Goal: Task Accomplishment & Management: Manage account settings

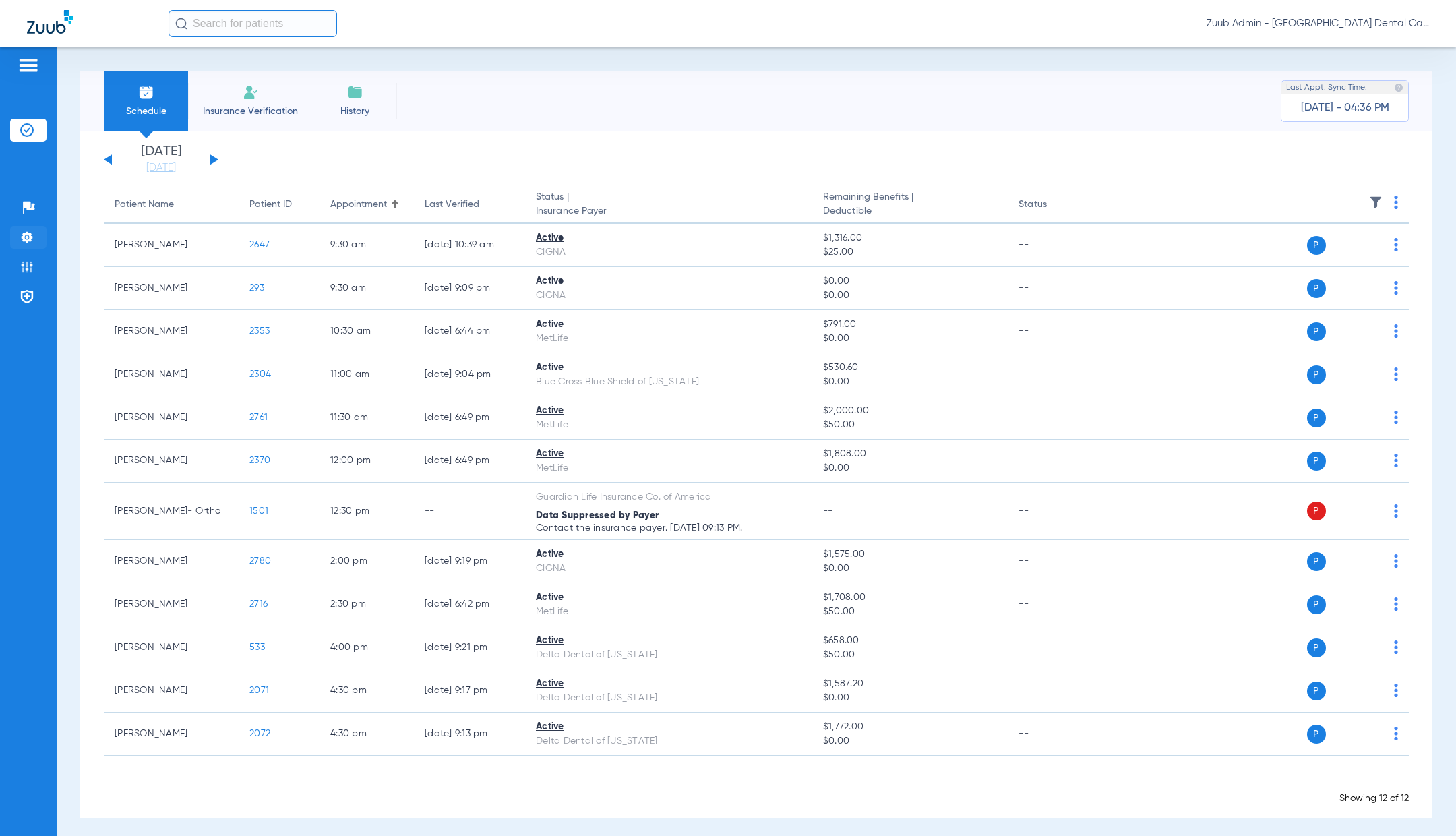
click at [16, 228] on li "Settings" at bounding box center [28, 237] width 36 height 23
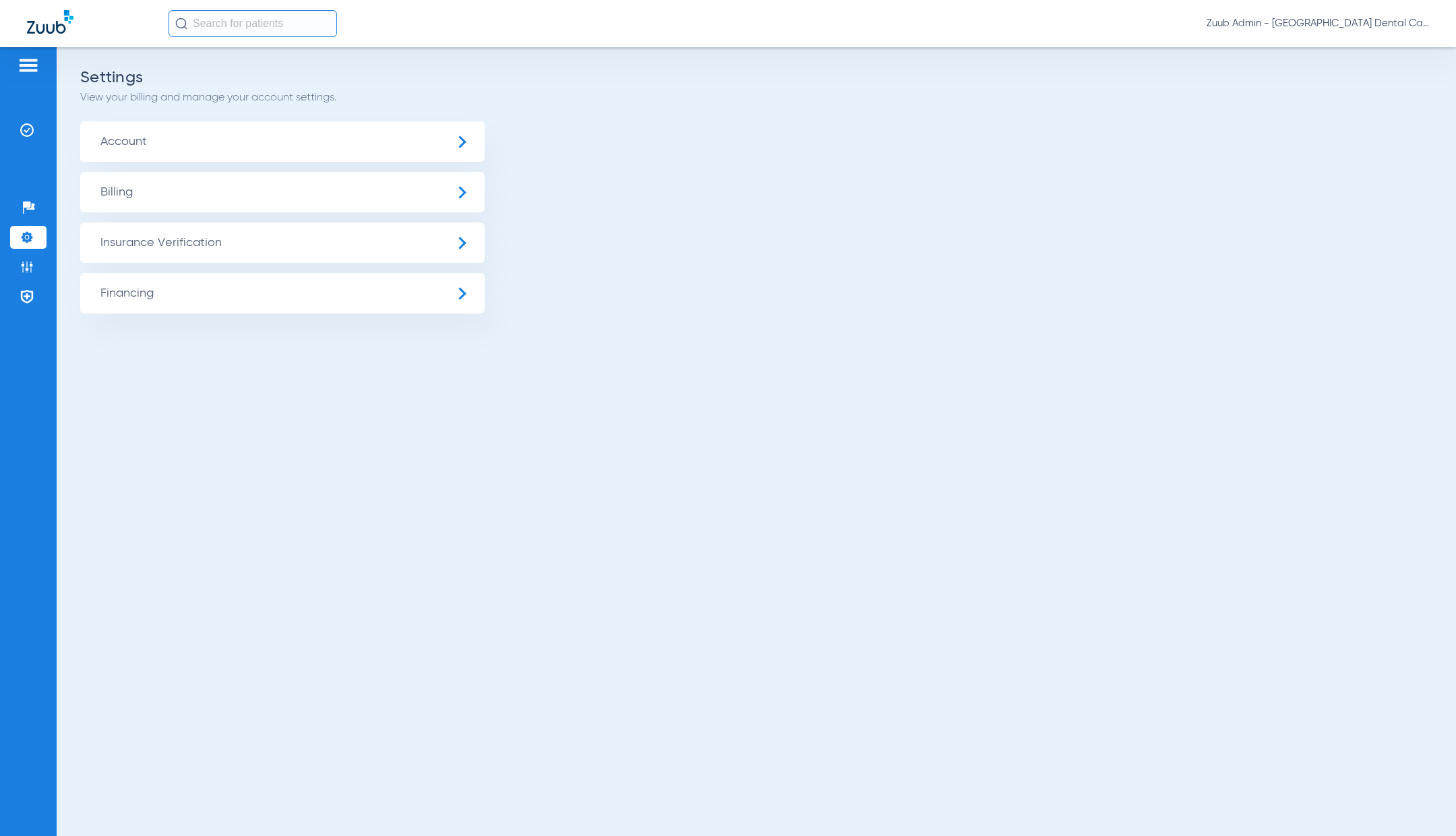
click at [206, 242] on span "Insurance Verification" at bounding box center [282, 242] width 404 height 41
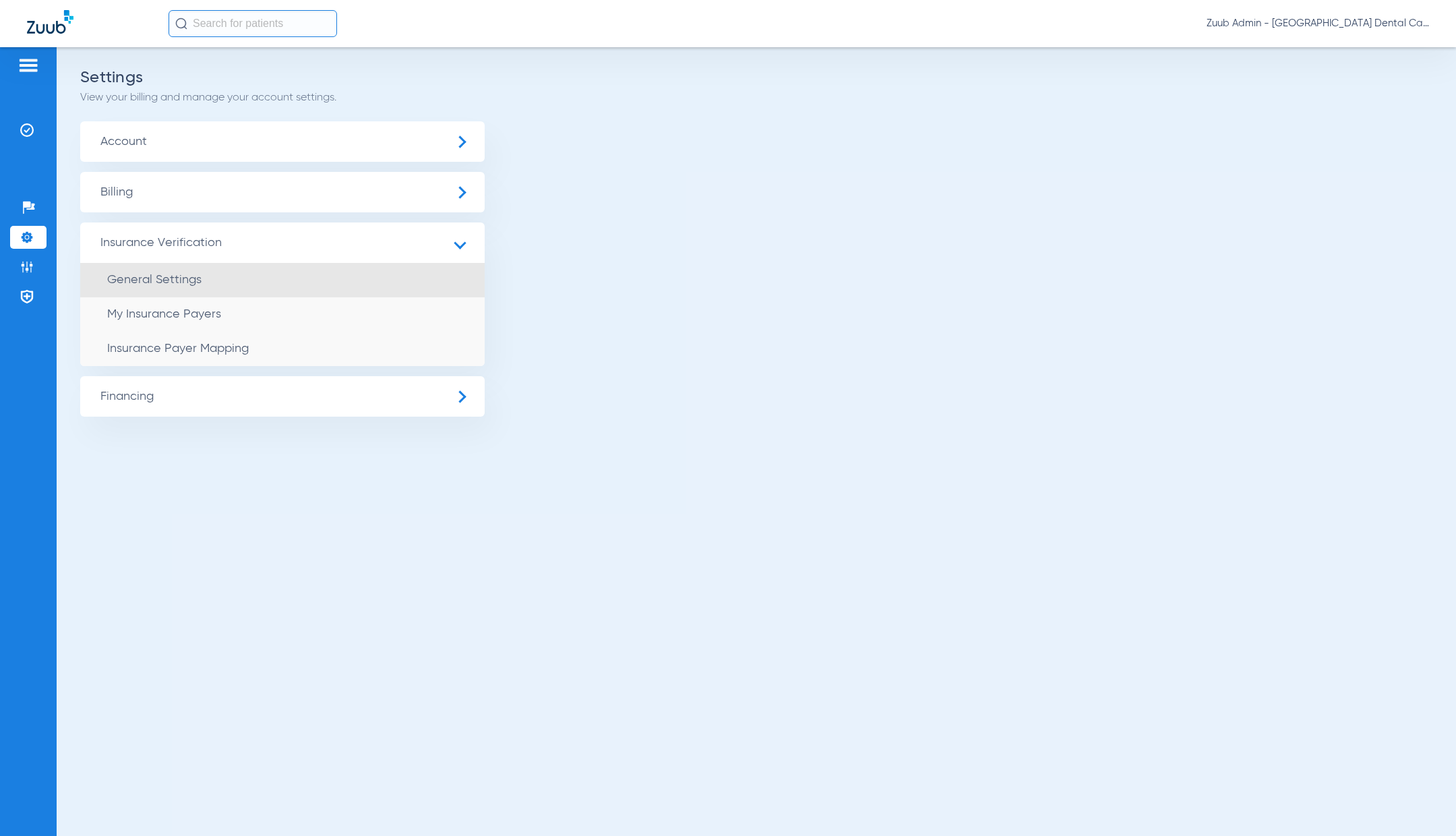
click at [235, 277] on li "General Settings" at bounding box center [282, 280] width 404 height 34
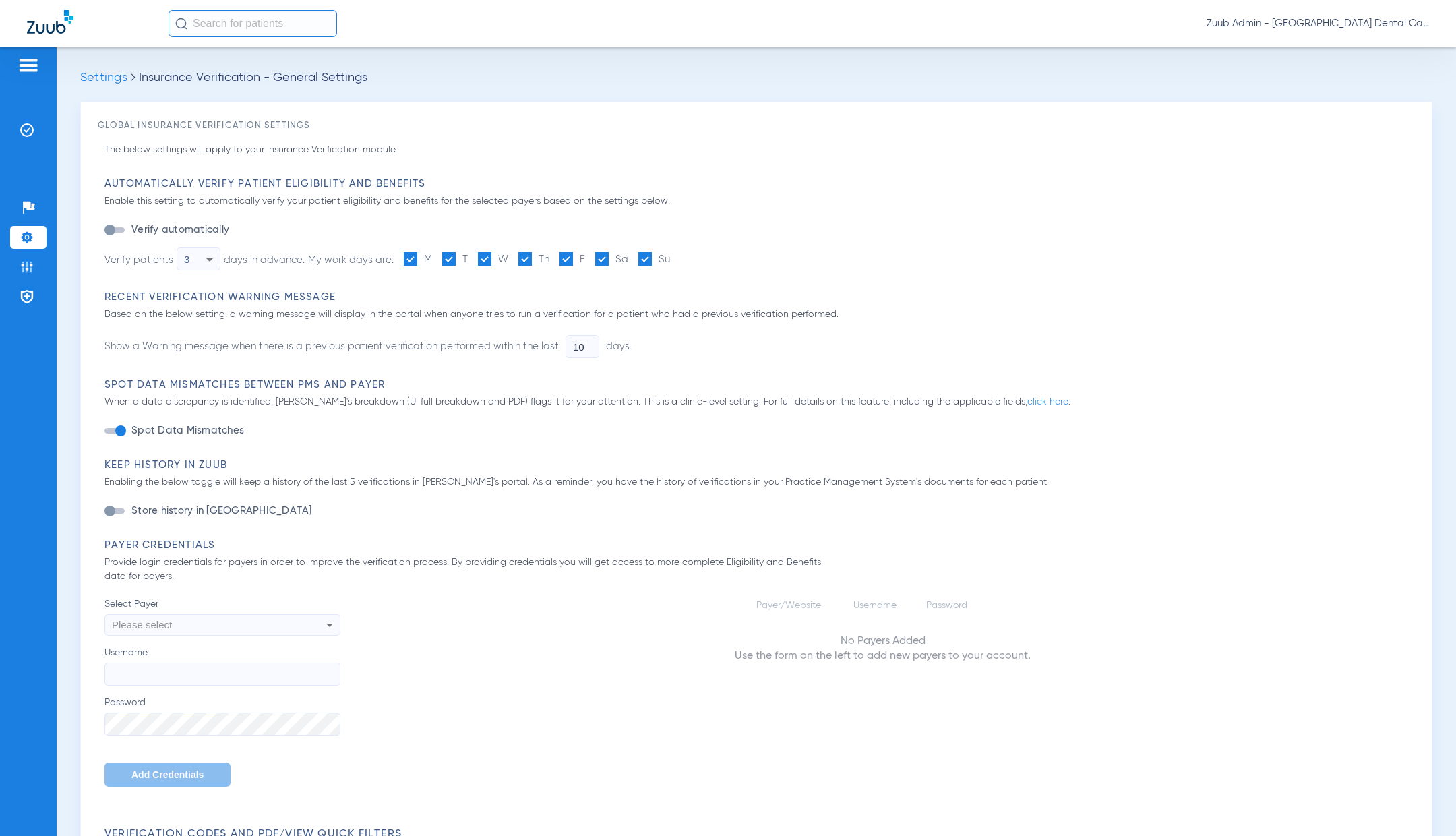
type input "1"
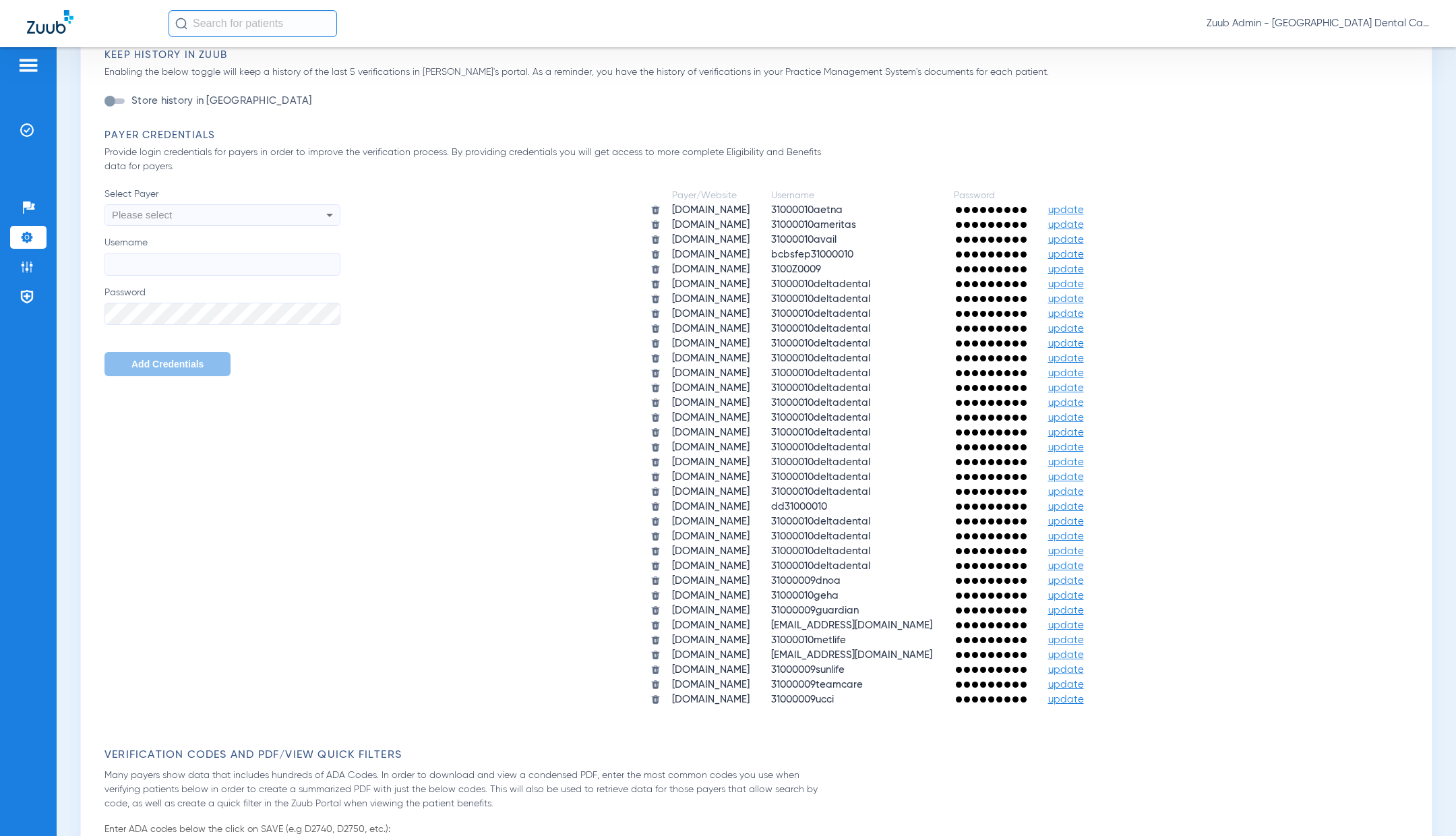
scroll to position [605, 0]
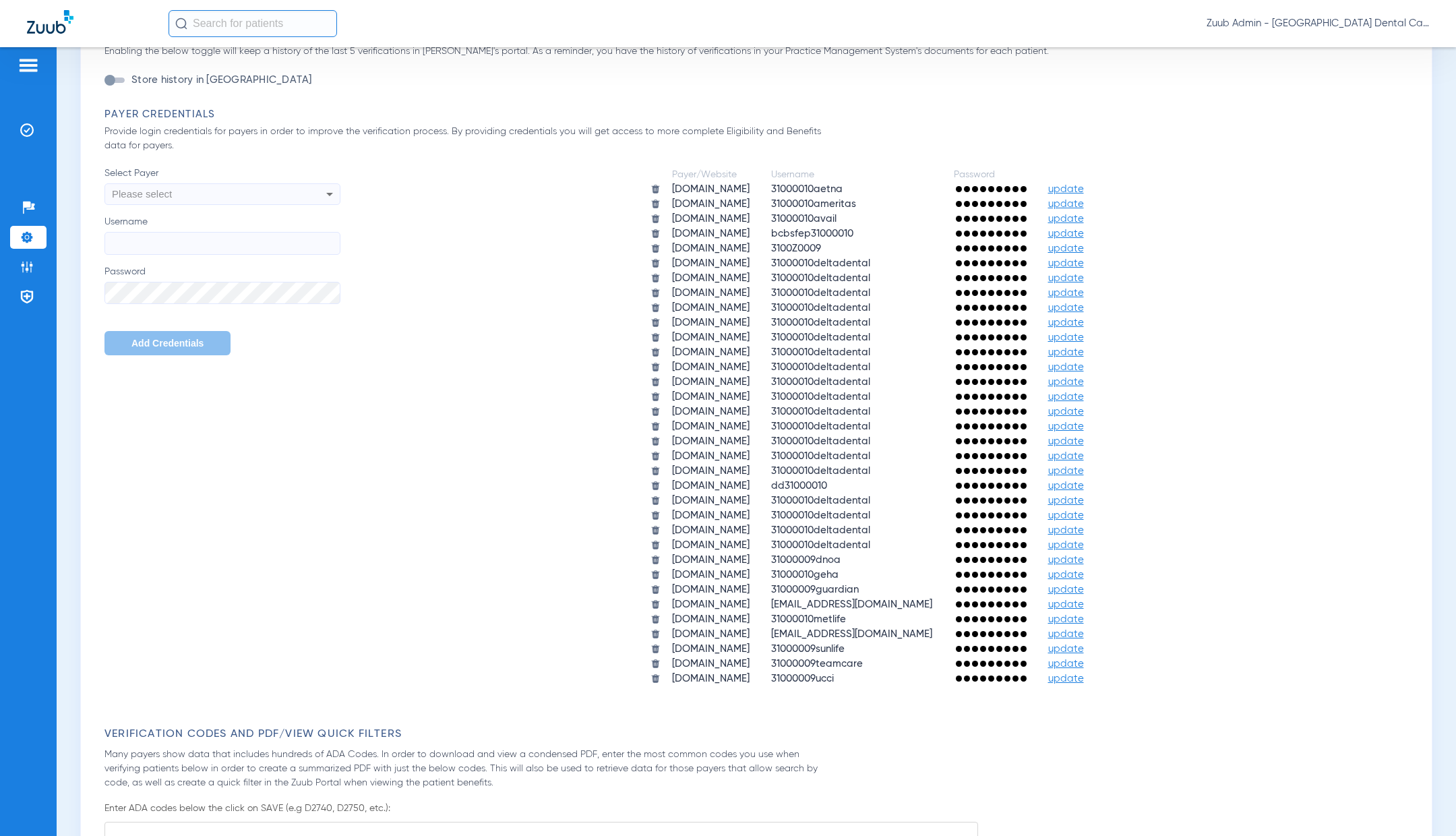
click at [224, 189] on div "Please select" at bounding box center [200, 194] width 177 height 23
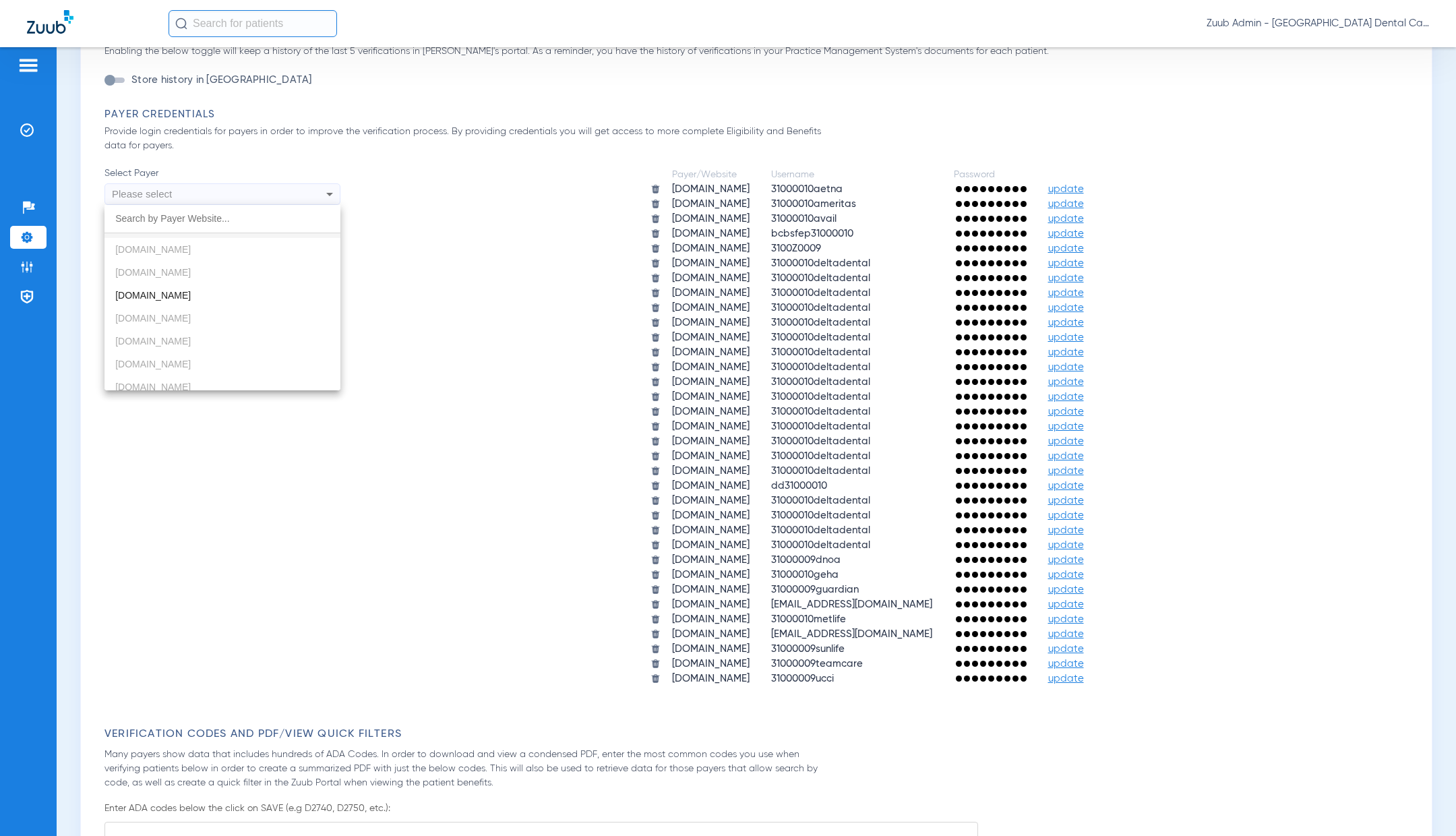
scroll to position [22, 0]
click at [187, 289] on span "[DOMAIN_NAME]" at bounding box center [153, 292] width 76 height 11
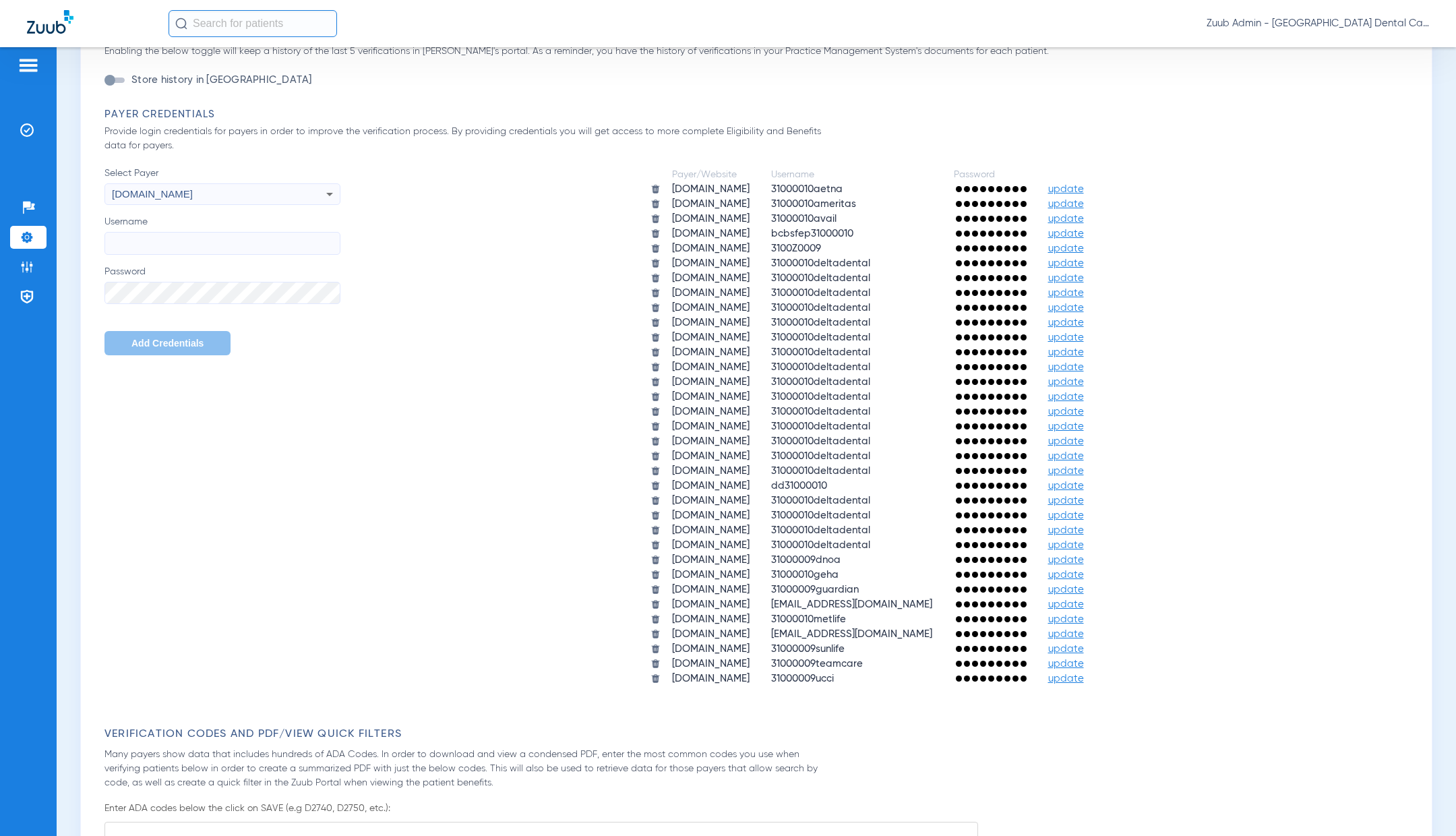
click at [127, 252] on input "Username" at bounding box center [222, 243] width 236 height 23
click at [133, 235] on input "Username" at bounding box center [222, 243] width 236 height 23
type input "[EMAIL_ADDRESS][DOMAIN_NAME]"
click at [125, 352] on button "Add Credentials" at bounding box center [168, 343] width 126 height 25
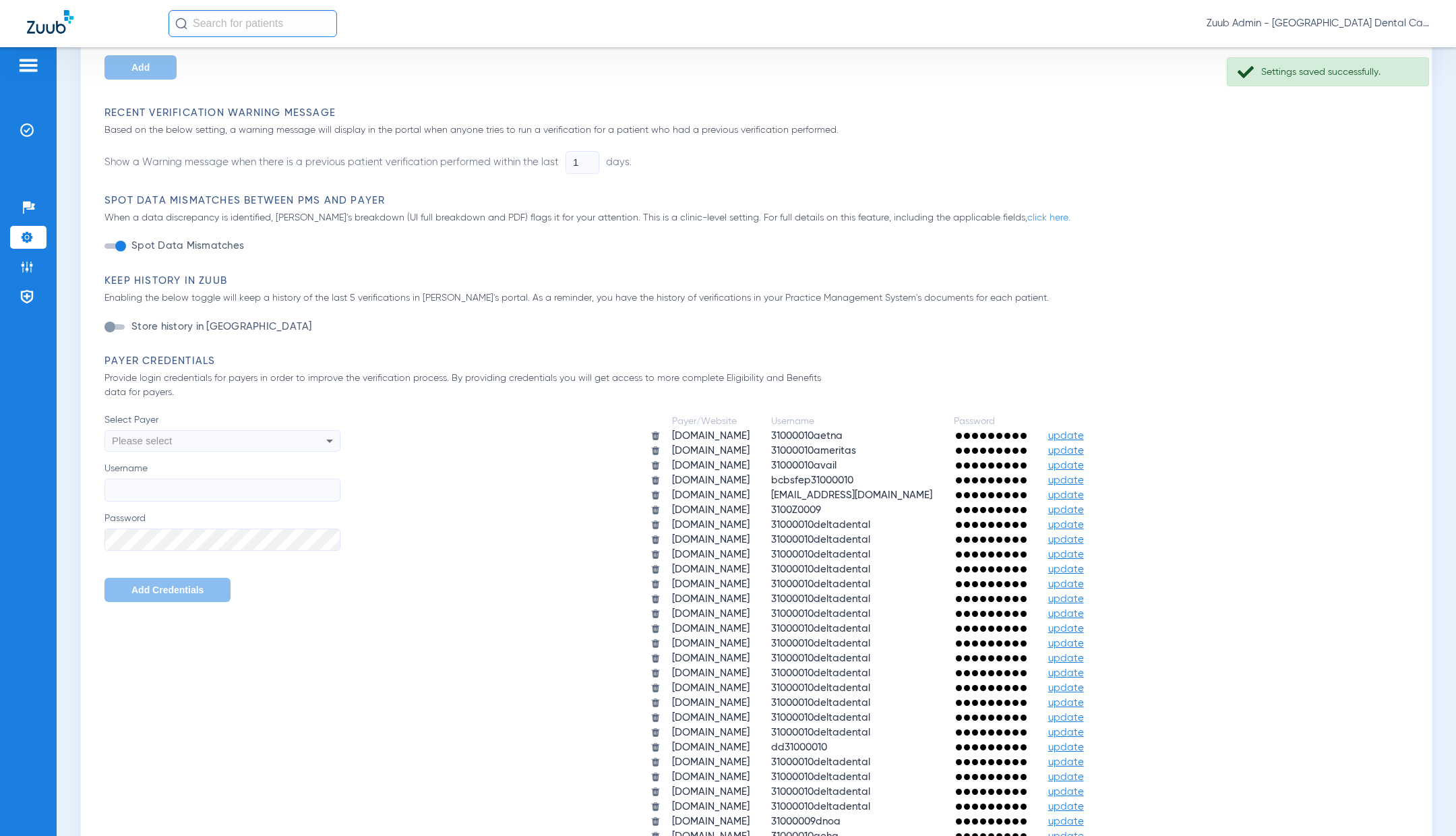
scroll to position [0, 0]
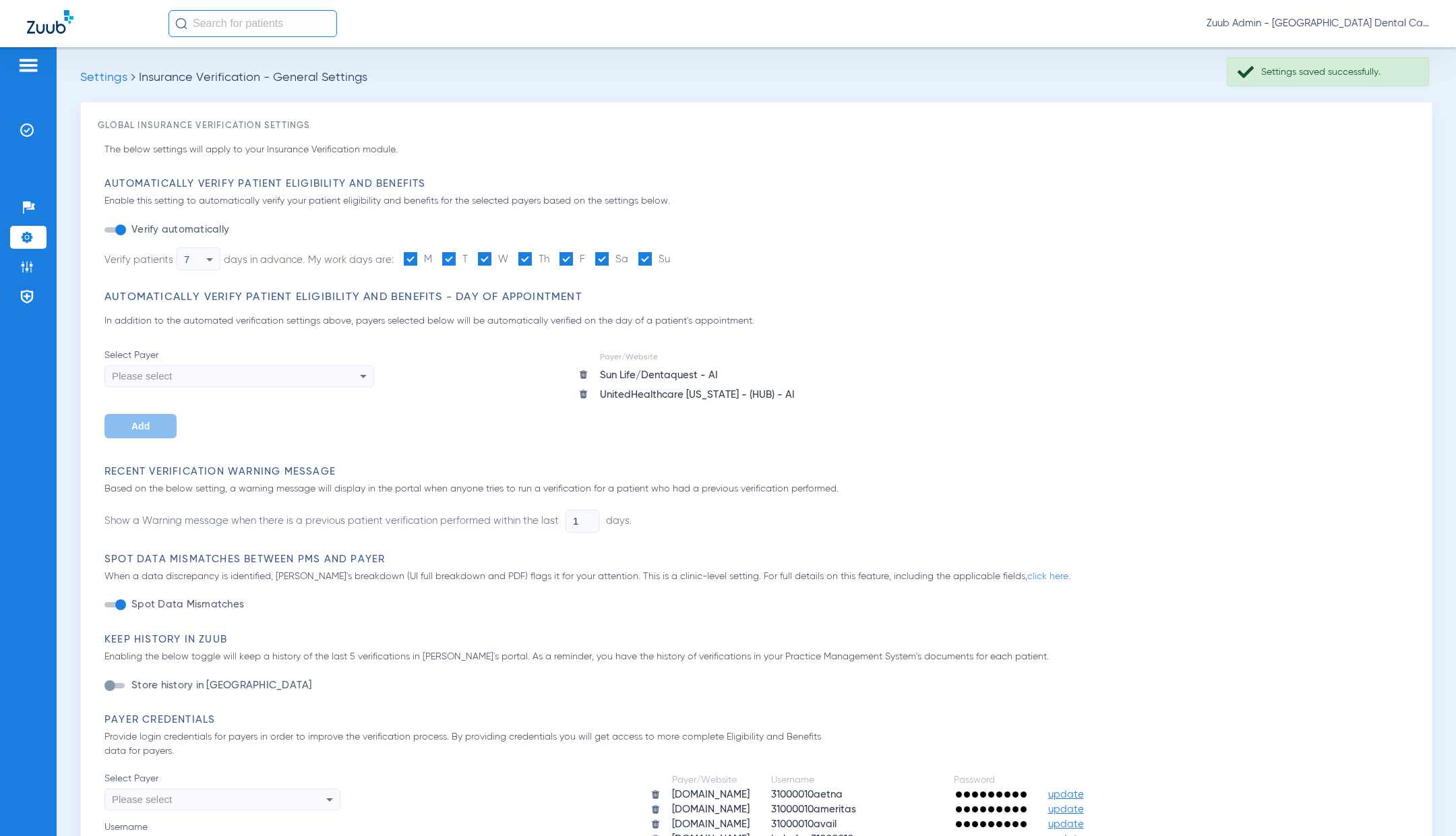
click at [106, 80] on span "Settings" at bounding box center [103, 77] width 47 height 12
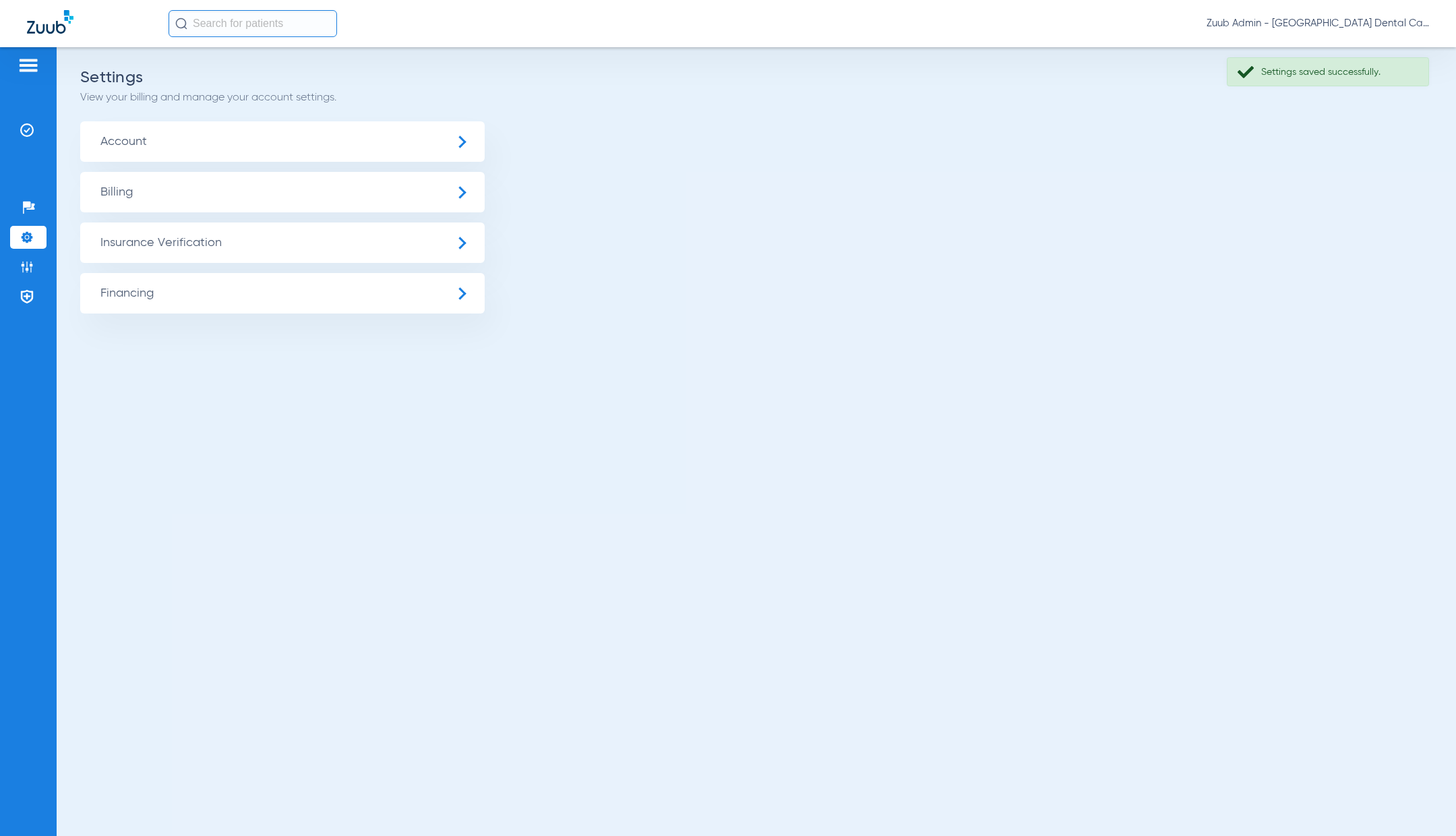
click at [182, 153] on span "Account" at bounding box center [282, 142] width 404 height 41
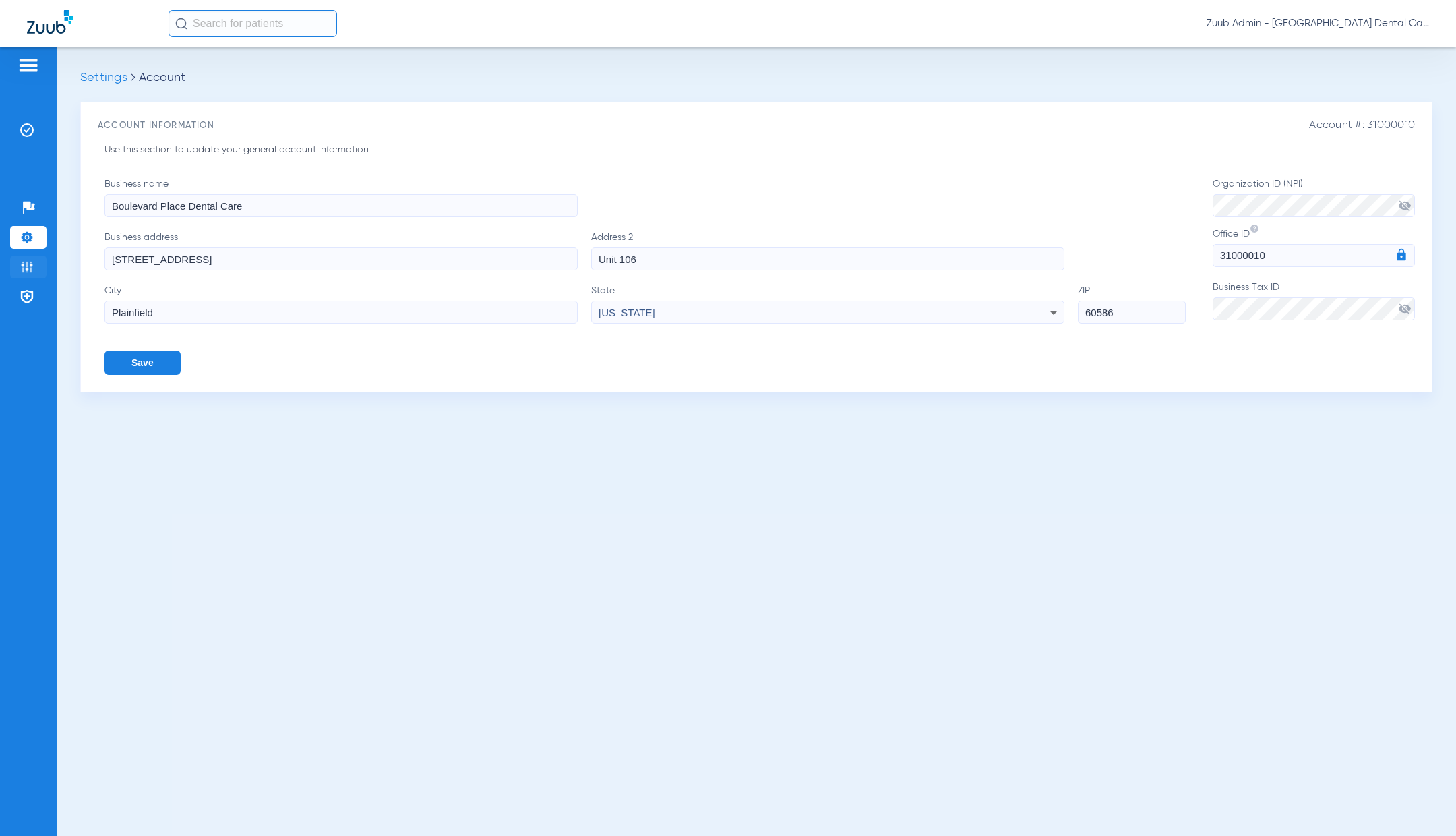
click at [24, 270] on img at bounding box center [27, 266] width 13 height 13
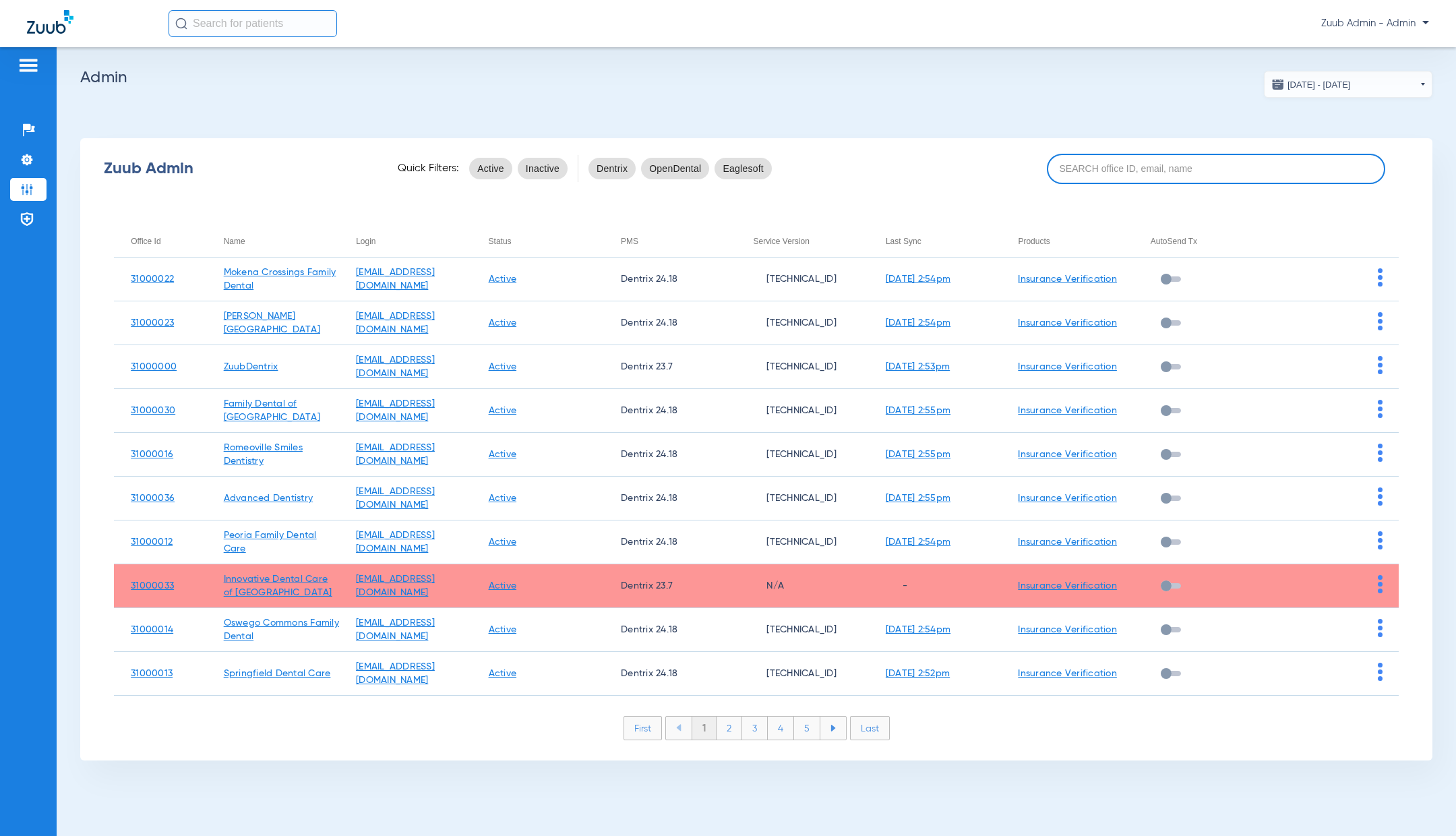
click at [1115, 170] on input at bounding box center [1216, 168] width 339 height 30
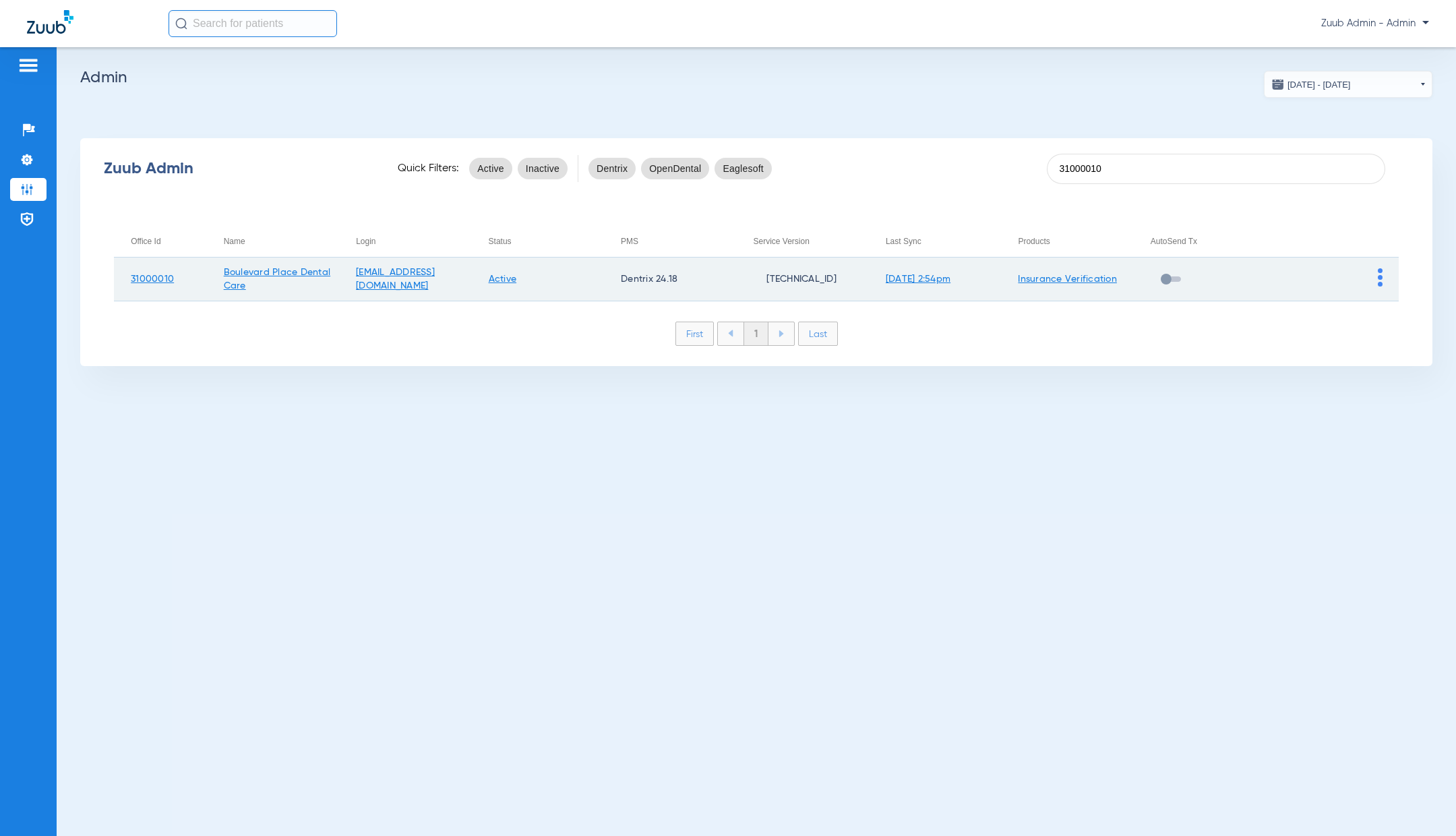
type input "31000010"
drag, startPoint x: 522, startPoint y: 280, endPoint x: 345, endPoint y: 272, distance: 177.2
click at [345, 272] on tr "[GEOGRAPHIC_DATA] Dental Care [EMAIL_ADDRESS][DOMAIN_NAME] Active Dentrix 24.18…" at bounding box center [756, 279] width 1285 height 44
copy link "[EMAIL_ADDRESS][DOMAIN_NAME]"
click at [1379, 277] on img at bounding box center [1380, 277] width 5 height 18
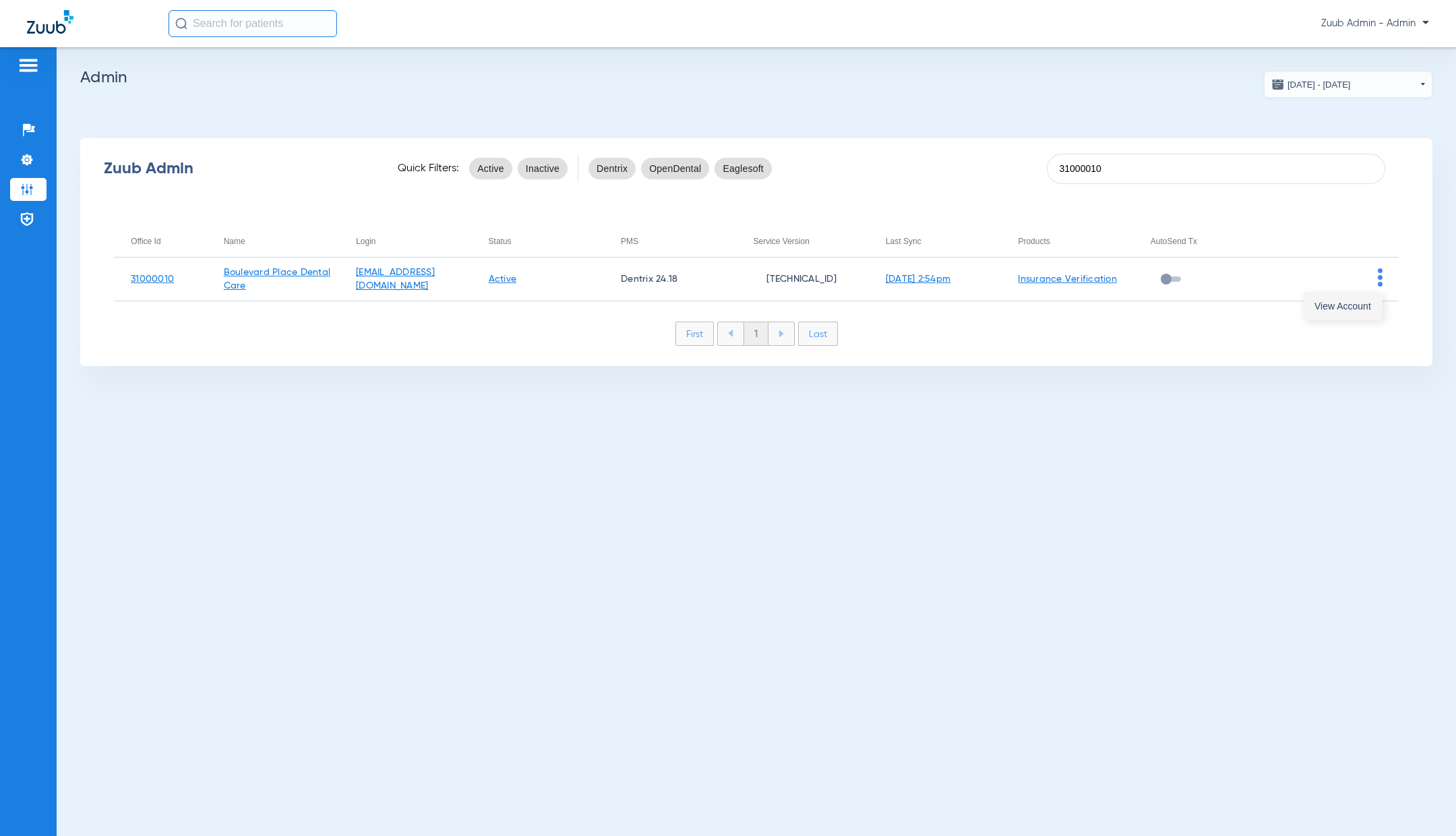
click at [1361, 312] on button "View Account" at bounding box center [1343, 306] width 79 height 27
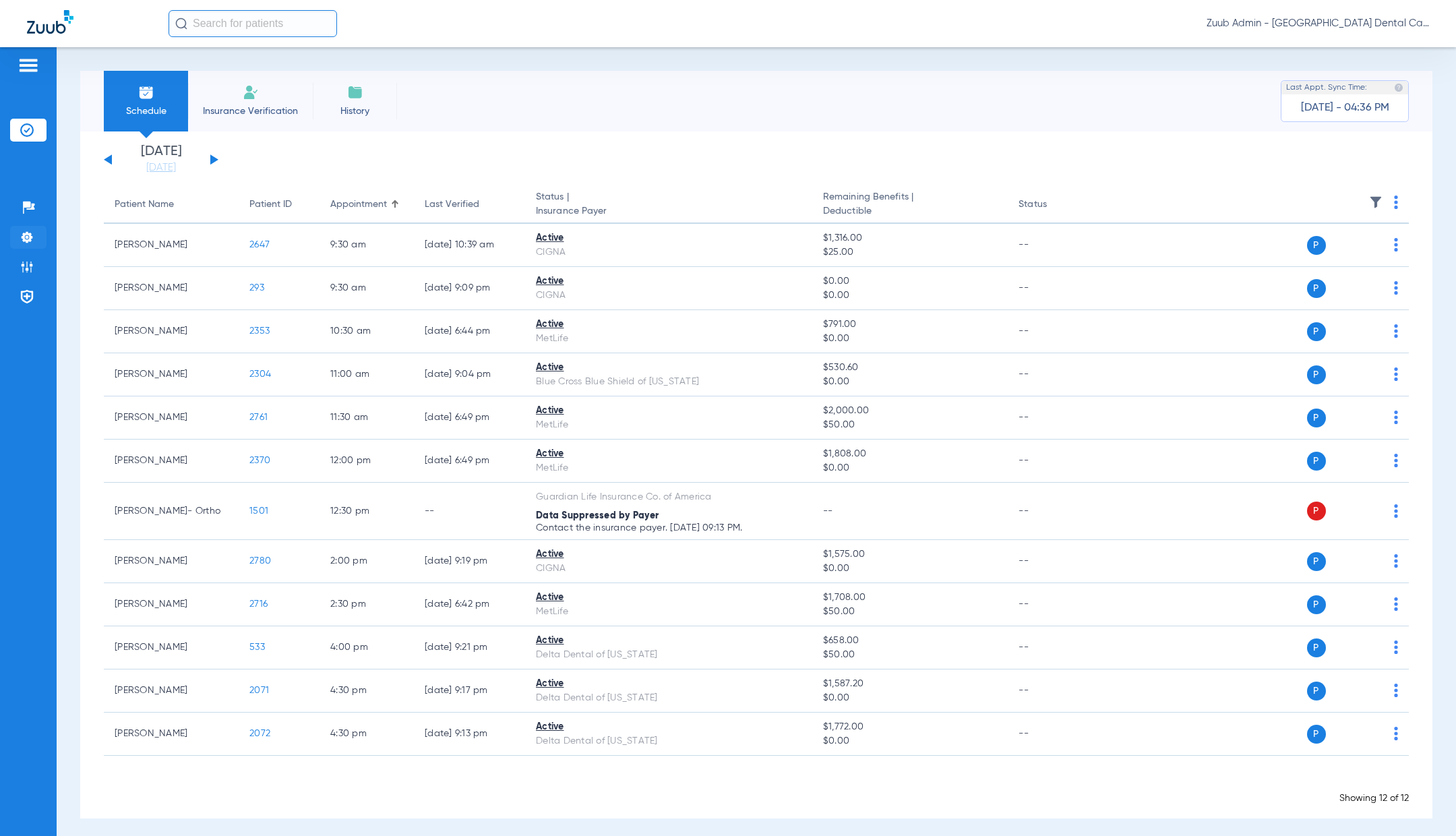
click at [28, 238] on img at bounding box center [27, 237] width 13 height 13
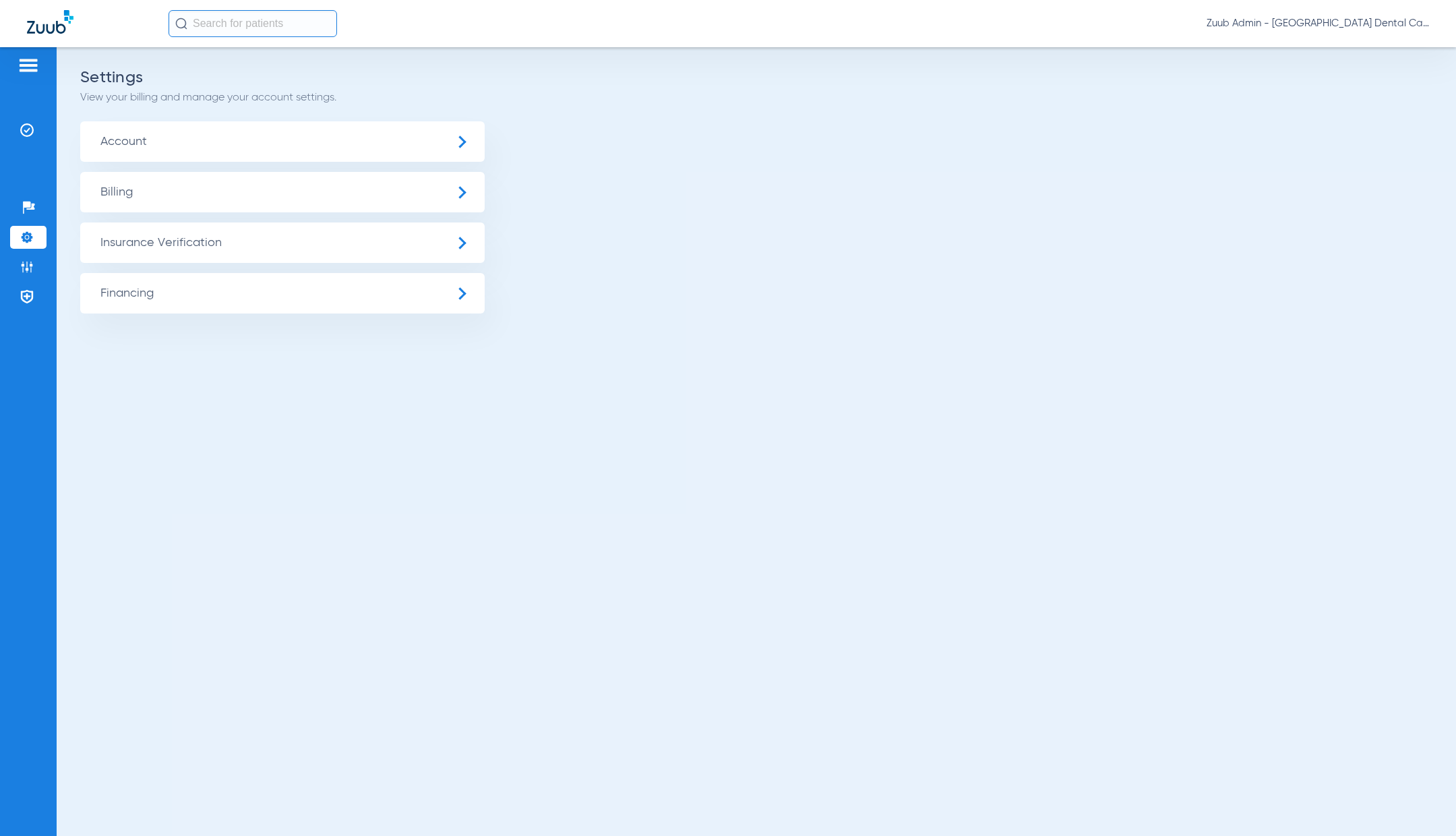
click at [165, 245] on span "Insurance Verification" at bounding box center [282, 242] width 404 height 41
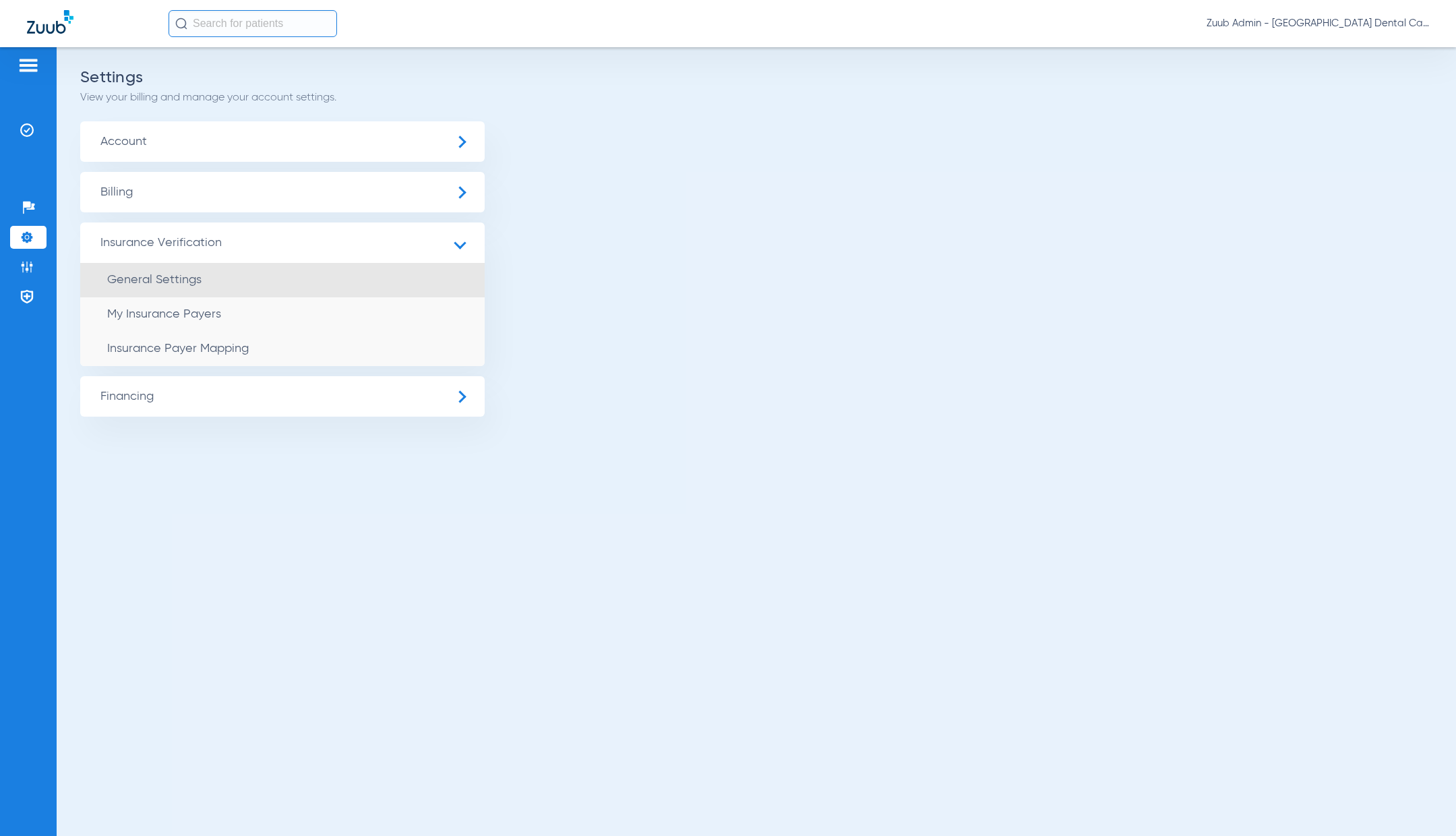
click at [182, 285] on span "General Settings" at bounding box center [154, 279] width 95 height 12
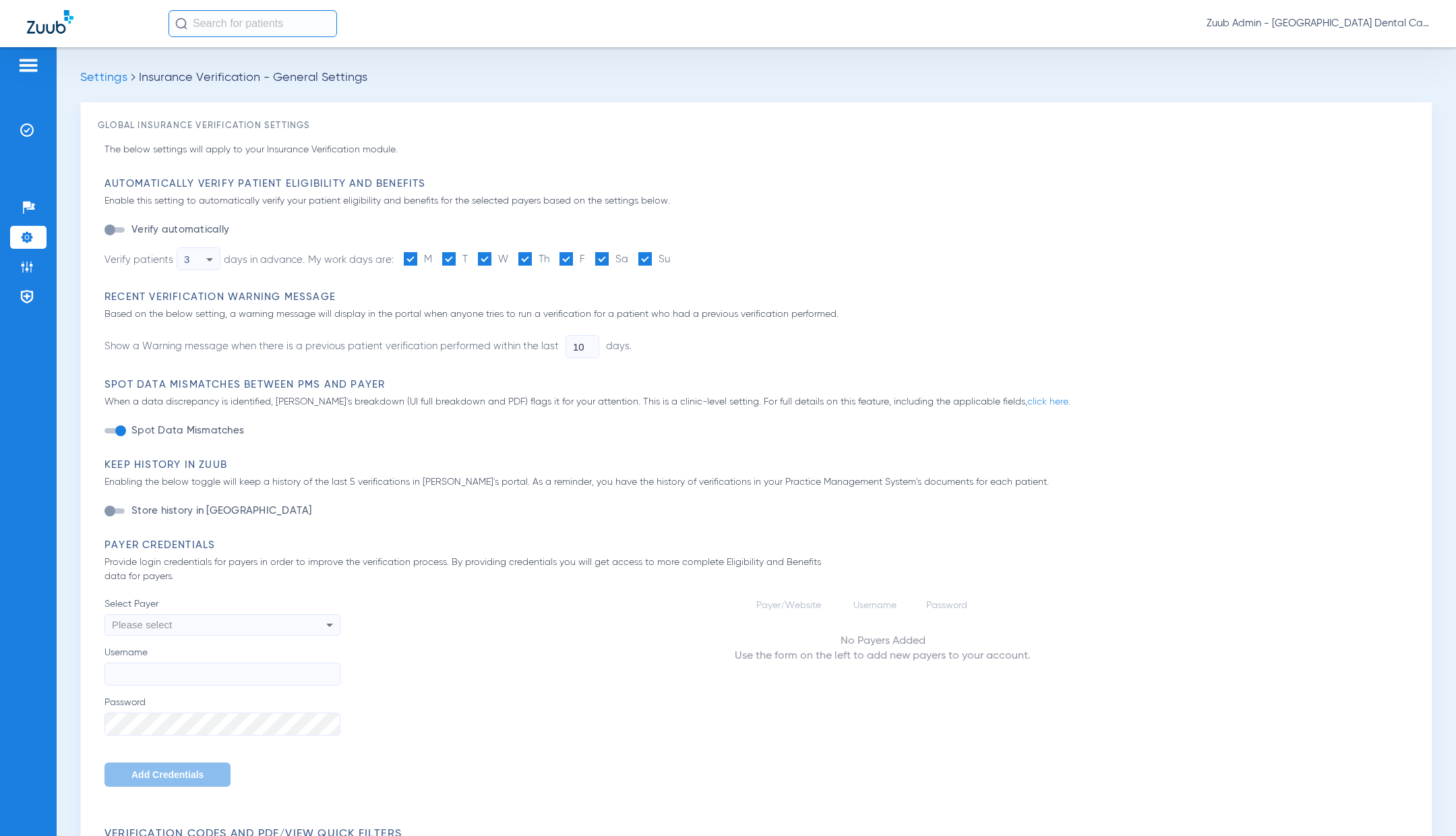
type input "1"
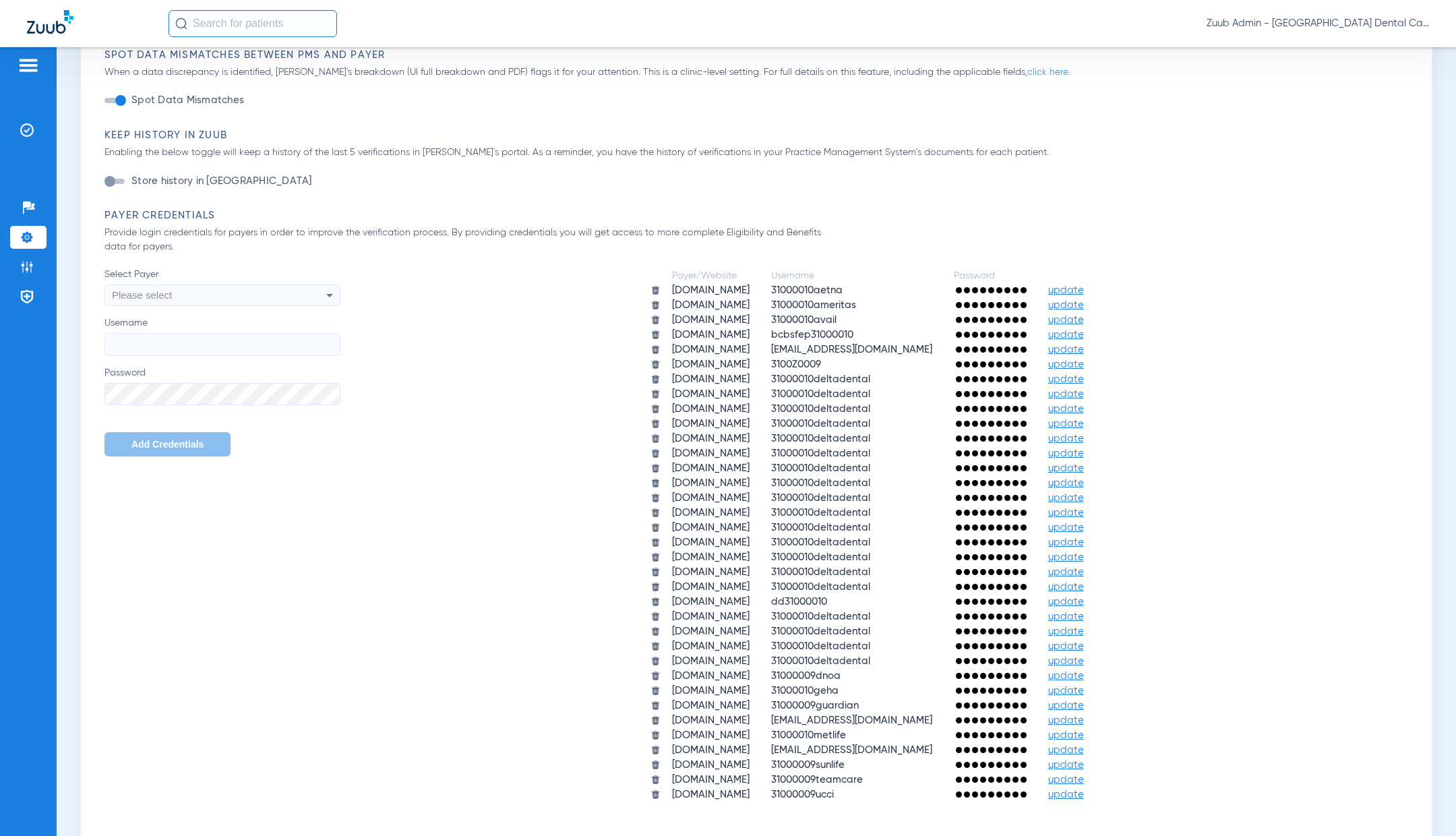
scroll to position [509, 0]
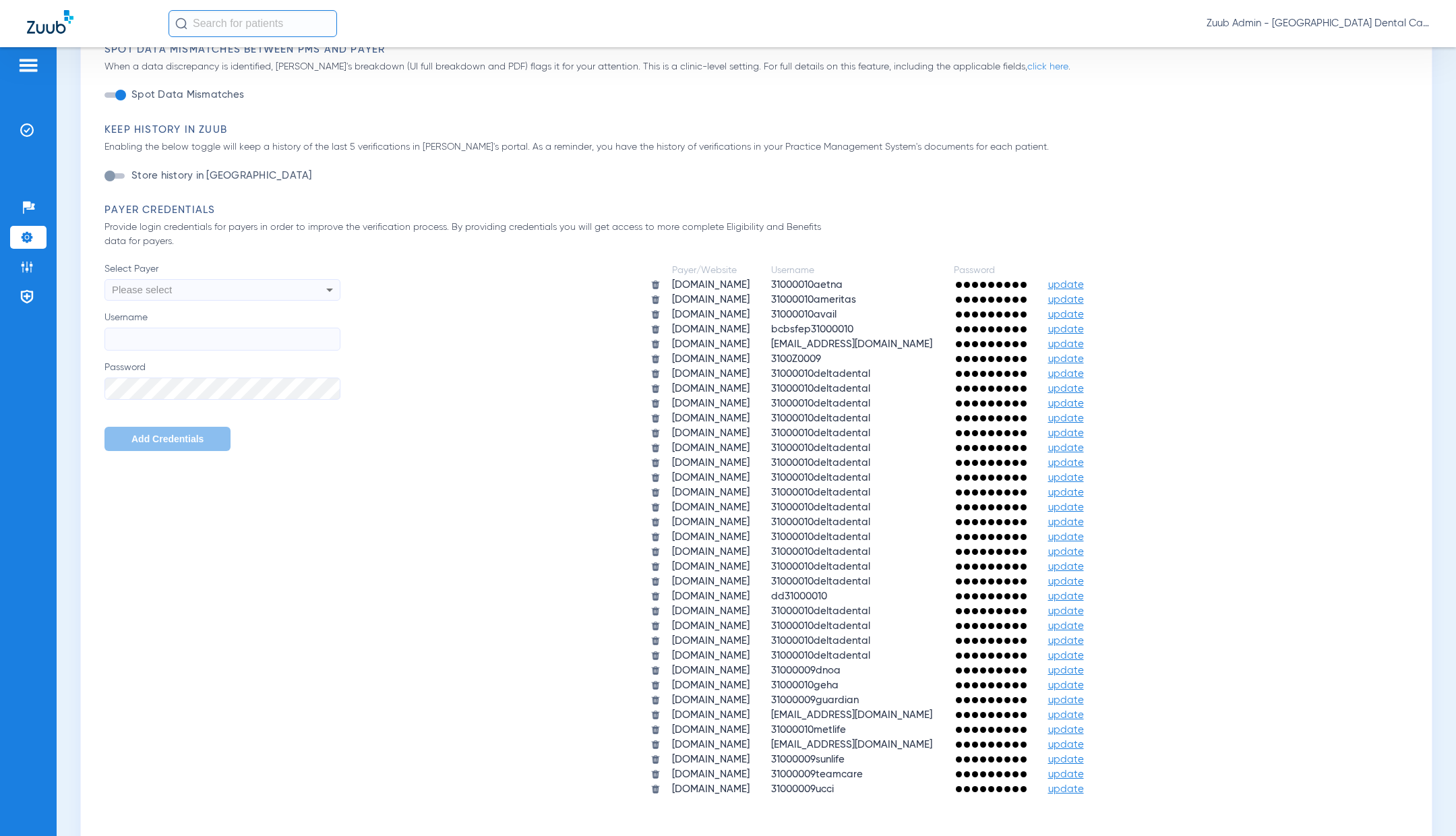
click at [1084, 345] on span "update" at bounding box center [1066, 344] width 36 height 10
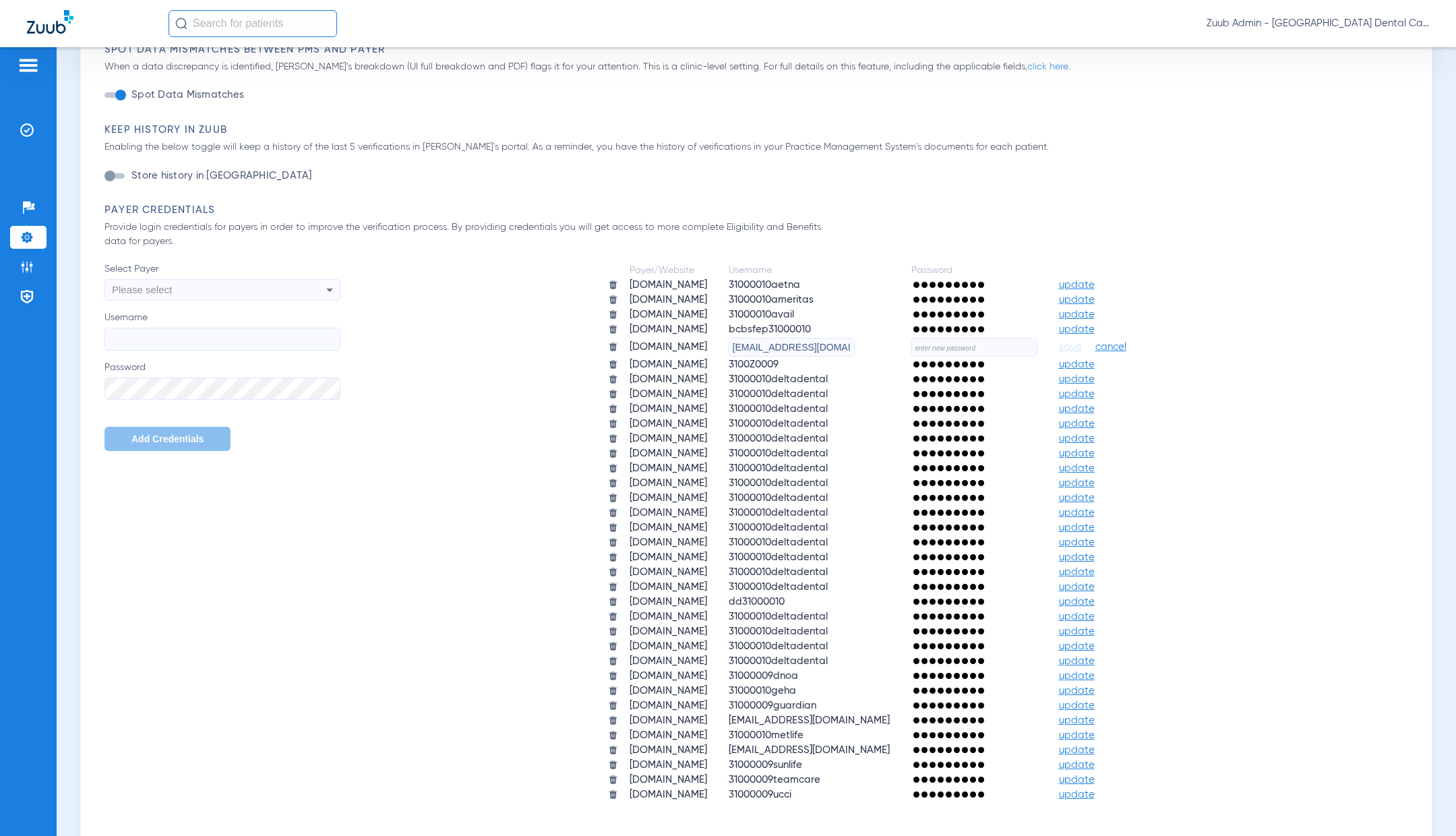
click at [828, 345] on input "[EMAIL_ADDRESS][DOMAIN_NAME]" at bounding box center [792, 347] width 126 height 19
paste input "text"
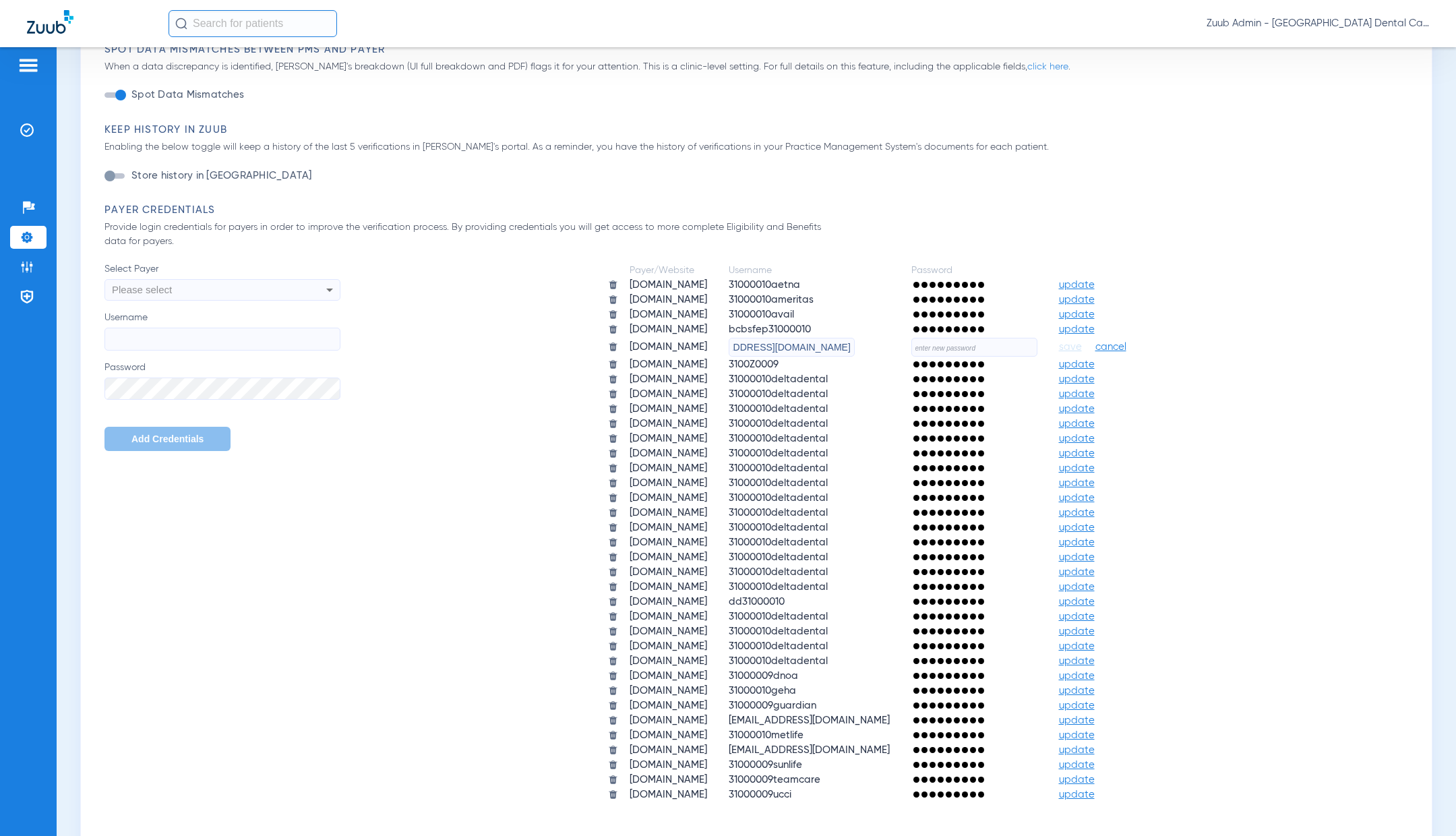
type input "[EMAIL_ADDRESS][DOMAIN_NAME]"
click at [1031, 338] on input "text" at bounding box center [974, 347] width 126 height 19
type input "Dental01!"
click at [1082, 345] on span "save" at bounding box center [1070, 347] width 23 height 12
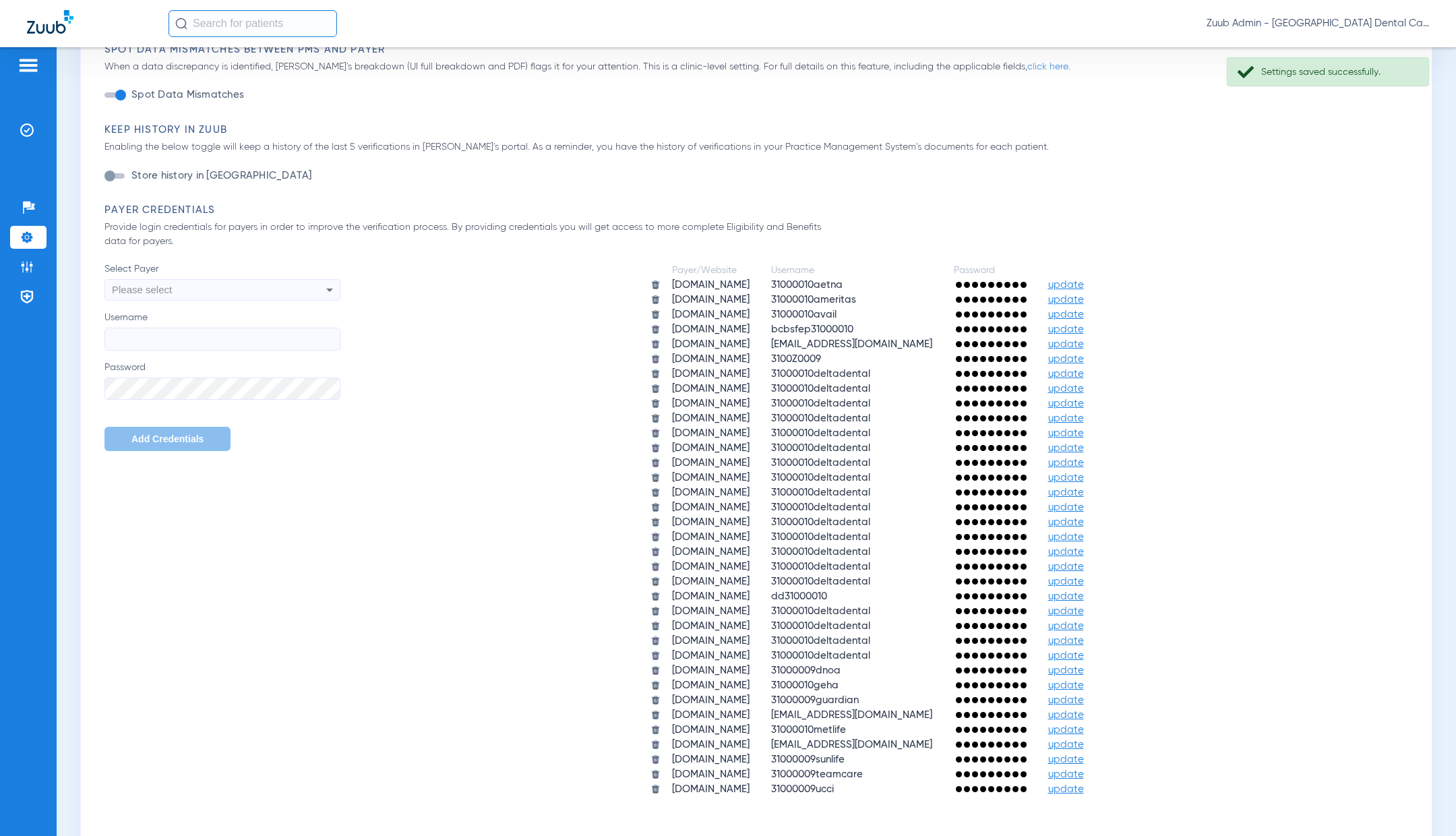
click at [32, 235] on img at bounding box center [27, 237] width 13 height 13
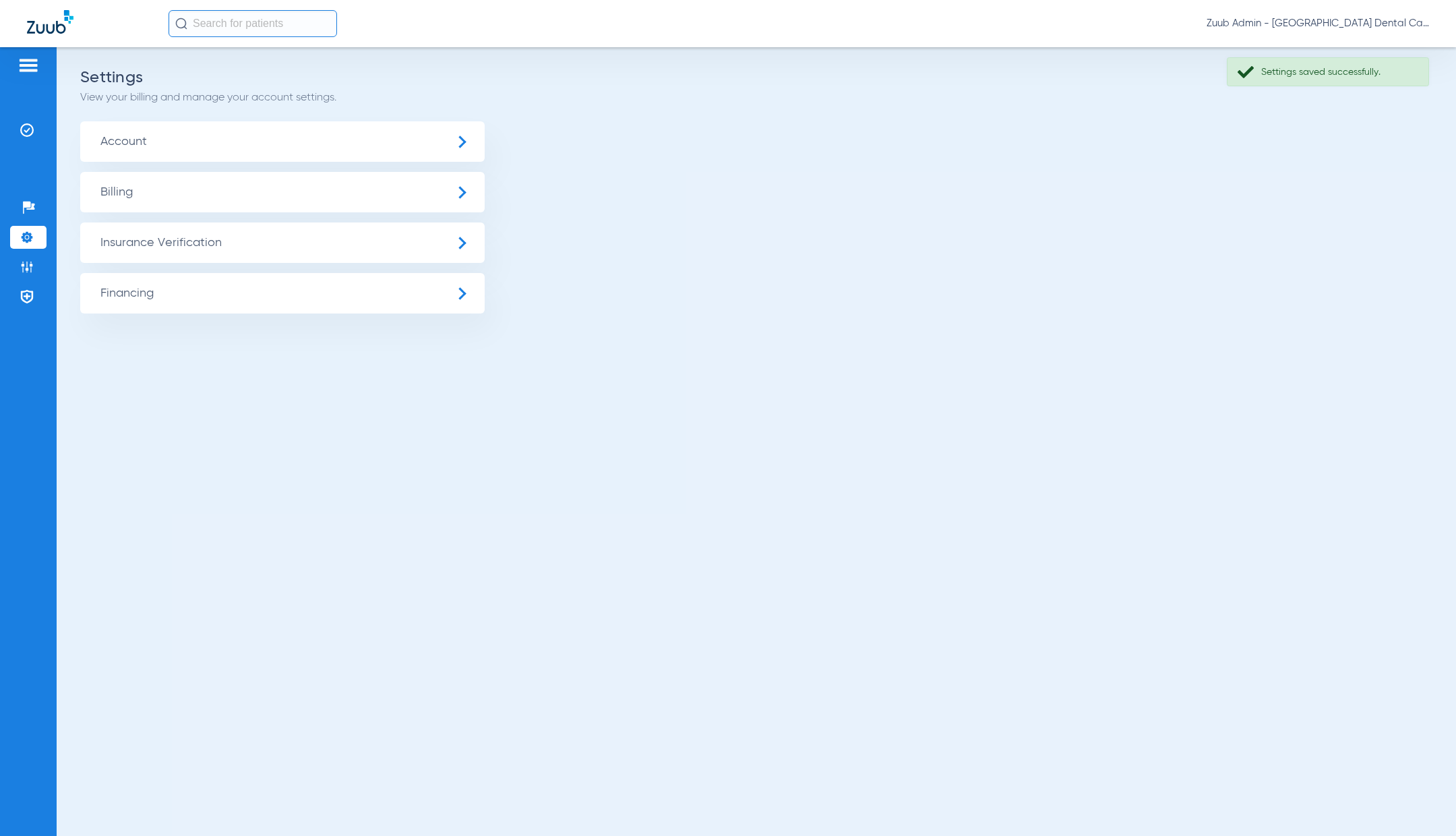
click at [251, 249] on span "Insurance Verification" at bounding box center [282, 242] width 404 height 41
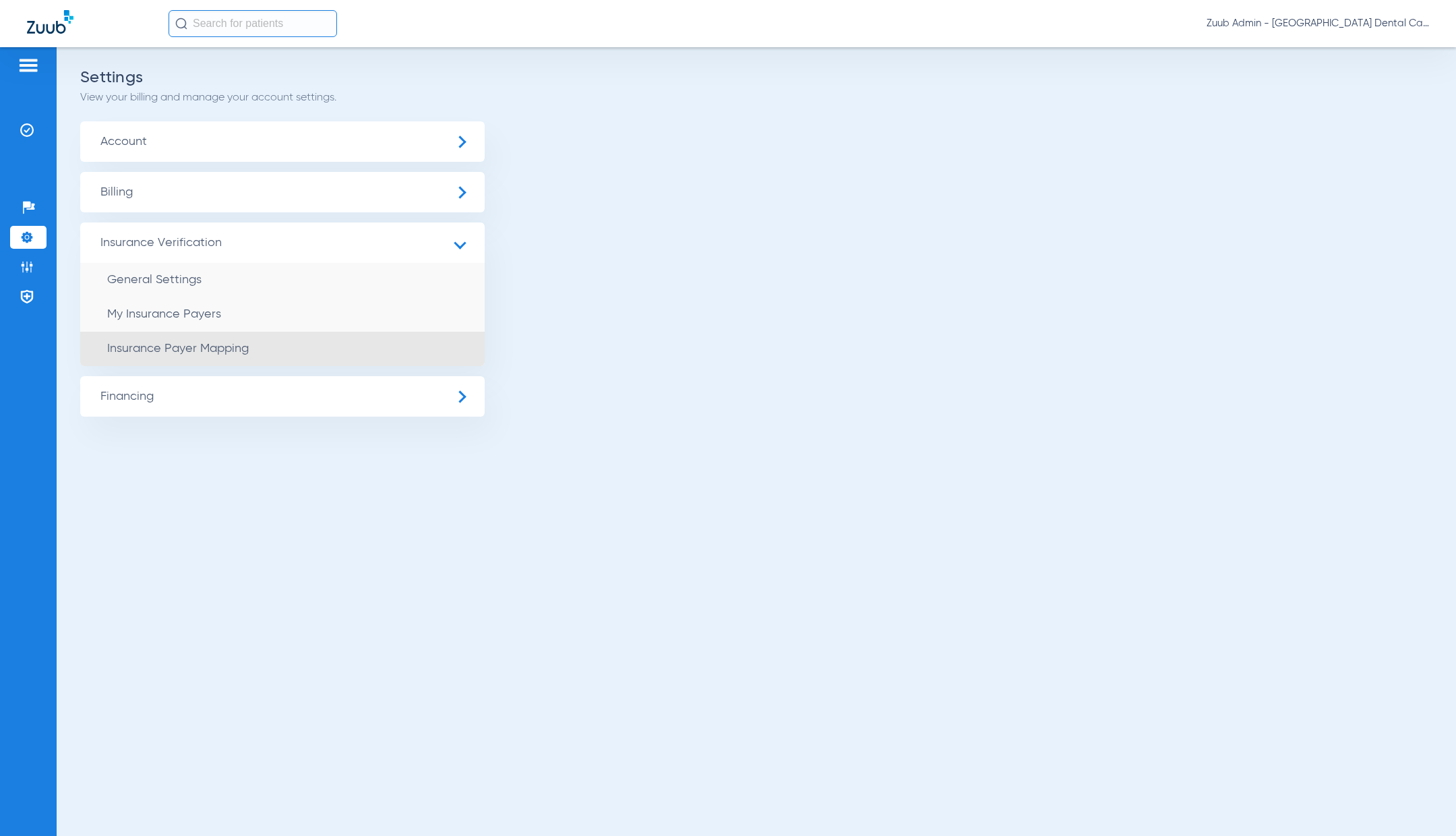
click at [308, 350] on li "Insurance Payer Mapping" at bounding box center [282, 348] width 404 height 34
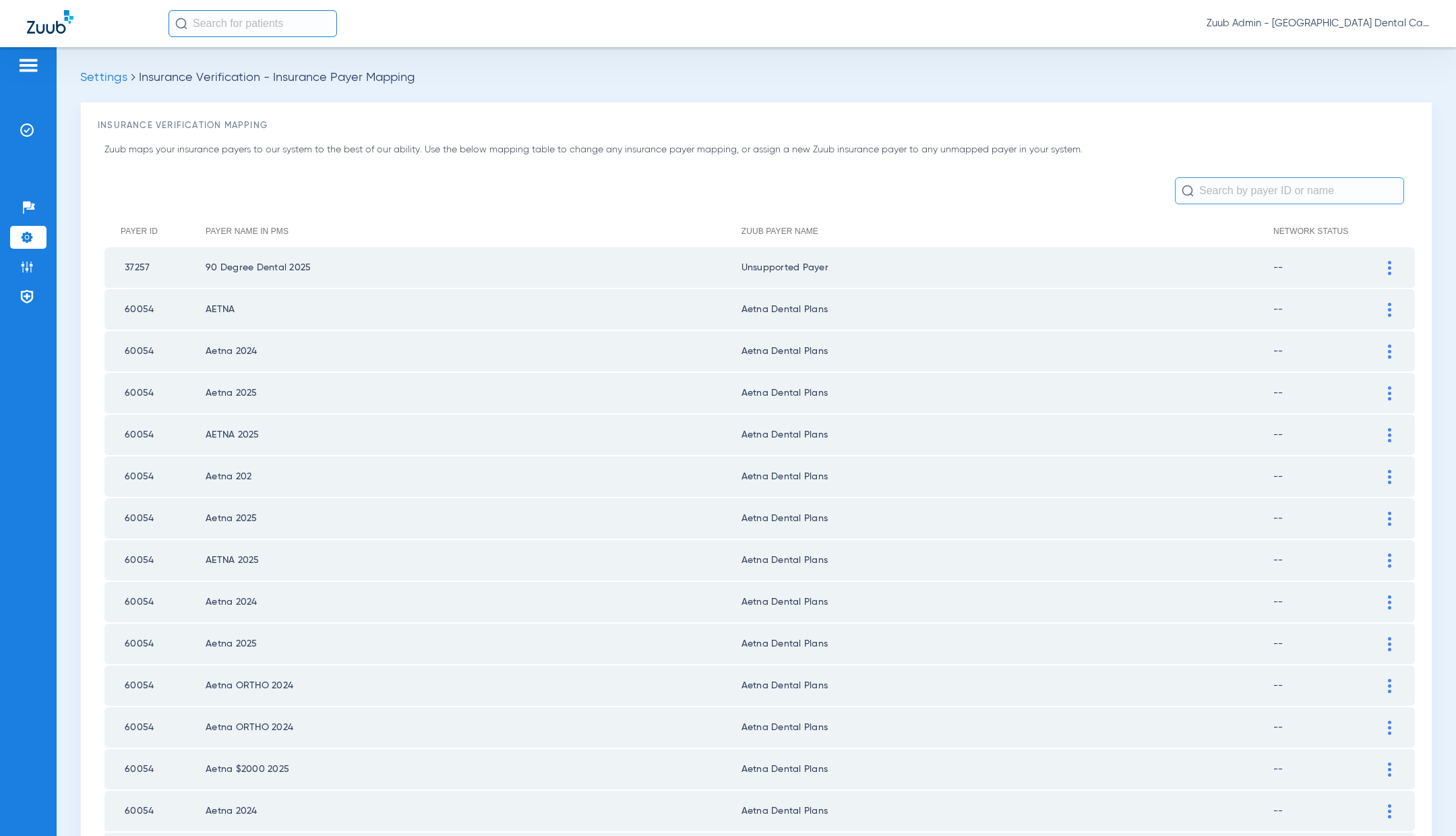
click at [1251, 185] on input "text" at bounding box center [1289, 191] width 229 height 27
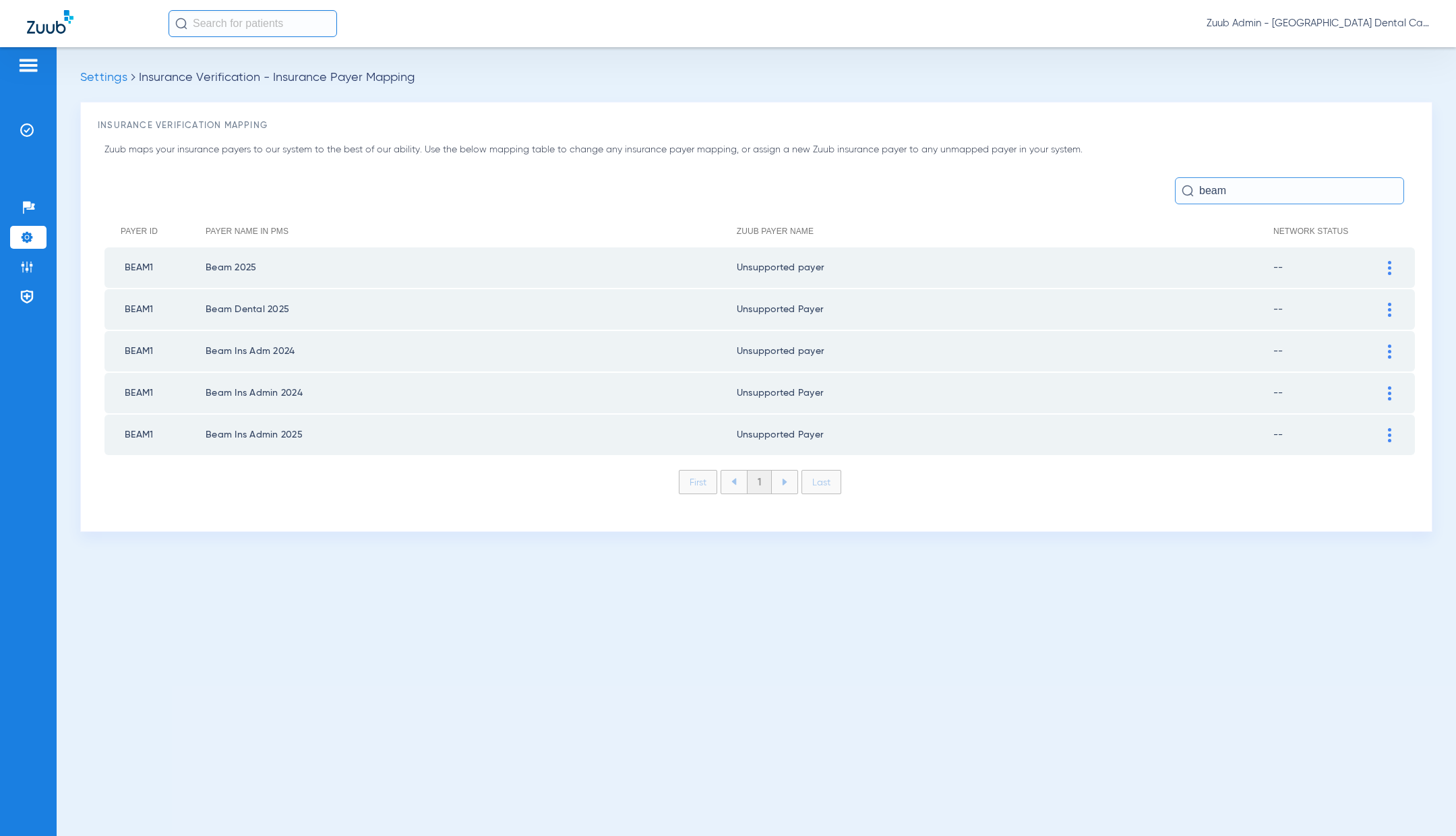
type input "beam"
click at [1392, 263] on div at bounding box center [1390, 268] width 24 height 14
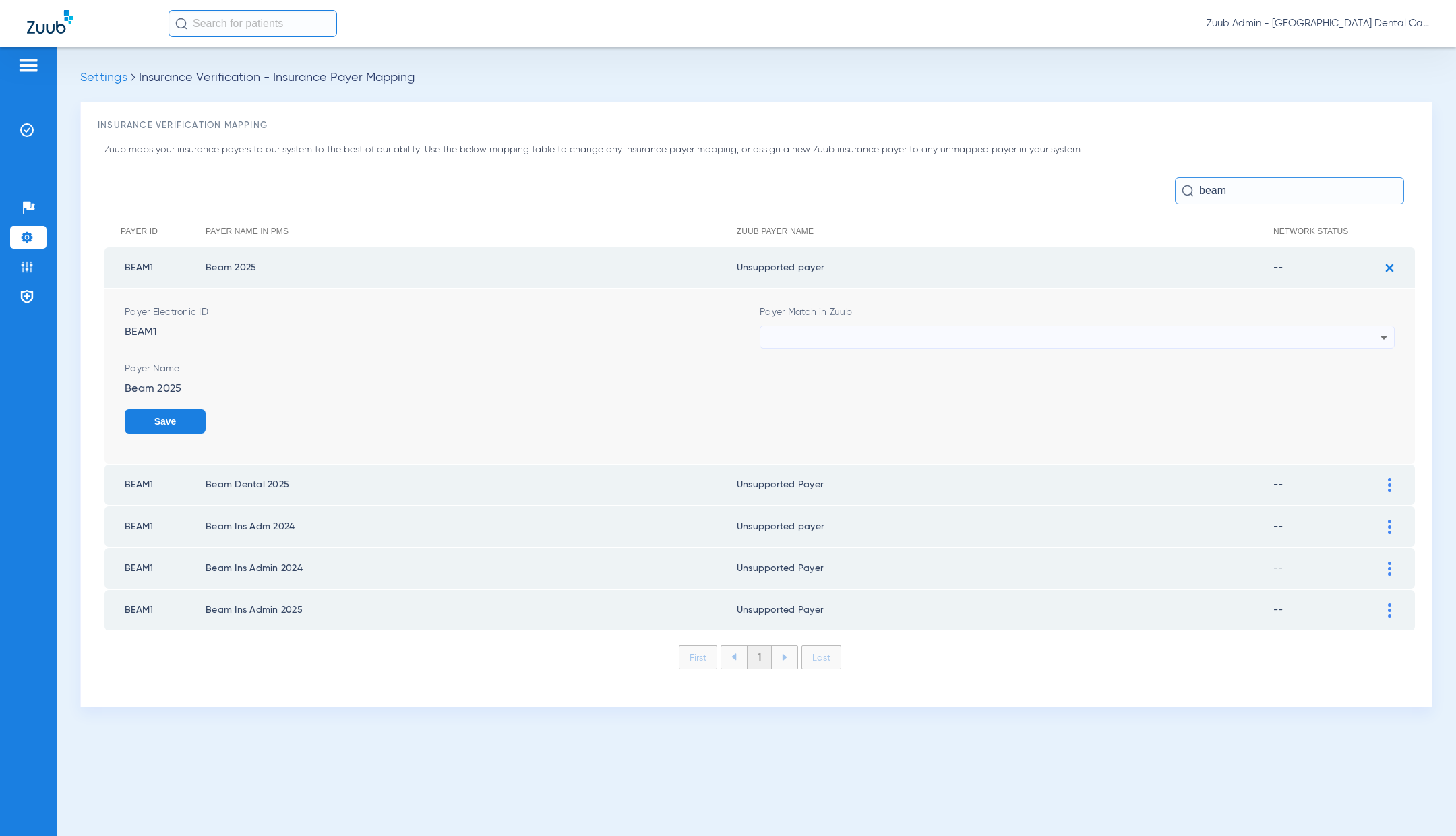
click at [773, 331] on div at bounding box center [1073, 337] width 613 height 23
type input "beam"
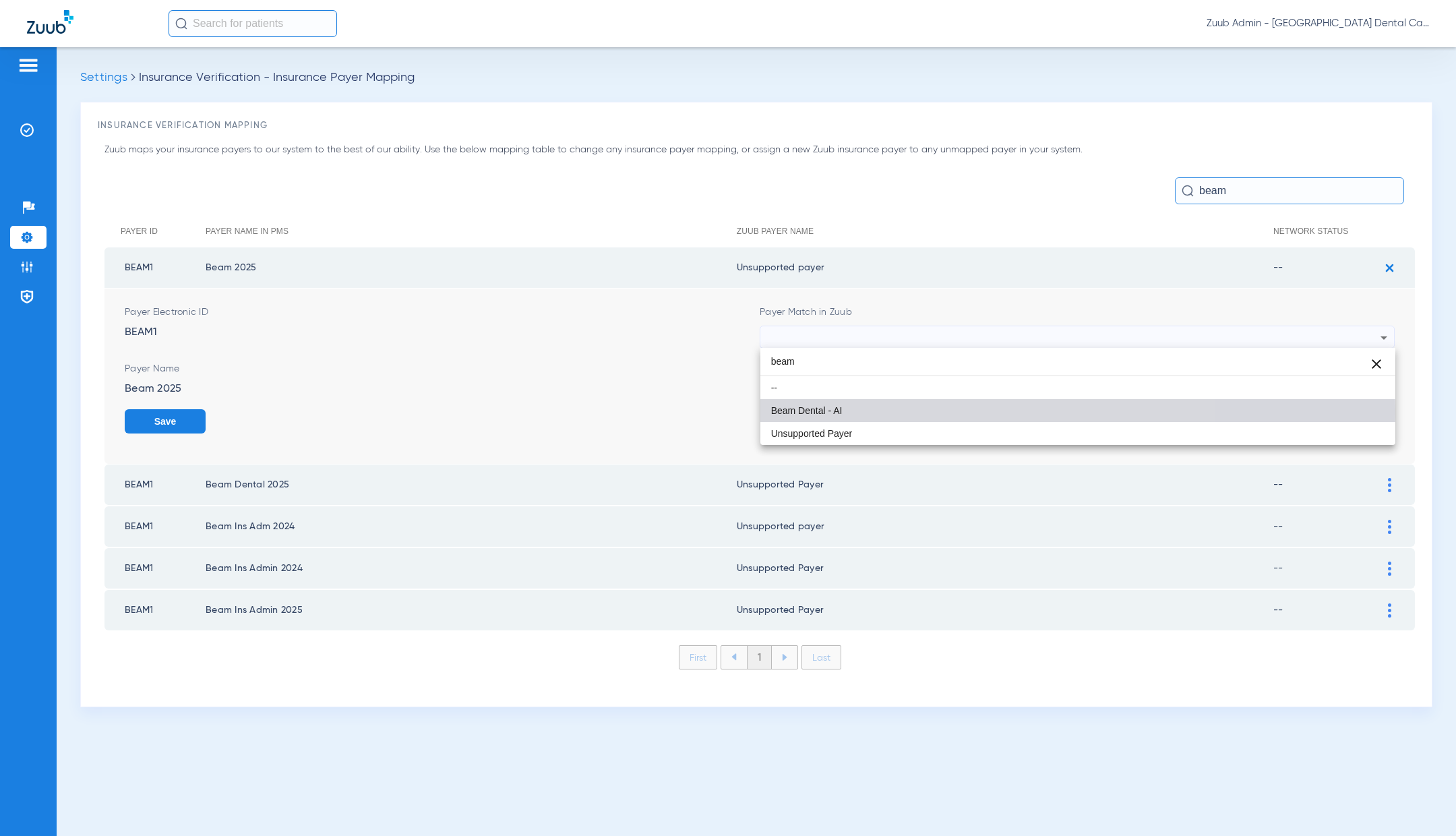
click at [877, 413] on mat-option "Beam Dental - AI" at bounding box center [1078, 410] width 635 height 23
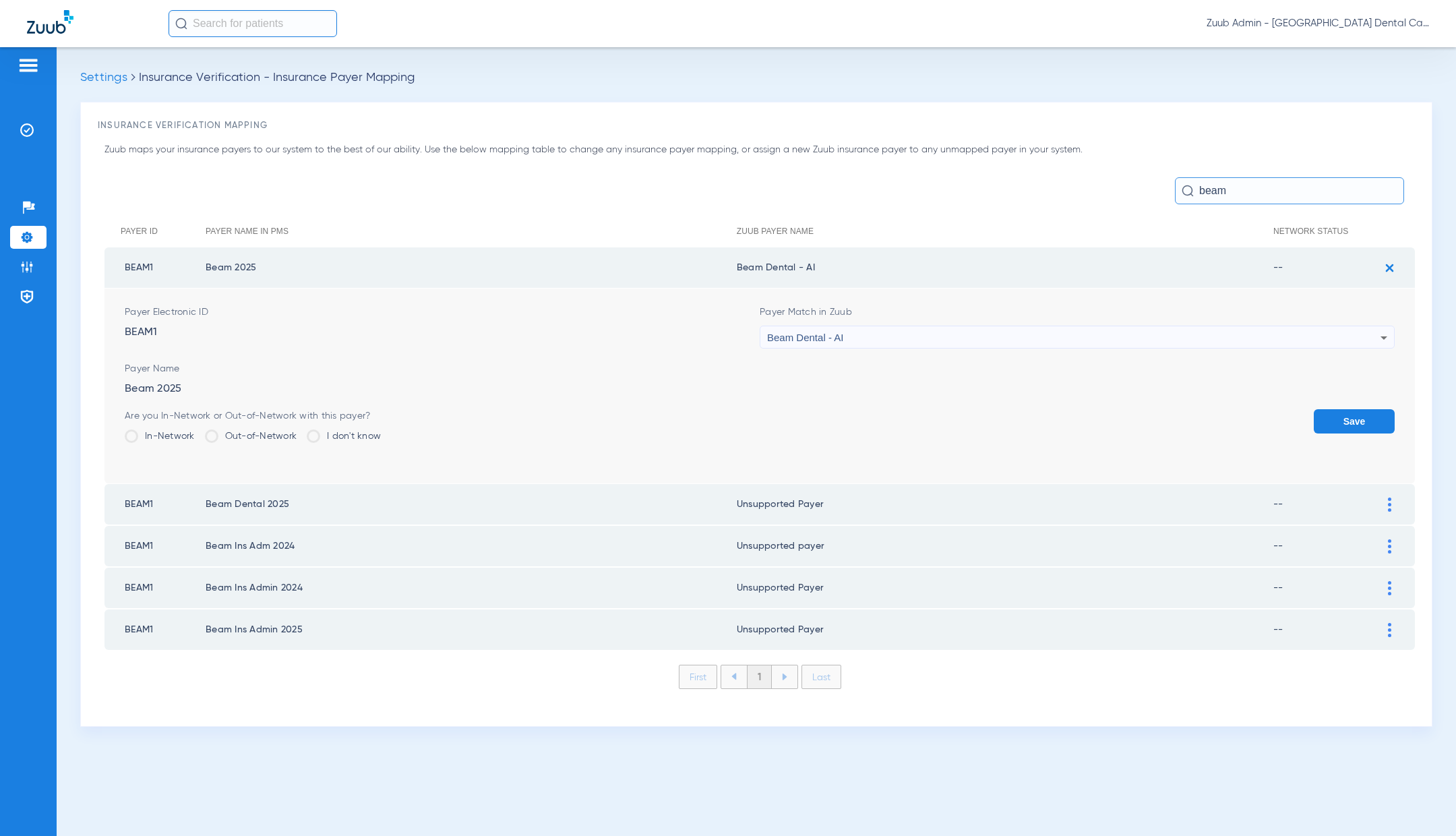
click at [1351, 414] on button "Save" at bounding box center [1354, 421] width 81 height 25
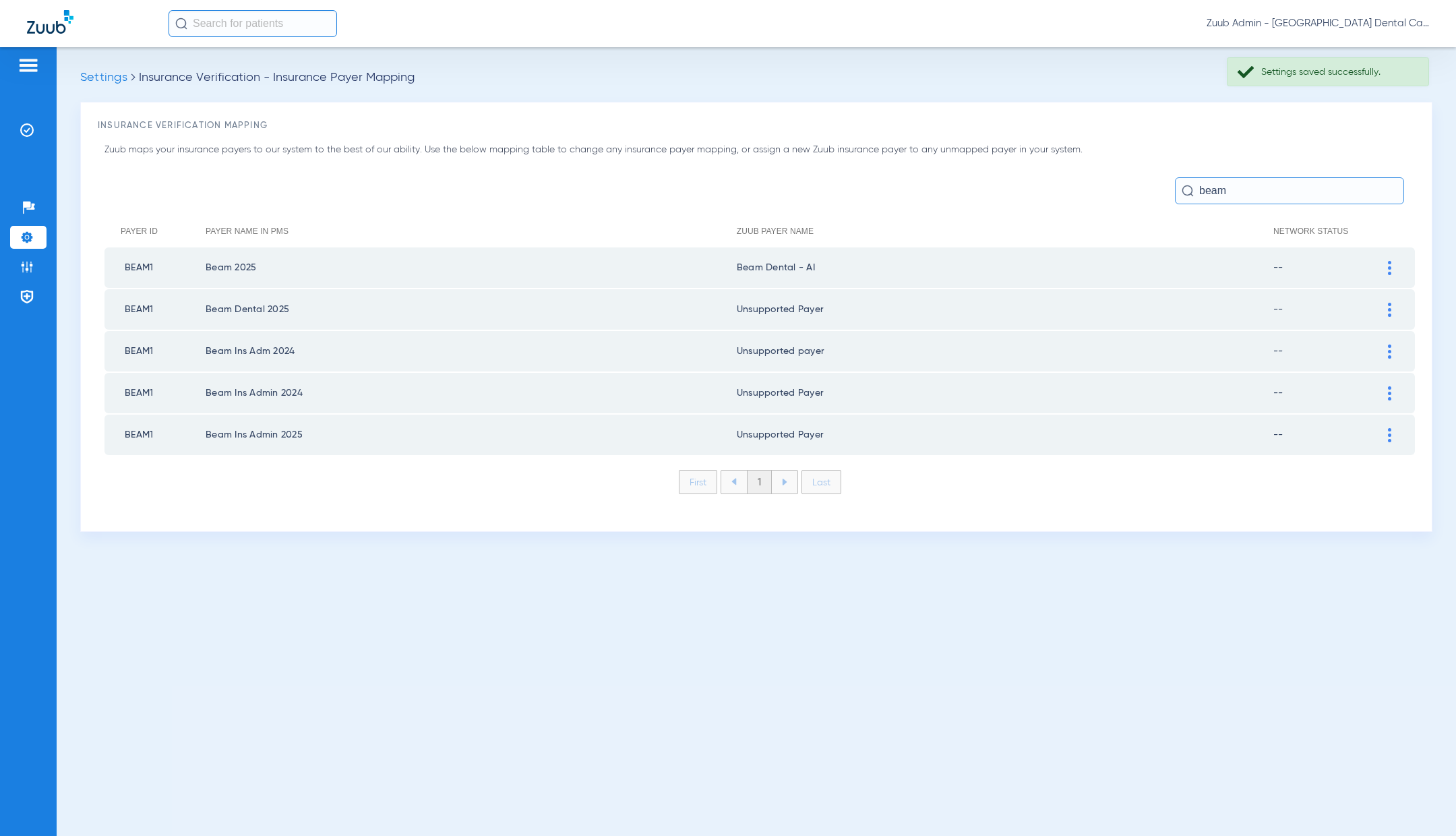
click at [1396, 305] on div at bounding box center [1390, 310] width 24 height 14
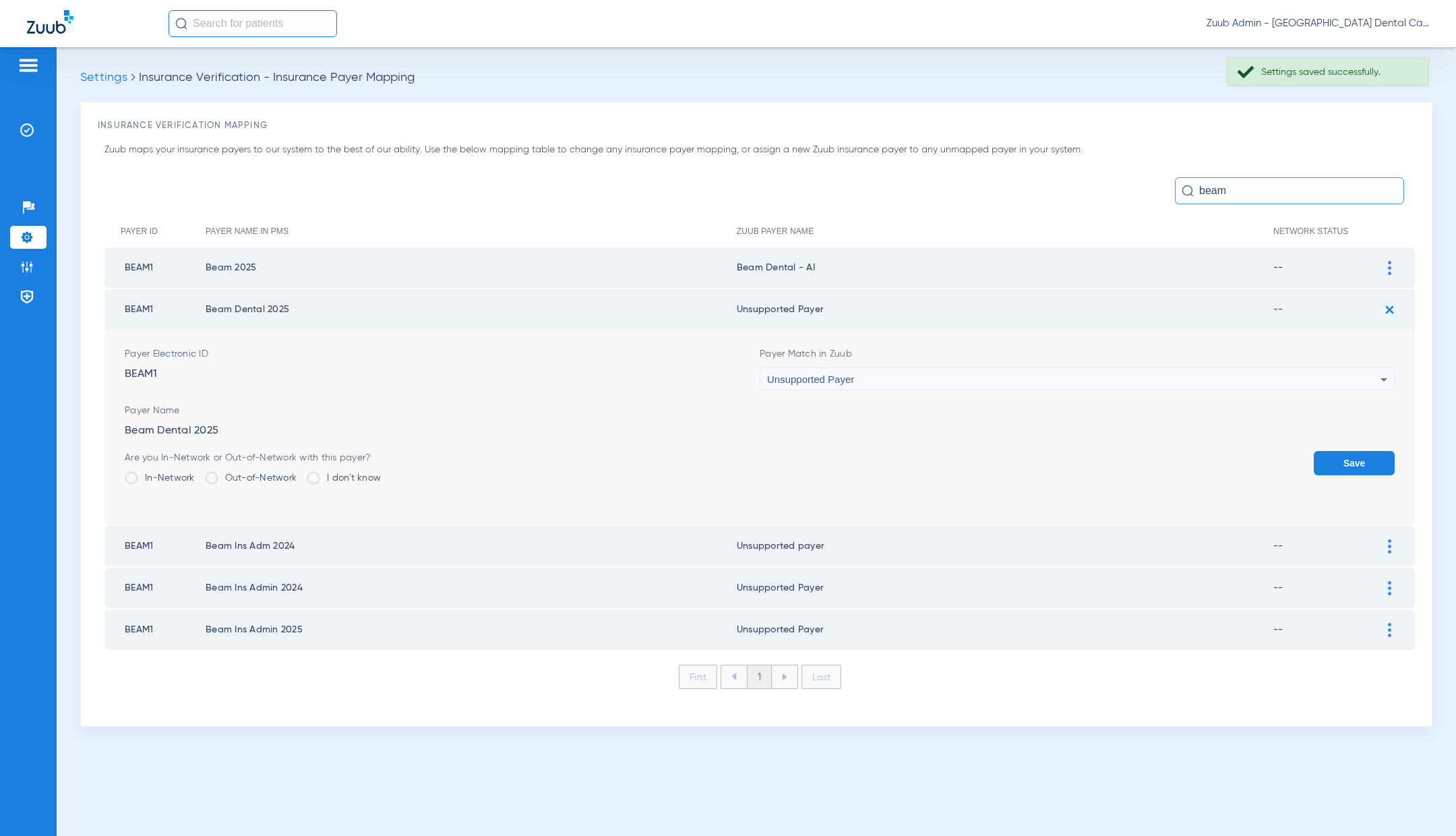
click at [902, 382] on div "Unsupported Payer" at bounding box center [1073, 379] width 613 height 23
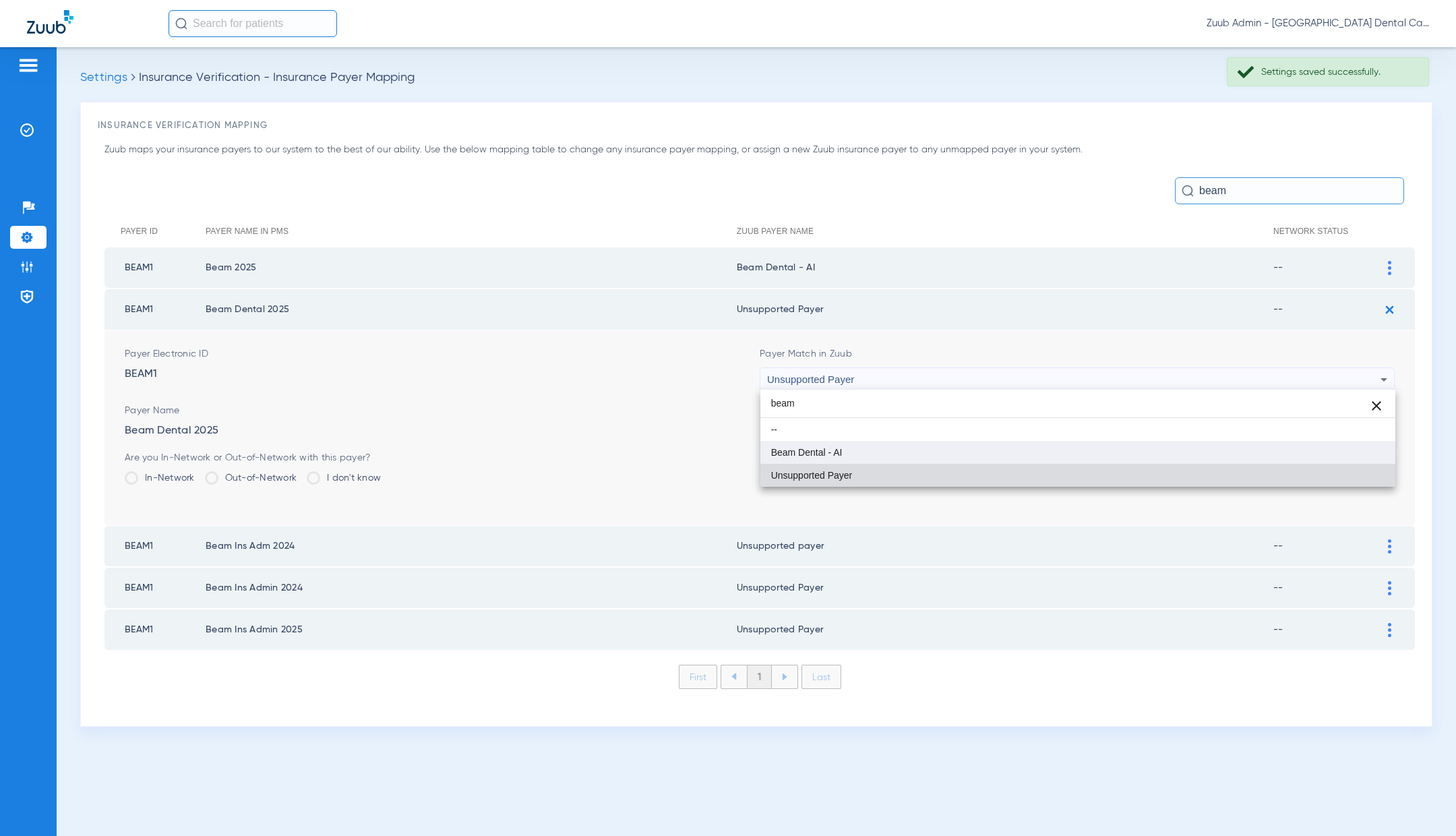
type input "beam"
click at [922, 454] on mat-option "Beam Dental - AI" at bounding box center [1078, 452] width 635 height 23
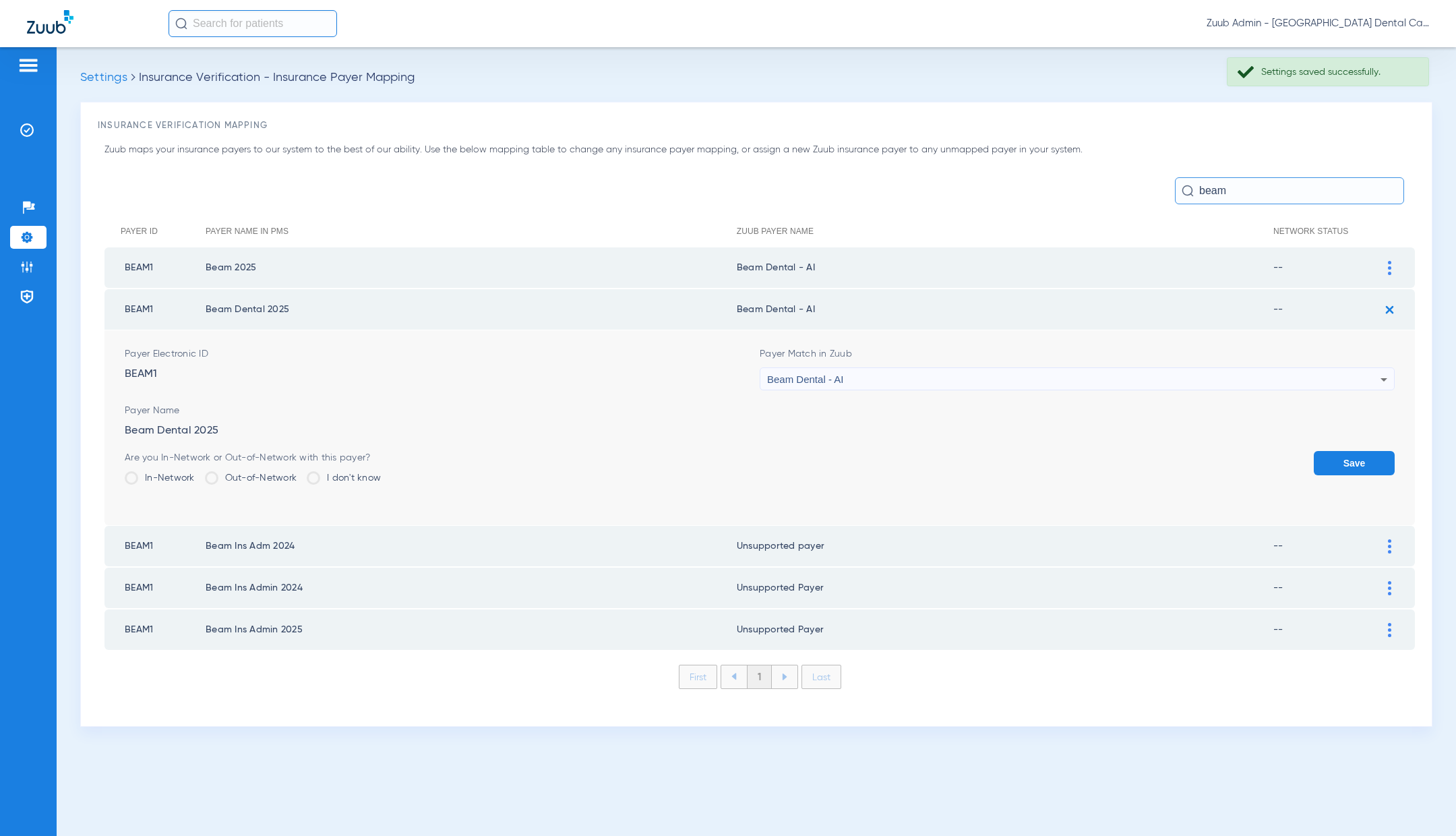
click at [1337, 462] on button "Save" at bounding box center [1354, 462] width 81 height 25
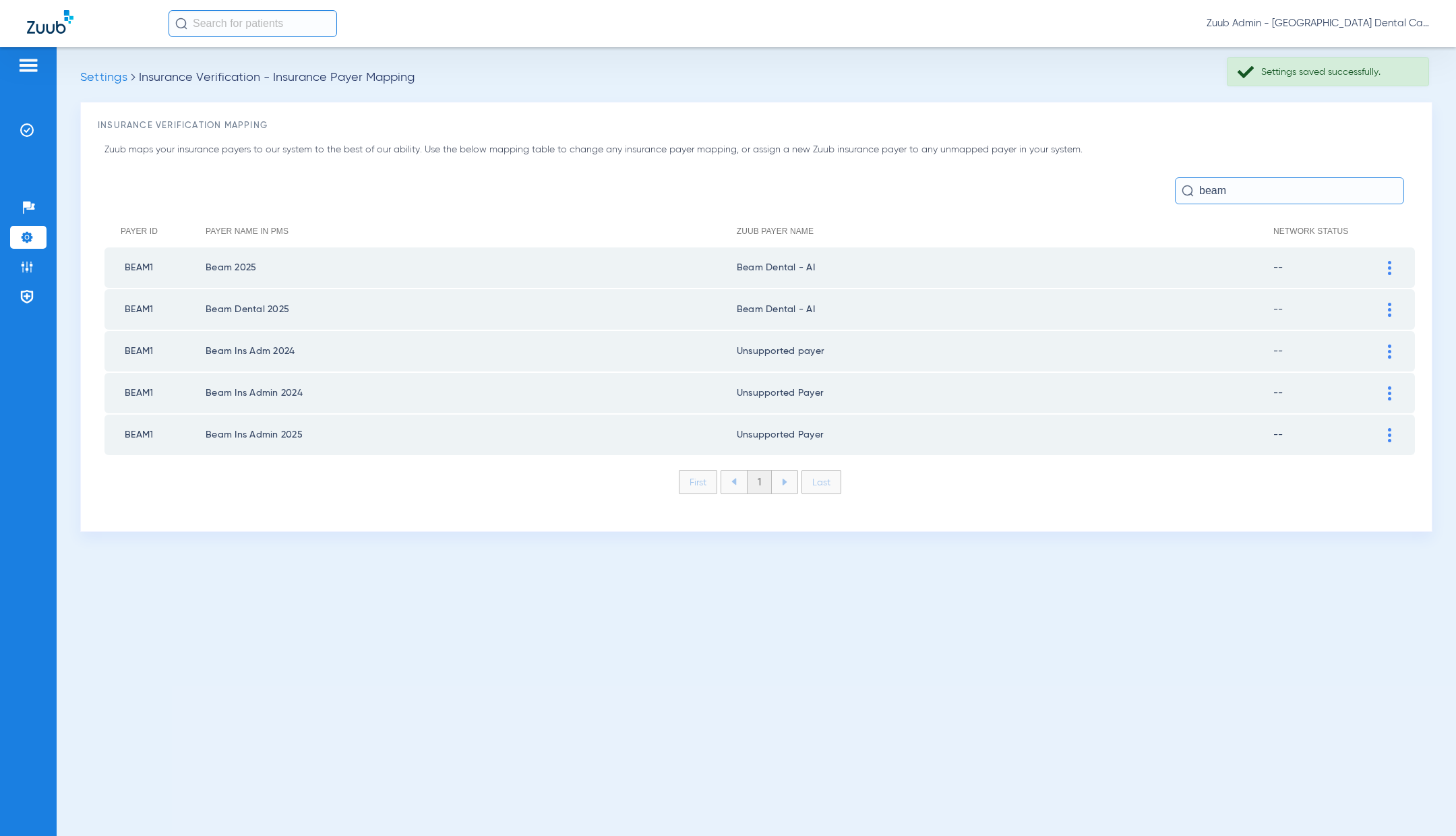
click at [1390, 348] on img at bounding box center [1389, 351] width 4 height 14
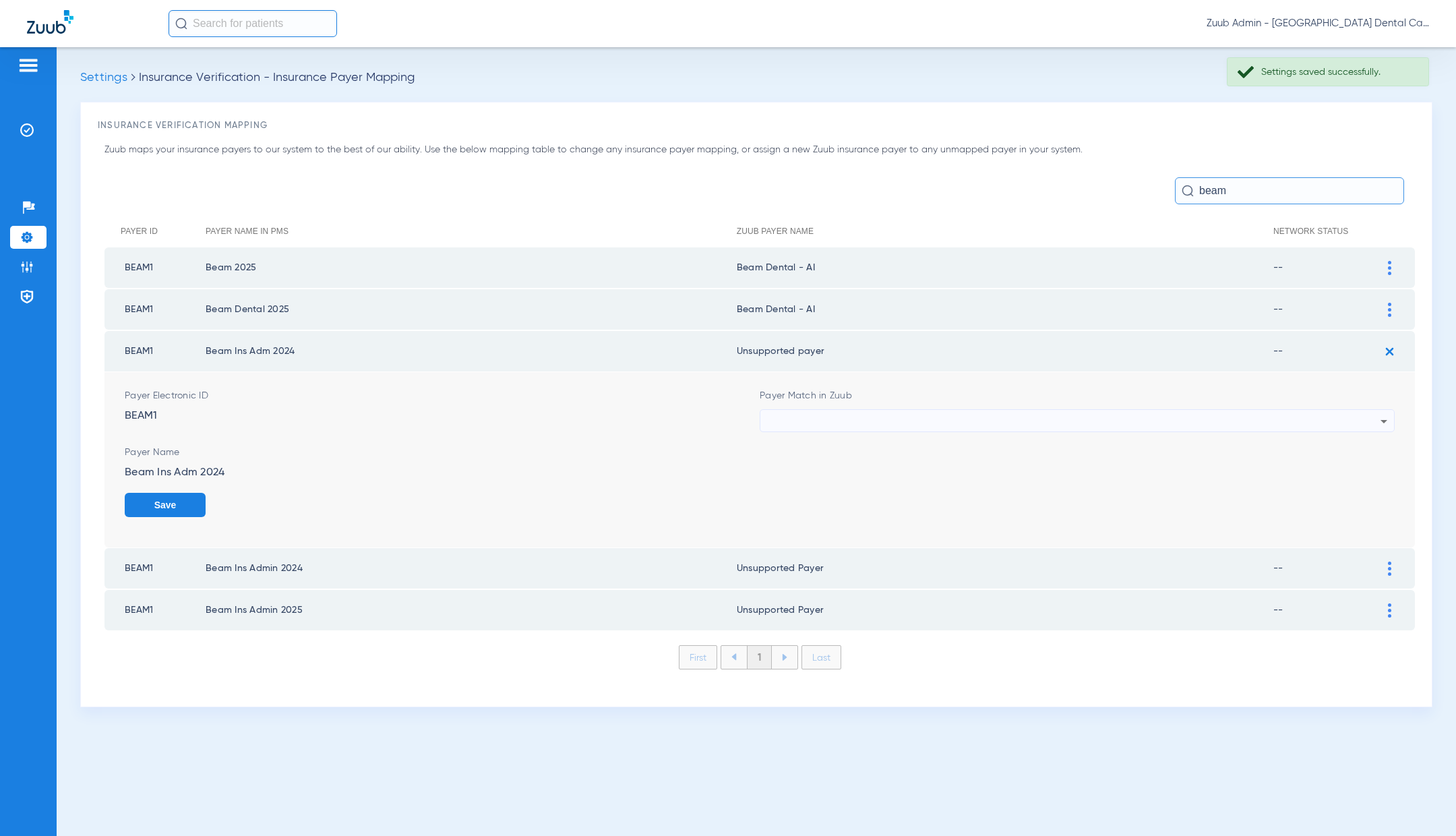
click at [904, 419] on div at bounding box center [1073, 421] width 613 height 23
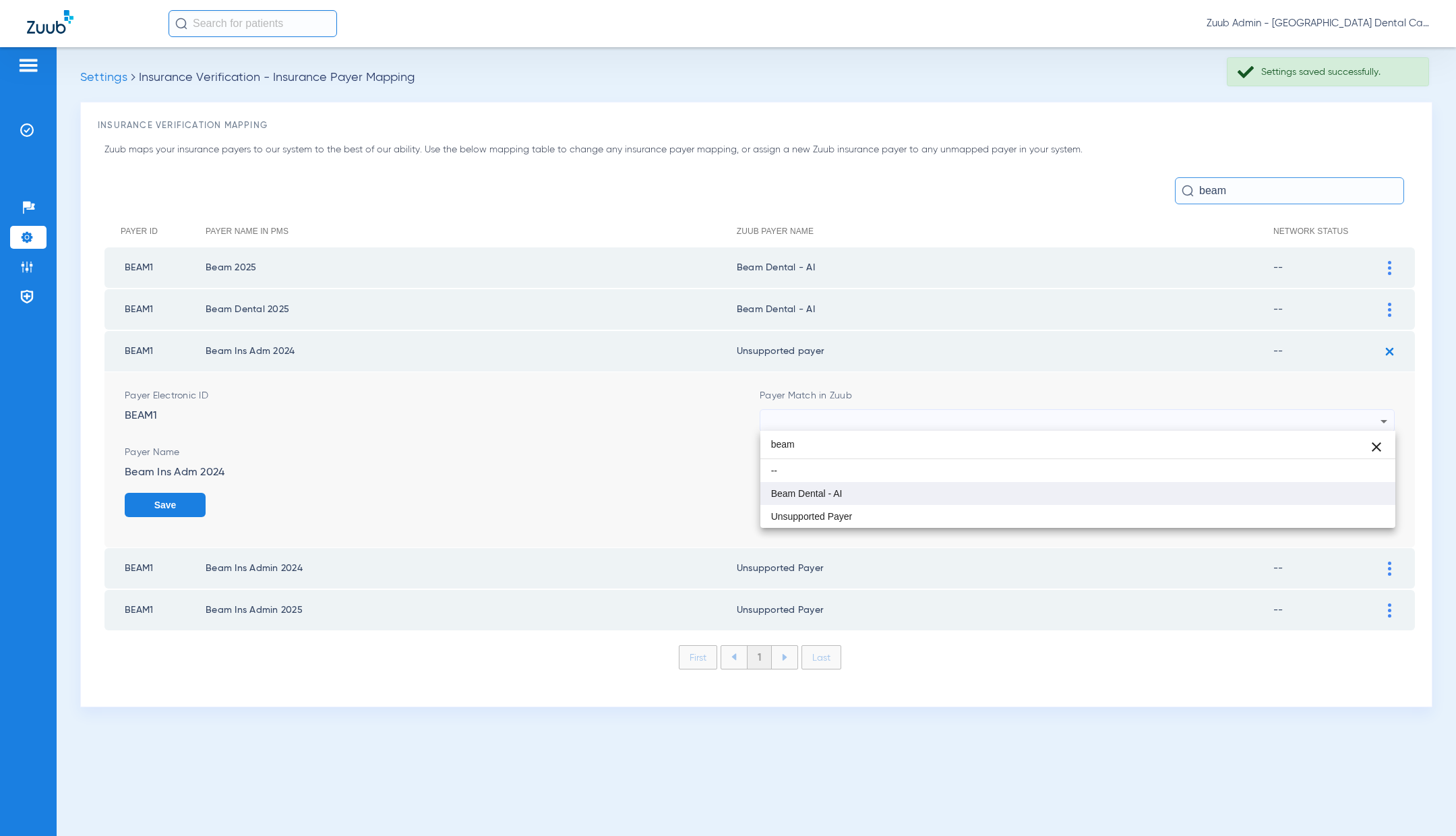
type input "beam"
click at [911, 491] on mat-option "Beam Dental - AI" at bounding box center [1078, 493] width 635 height 23
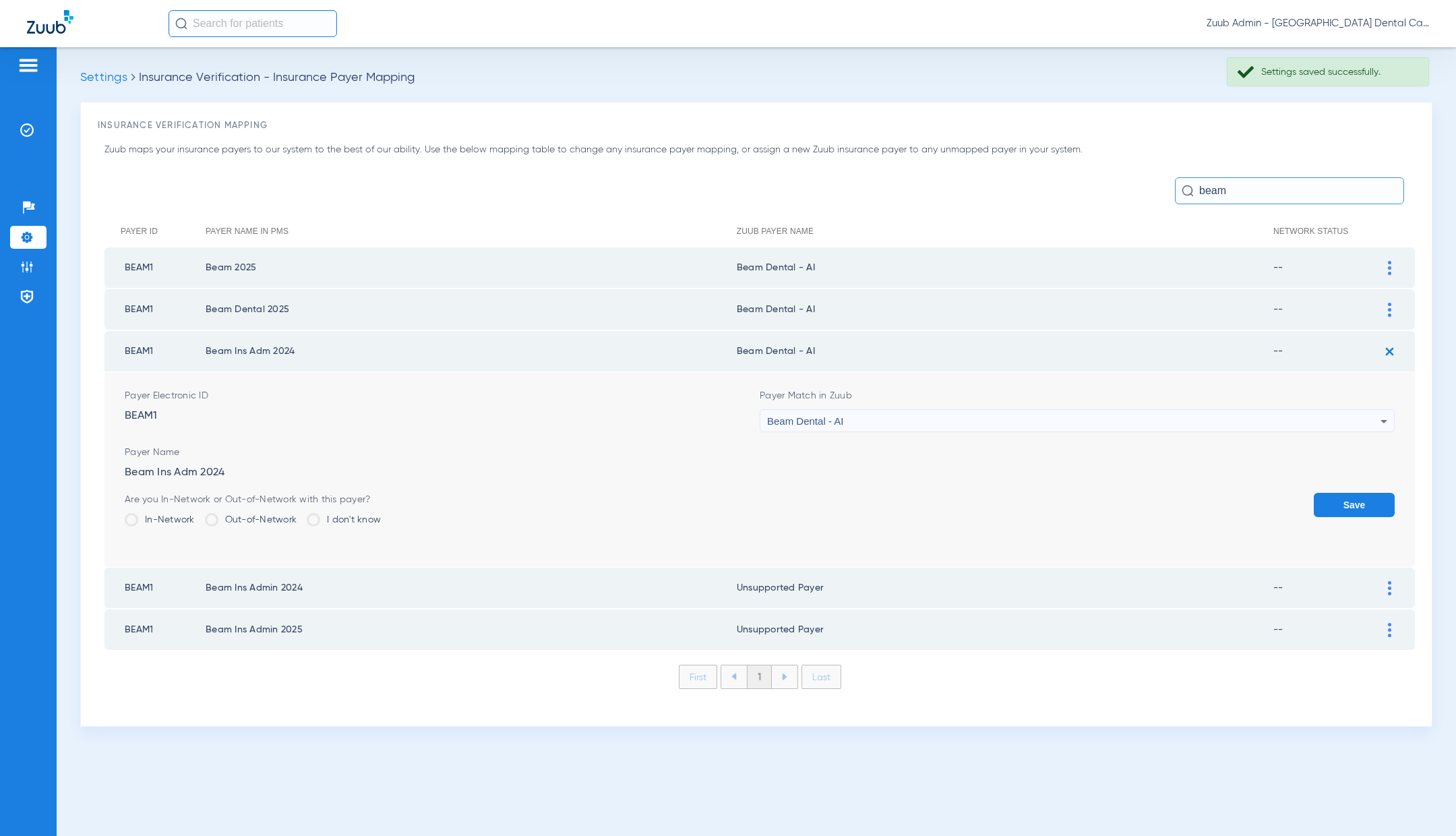
click at [1380, 502] on button "Save" at bounding box center [1354, 505] width 81 height 25
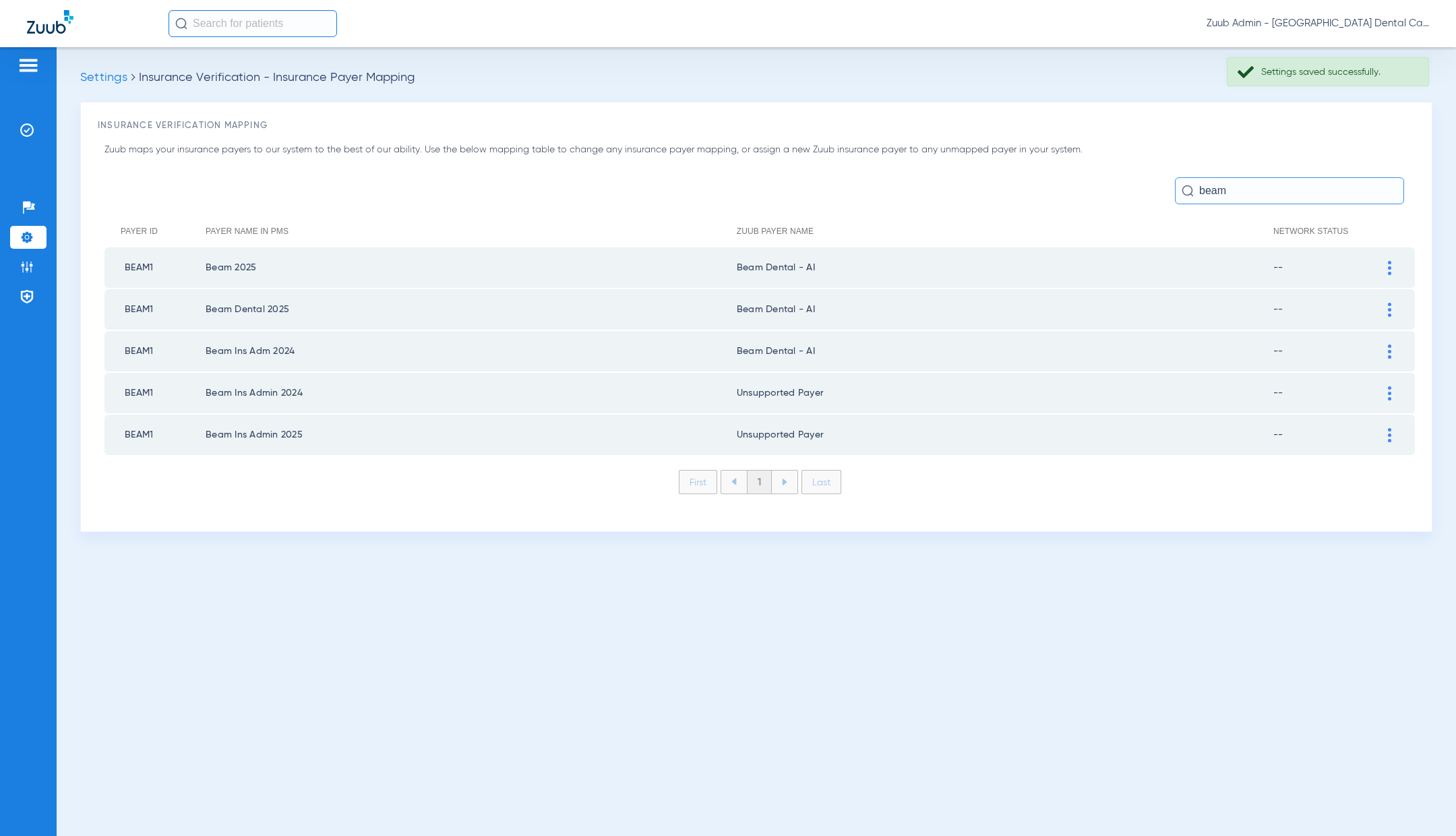
click at [1388, 395] on img at bounding box center [1389, 393] width 4 height 14
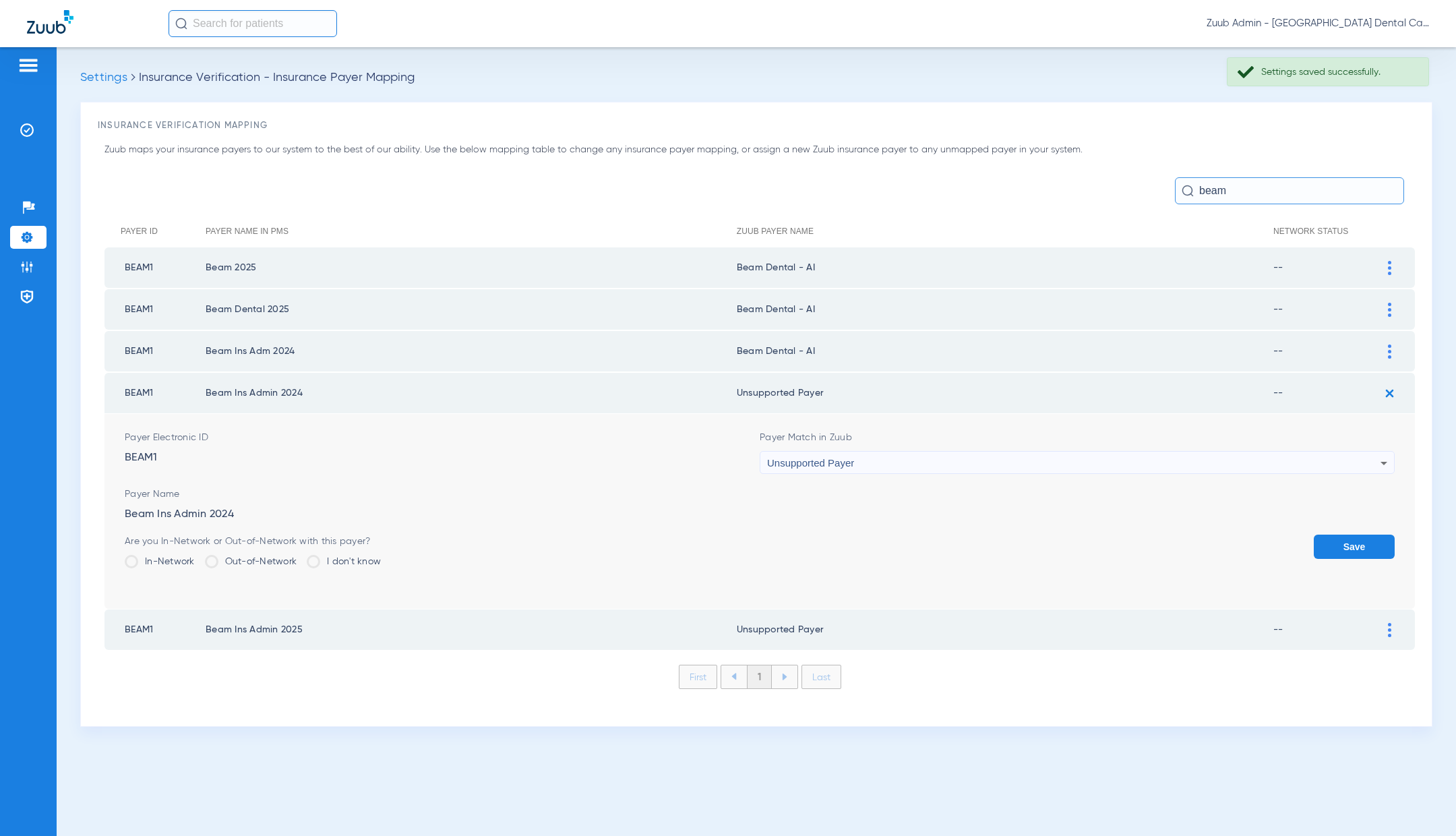
click at [901, 464] on div "Unsupported Payer" at bounding box center [1073, 462] width 613 height 23
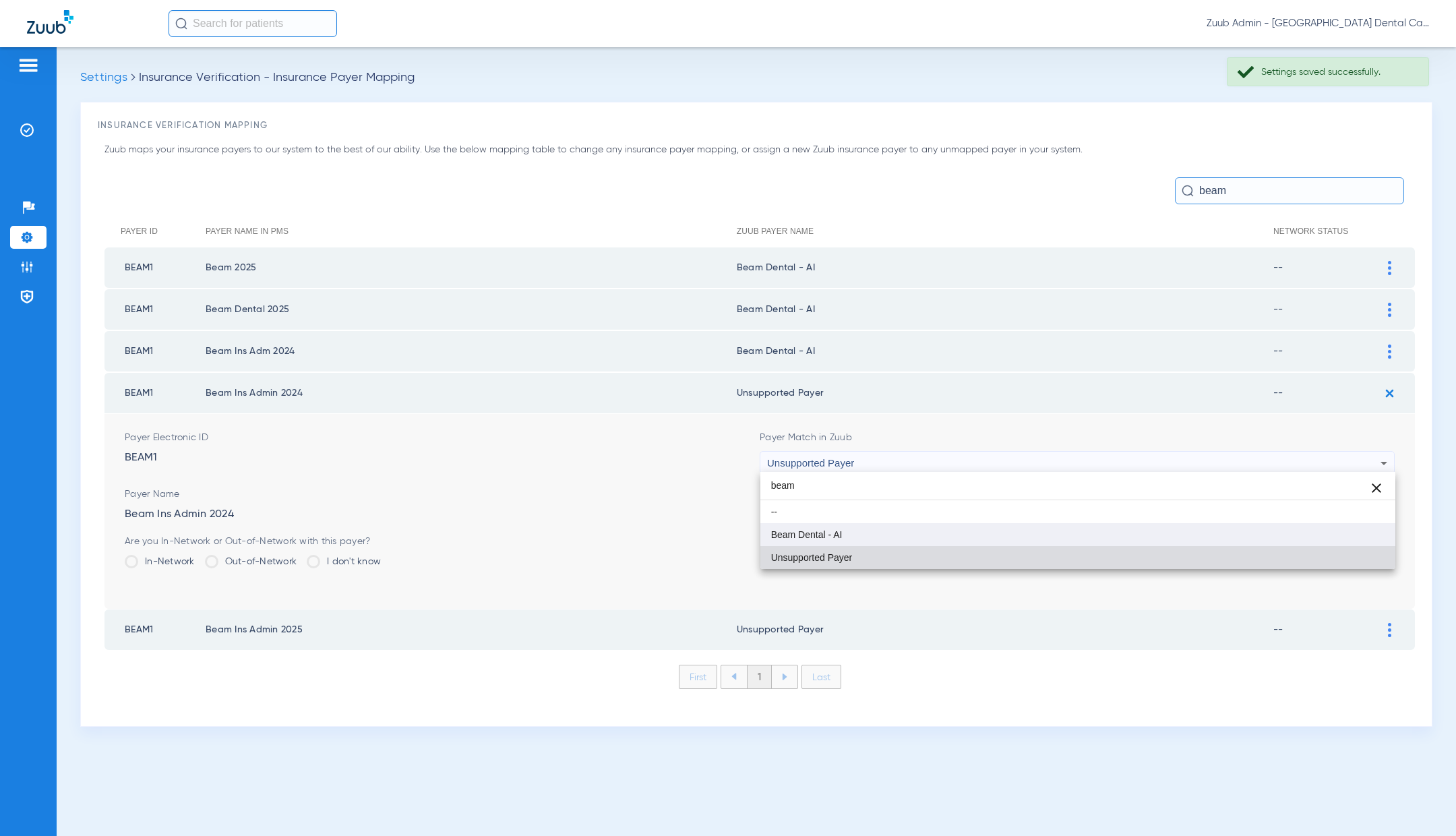
type input "beam"
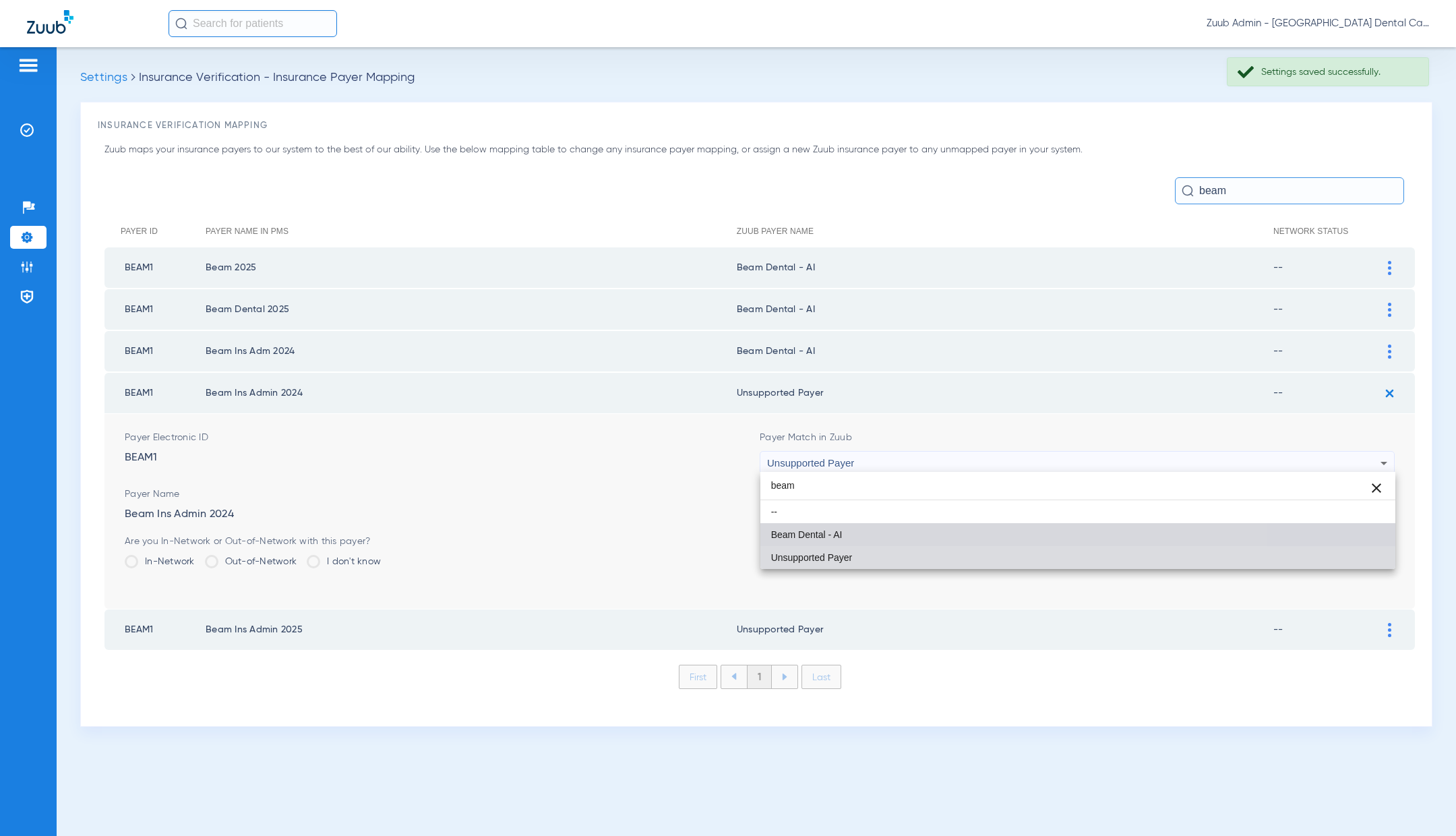
click at [903, 541] on mat-option "Beam Dental - AI" at bounding box center [1078, 534] width 635 height 23
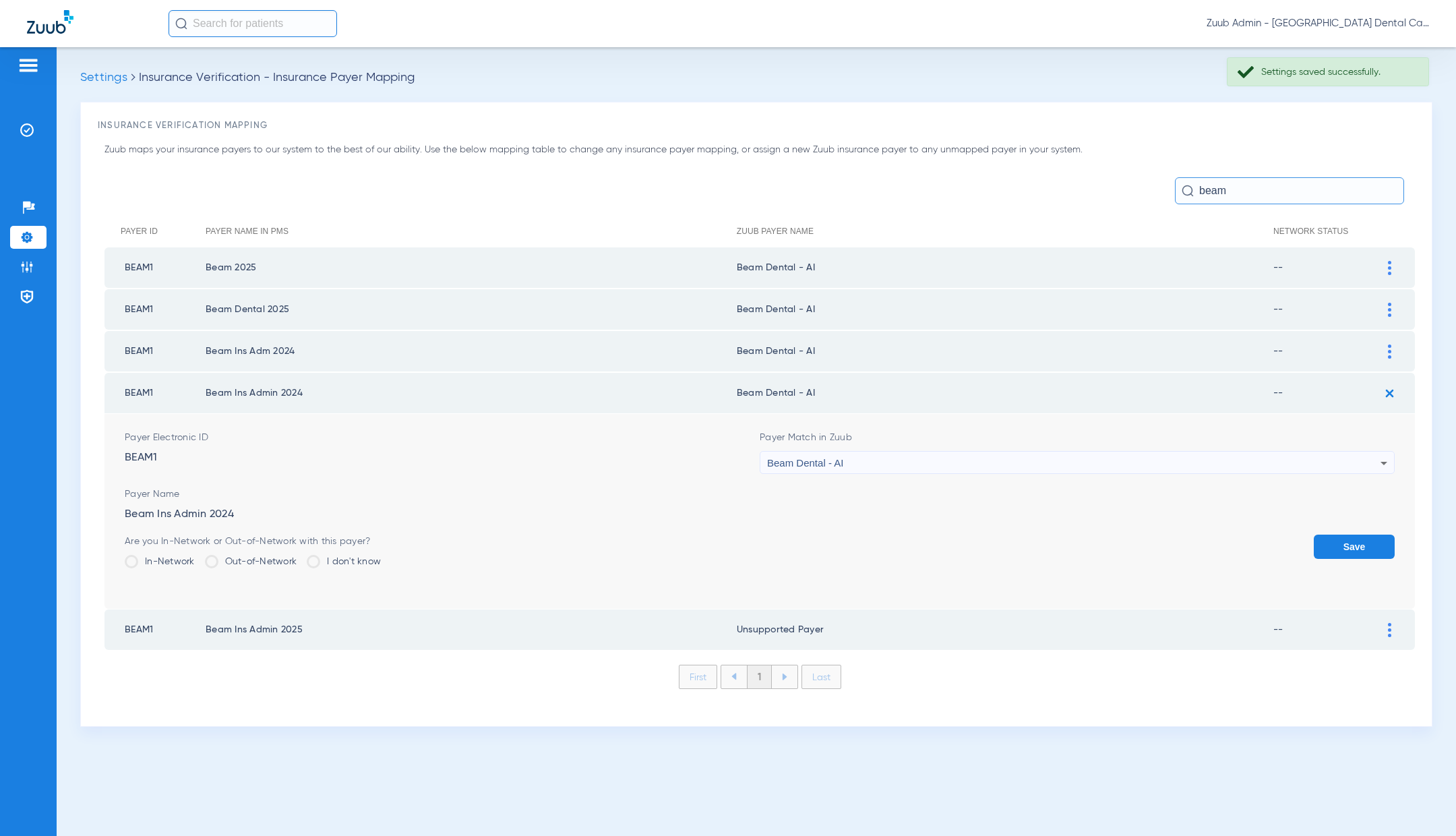
click at [1377, 549] on button "Save" at bounding box center [1354, 547] width 81 height 25
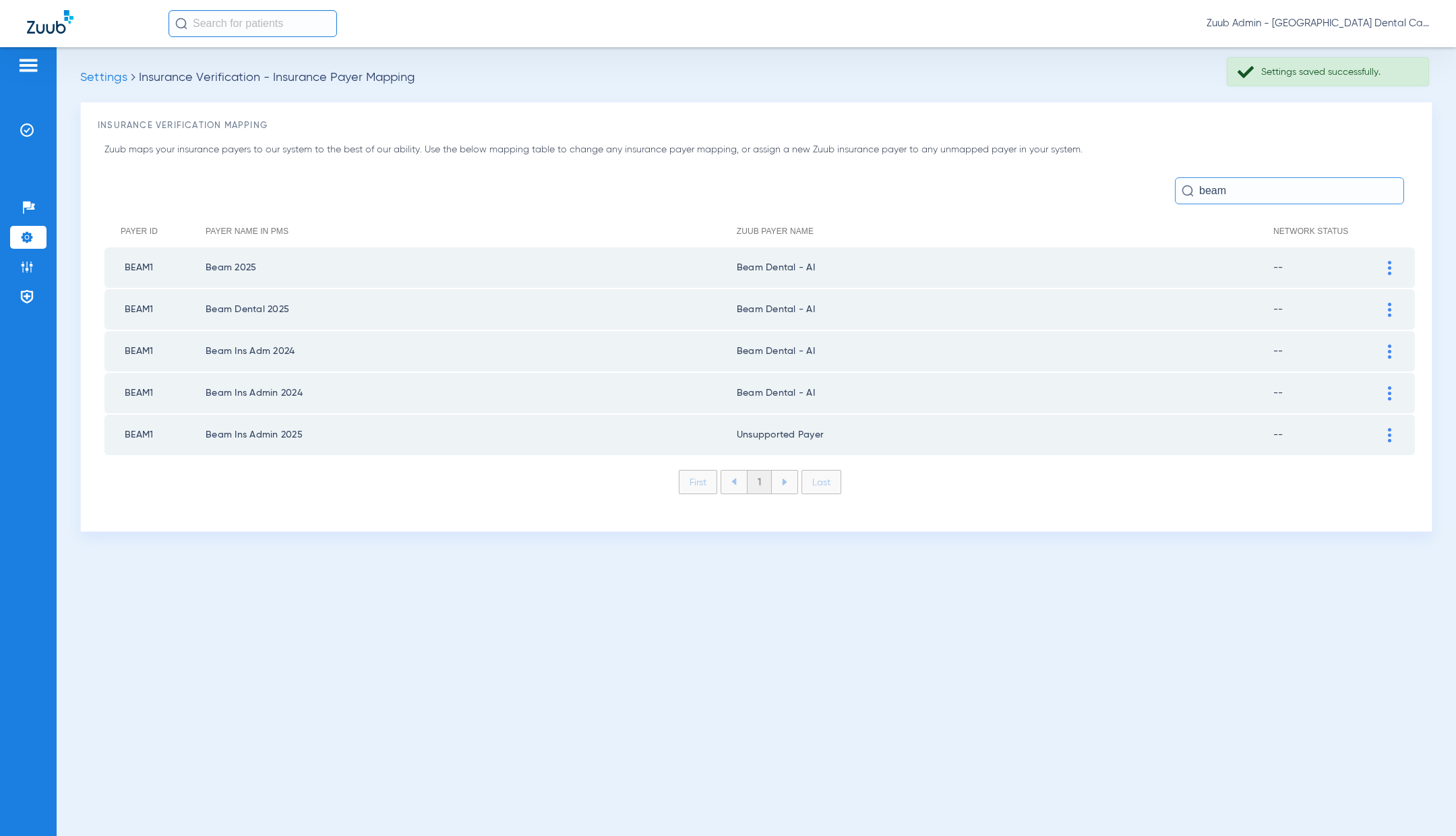
click at [1392, 434] on div at bounding box center [1390, 435] width 24 height 14
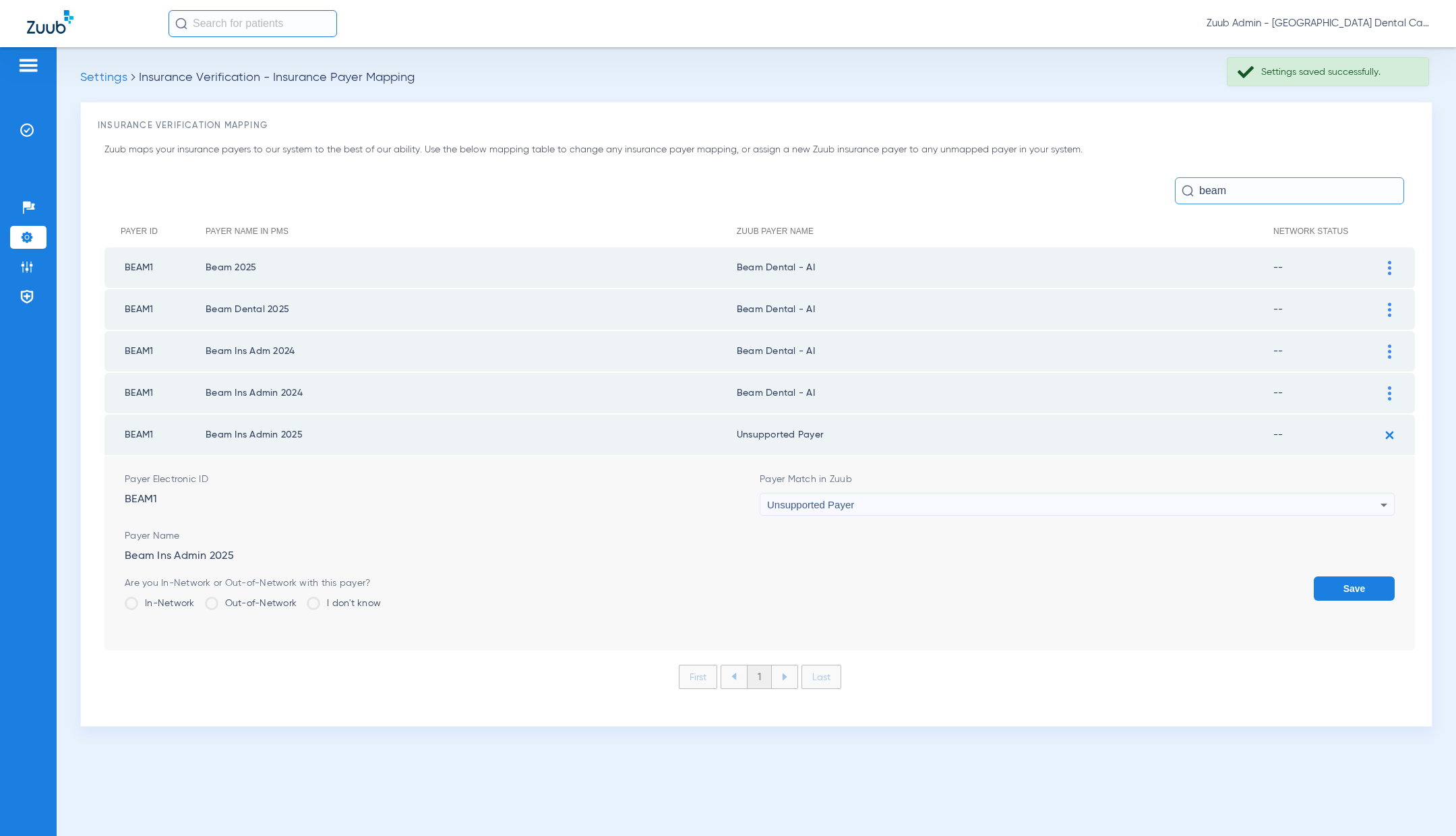
click at [924, 513] on div "Unsupported Payer" at bounding box center [1073, 505] width 613 height 23
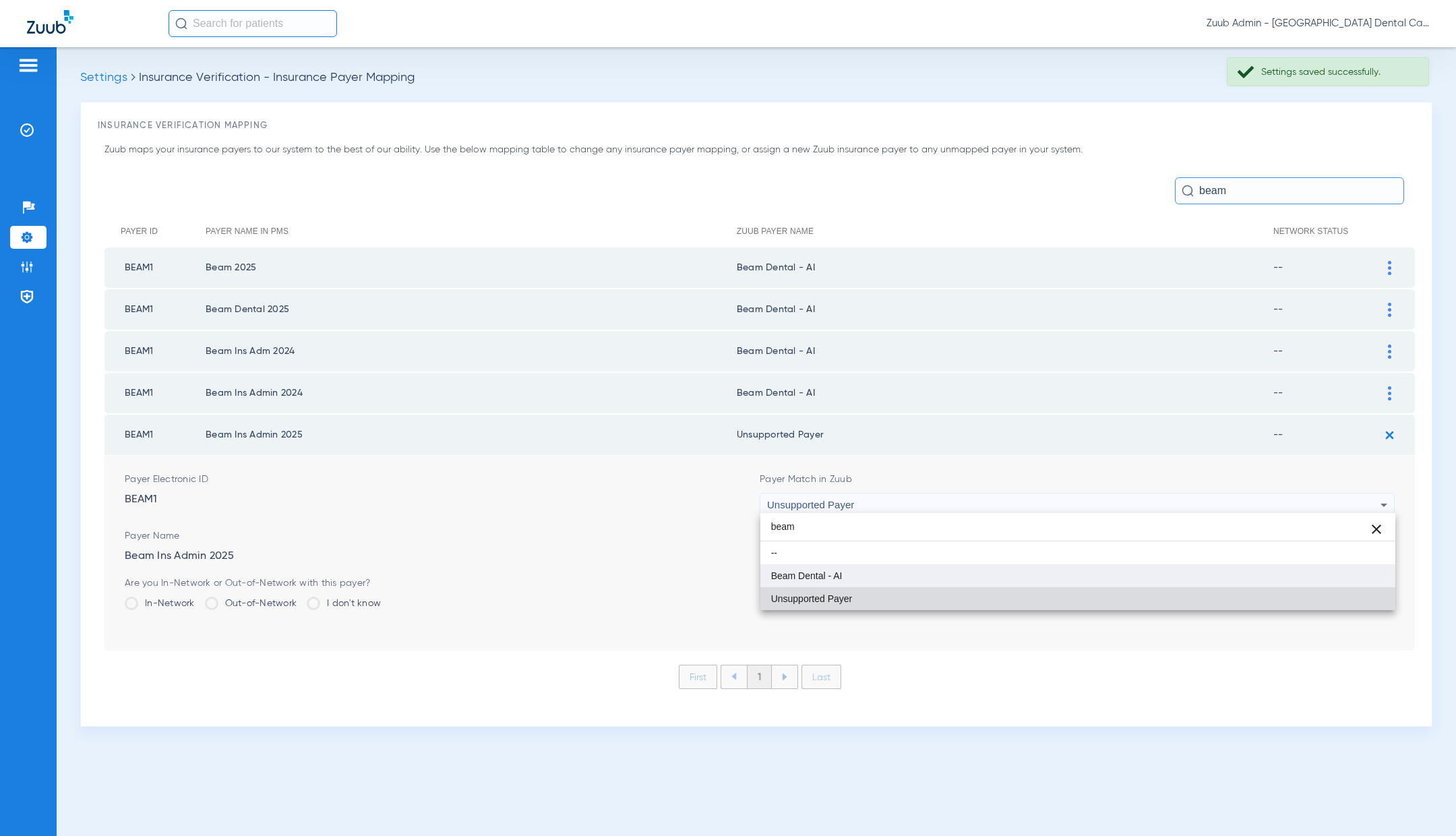
type input "beam"
click at [920, 577] on mat-option "Beam Dental - AI" at bounding box center [1078, 575] width 635 height 23
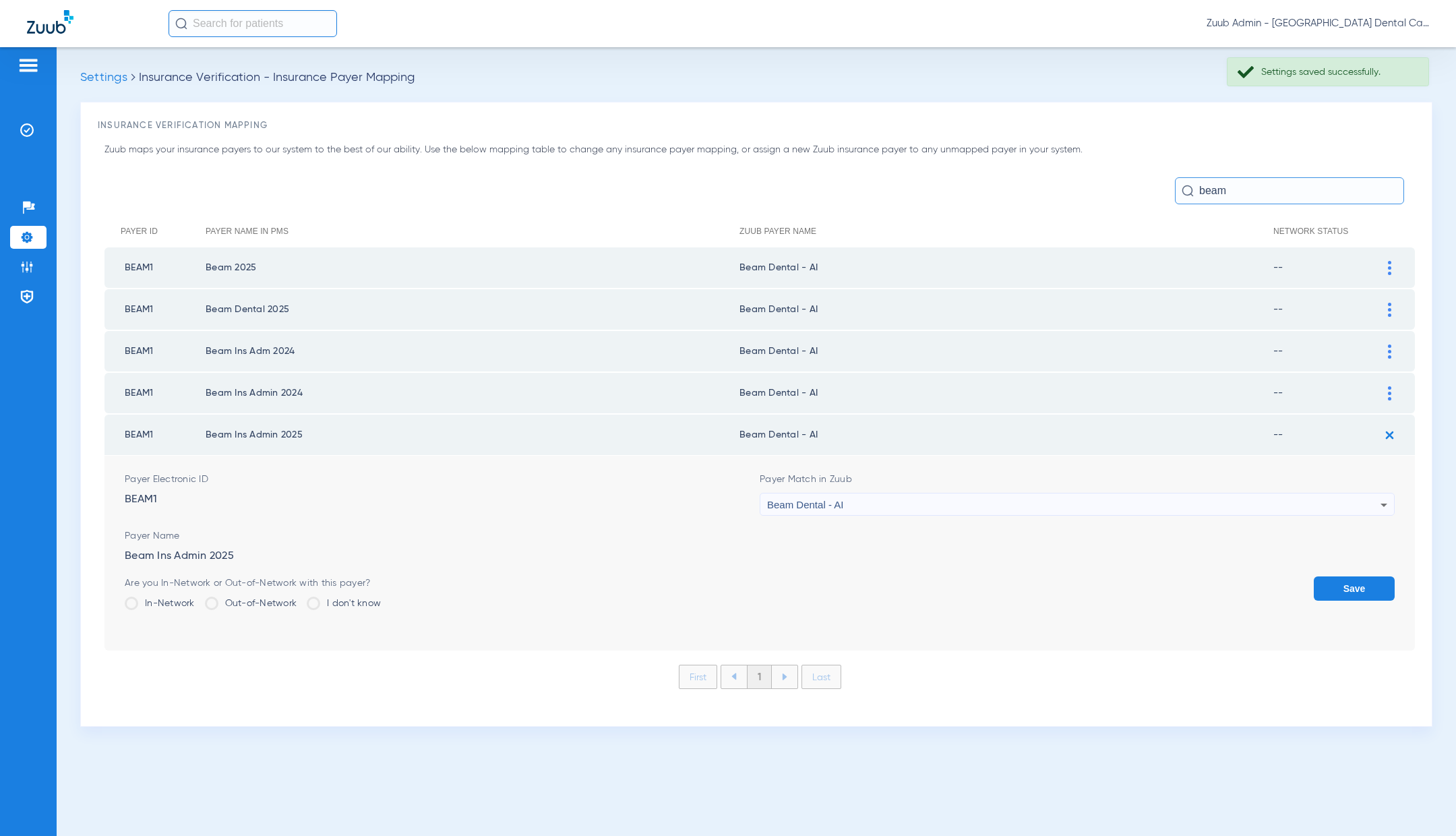
click at [1369, 589] on button "Save" at bounding box center [1354, 588] width 81 height 25
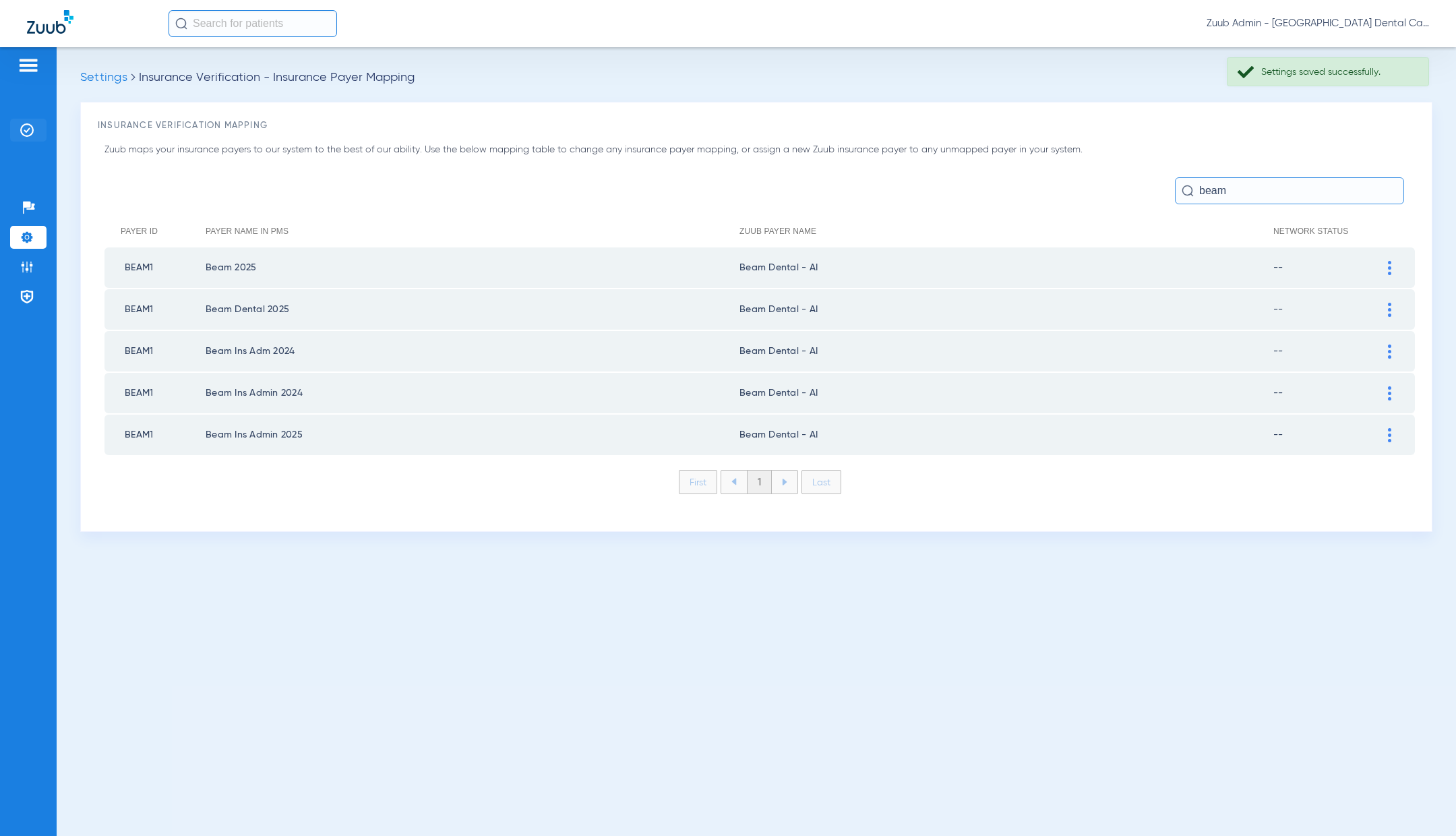
click at [33, 126] on img at bounding box center [27, 130] width 13 height 13
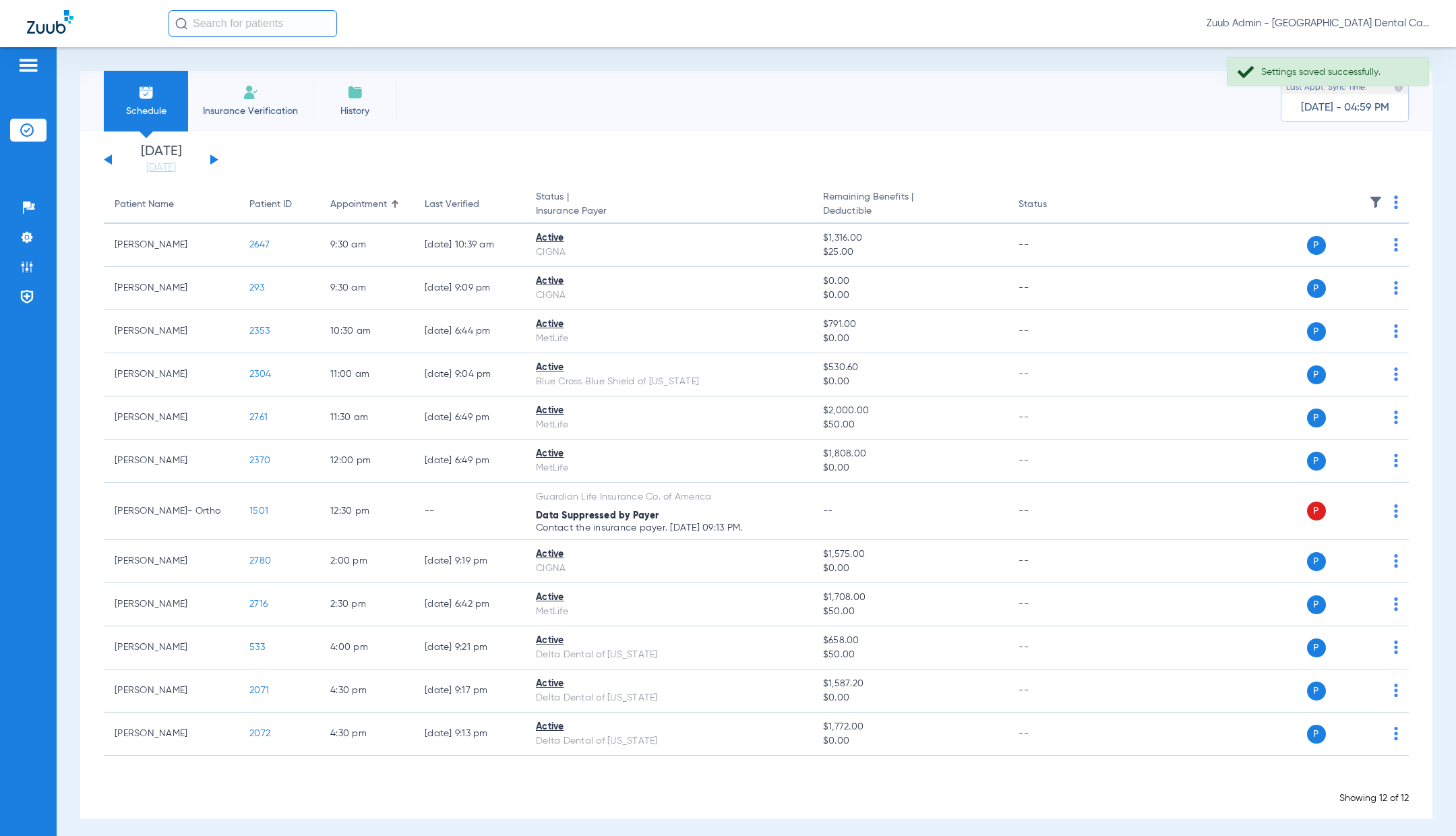
scroll to position [2, 0]
click at [210, 158] on button at bounding box center [215, 157] width 8 height 10
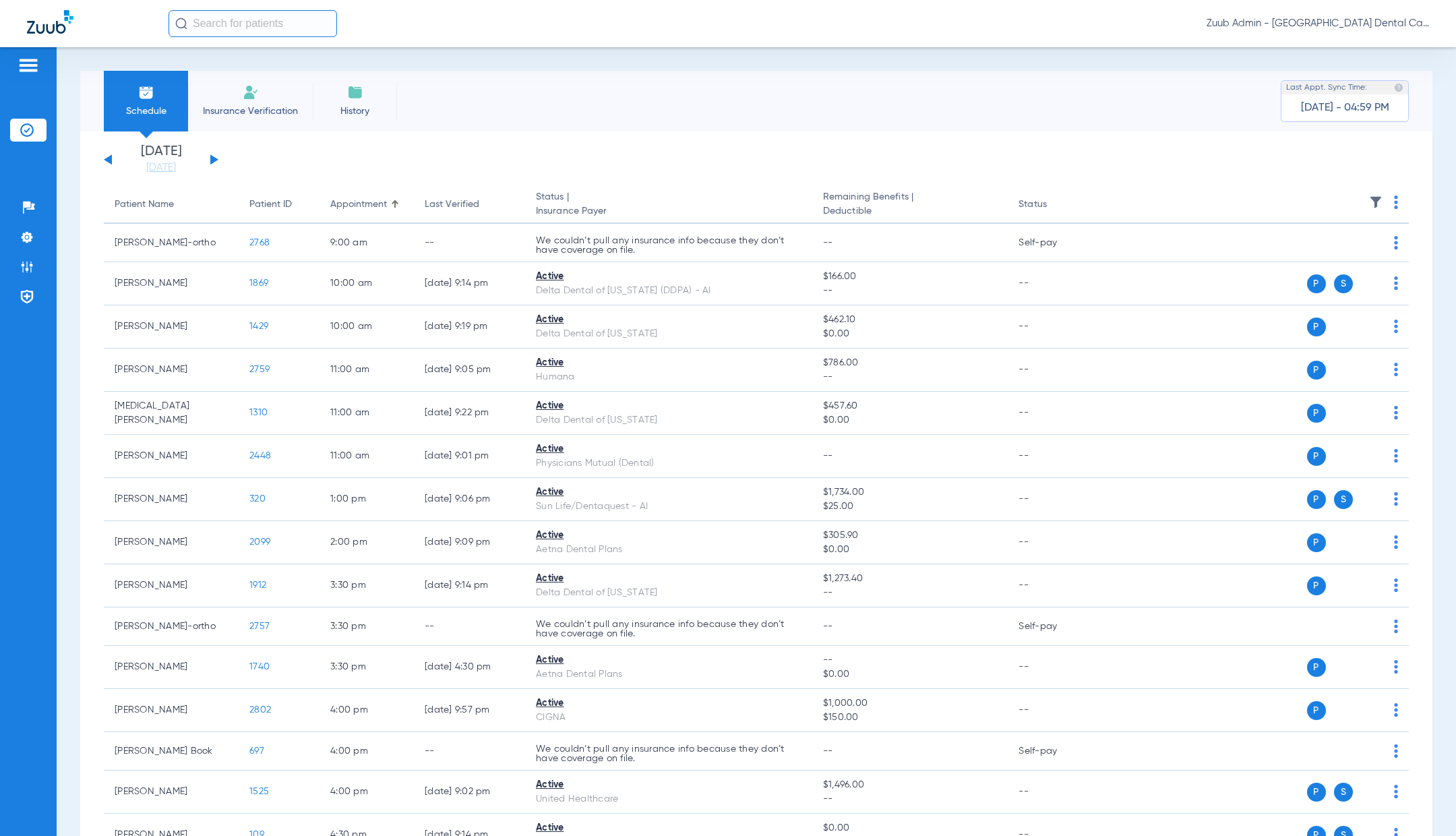
click at [1378, 203] on img at bounding box center [1375, 202] width 13 height 13
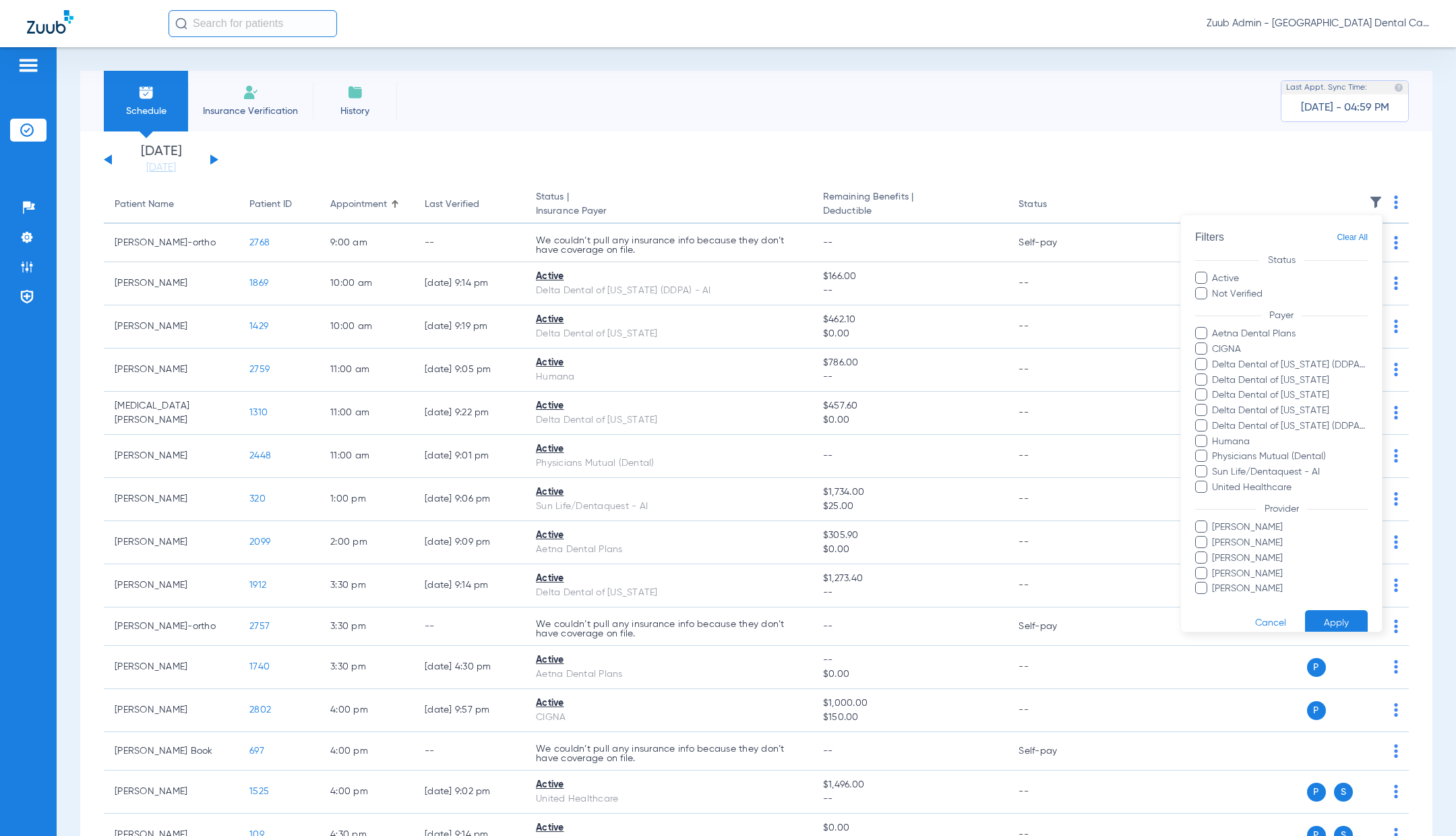
click at [216, 162] on div at bounding box center [728, 418] width 1456 height 836
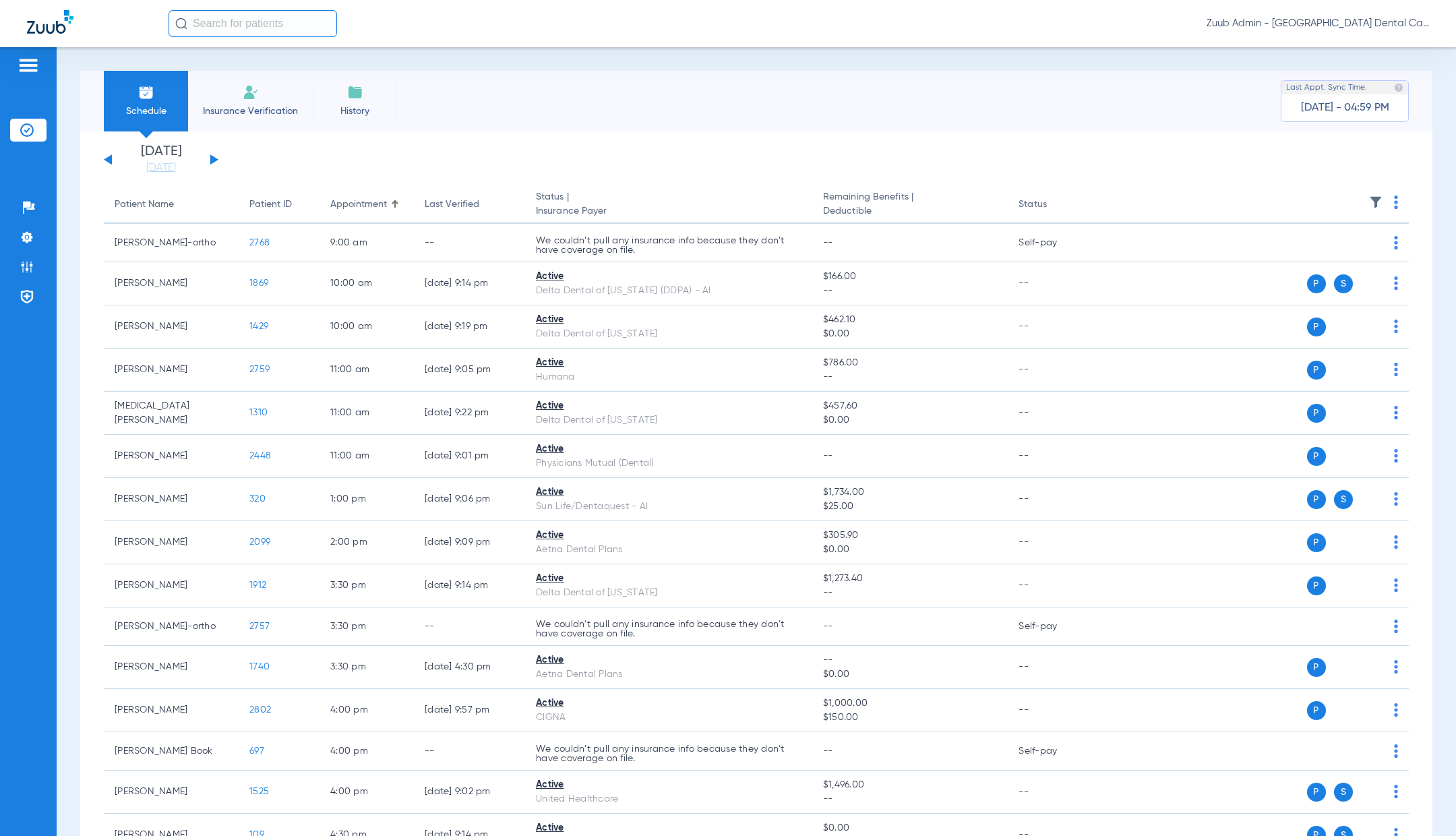
click at [213, 159] on button at bounding box center [215, 159] width 8 height 10
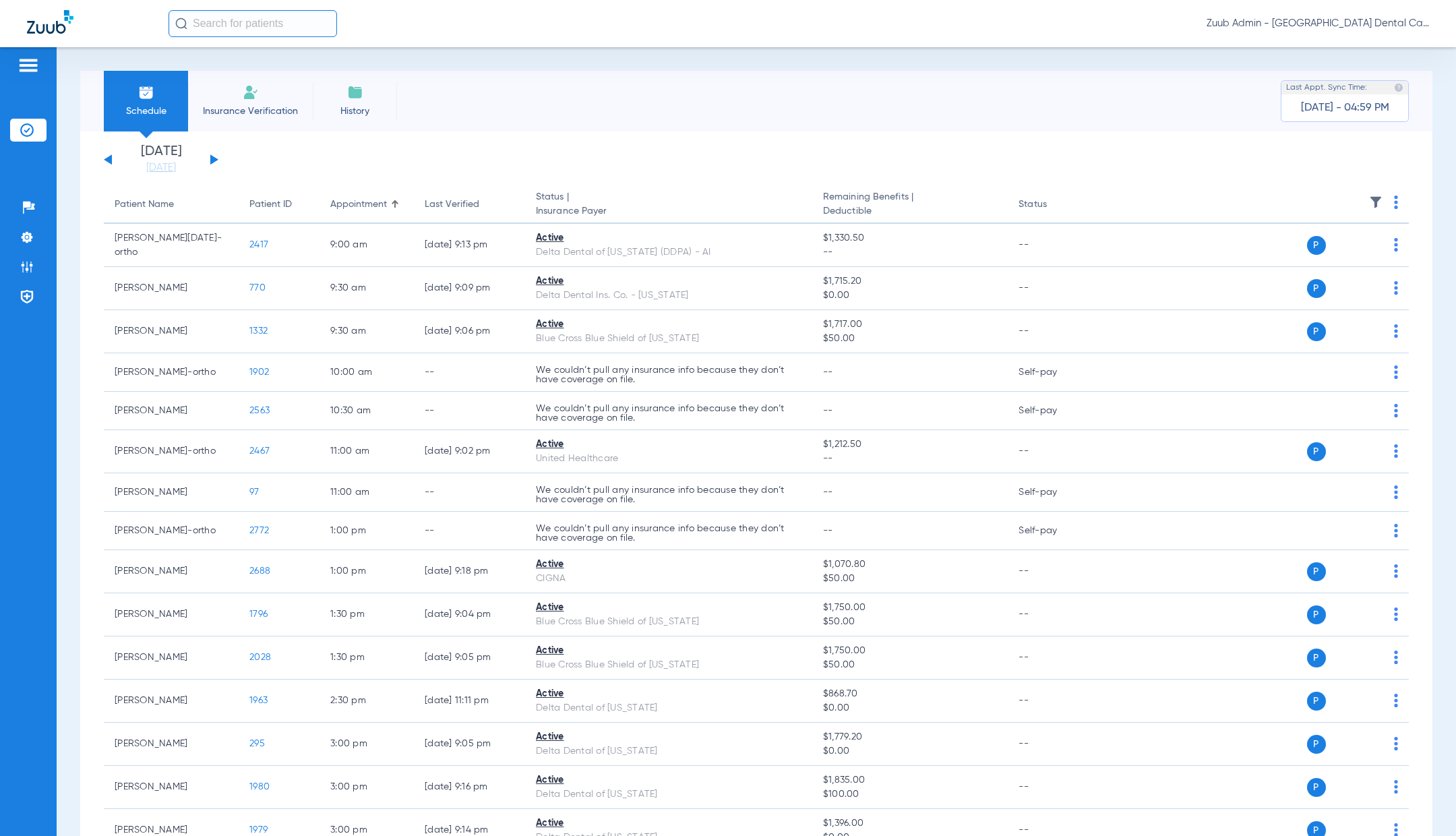
click at [213, 161] on button at bounding box center [215, 159] width 8 height 10
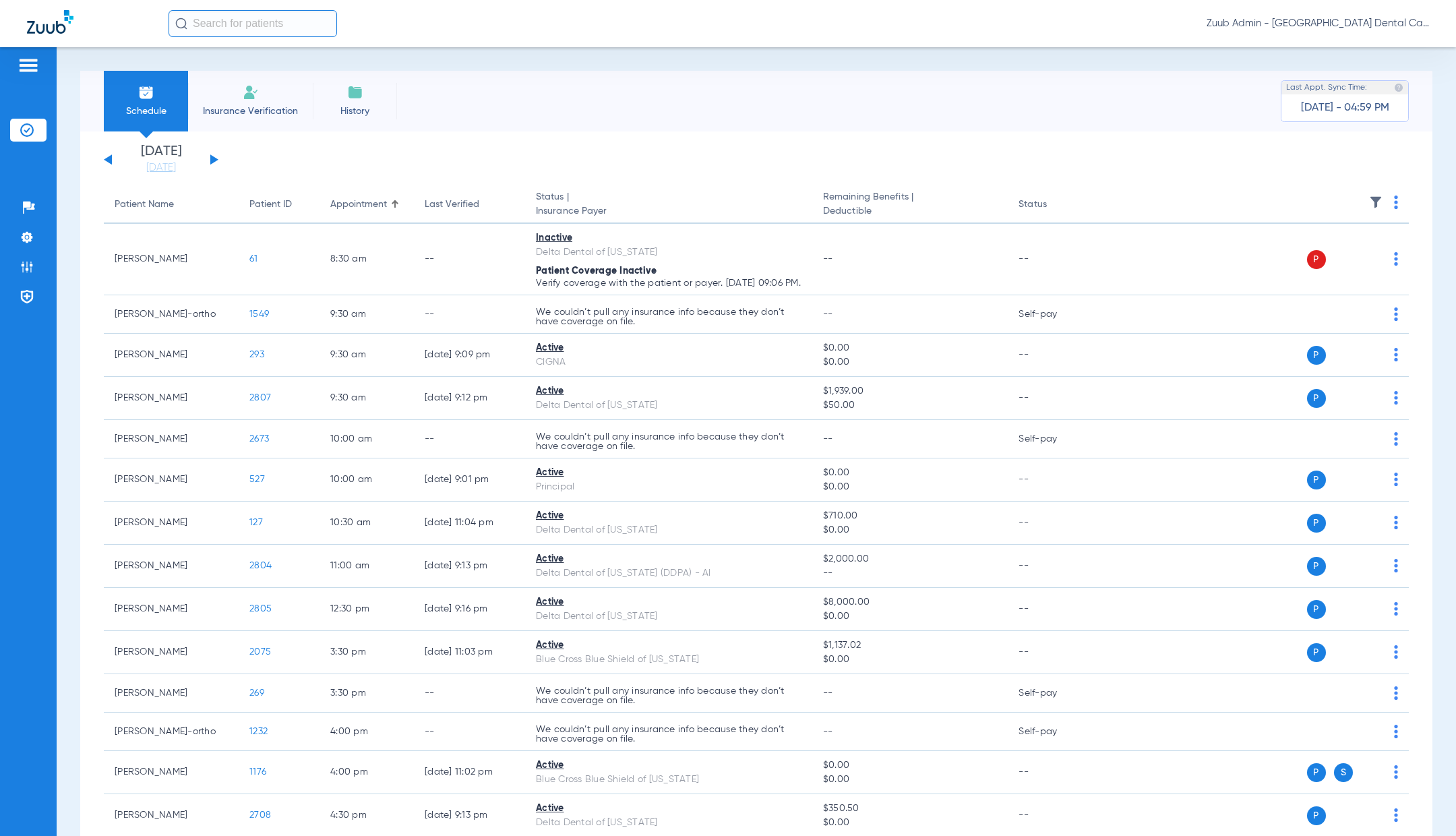
click at [213, 158] on button at bounding box center [215, 159] width 8 height 10
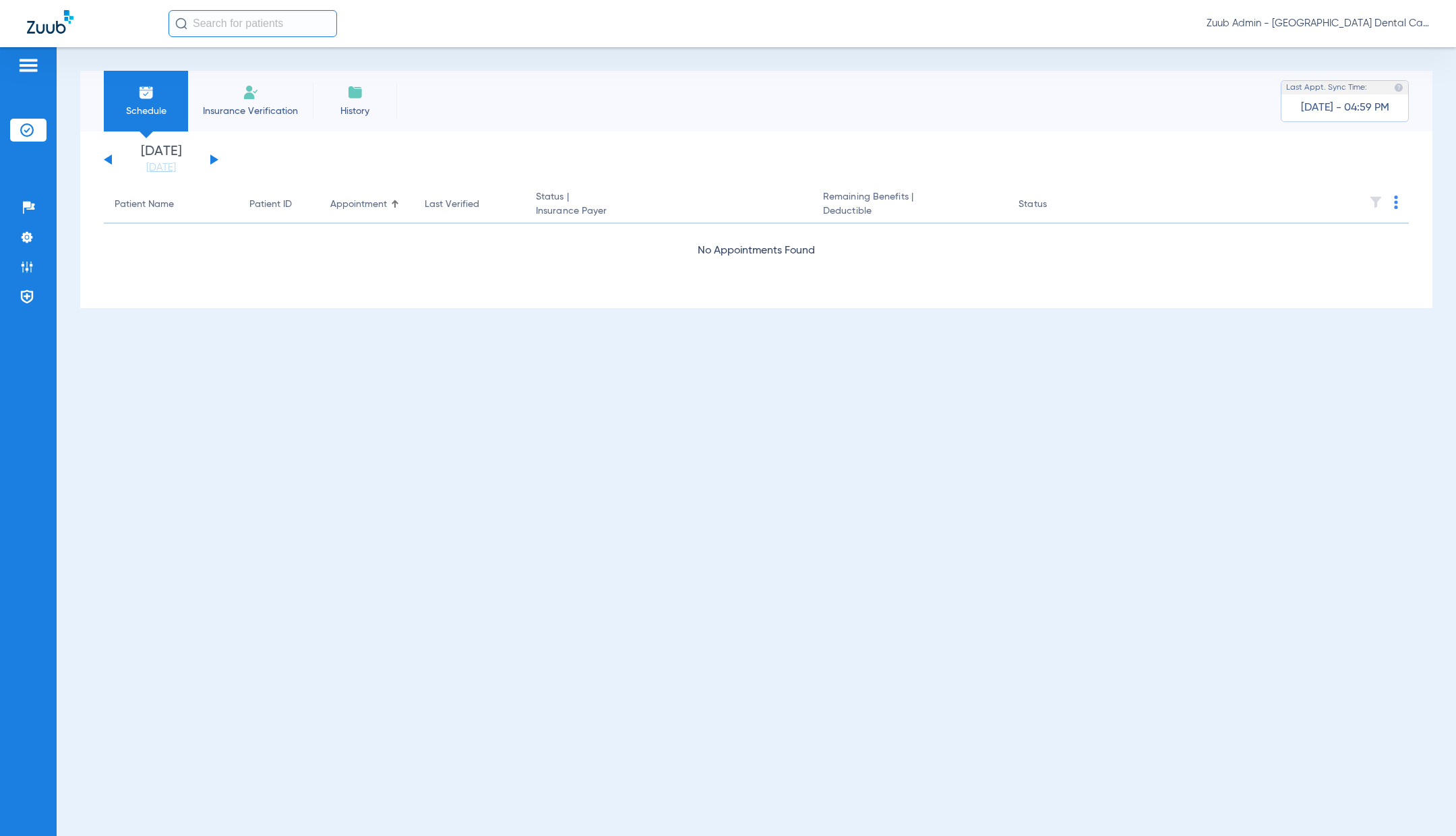
click at [217, 160] on div "[DATE] [DATE] [DATE] [DATE] [DATE] [DATE] [DATE] [DATE] [DATE] [DATE] [DATE] [D…" at bounding box center [161, 160] width 115 height 29
click at [213, 158] on button at bounding box center [215, 159] width 8 height 10
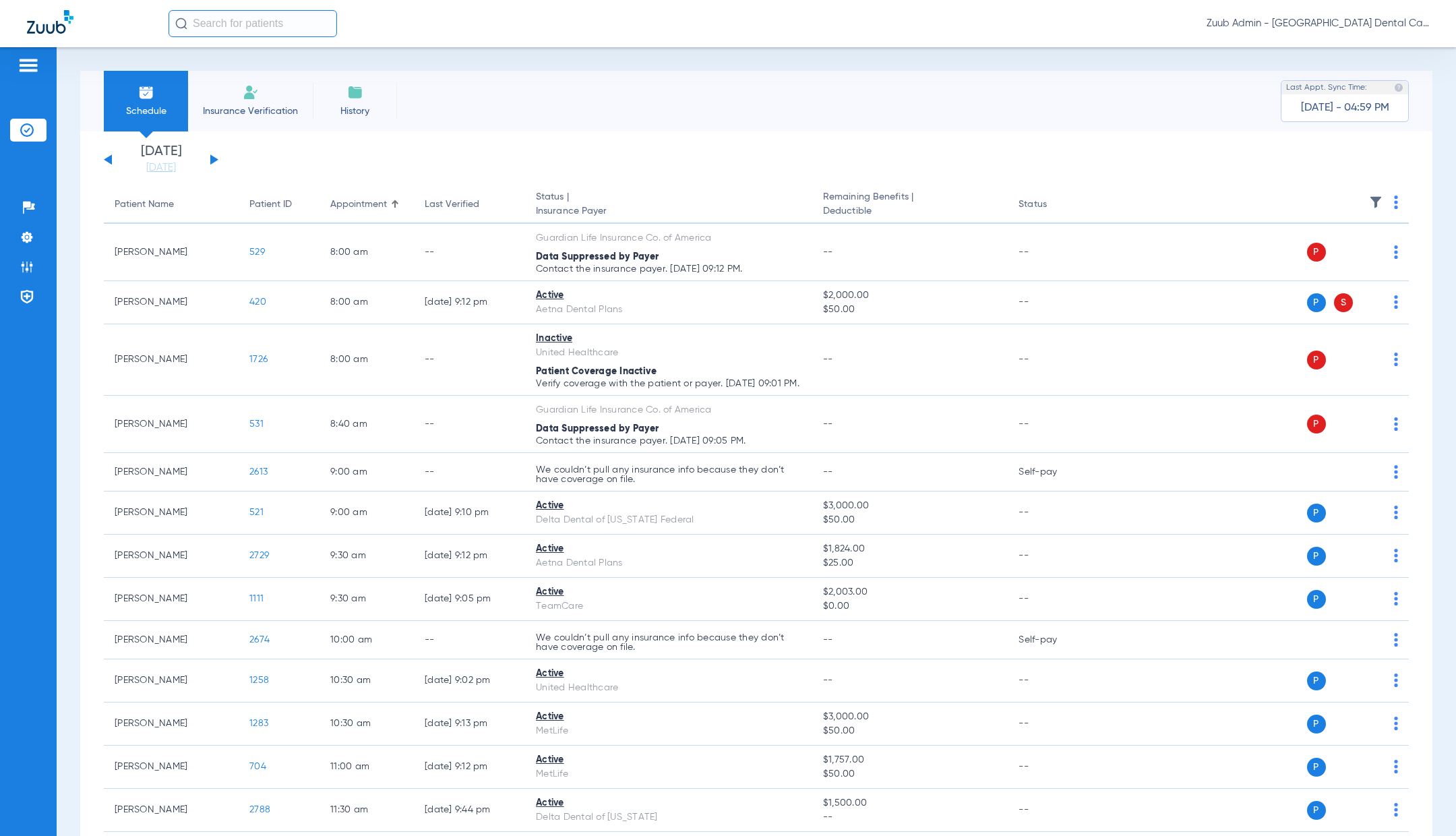
click at [213, 158] on button at bounding box center [215, 159] width 8 height 10
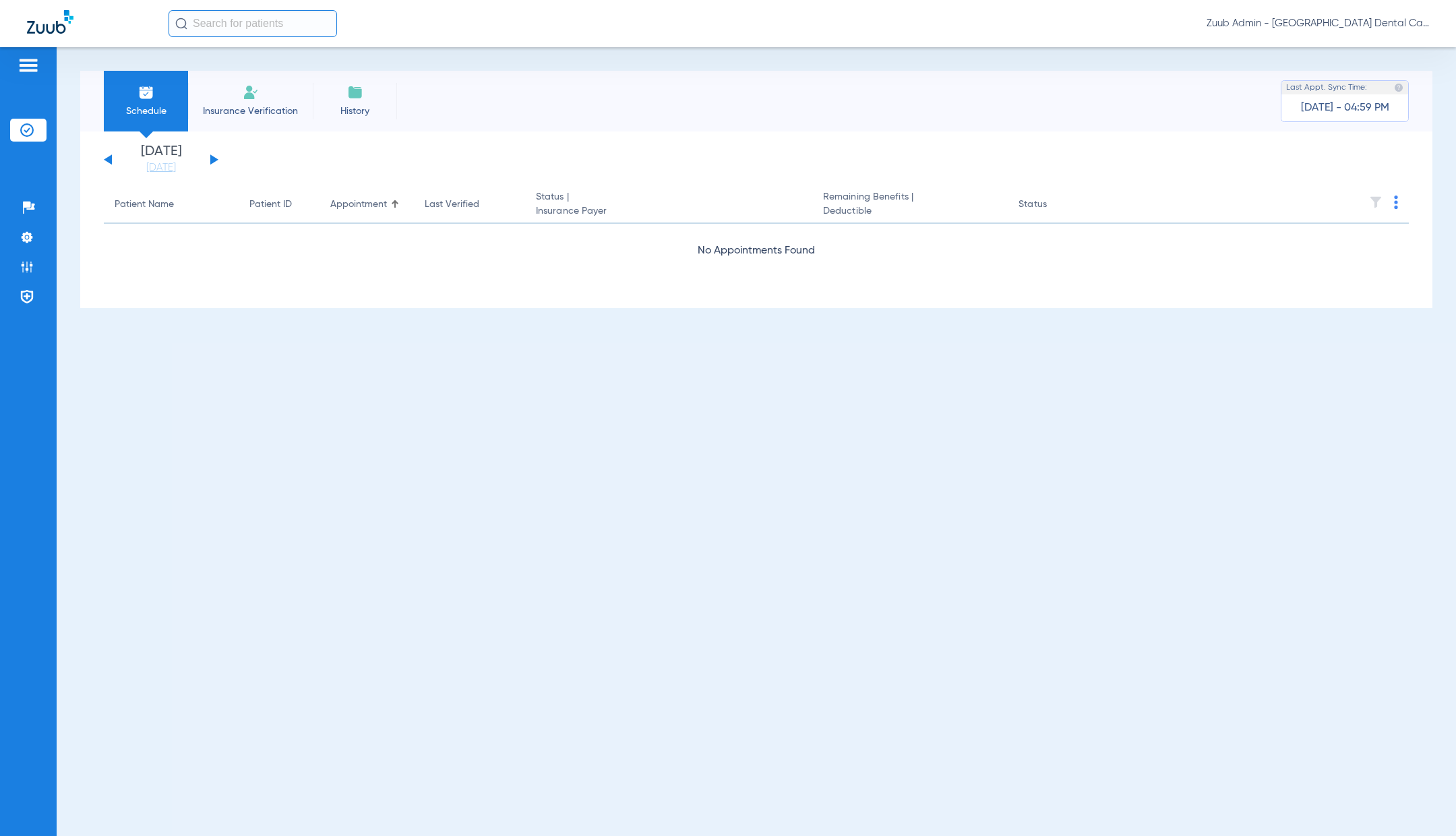
click at [107, 157] on div "[DATE] [DATE] [DATE] [DATE] [DATE] [DATE] [DATE] [DATE] [DATE] [DATE] [DATE] [D…" at bounding box center [161, 160] width 115 height 29
click at [107, 163] on div "[DATE] [DATE] [DATE] [DATE] [DATE] [DATE] [DATE] [DATE] [DATE] [DATE] [DATE] [D…" at bounding box center [161, 160] width 115 height 29
click at [156, 170] on link "[DATE]" at bounding box center [161, 167] width 81 height 13
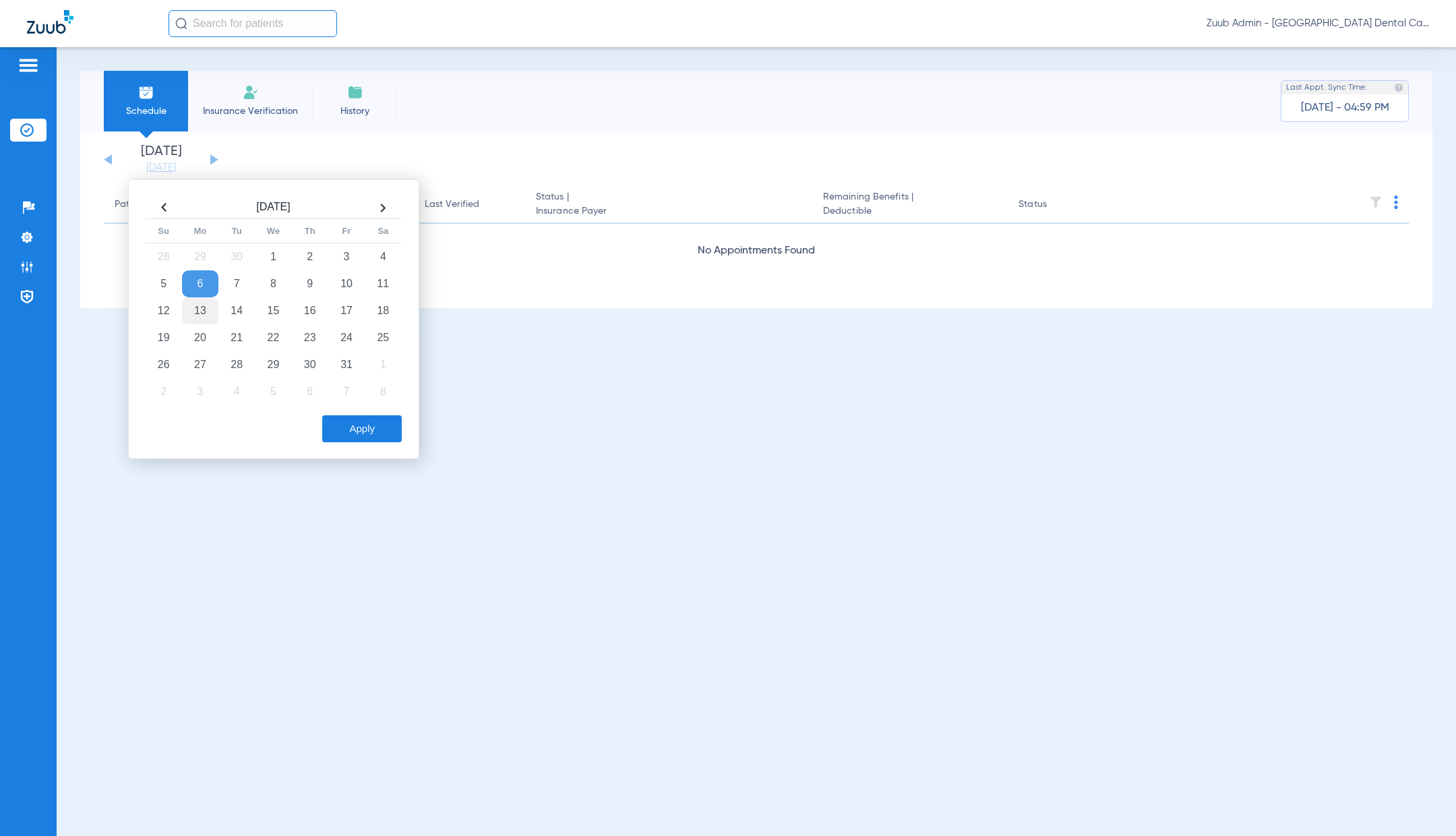
click at [202, 304] on td "13" at bounding box center [200, 310] width 36 height 27
click at [354, 426] on button "Apply" at bounding box center [362, 428] width 79 height 27
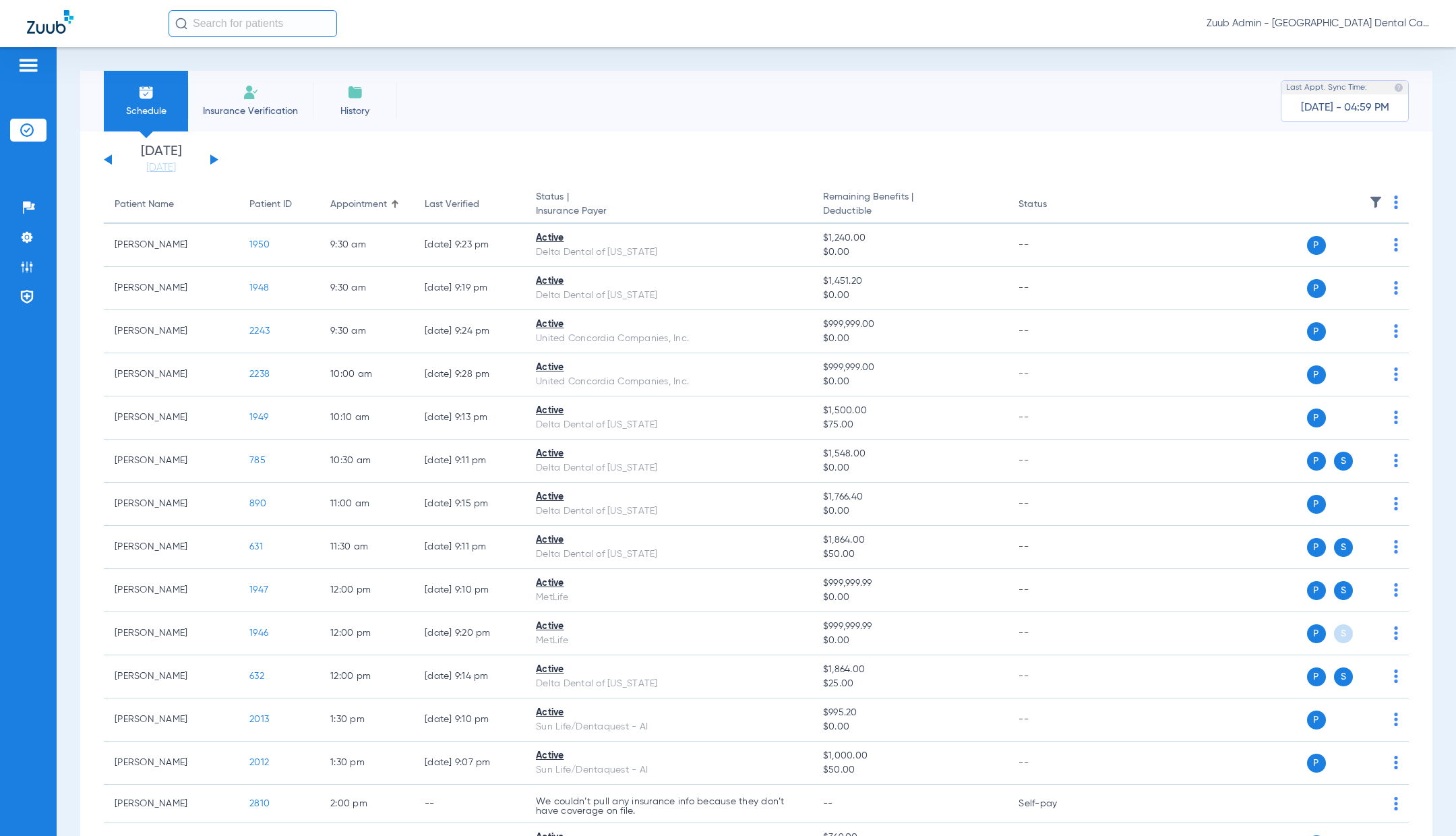
click at [215, 158] on button at bounding box center [215, 159] width 8 height 10
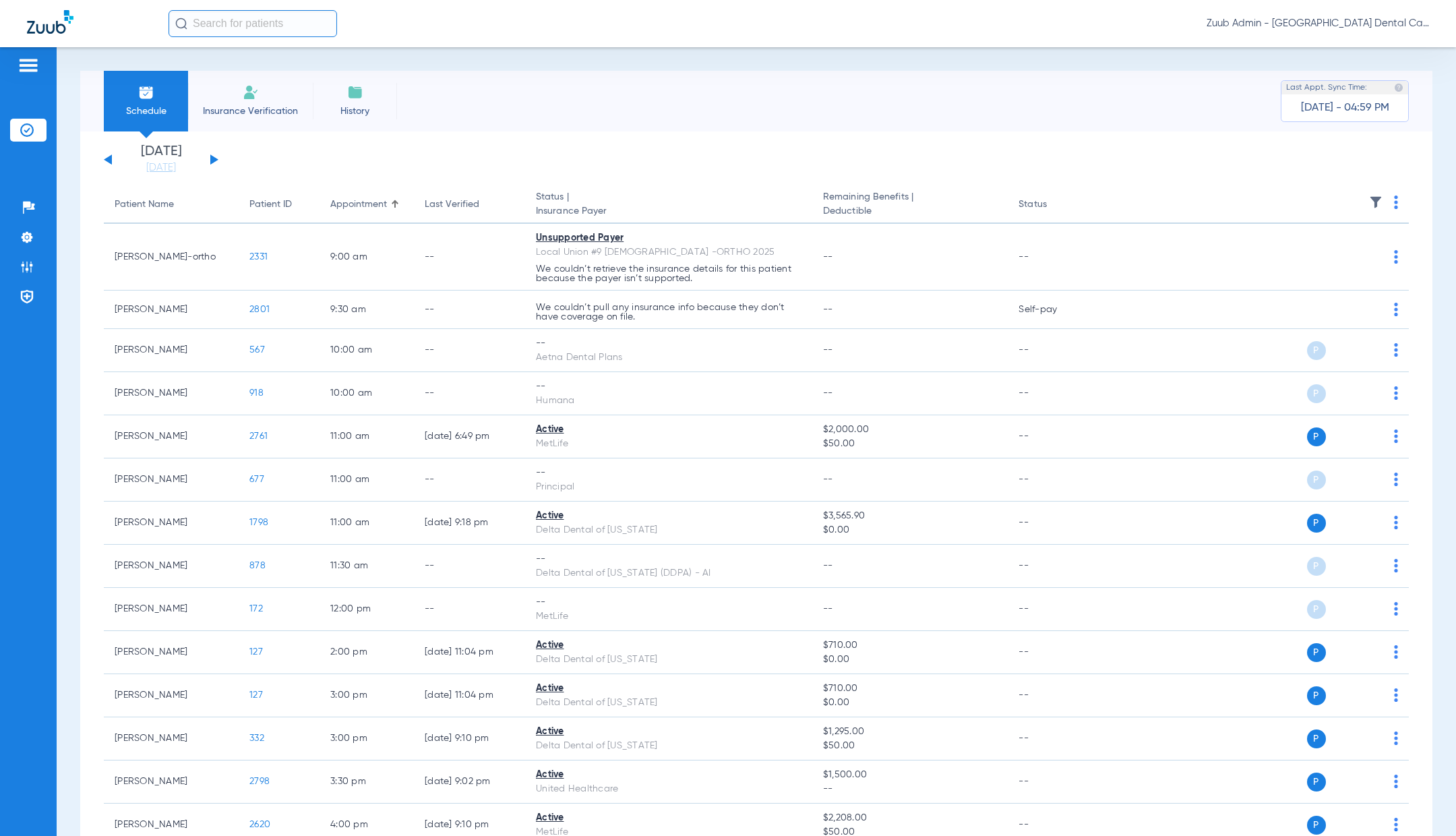
click at [215, 158] on button at bounding box center [215, 159] width 8 height 10
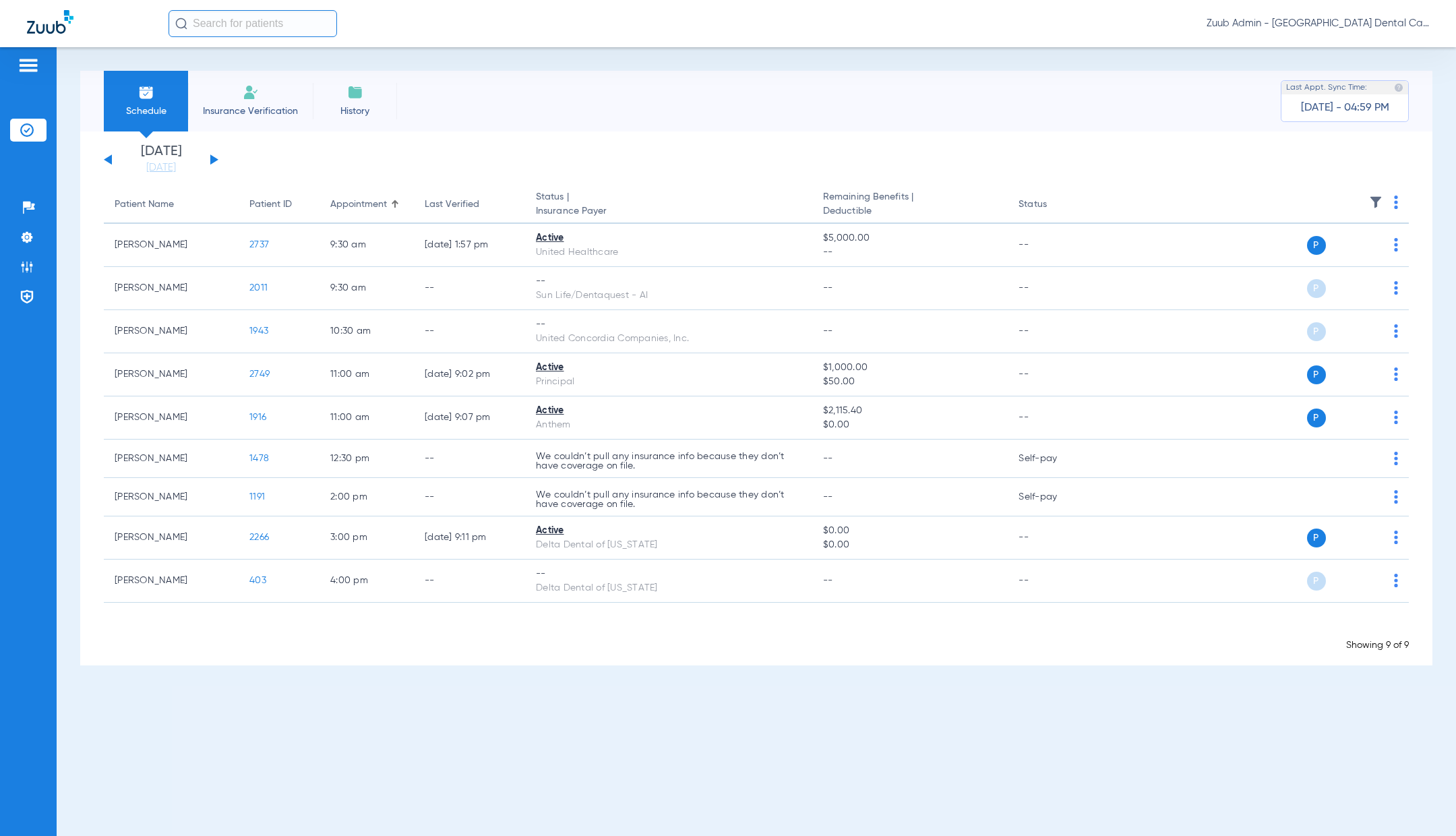
click at [215, 154] on div "[DATE] [DATE] [DATE] [DATE] [DATE] [DATE] [DATE] [DATE] [DATE] [DATE] [DATE] [D…" at bounding box center [161, 160] width 115 height 29
click at [215, 165] on div "[DATE] [DATE] [DATE] [DATE] [DATE] [DATE] [DATE] [DATE] [DATE] [DATE] [DATE] [D…" at bounding box center [161, 160] width 115 height 29
click at [215, 160] on button at bounding box center [215, 159] width 8 height 10
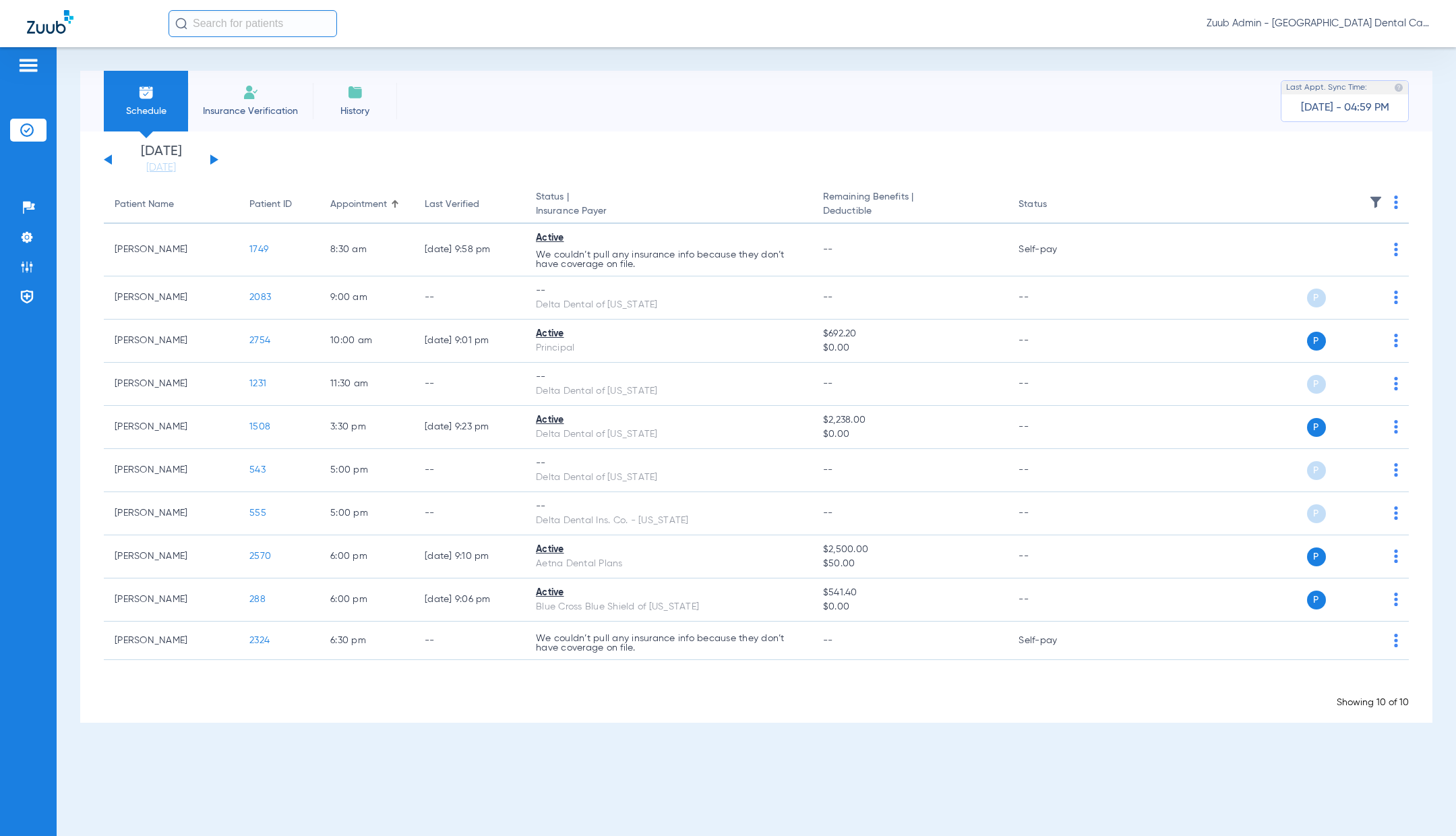
click at [216, 163] on div "[DATE] [DATE] [DATE] [DATE] [DATE] [DATE] [DATE] [DATE] [DATE] [DATE] [DATE] [D…" at bounding box center [161, 160] width 115 height 29
click at [211, 159] on button at bounding box center [215, 159] width 8 height 10
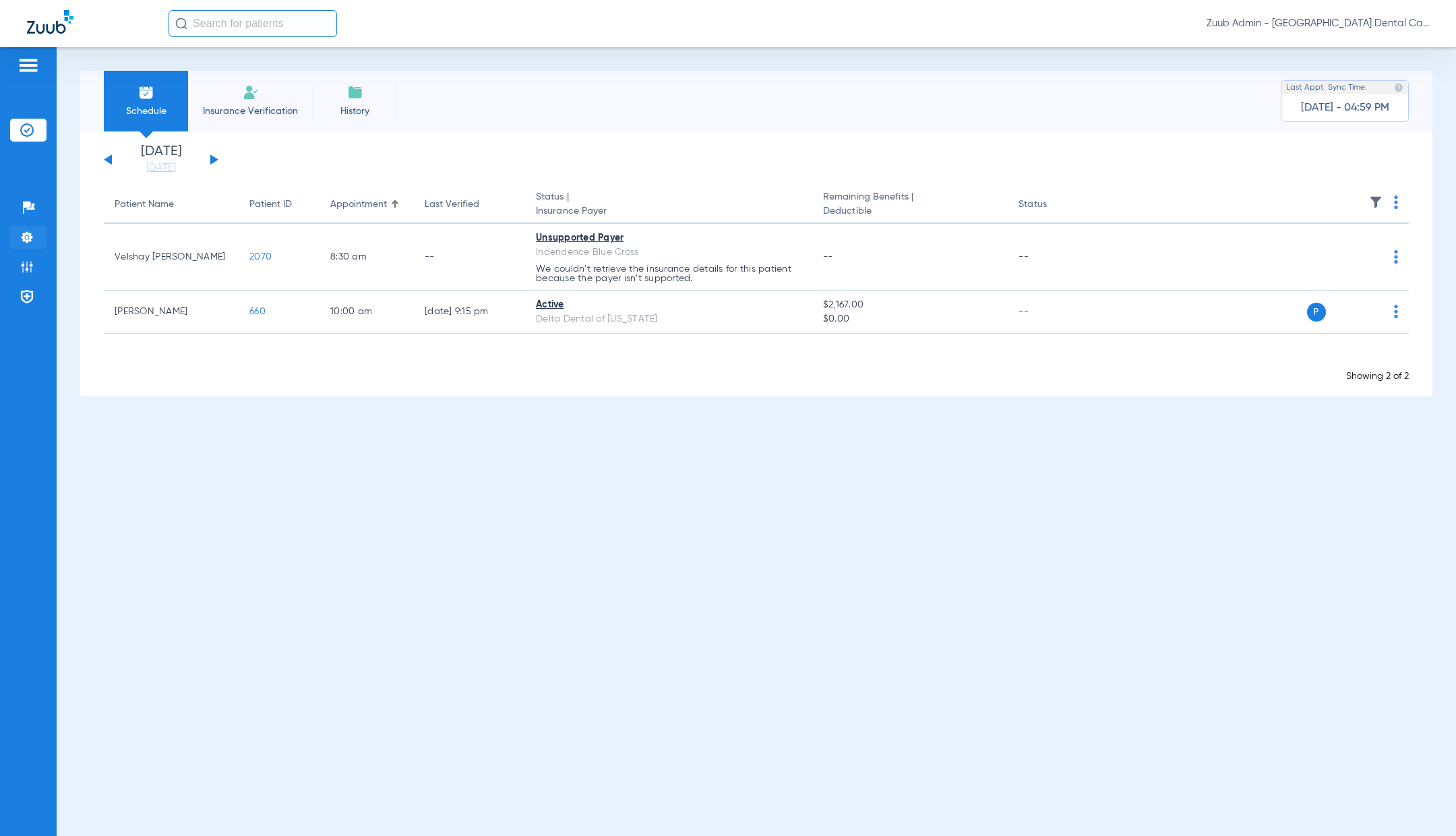
click at [33, 236] on img at bounding box center [27, 237] width 13 height 13
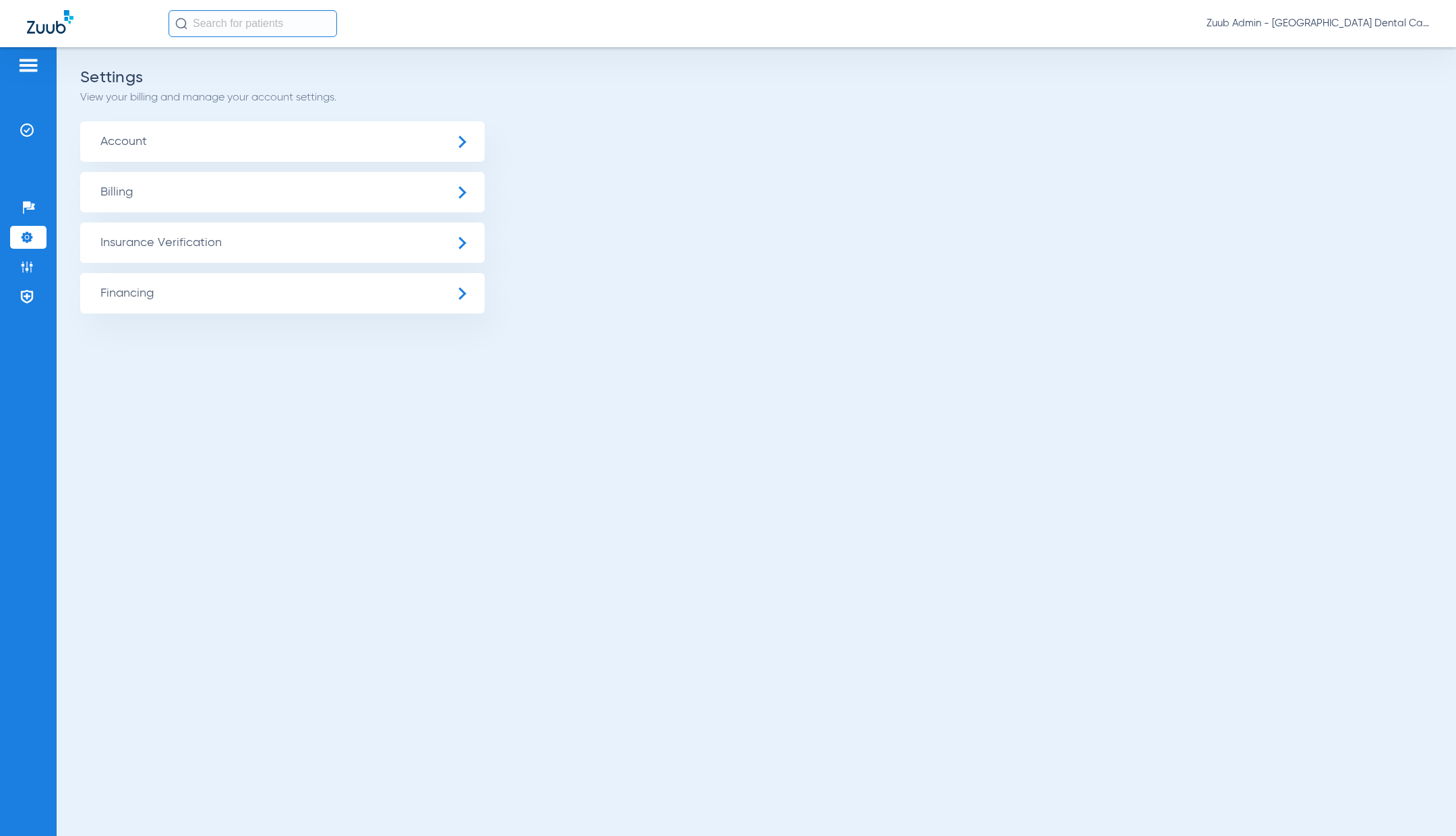
click at [177, 233] on span "Insurance Verification" at bounding box center [282, 242] width 404 height 41
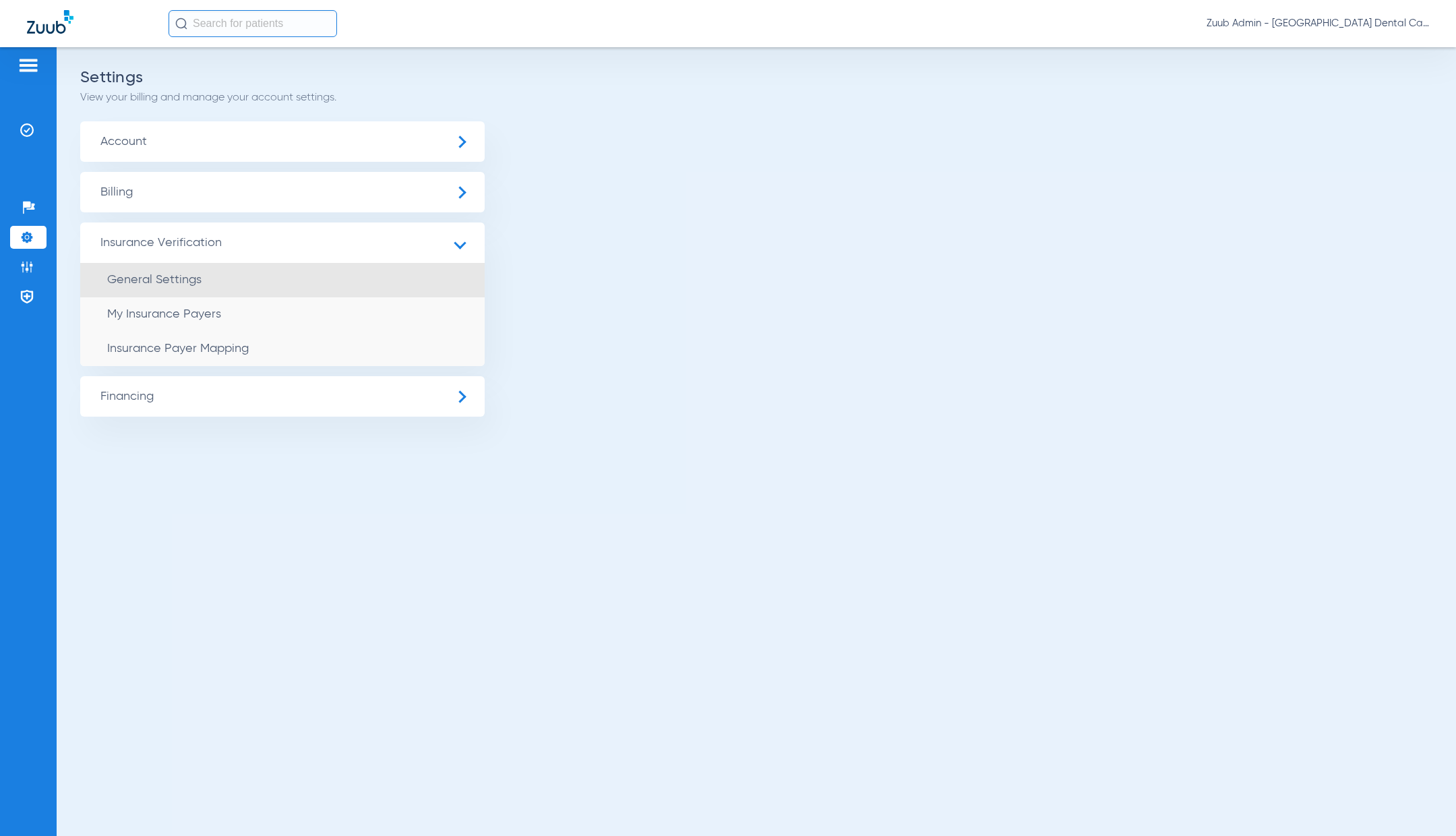
click at [251, 288] on li "General Settings" at bounding box center [282, 280] width 404 height 34
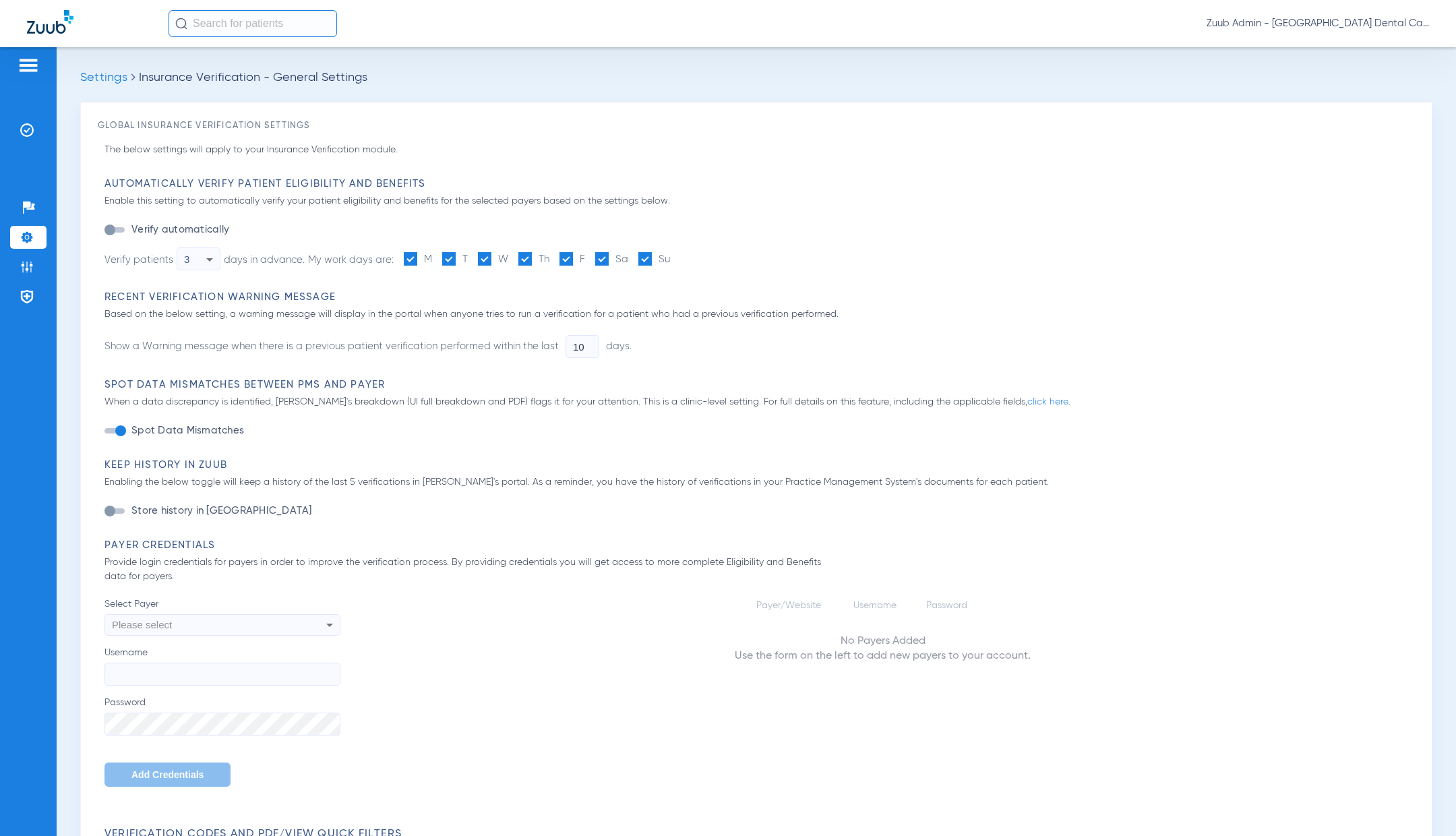
type input "1"
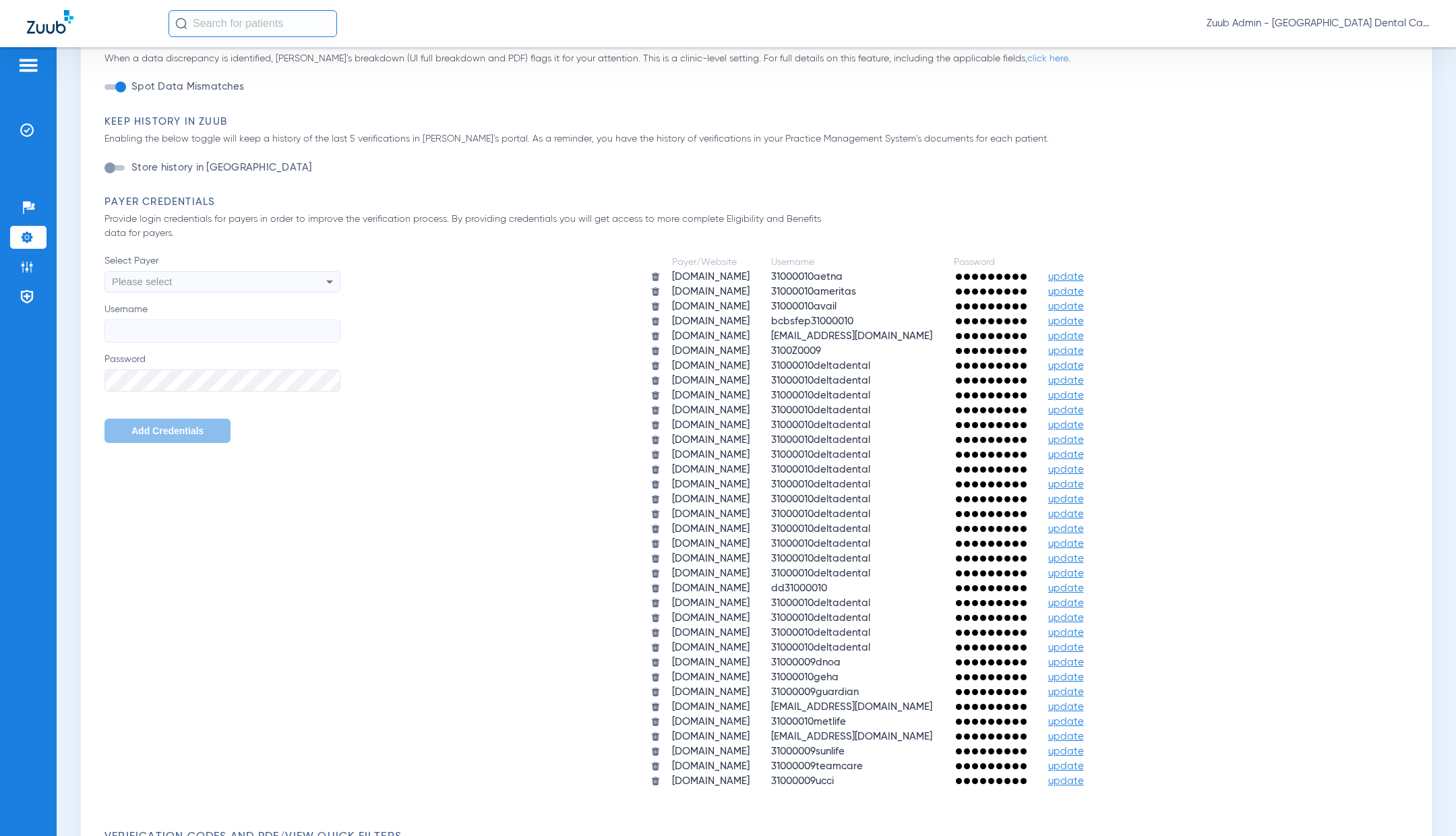
scroll to position [529, 0]
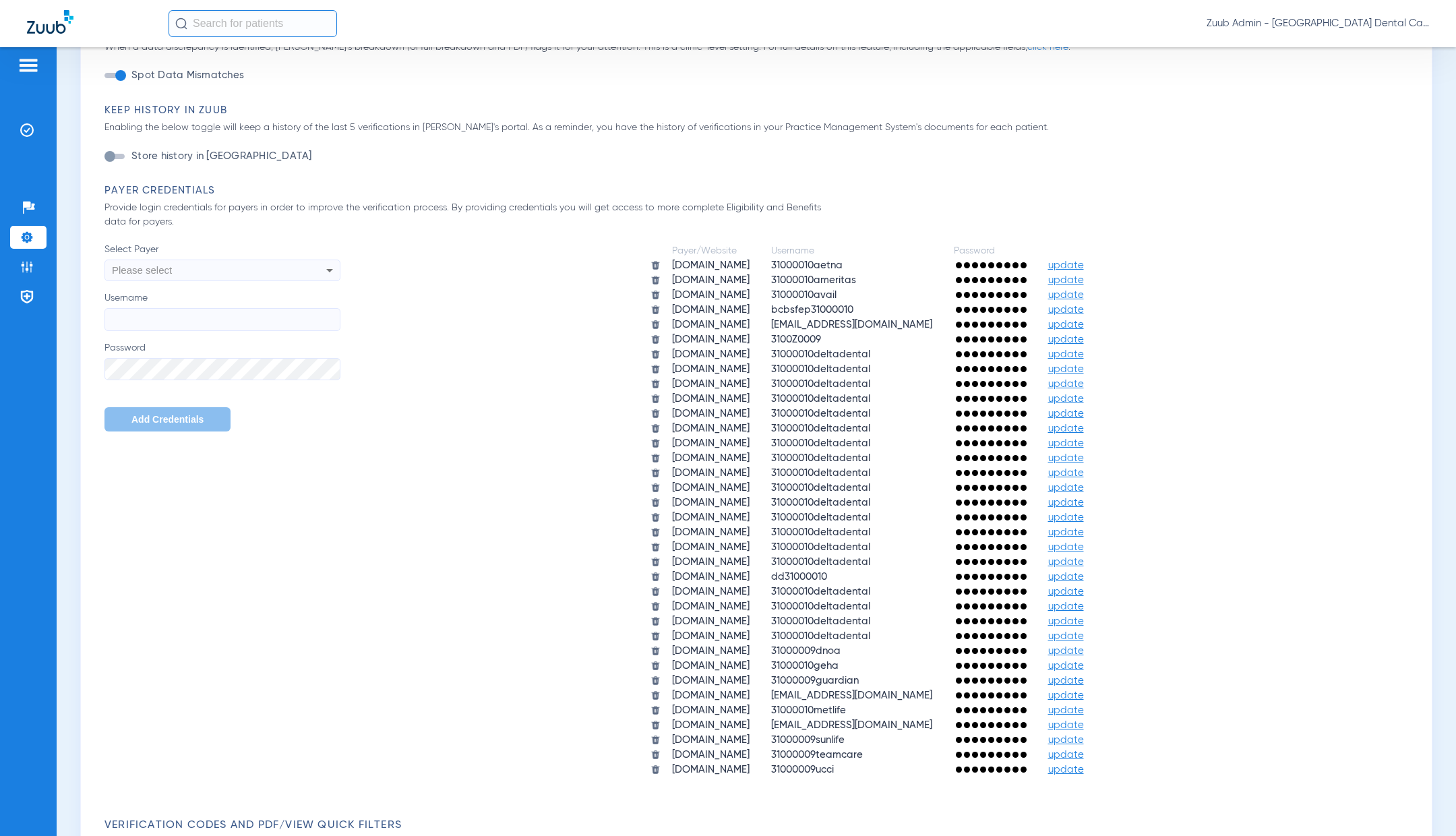
click at [25, 234] on img at bounding box center [27, 237] width 13 height 13
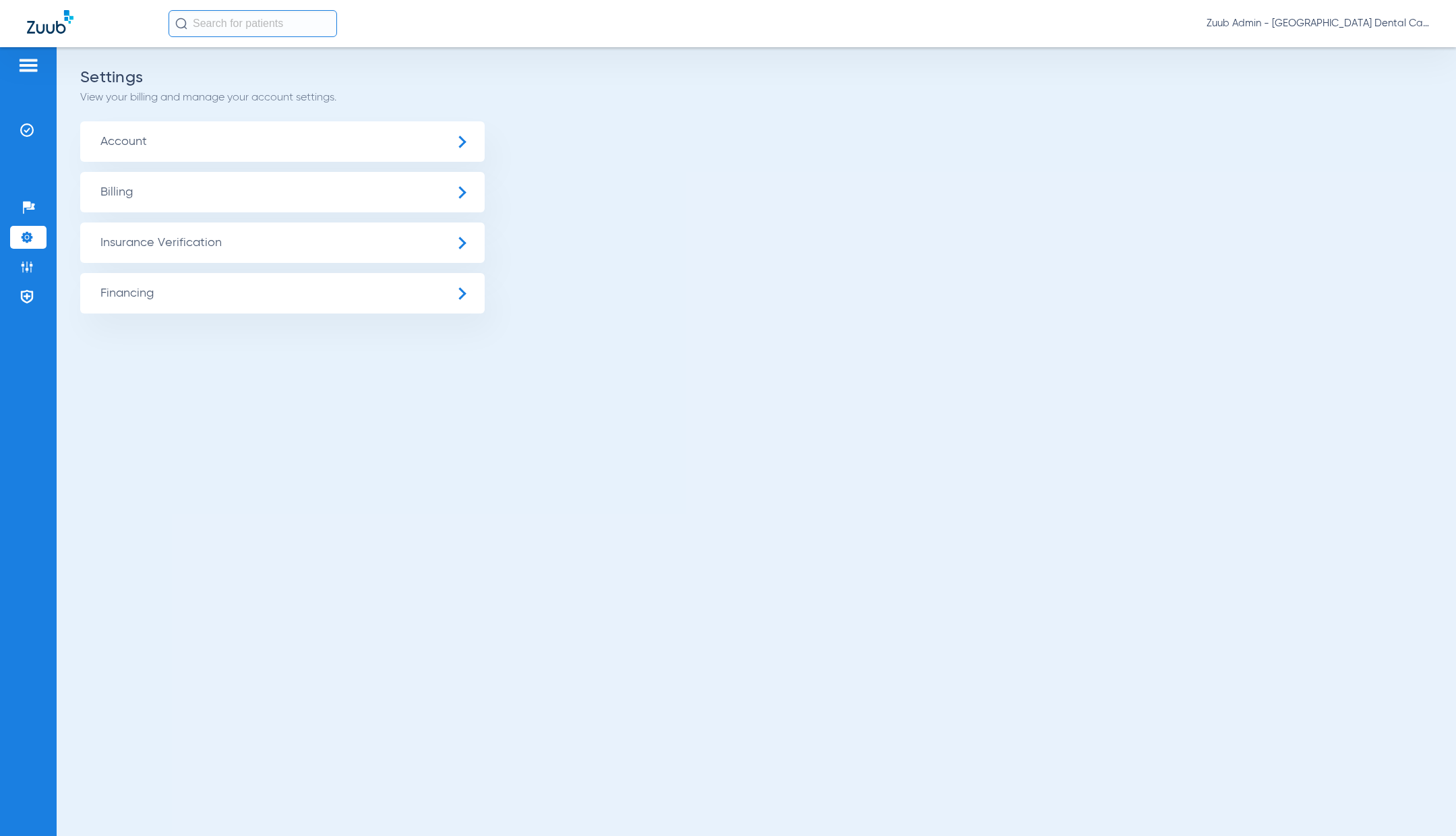
click at [203, 238] on span "Insurance Verification" at bounding box center [282, 242] width 404 height 41
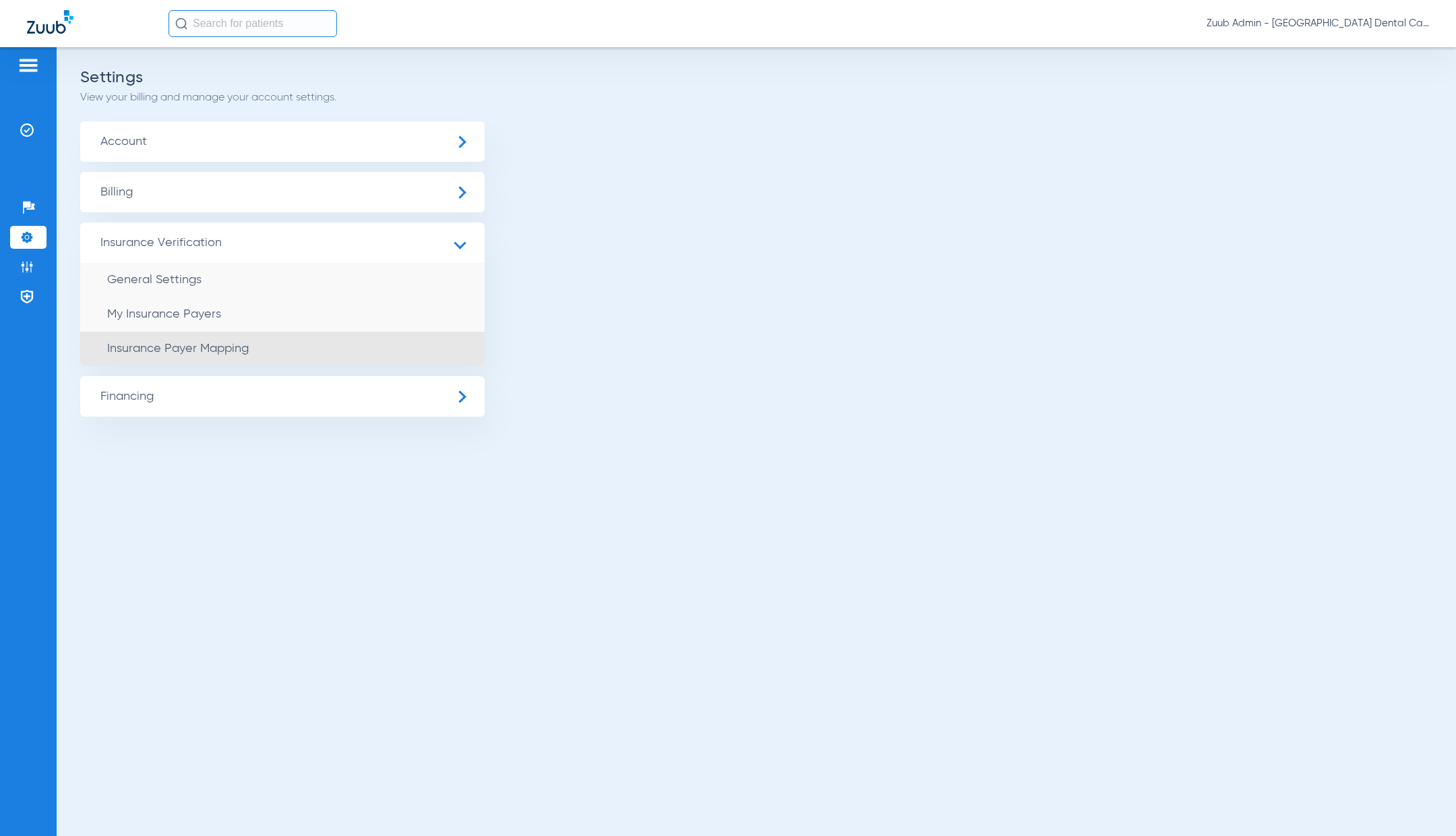
click at [301, 344] on li "Insurance Payer Mapping" at bounding box center [282, 348] width 404 height 34
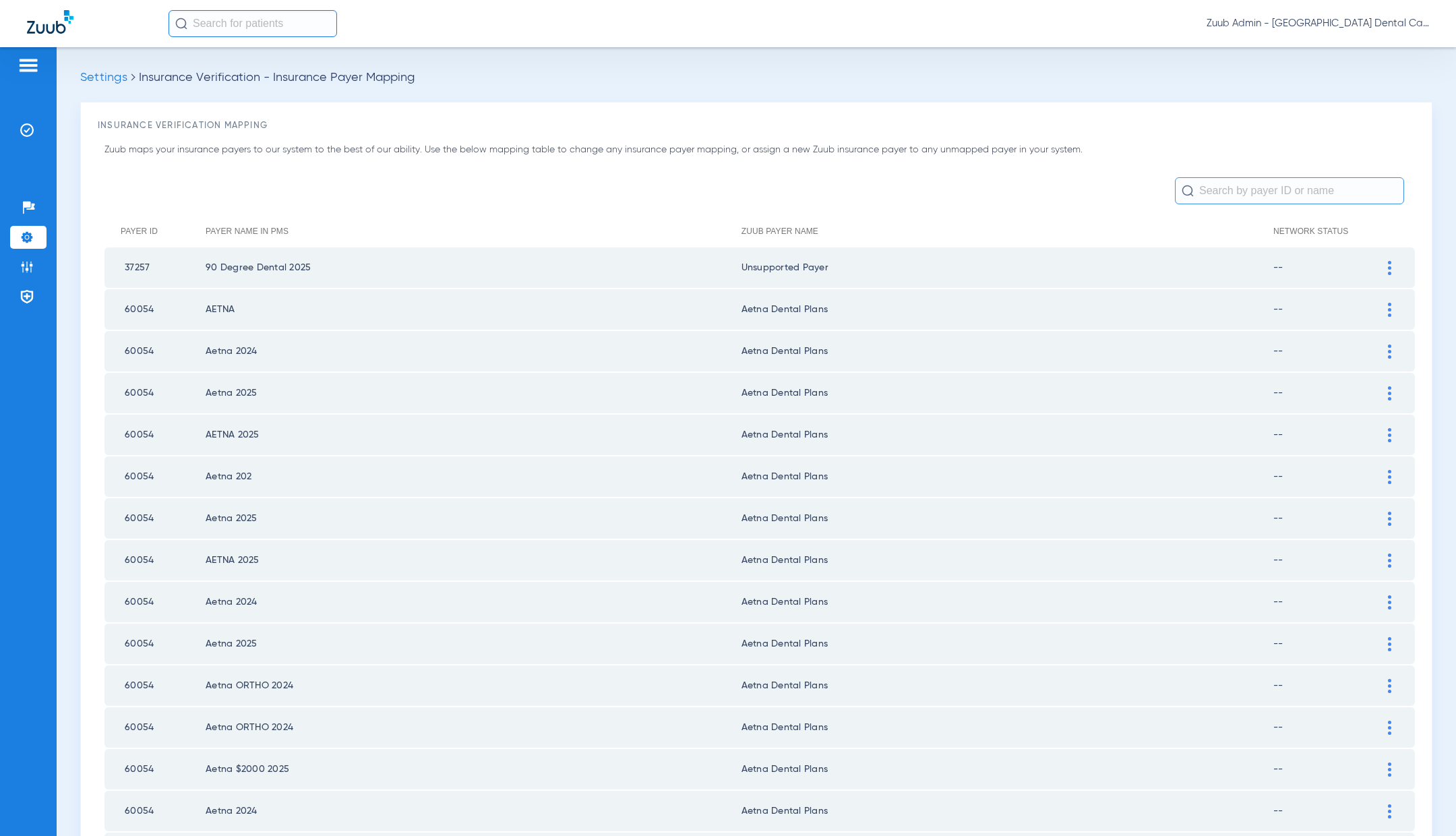
click at [1245, 181] on input "text" at bounding box center [1289, 191] width 229 height 27
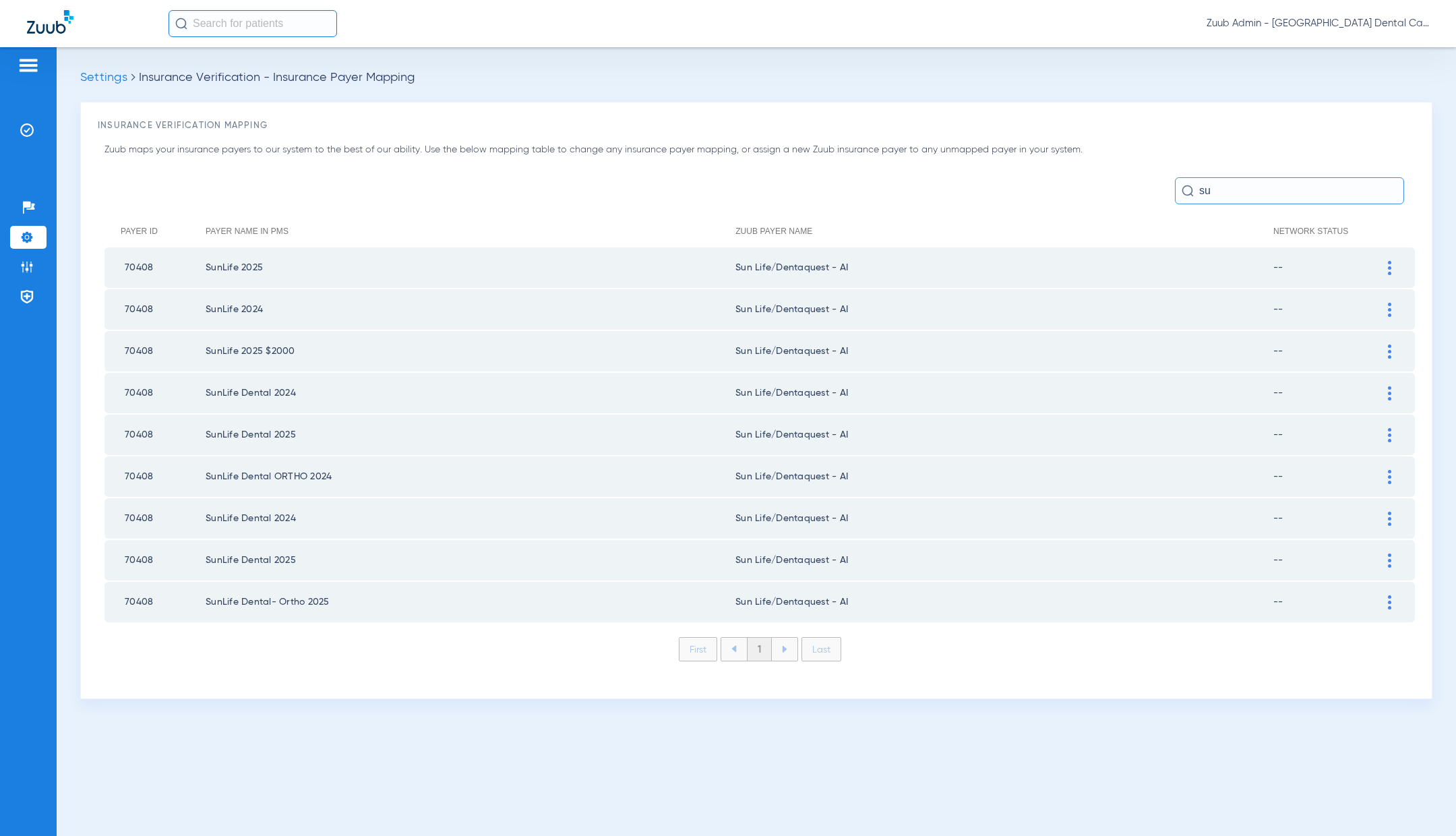
type input "s"
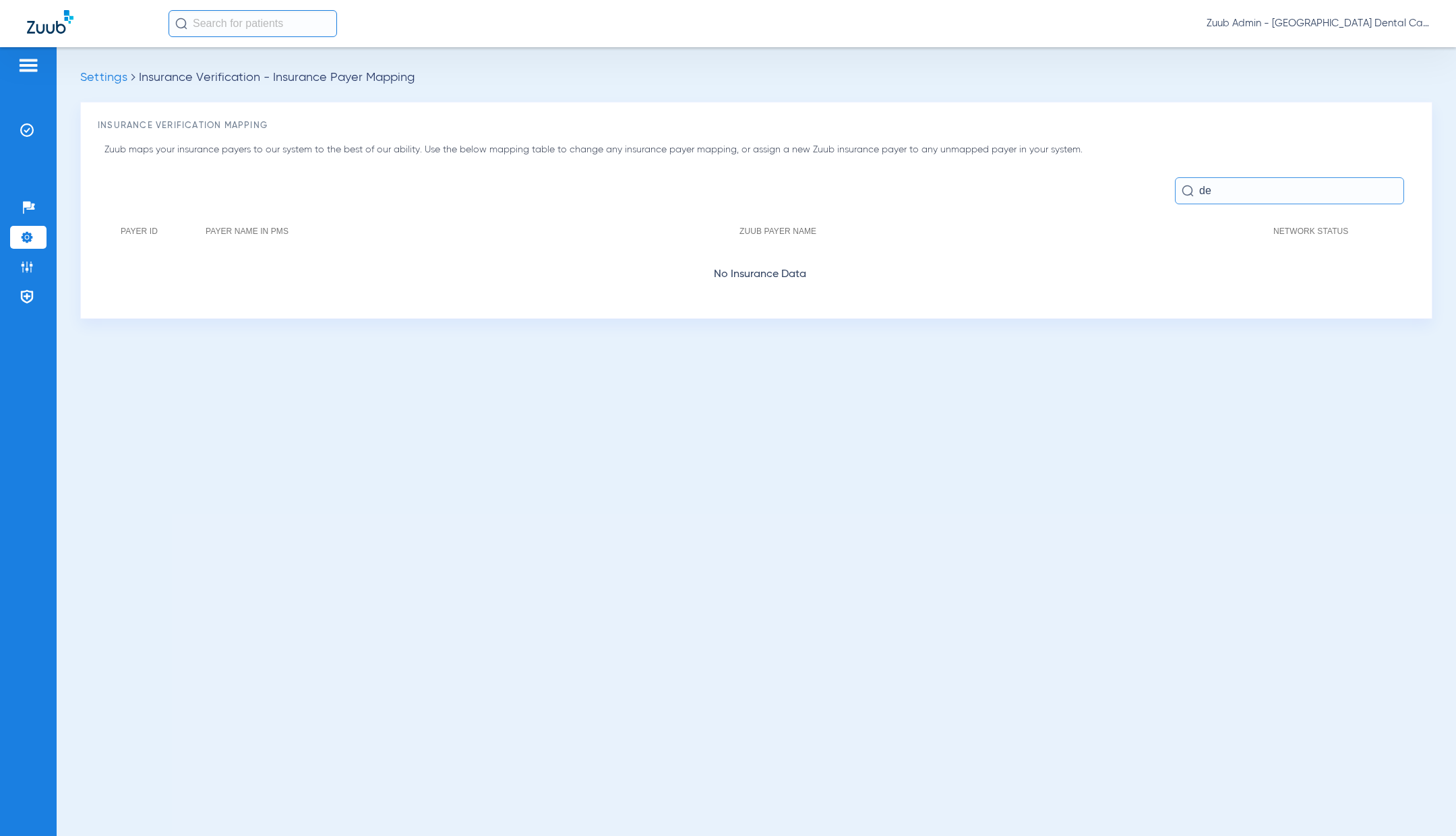
type input "d"
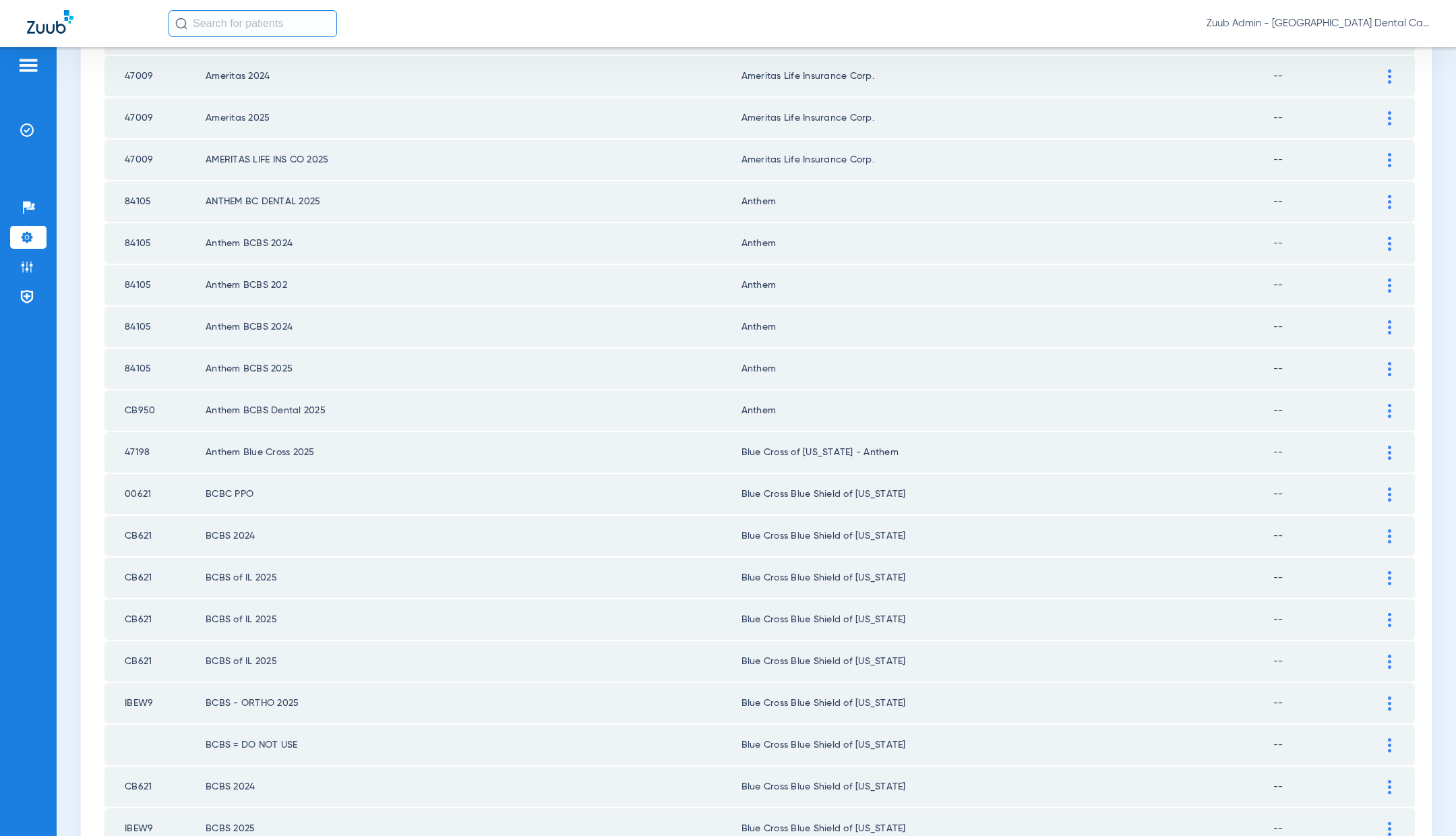
scroll to position [1574, 0]
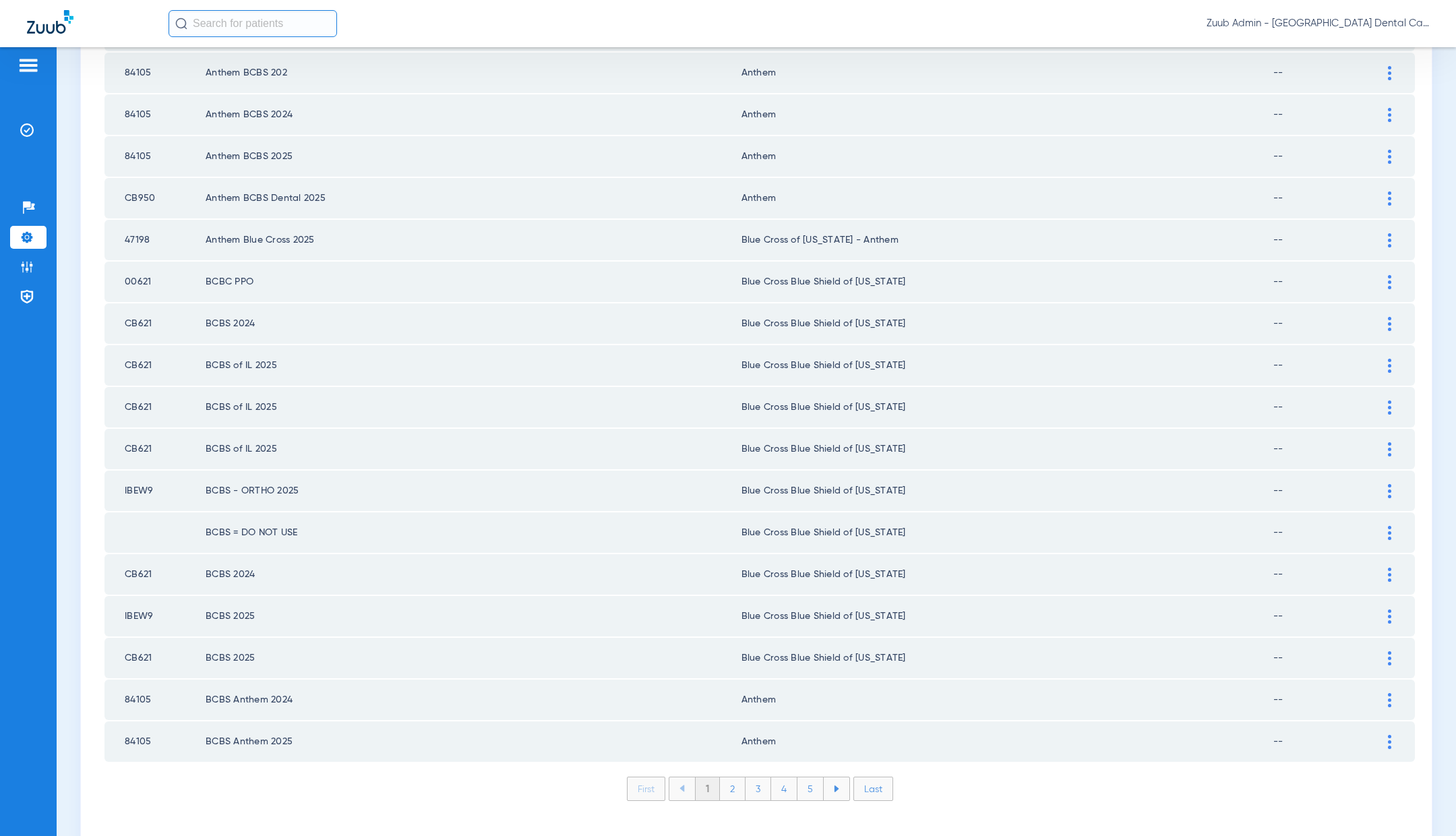
click at [733, 777] on li "2" at bounding box center [733, 788] width 26 height 23
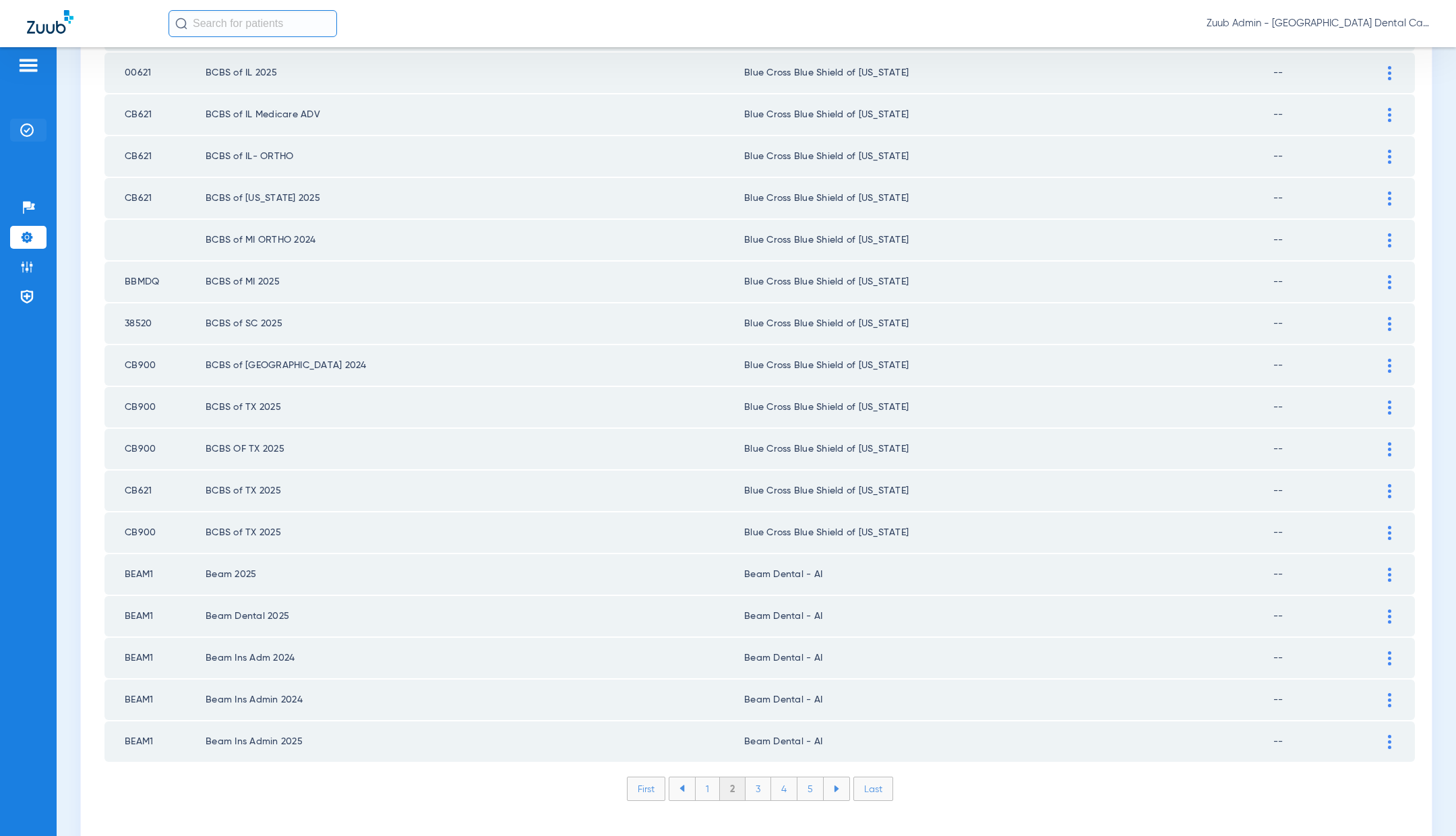
click at [22, 123] on li "Insurance Verification" at bounding box center [28, 130] width 36 height 23
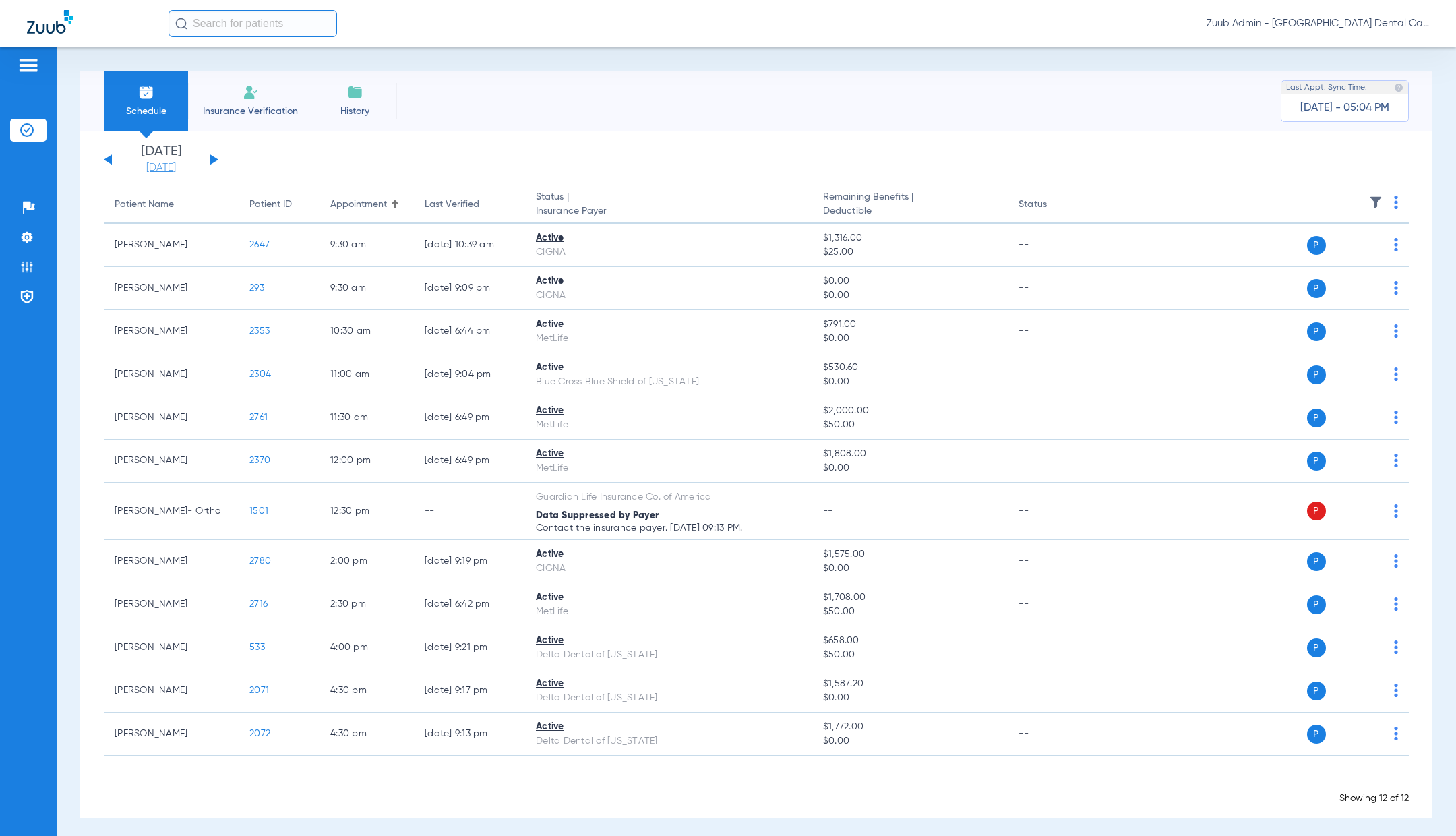
click at [156, 170] on link "[DATE]" at bounding box center [161, 167] width 81 height 13
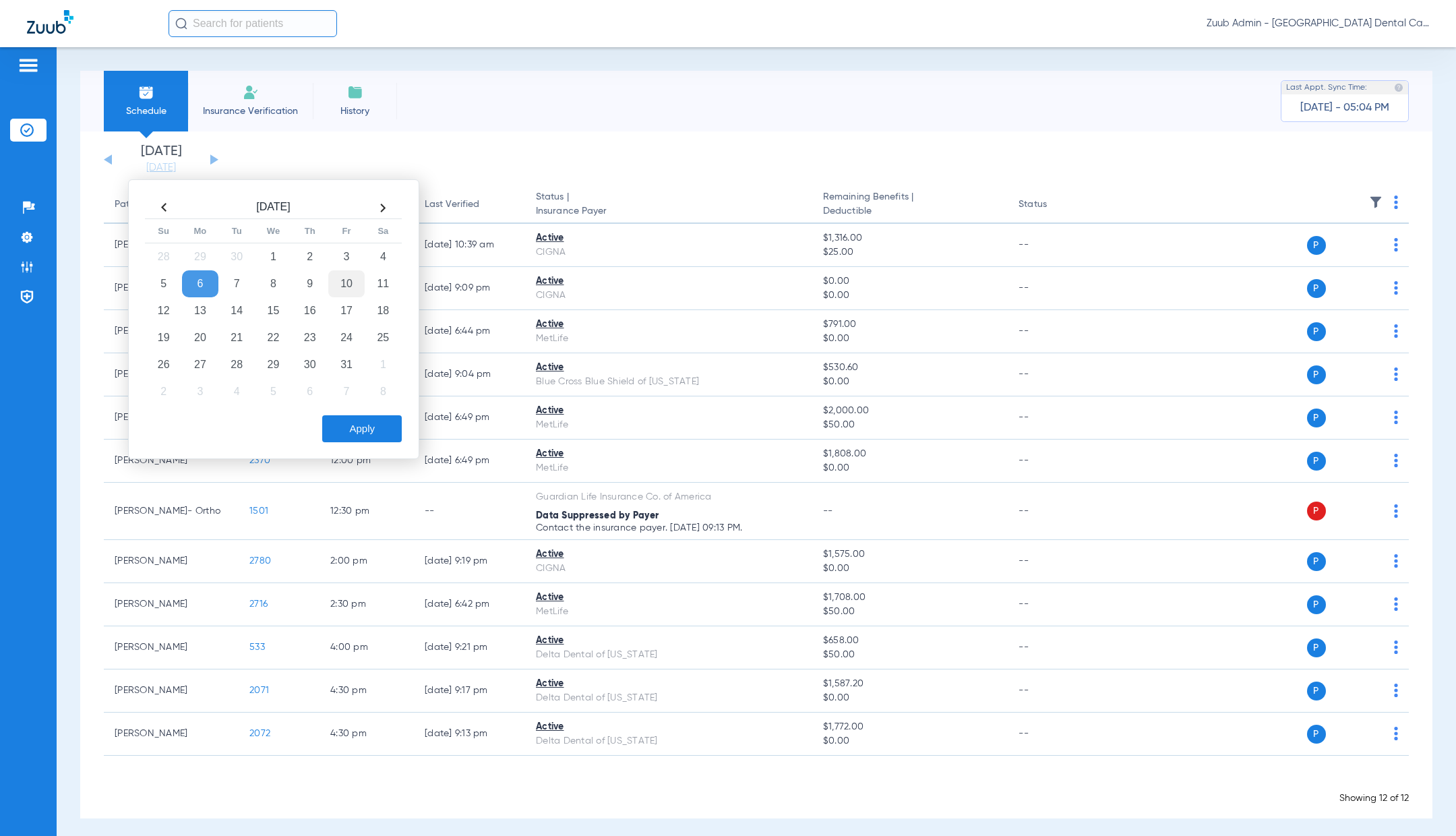
click at [347, 288] on td "10" at bounding box center [346, 284] width 36 height 27
click at [386, 433] on button "Apply" at bounding box center [362, 428] width 79 height 27
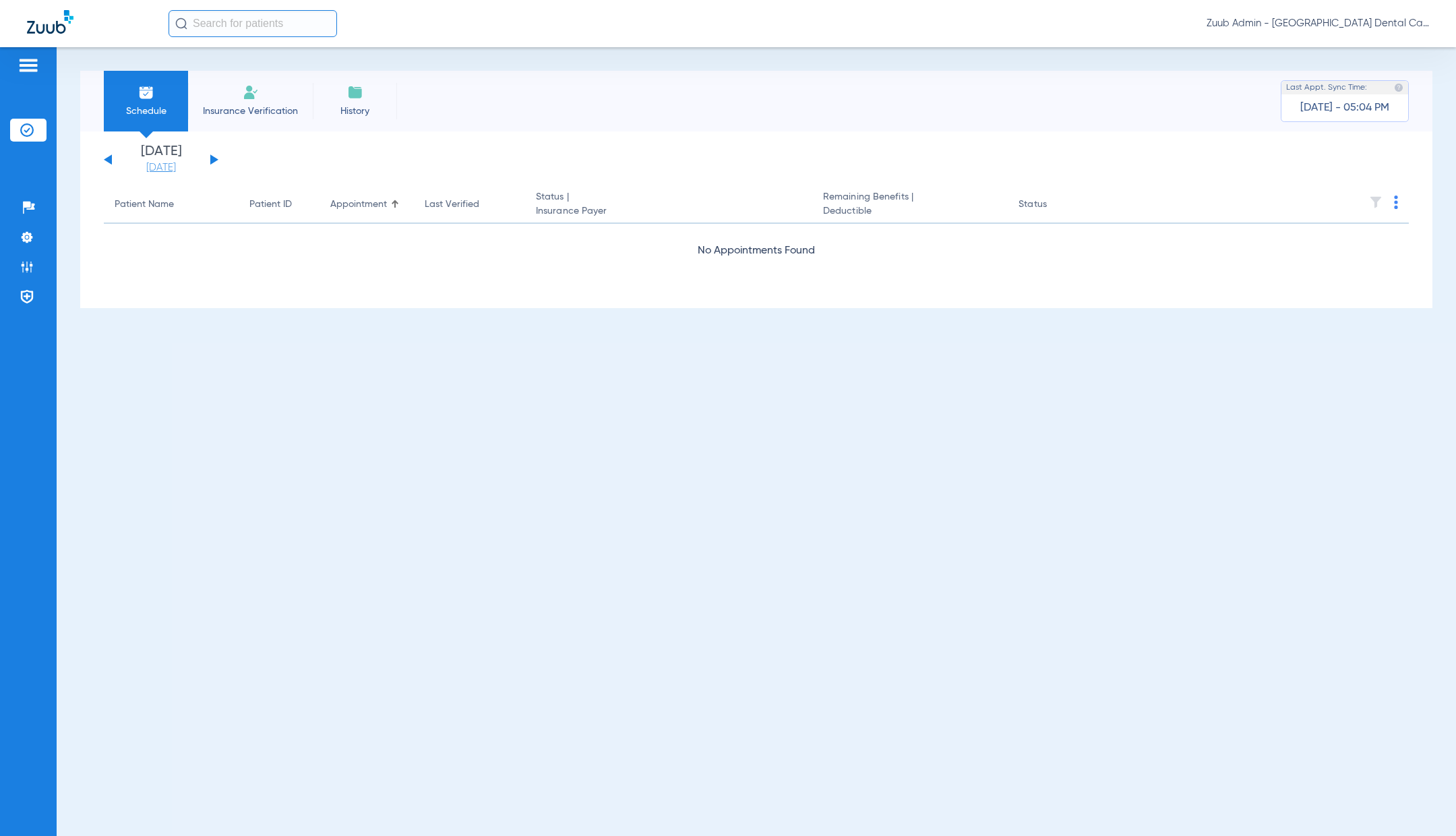
click at [160, 166] on link "[DATE]" at bounding box center [161, 167] width 81 height 13
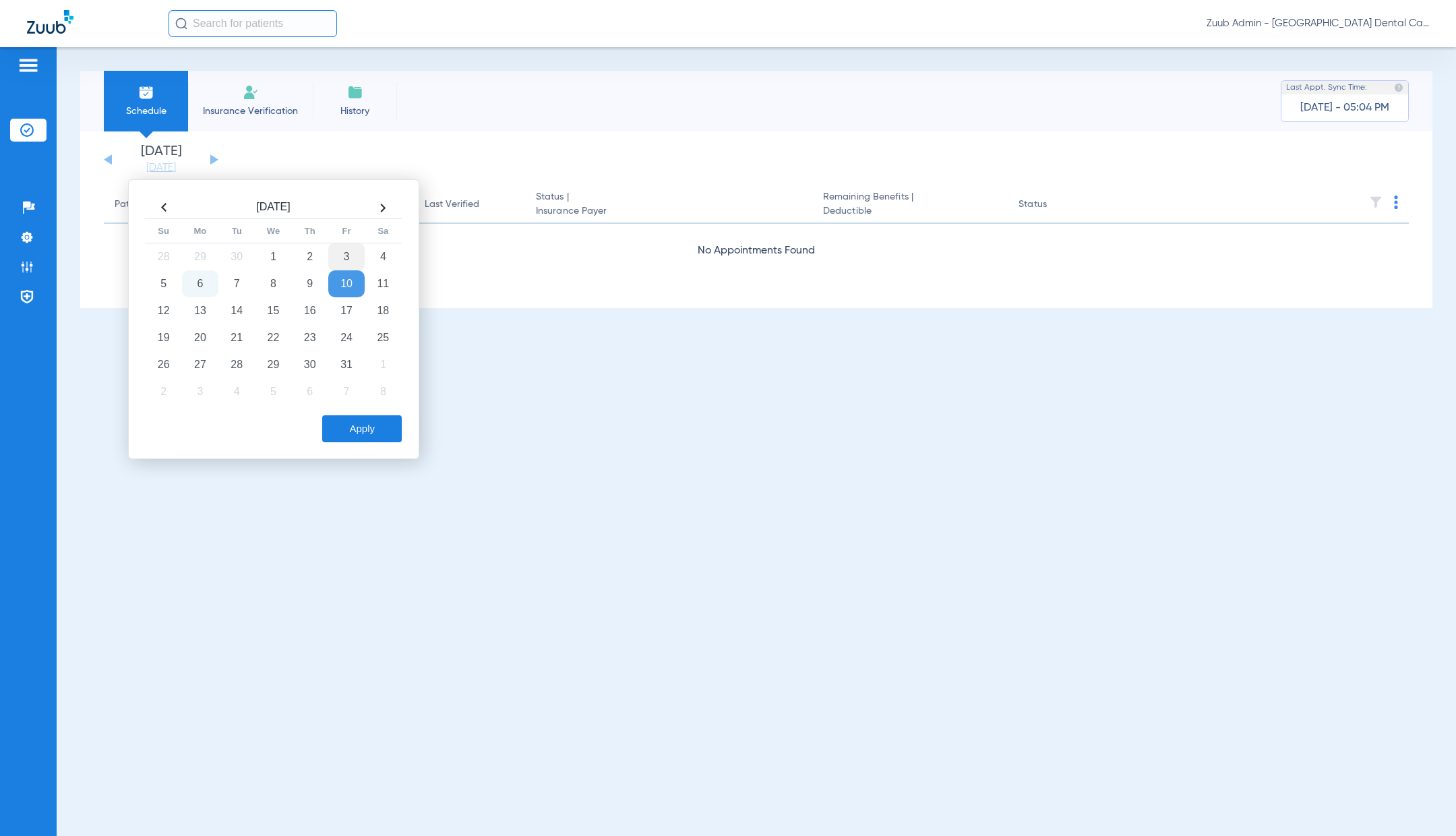
click at [346, 263] on td "3" at bounding box center [346, 256] width 36 height 27
click at [375, 422] on button "Apply" at bounding box center [362, 428] width 79 height 27
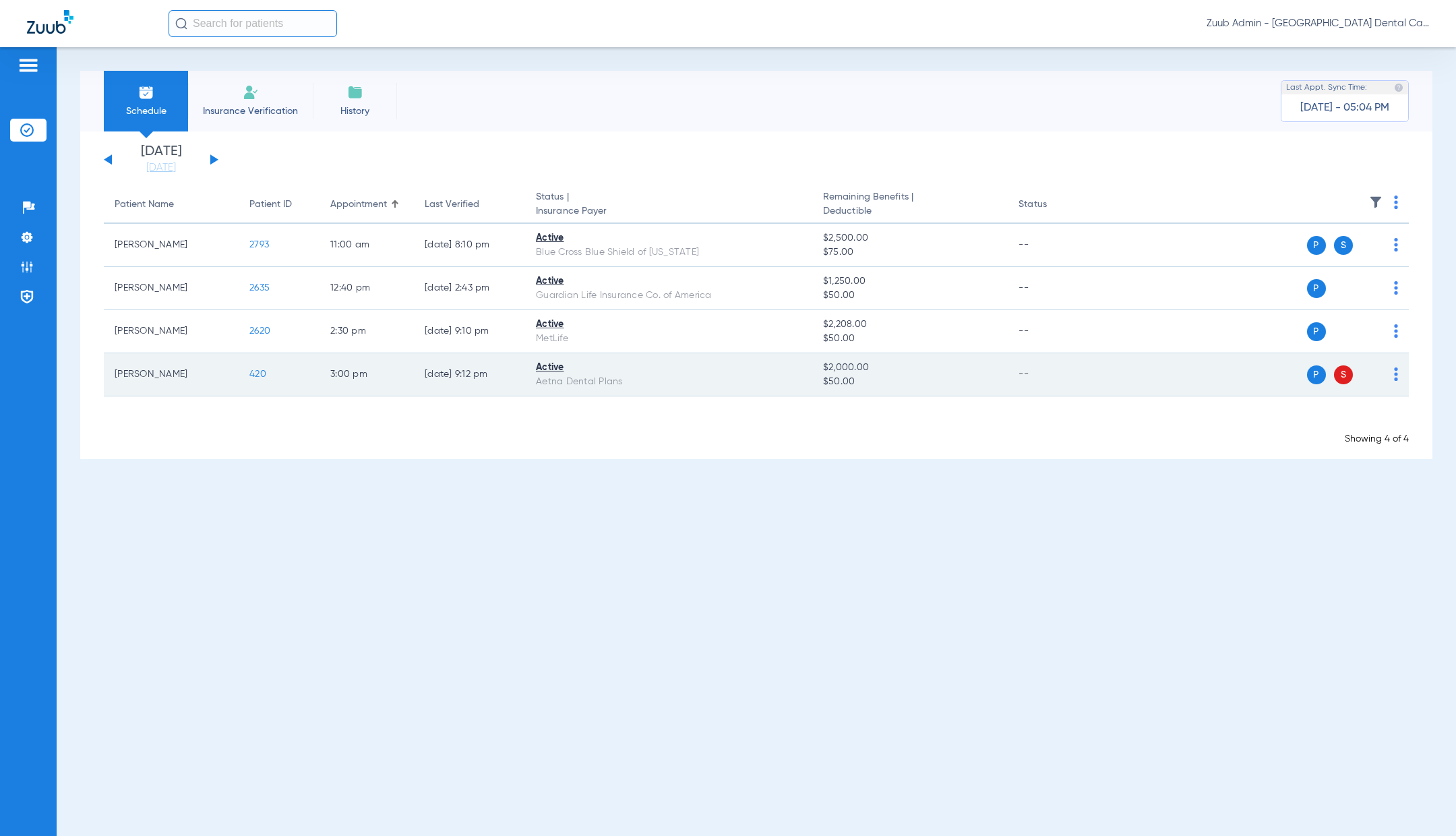
click at [261, 375] on span "420" at bounding box center [258, 374] width 17 height 9
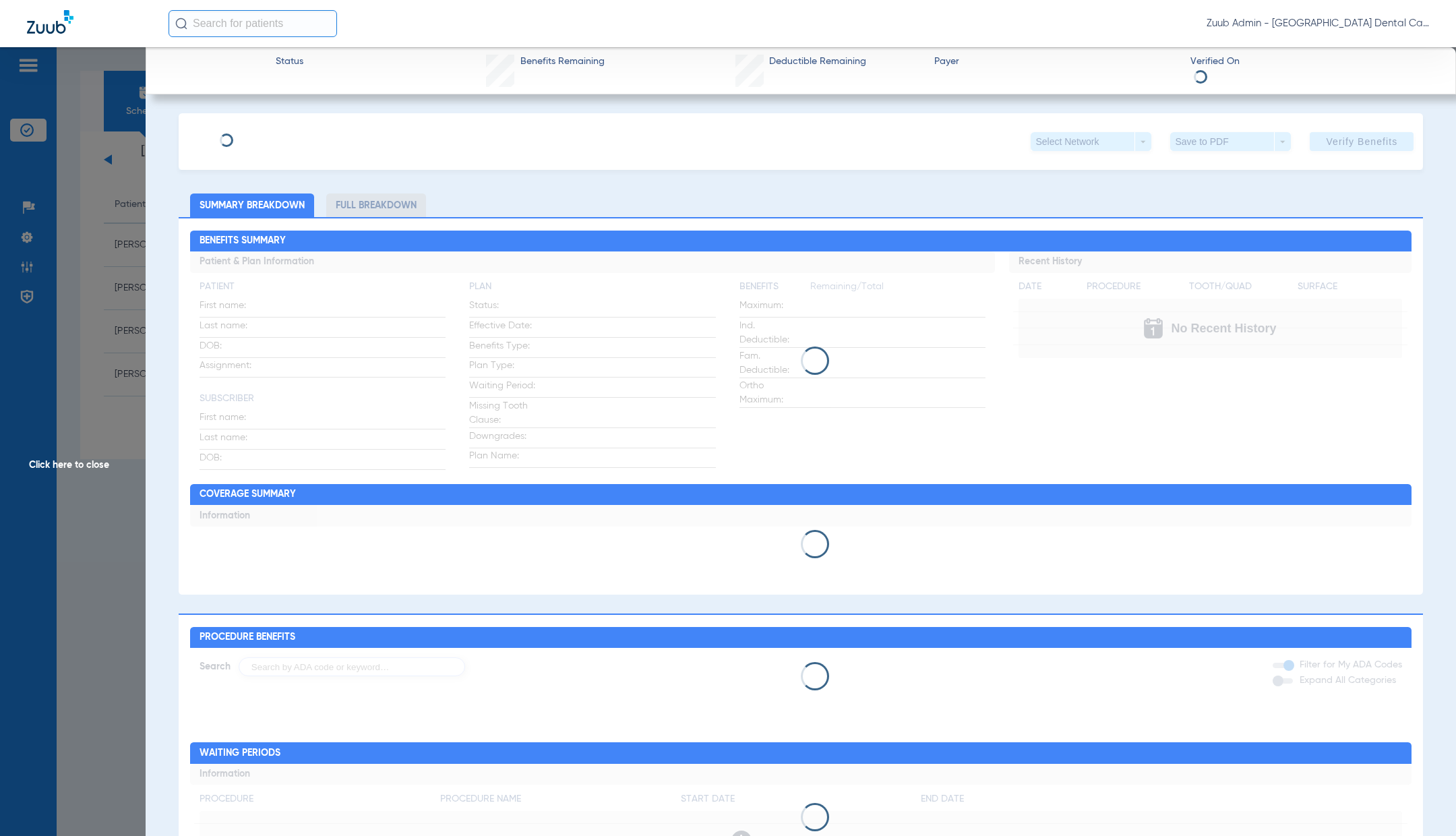
type input "[PERSON_NAME]"
type input "[DATE]"
type input "587289109"
type input "077940904600601"
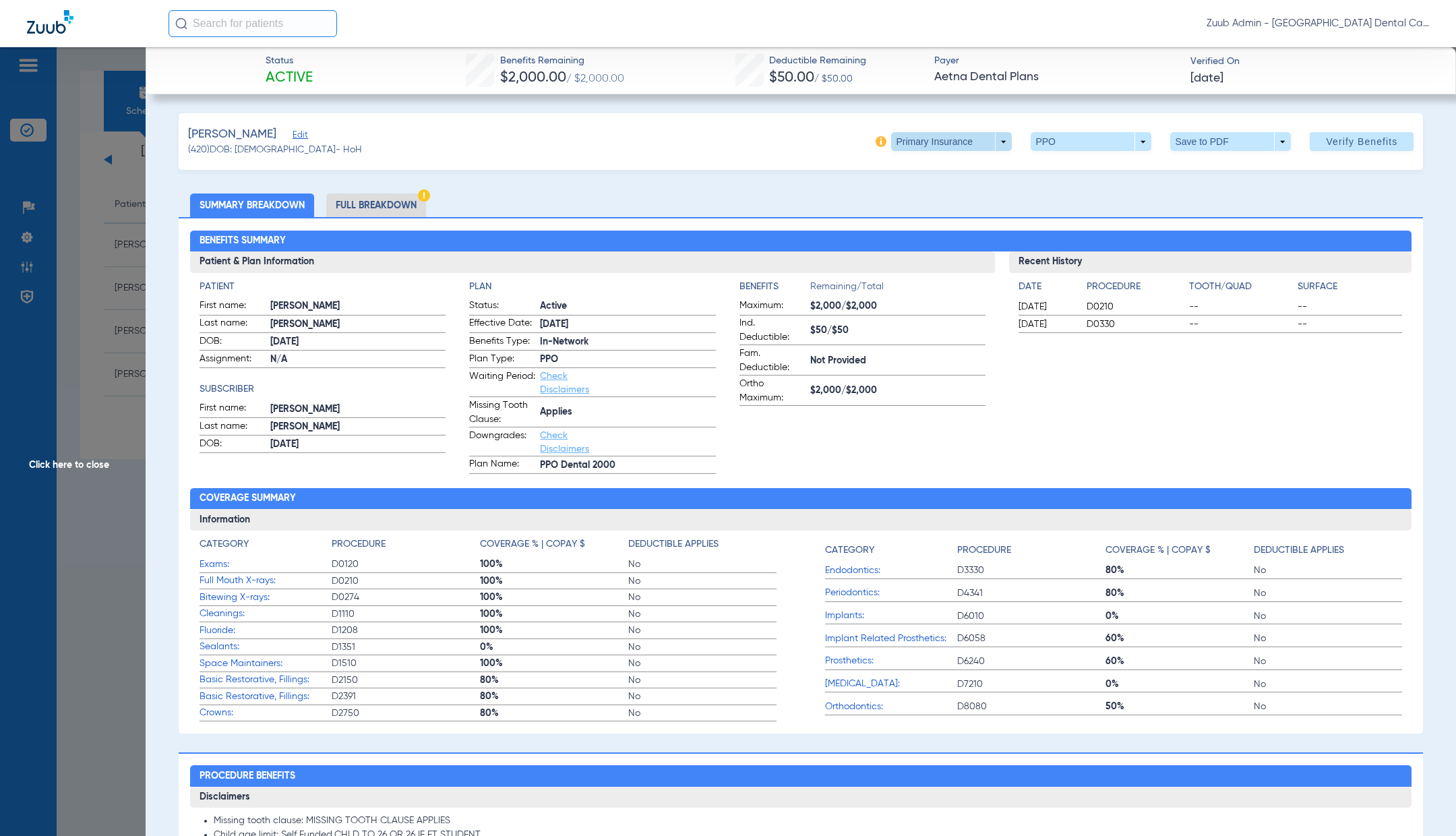
click at [998, 146] on span at bounding box center [951, 142] width 121 height 19
click at [960, 194] on span "Secondary Insurance" at bounding box center [947, 195] width 89 height 9
type input "[PERSON_NAME]"
type input "[DATE]"
type input "335465207"
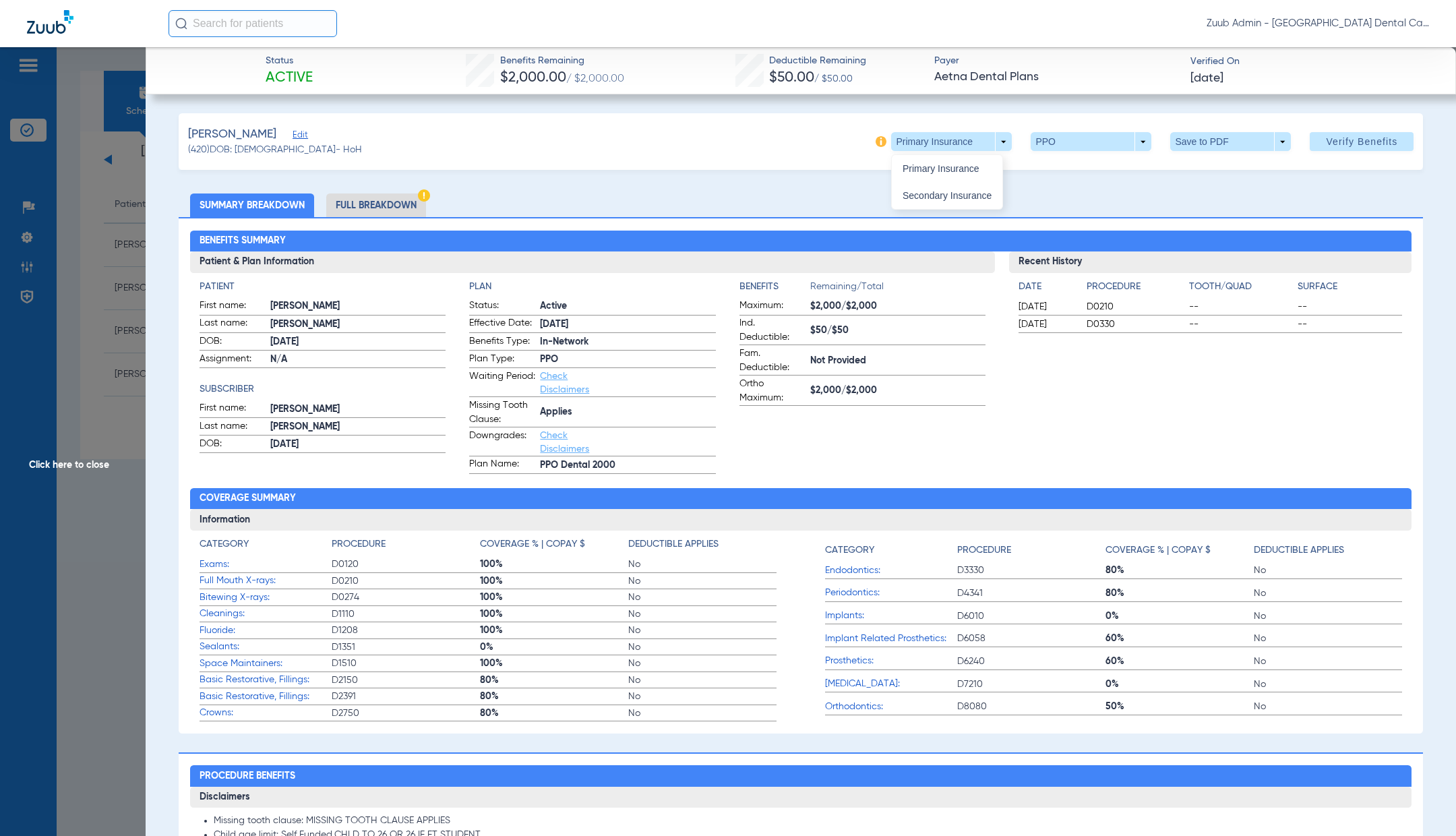
type input "080954603100100"
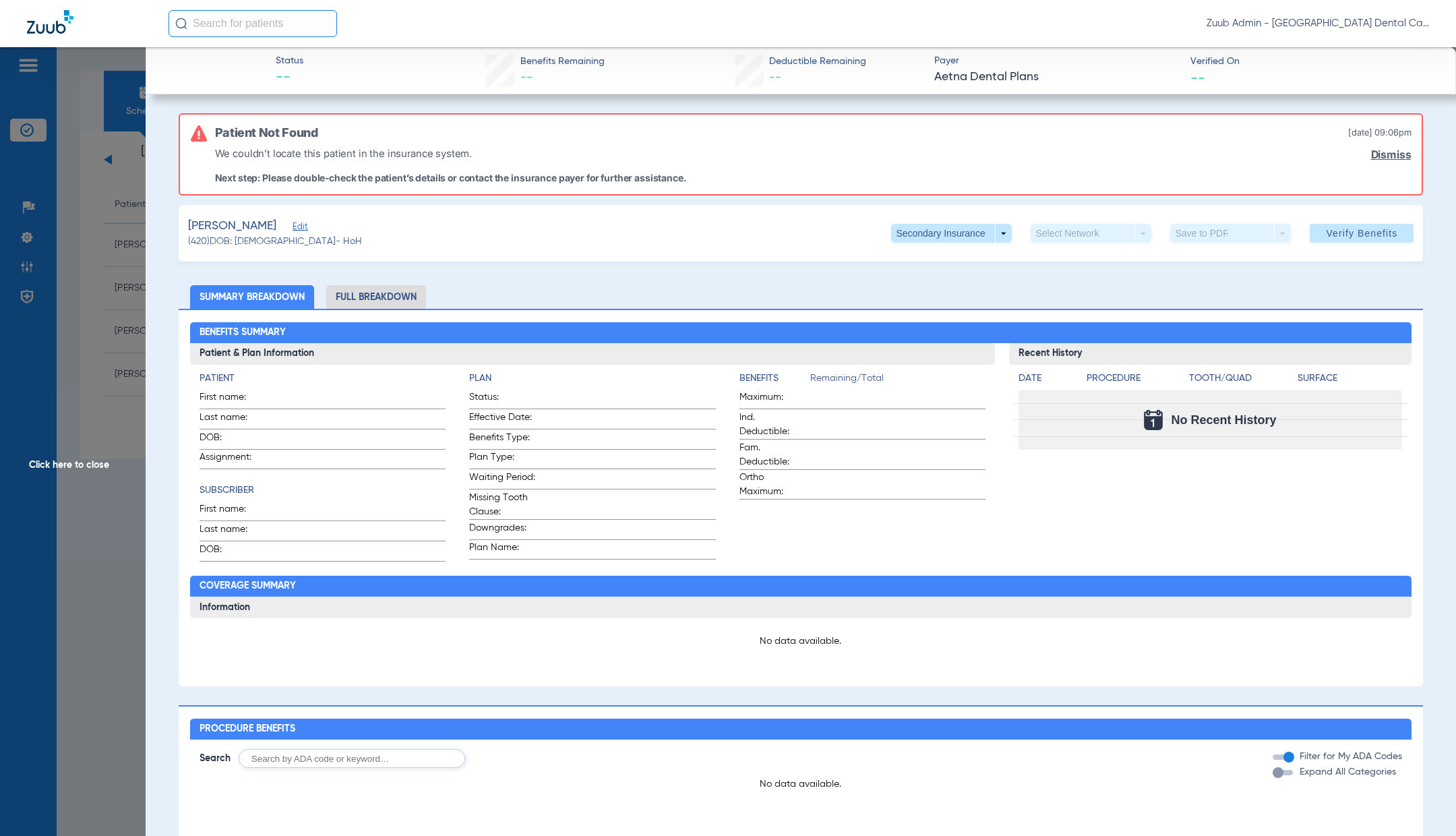
click at [292, 228] on span "Edit" at bounding box center [298, 228] width 12 height 13
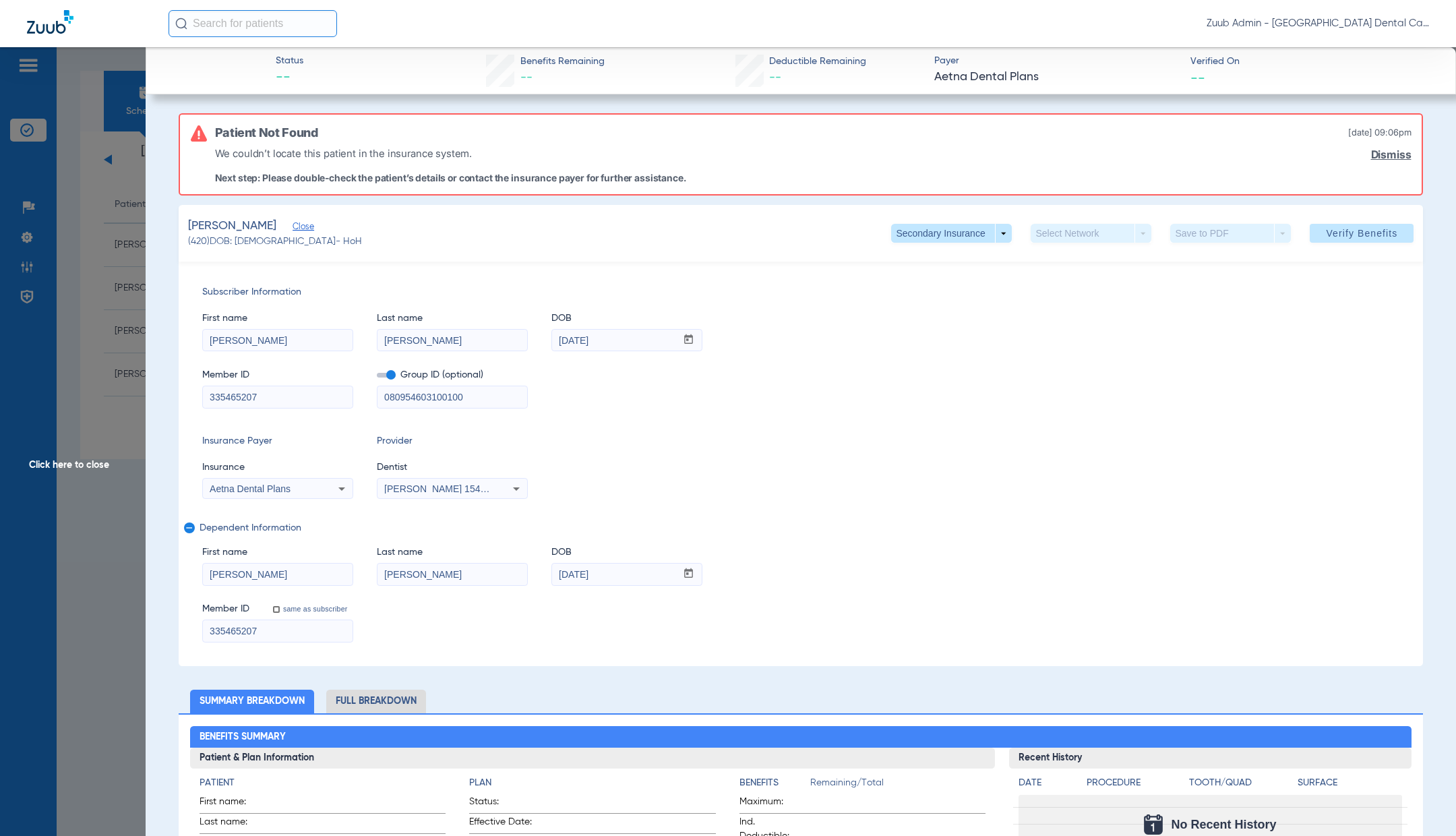
click at [286, 395] on input "335465207" at bounding box center [278, 397] width 150 height 22
click at [632, 567] on input "[DATE]" at bounding box center [614, 574] width 124 height 22
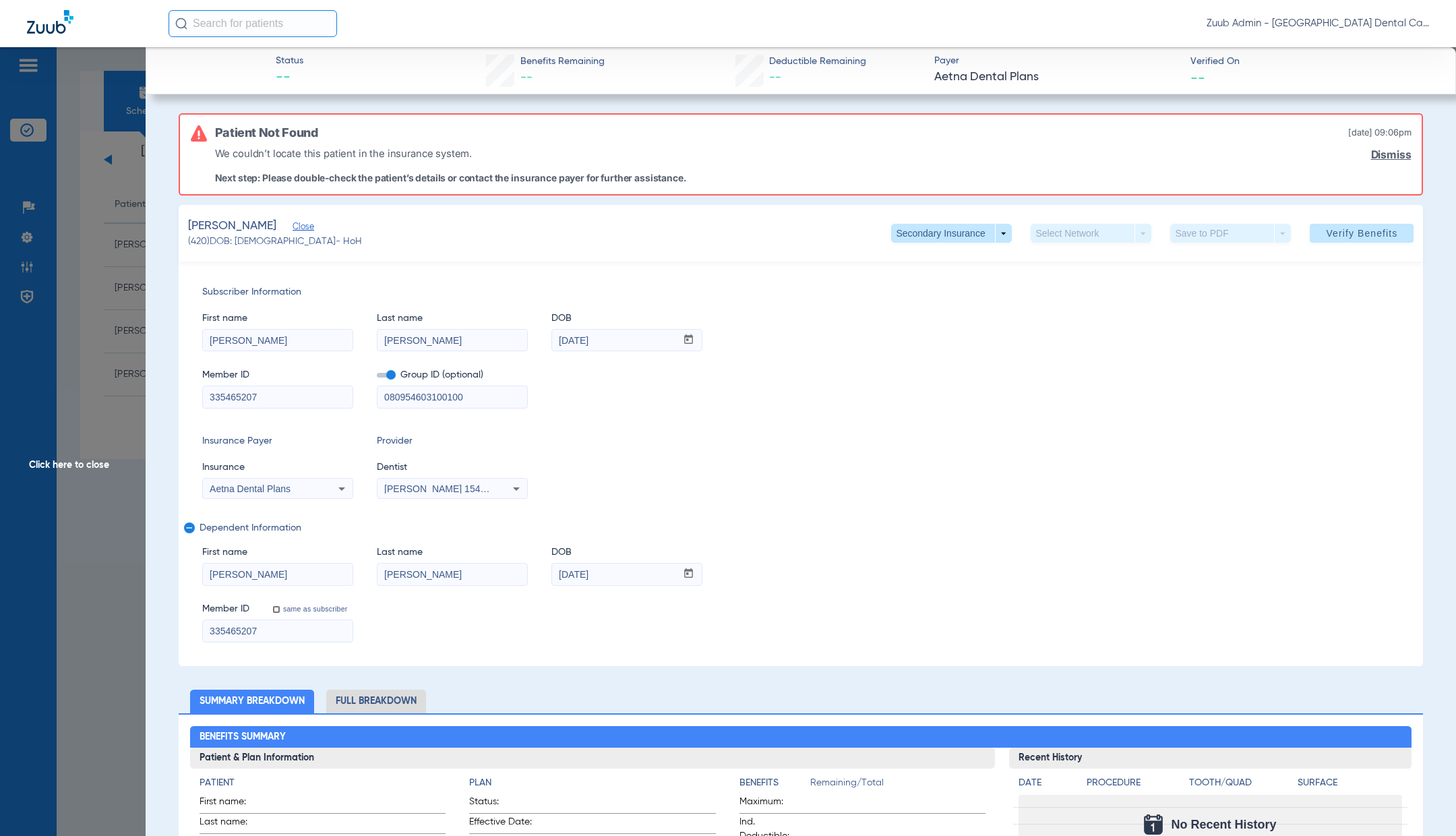
click at [624, 343] on input "[DATE]" at bounding box center [614, 340] width 124 height 22
click at [238, 344] on input "[PERSON_NAME]" at bounding box center [278, 340] width 150 height 22
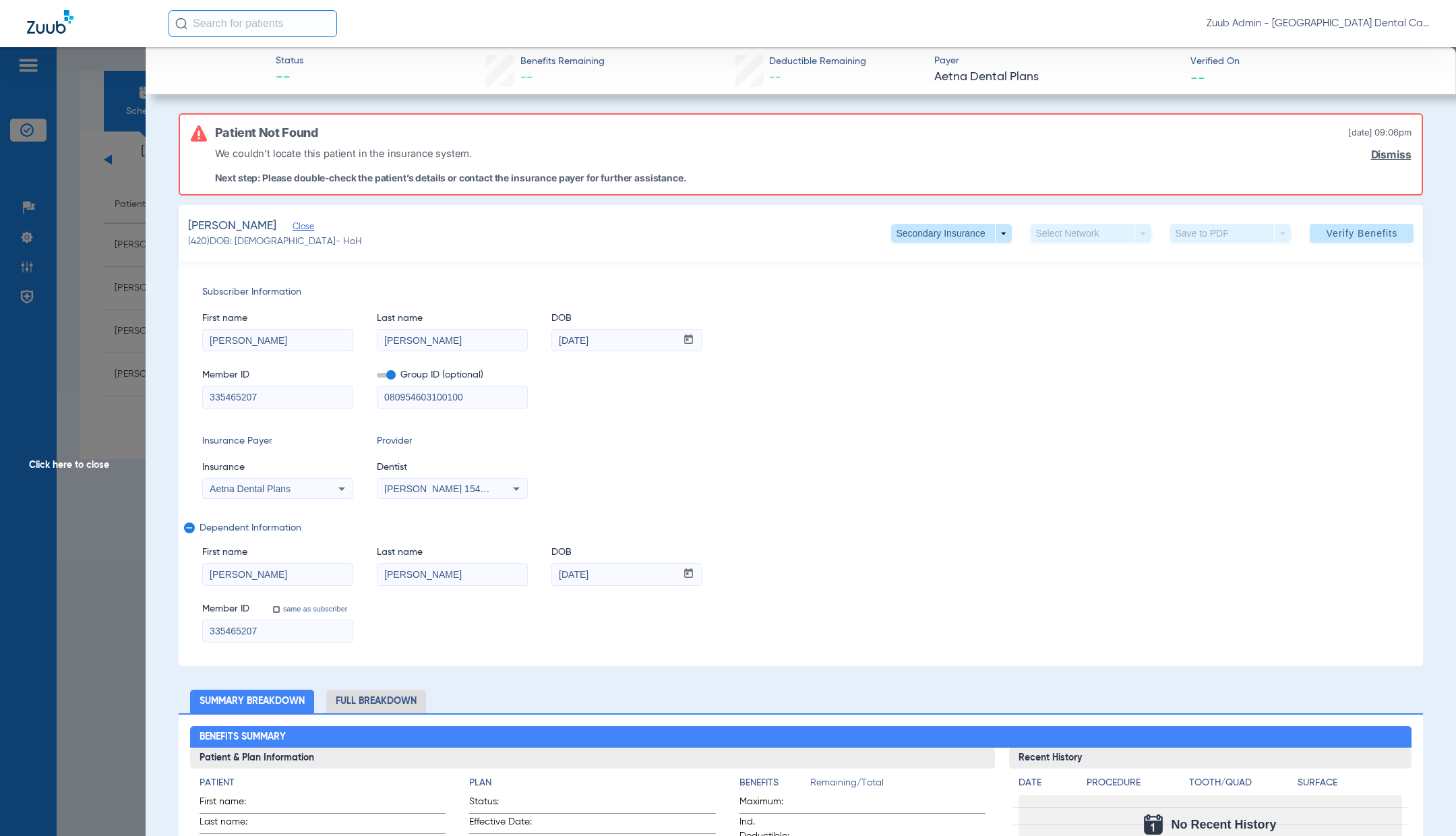
click at [608, 568] on input "[DATE]" at bounding box center [614, 574] width 124 height 22
click at [82, 466] on span "Click here to close" at bounding box center [73, 465] width 146 height 836
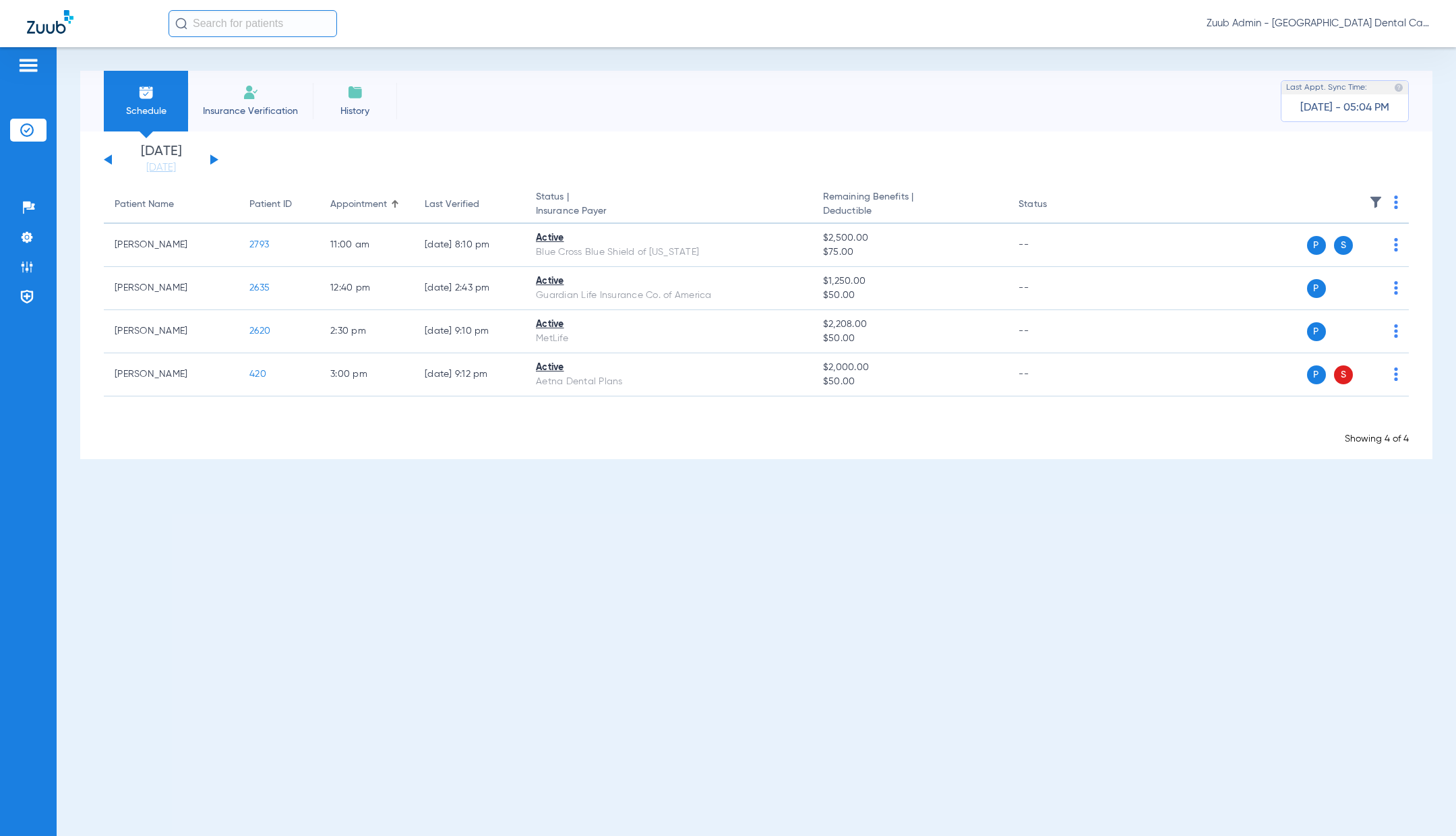
click at [360, 102] on li "History" at bounding box center [355, 101] width 84 height 61
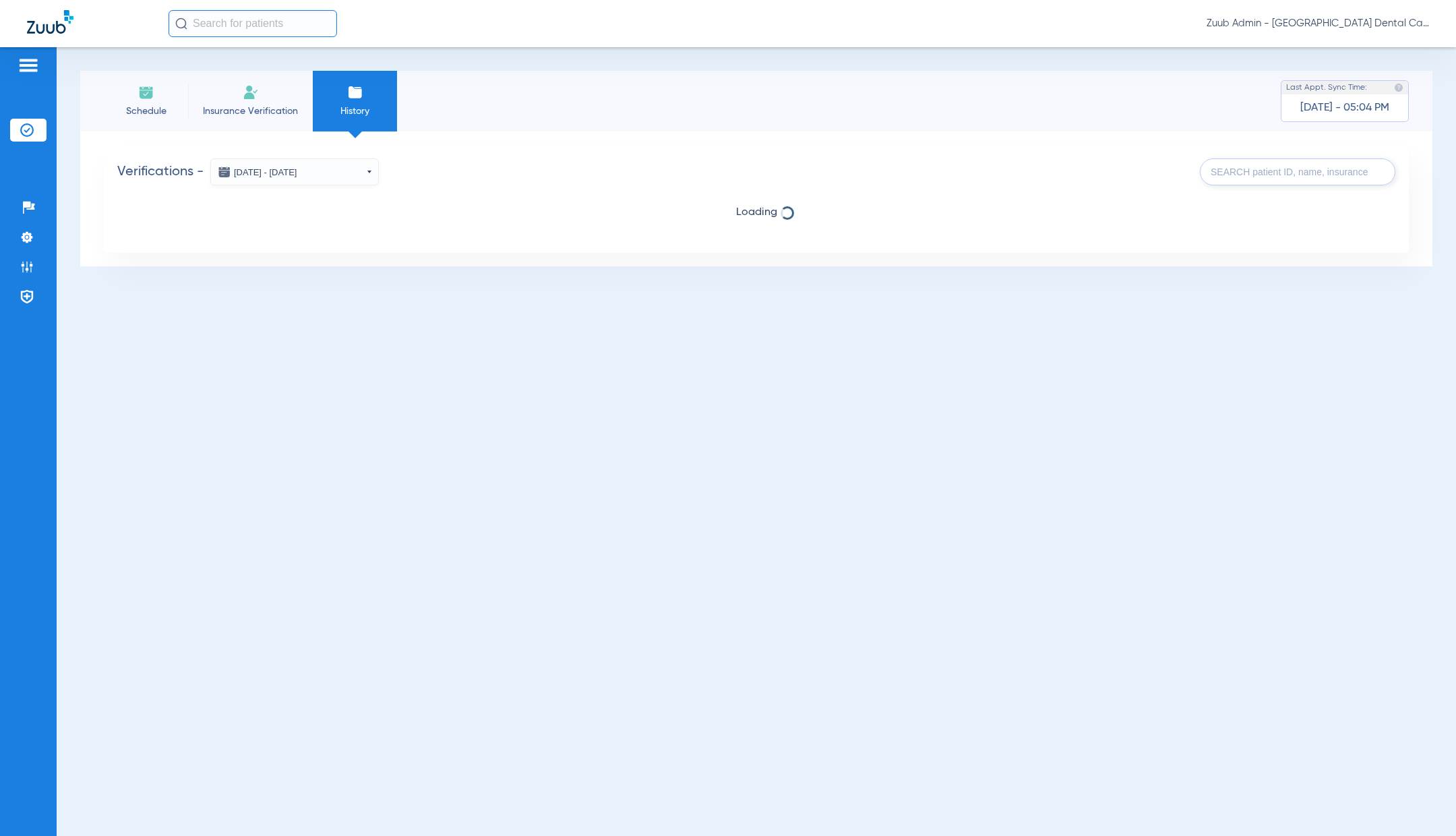
click at [38, 128] on li "Insurance Verification" at bounding box center [28, 130] width 36 height 23
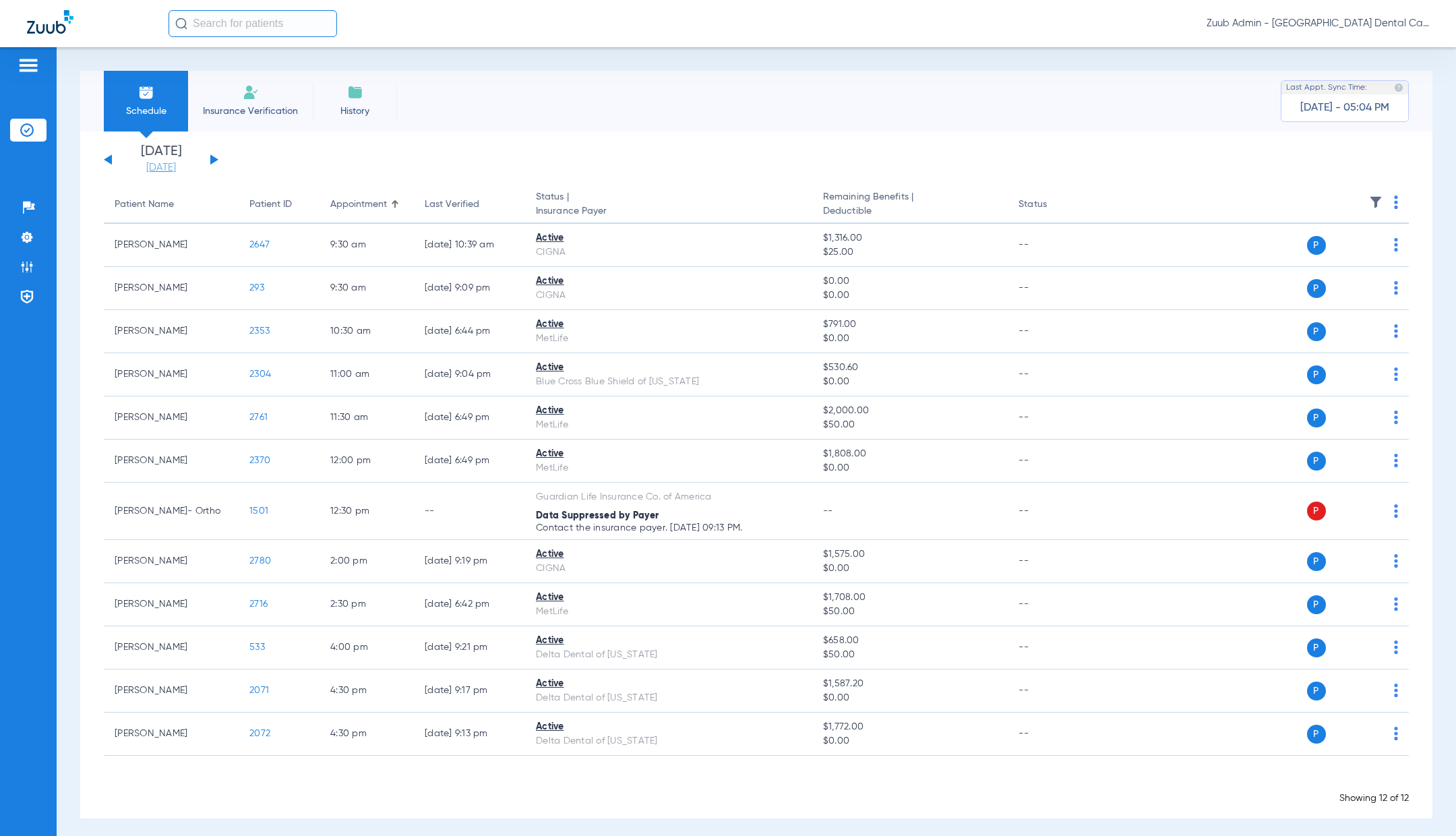
click at [161, 166] on link "[DATE]" at bounding box center [161, 167] width 81 height 13
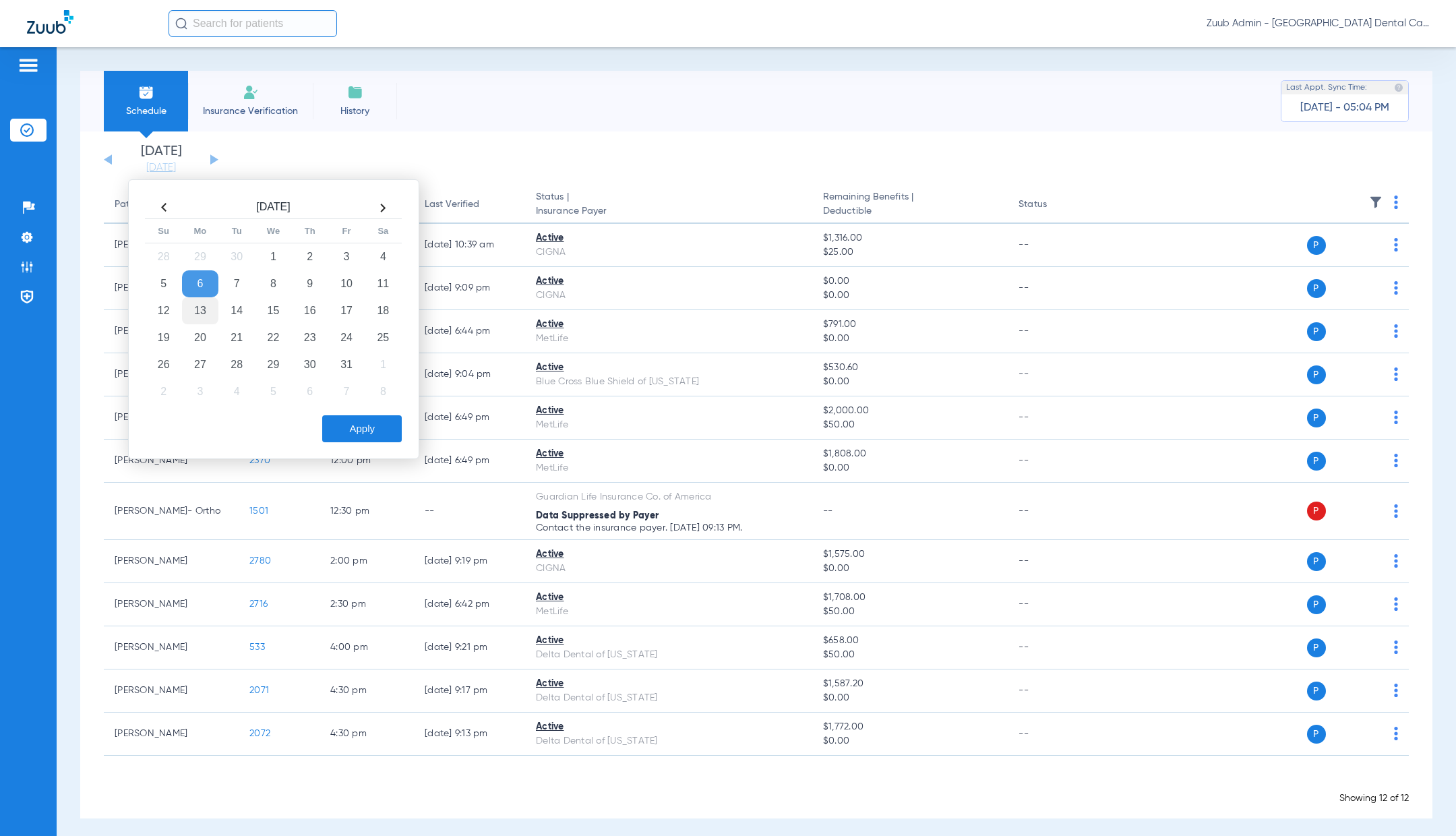
click at [199, 304] on td "13" at bounding box center [200, 310] width 36 height 27
click at [371, 431] on button "Apply" at bounding box center [362, 428] width 79 height 27
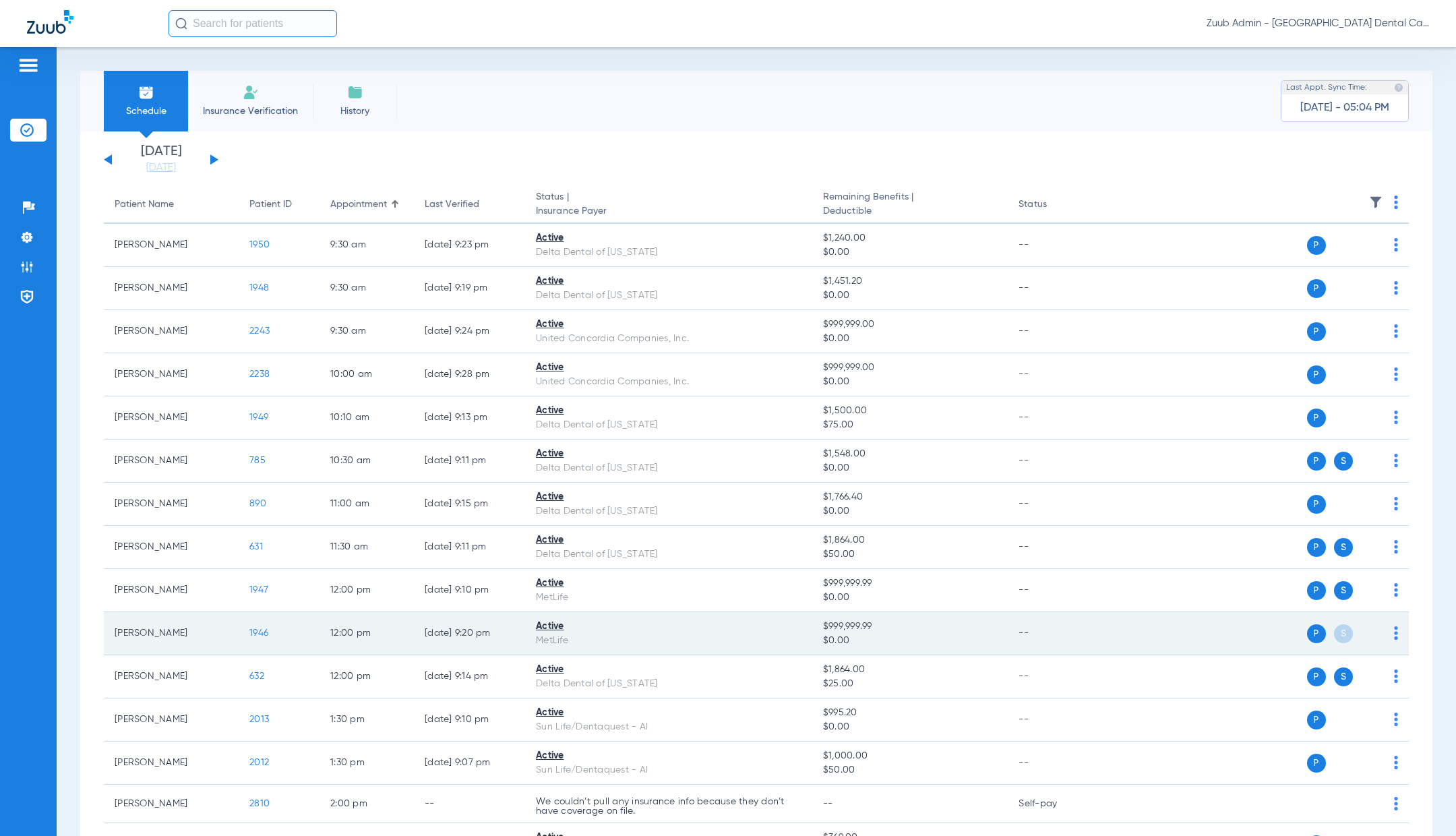
click at [259, 629] on span "1946" at bounding box center [259, 632] width 19 height 9
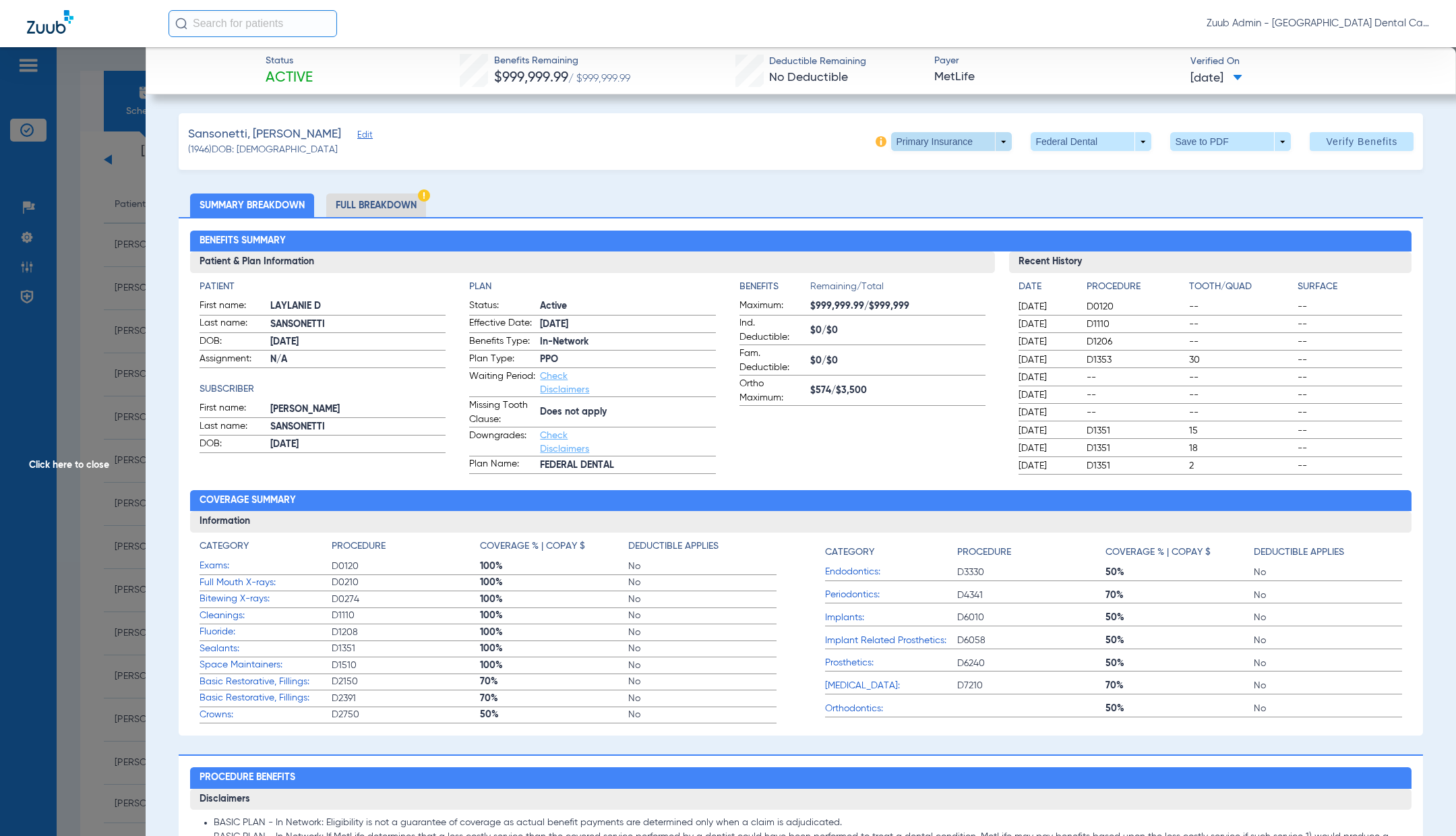
click at [1003, 140] on span at bounding box center [951, 142] width 121 height 19
click at [967, 191] on span "Secondary Insurance" at bounding box center [947, 195] width 89 height 9
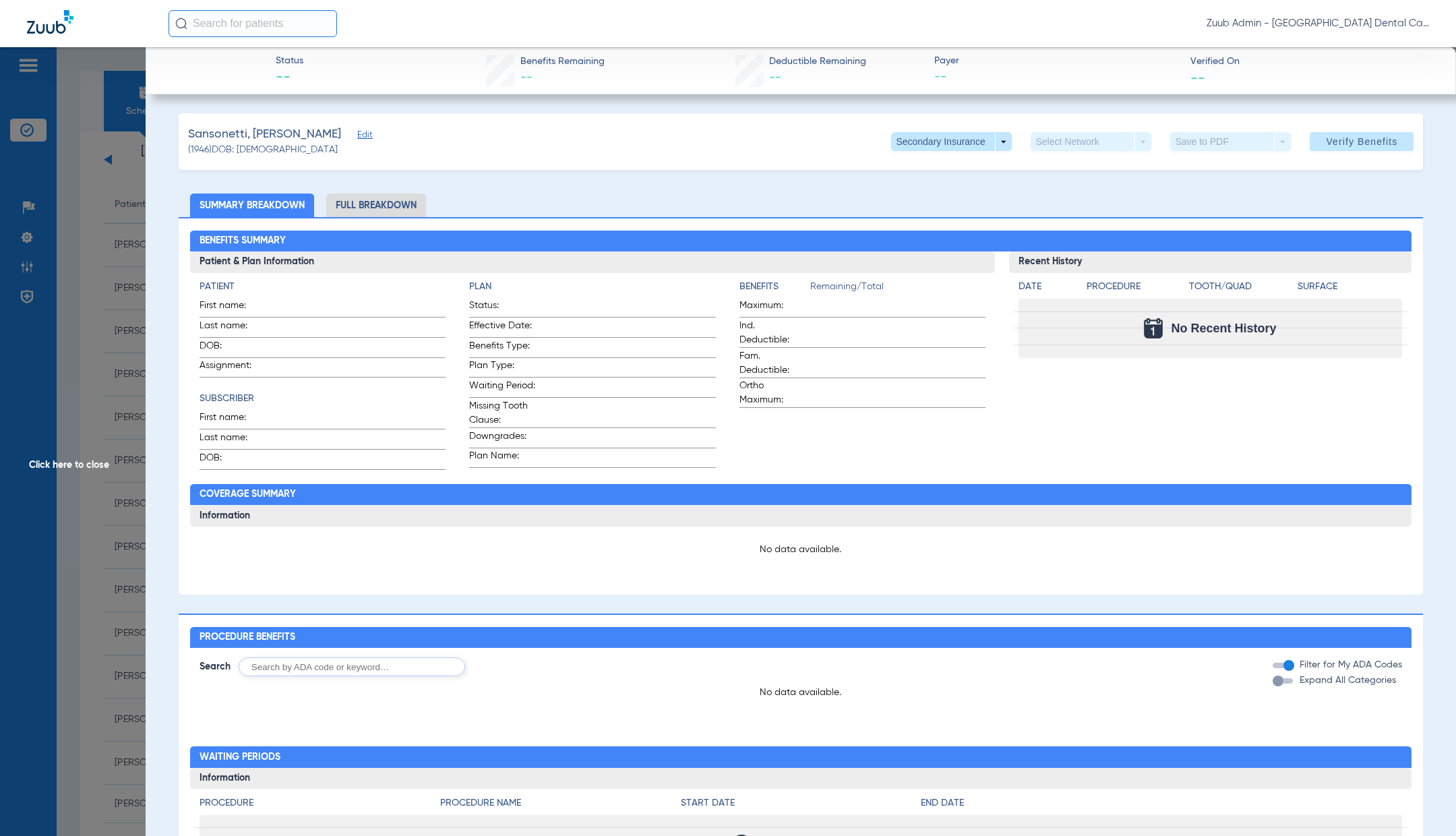
click at [50, 465] on span "Click here to close" at bounding box center [73, 465] width 146 height 836
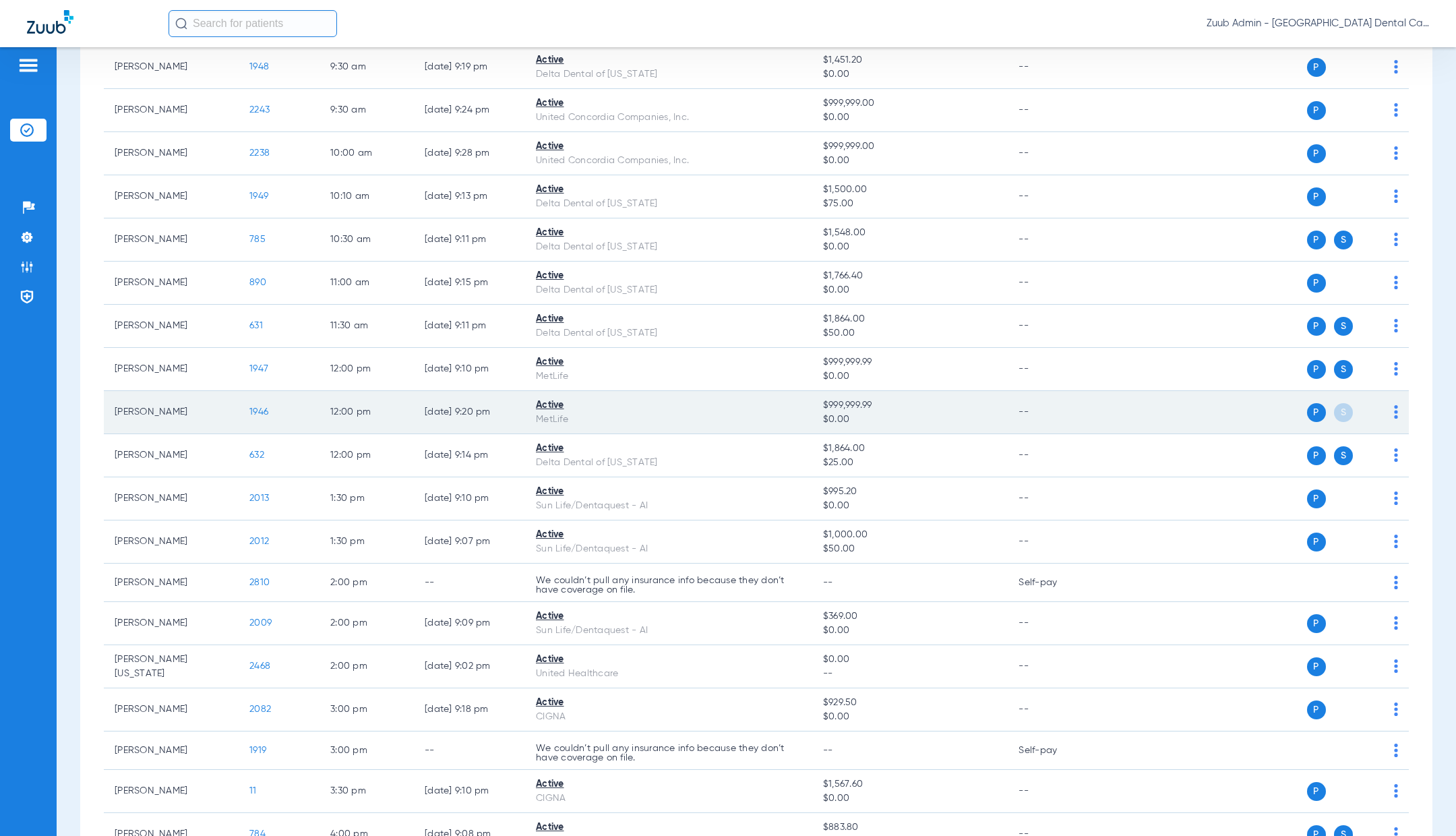
scroll to position [223, 0]
click at [260, 409] on span "1946" at bounding box center [259, 409] width 19 height 9
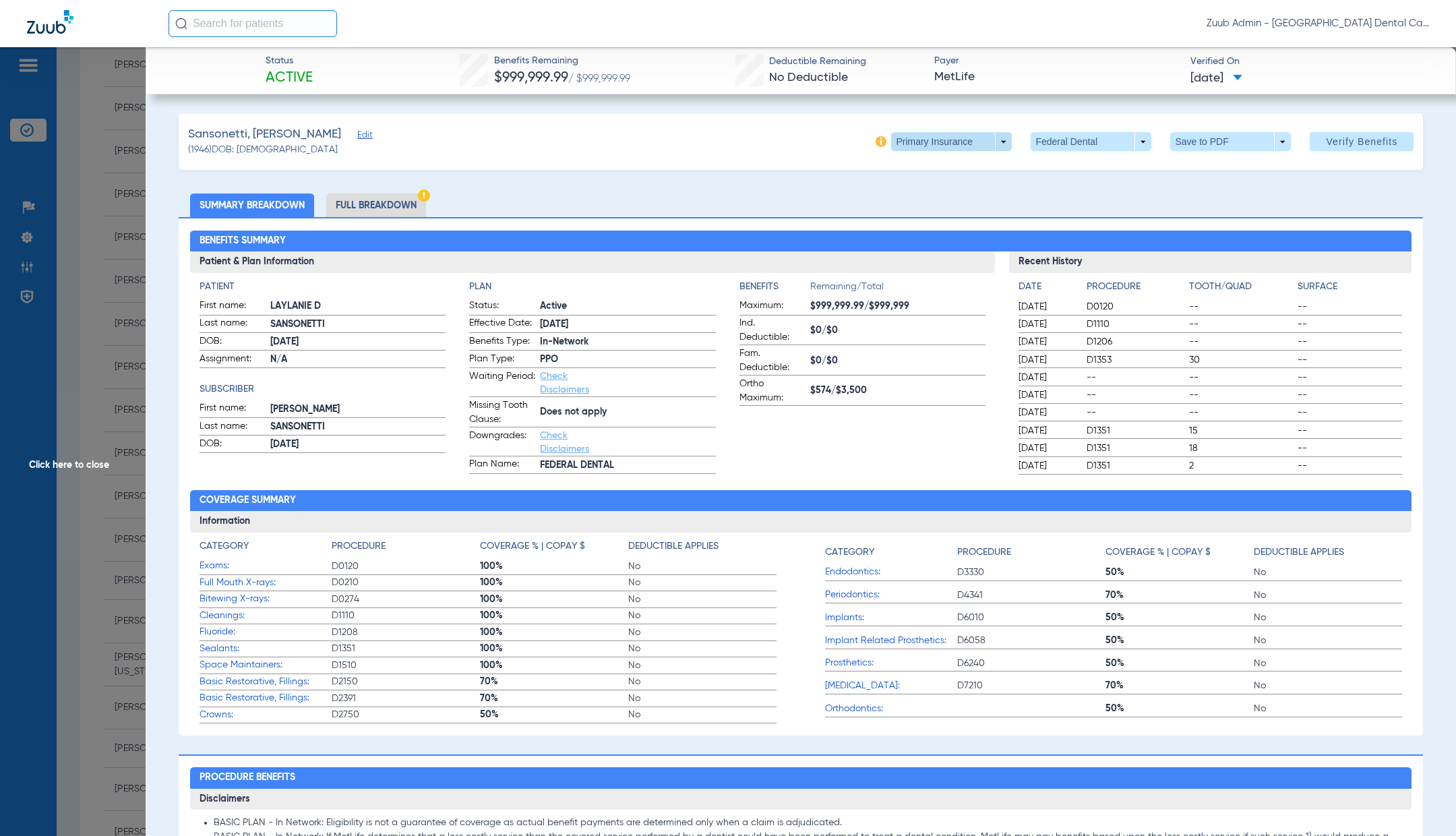
click at [1002, 145] on span at bounding box center [951, 142] width 121 height 19
click at [989, 201] on button "Secondary Insurance" at bounding box center [947, 196] width 111 height 27
type input "[PERSON_NAME]"
type input "[DATE]"
type input "906223137"
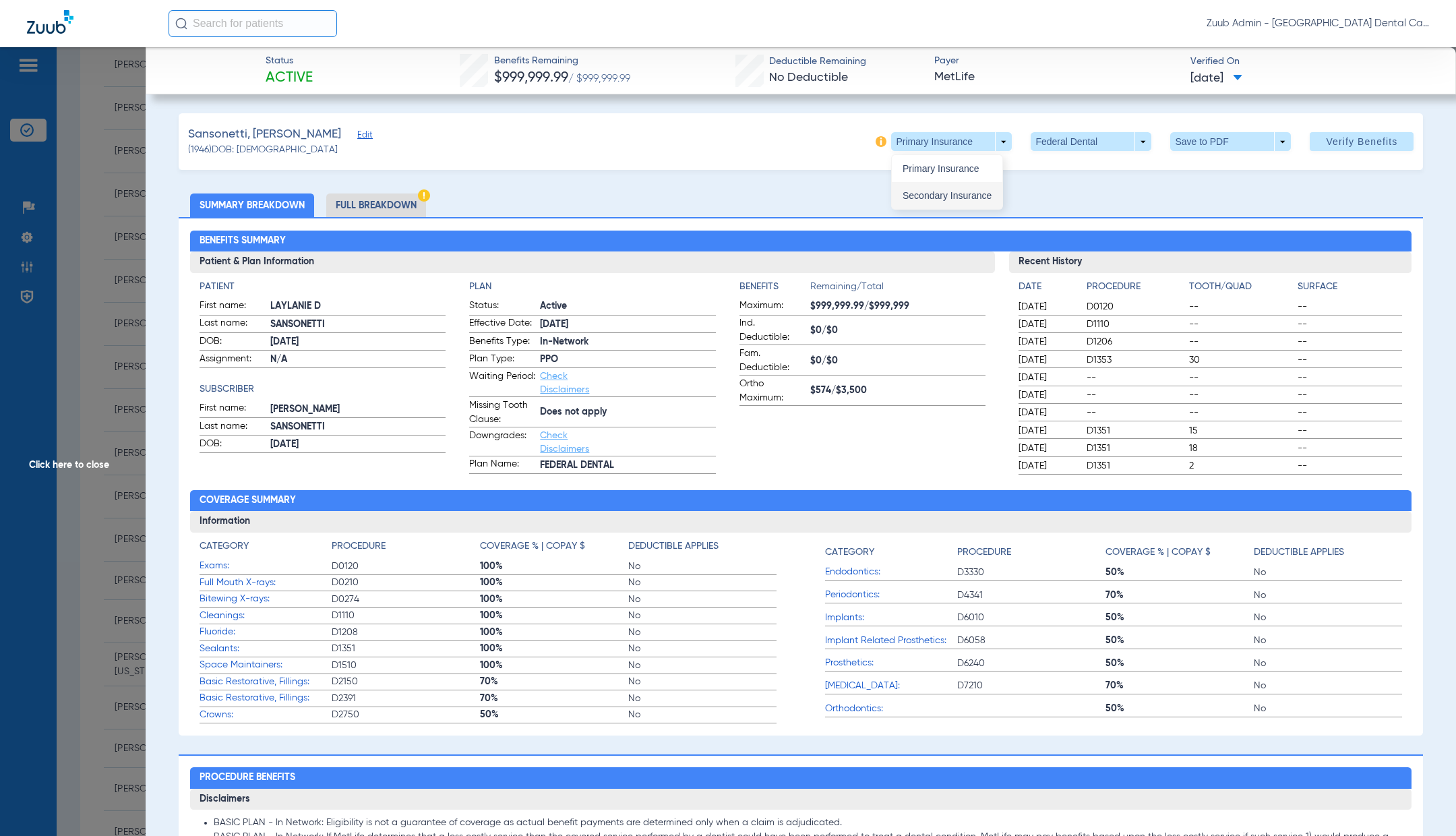
type input "1594838"
type input "906223137"
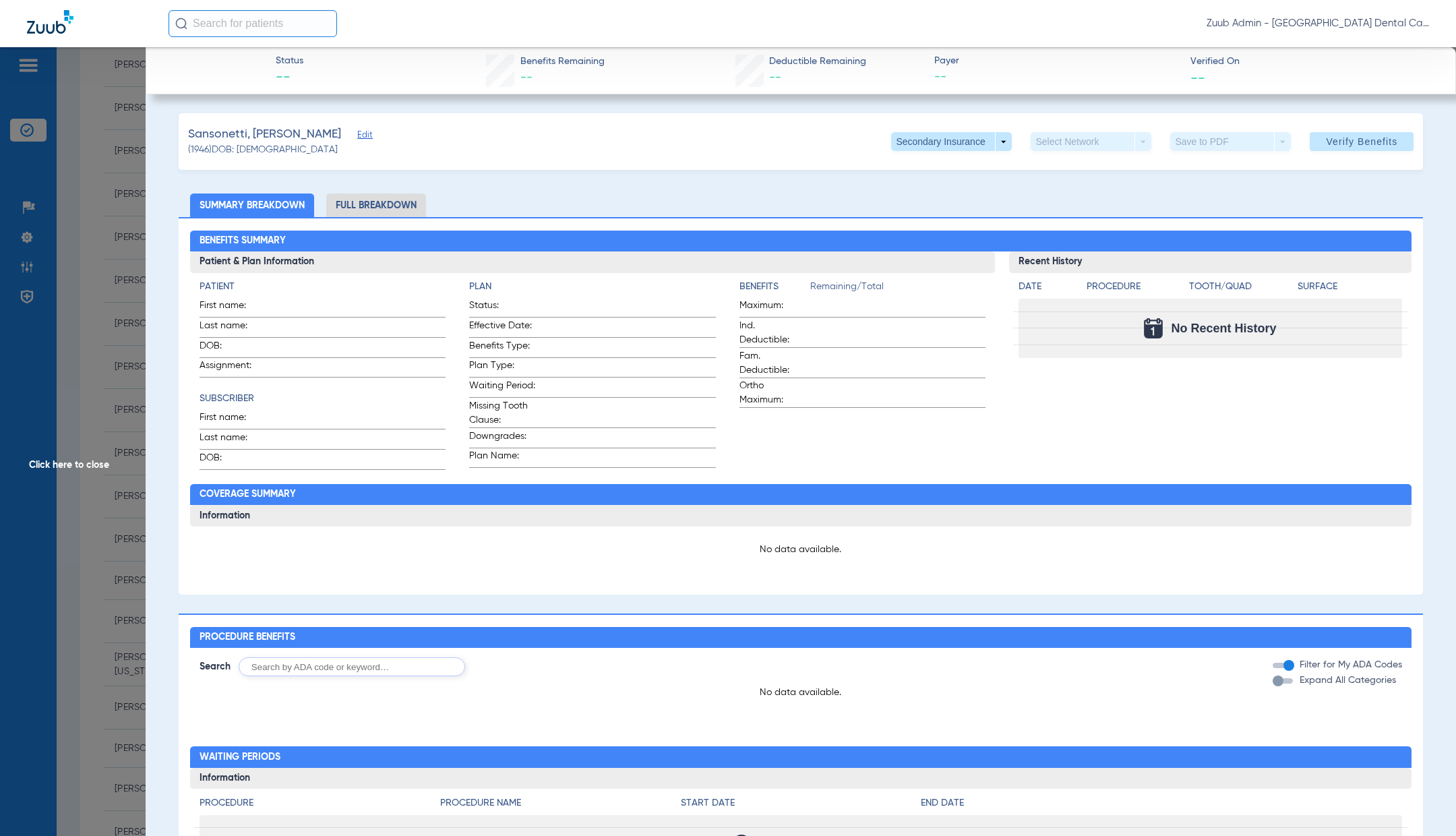
click at [358, 138] on span "Edit" at bounding box center [363, 137] width 12 height 13
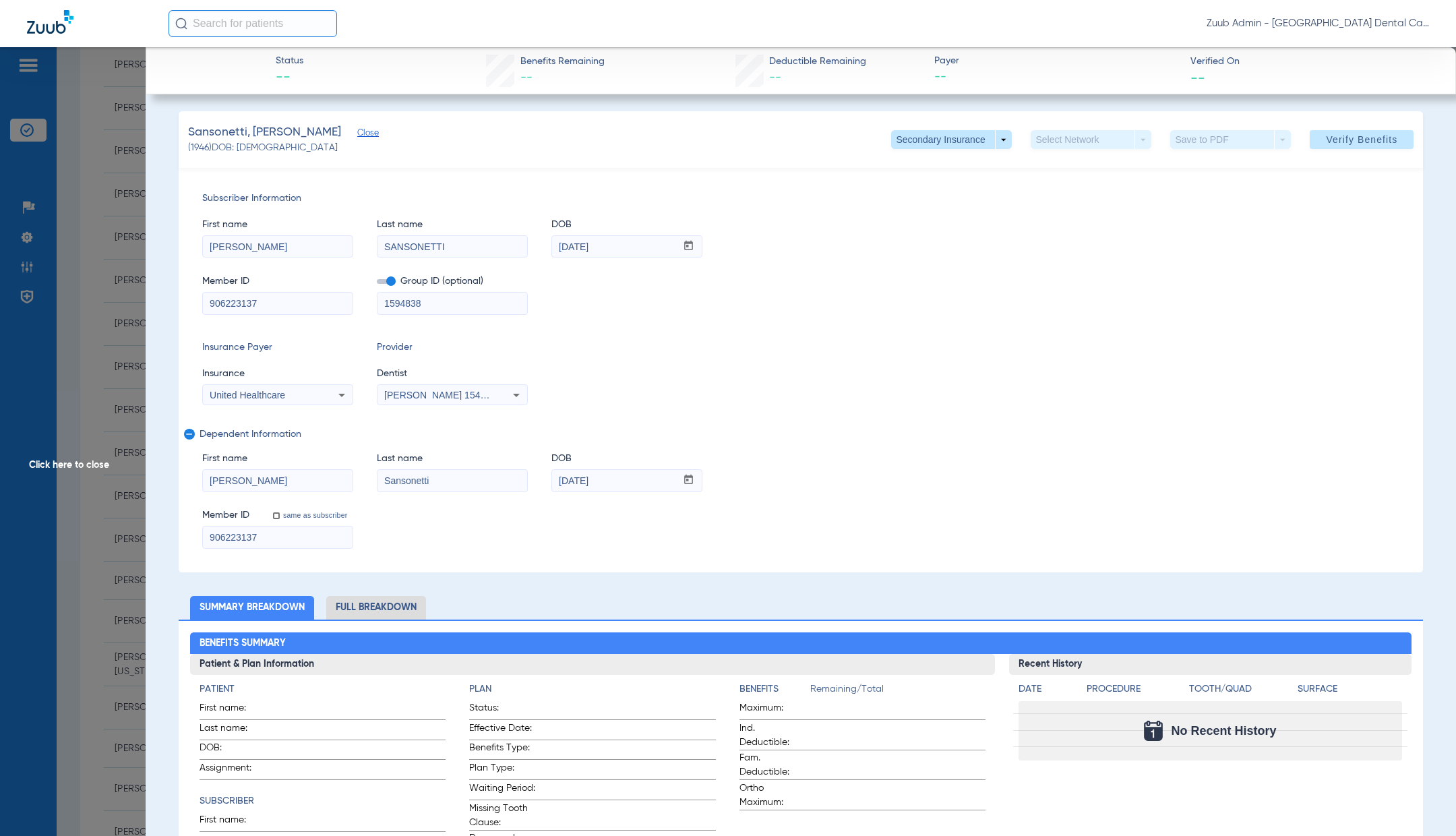
scroll to position [0, 0]
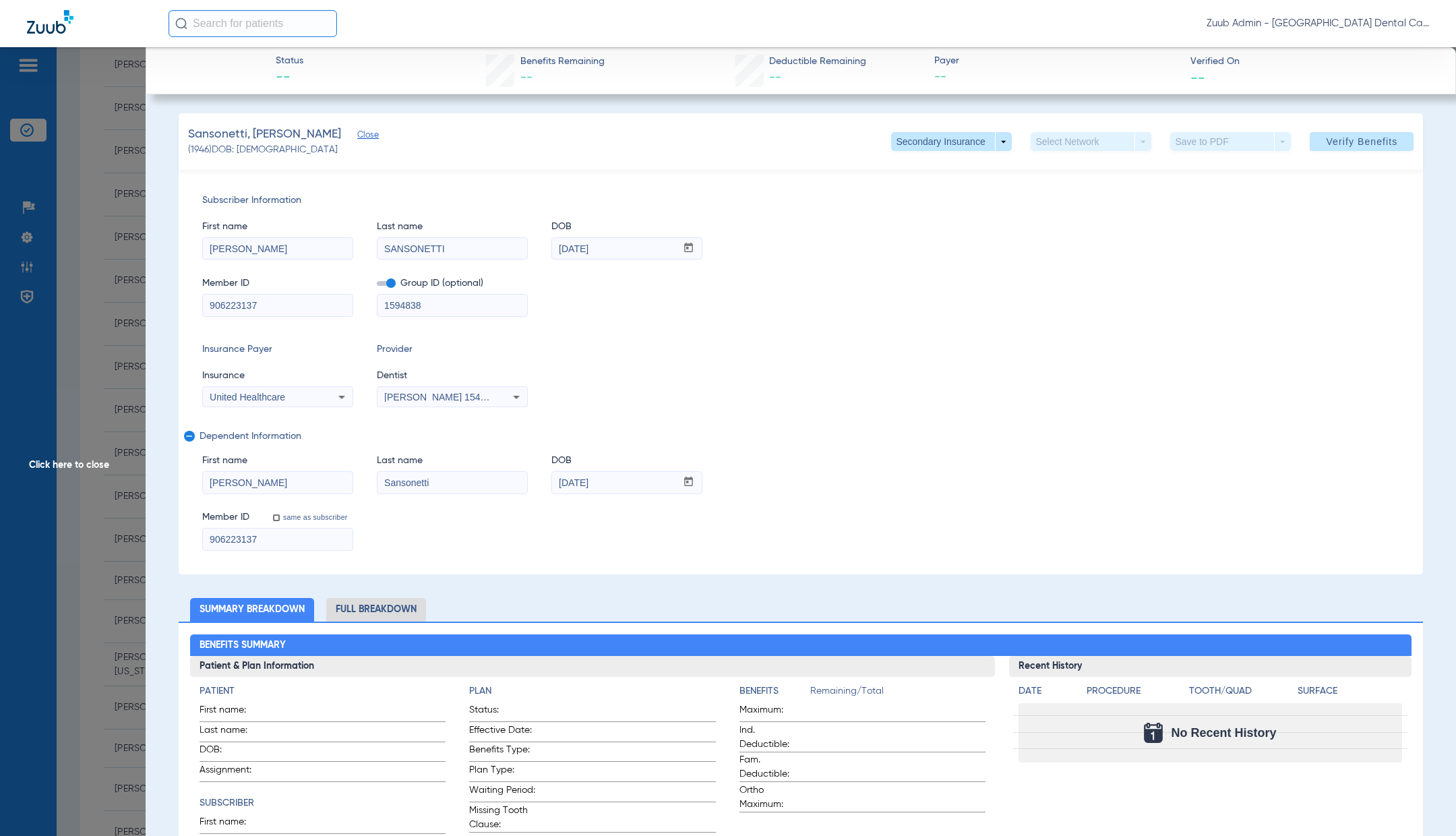
click at [97, 463] on span "Click here to close" at bounding box center [73, 465] width 146 height 836
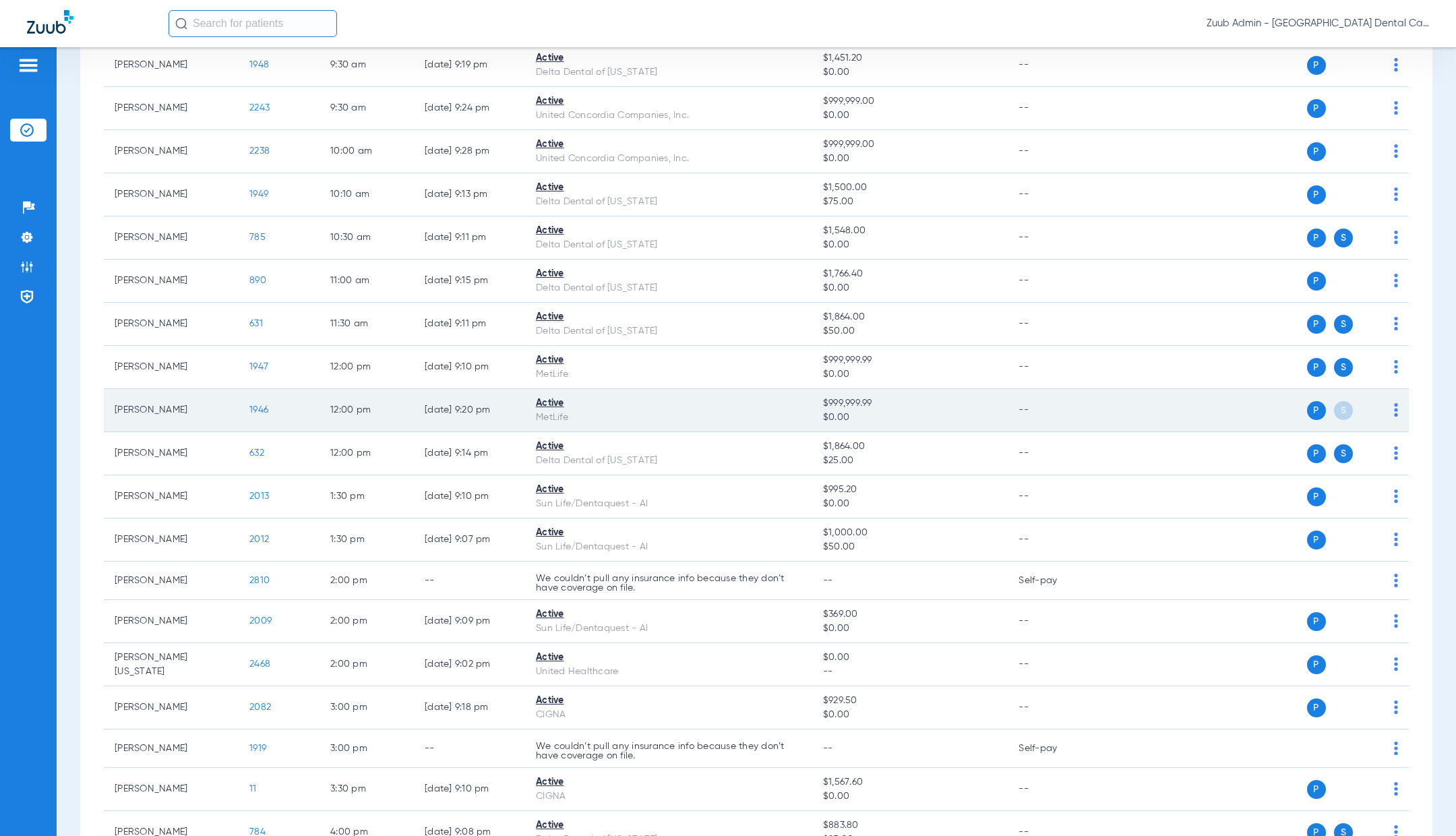
click at [1399, 409] on td "P S" at bounding box center [1254, 411] width 310 height 43
click at [1397, 406] on img at bounding box center [1396, 409] width 4 height 13
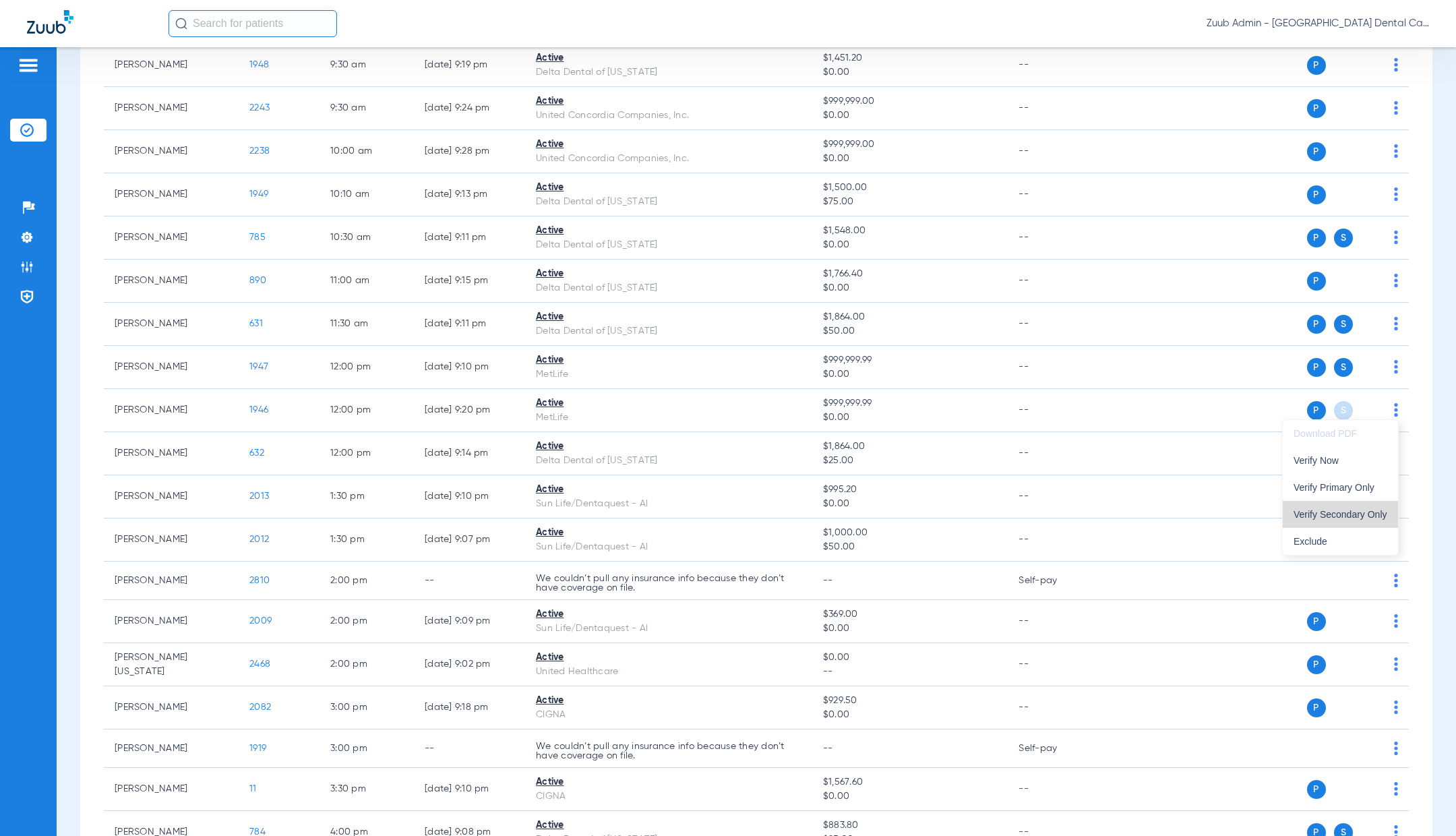
click at [1384, 512] on span "Verify Secondary Only" at bounding box center [1341, 514] width 94 height 9
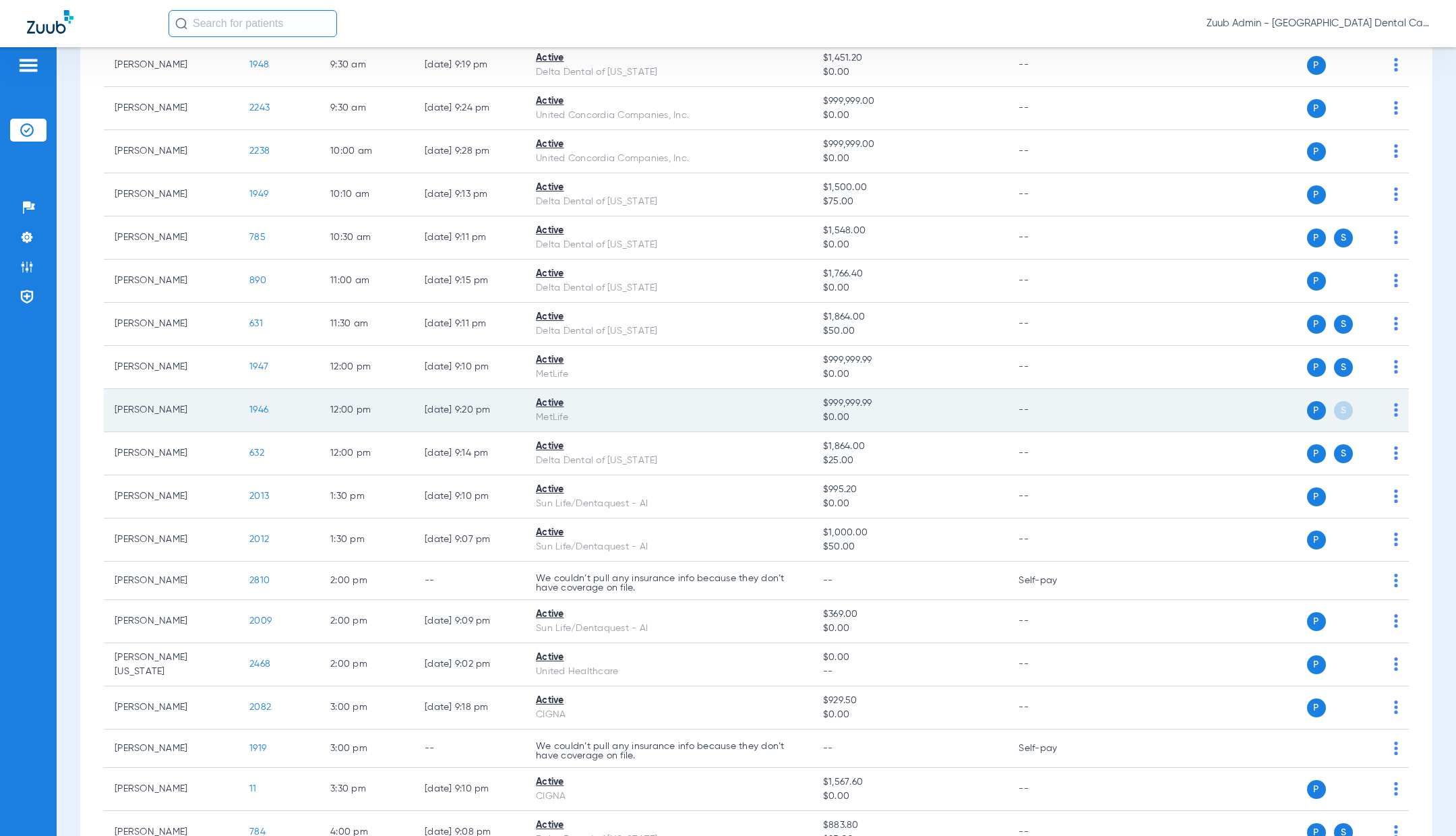
click at [263, 407] on span "1946" at bounding box center [259, 409] width 19 height 9
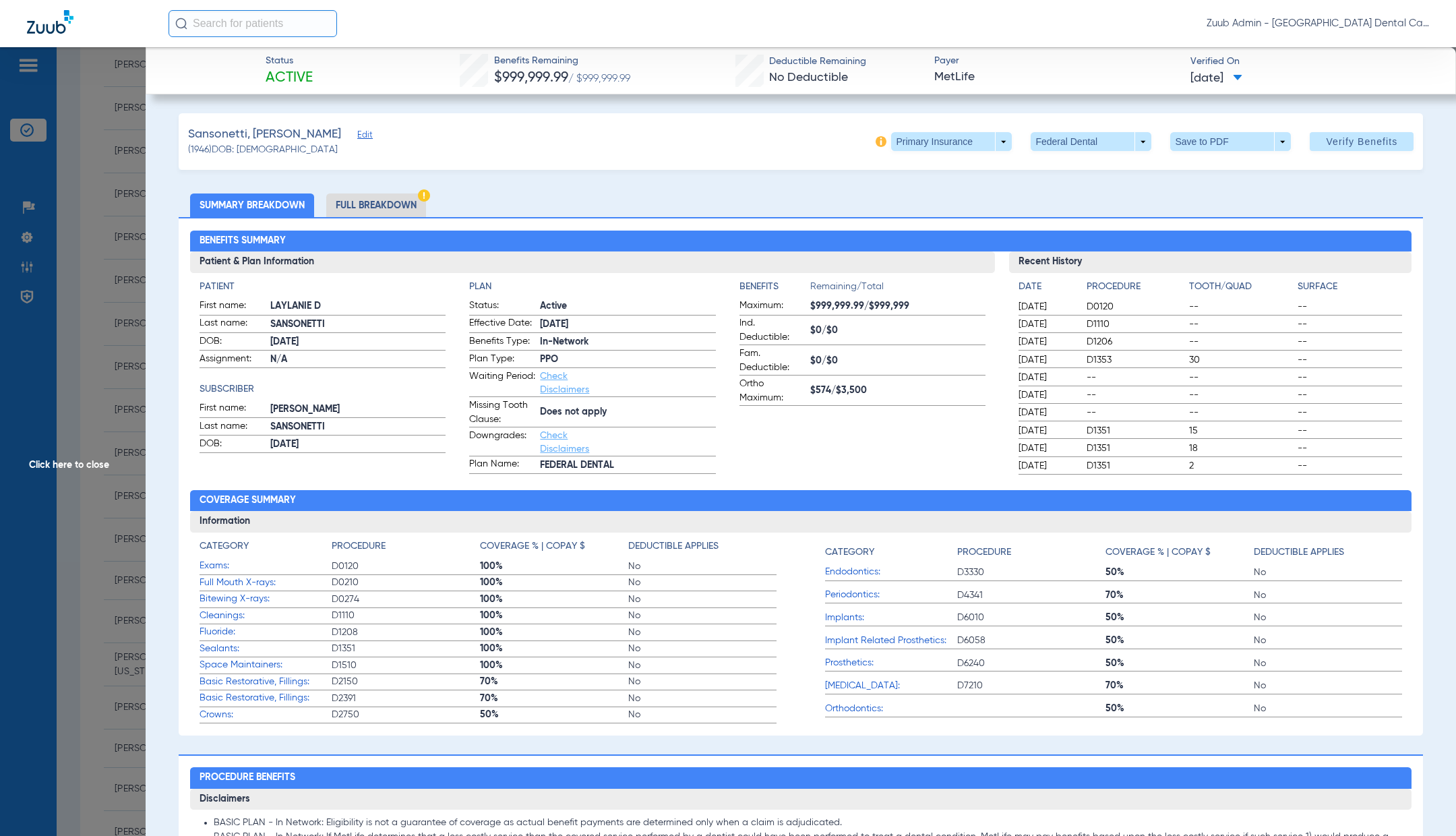
click at [1005, 146] on span at bounding box center [951, 142] width 121 height 19
click at [994, 203] on button "Secondary Insurance" at bounding box center [947, 196] width 111 height 27
type input "[PERSON_NAME]"
type input "[DATE]"
type input "906223137"
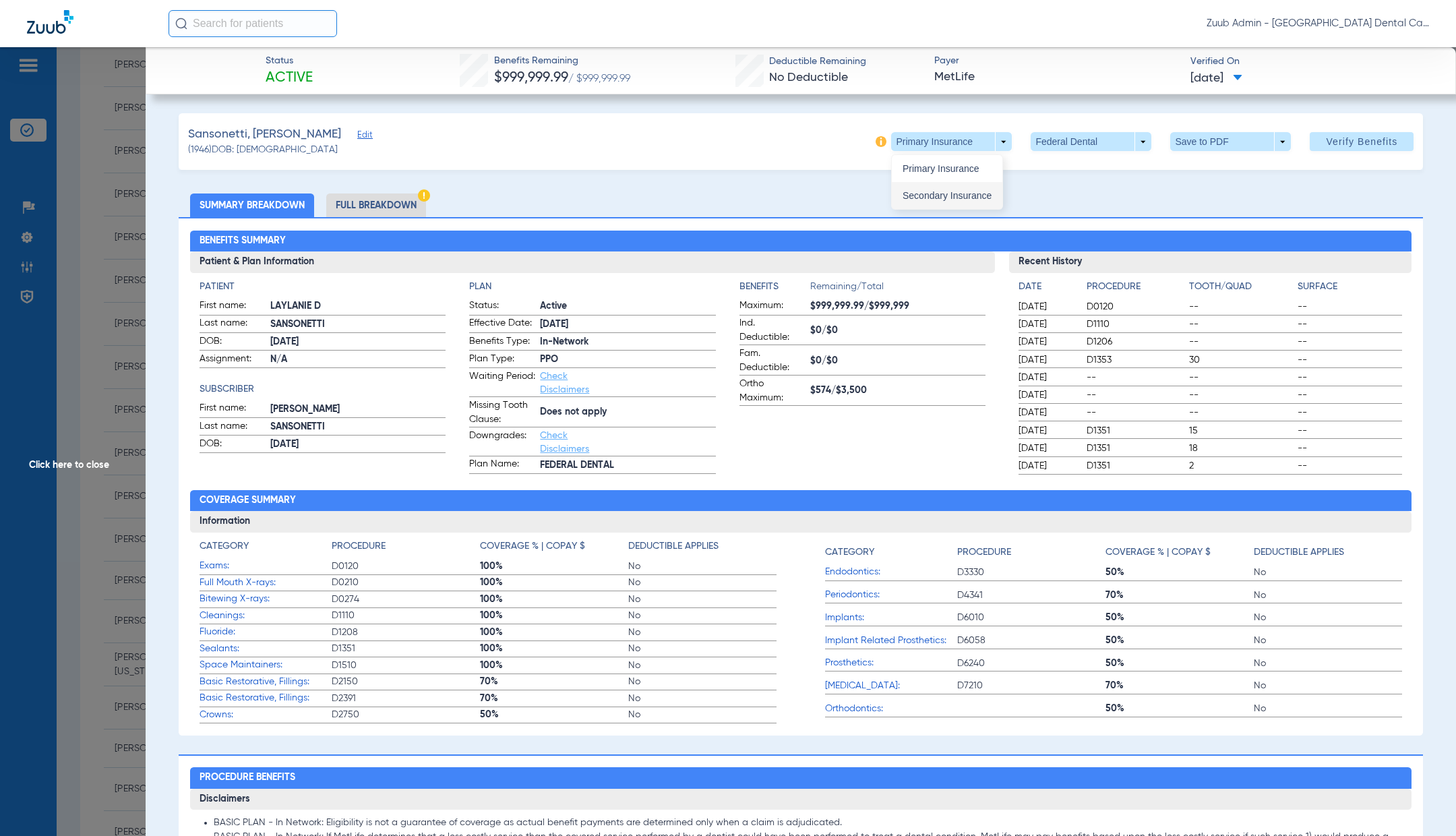
type input "1594838"
type input "906223137"
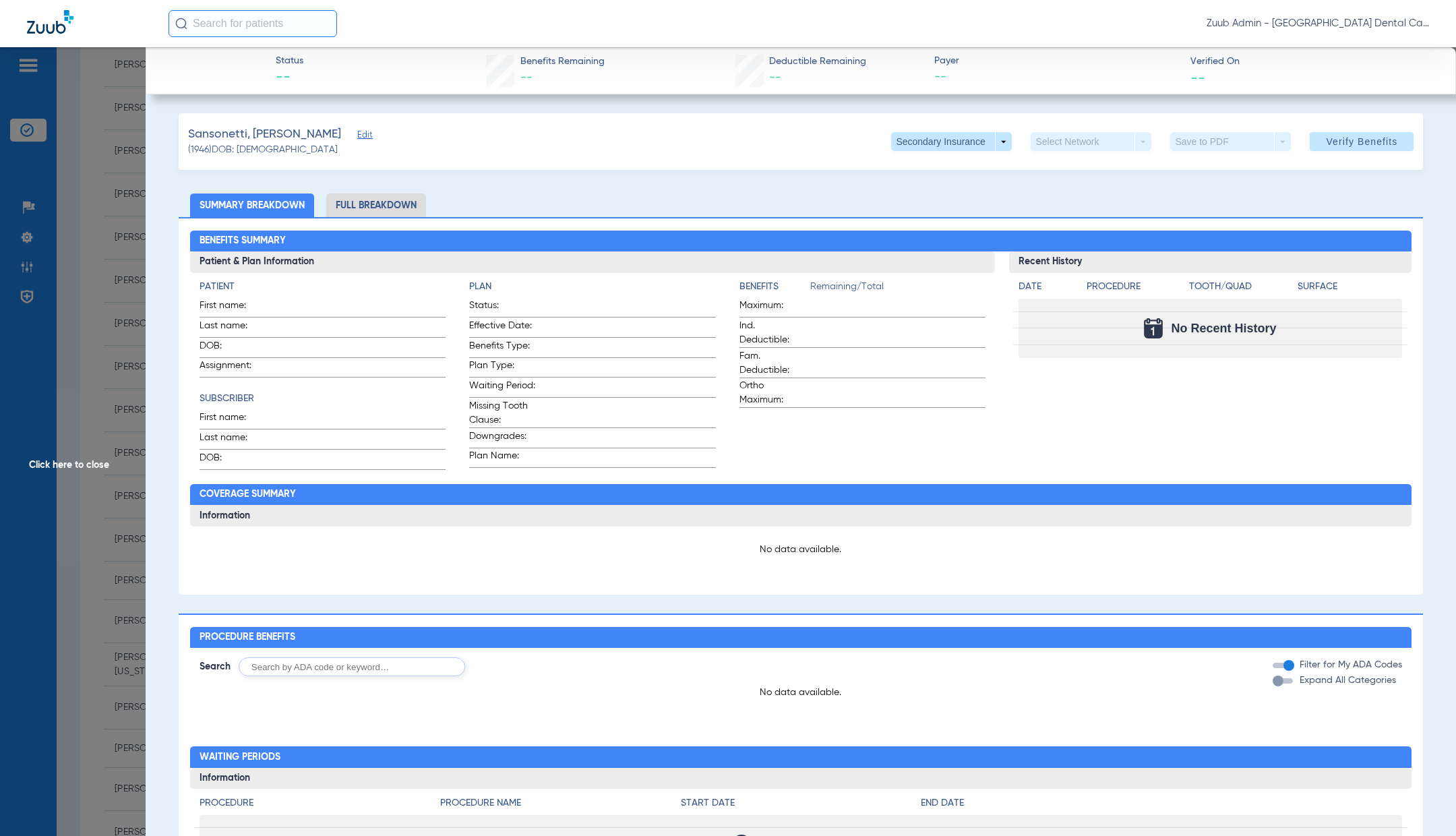
click at [358, 133] on span "Edit" at bounding box center [363, 137] width 12 height 13
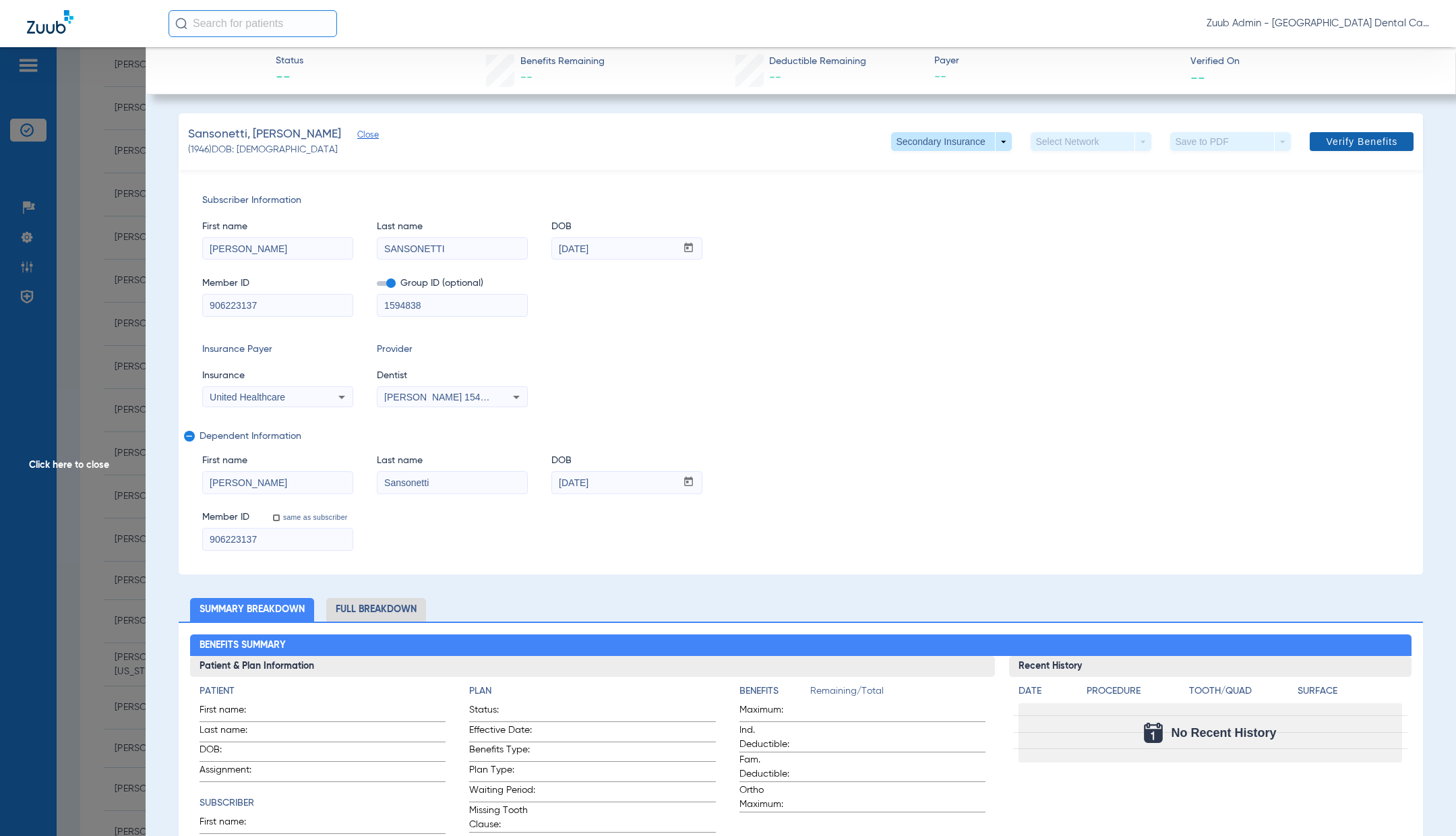
click at [1341, 142] on span "Verify Benefits" at bounding box center [1362, 141] width 72 height 11
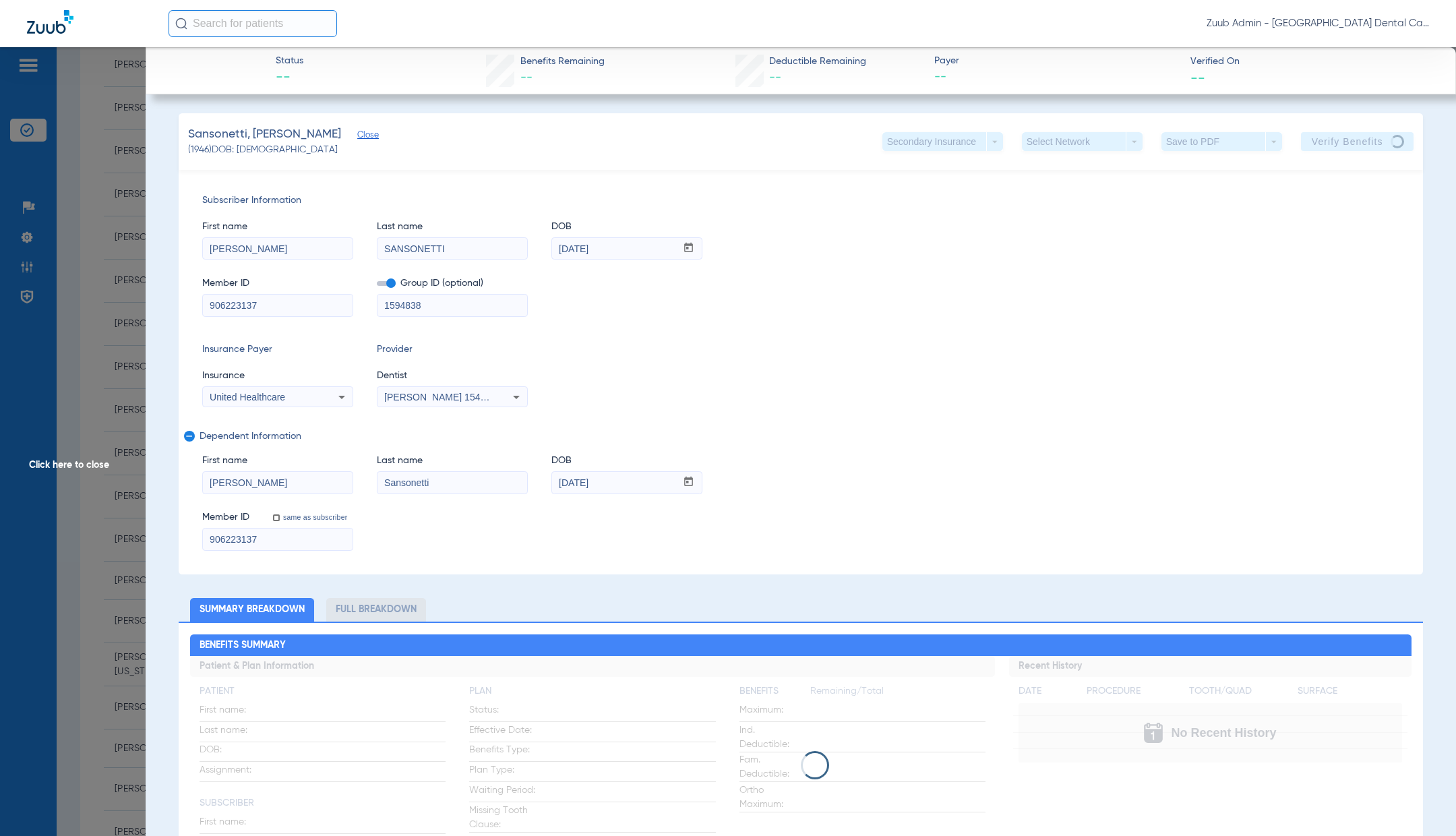
click at [58, 461] on span "Click here to close" at bounding box center [73, 465] width 146 height 836
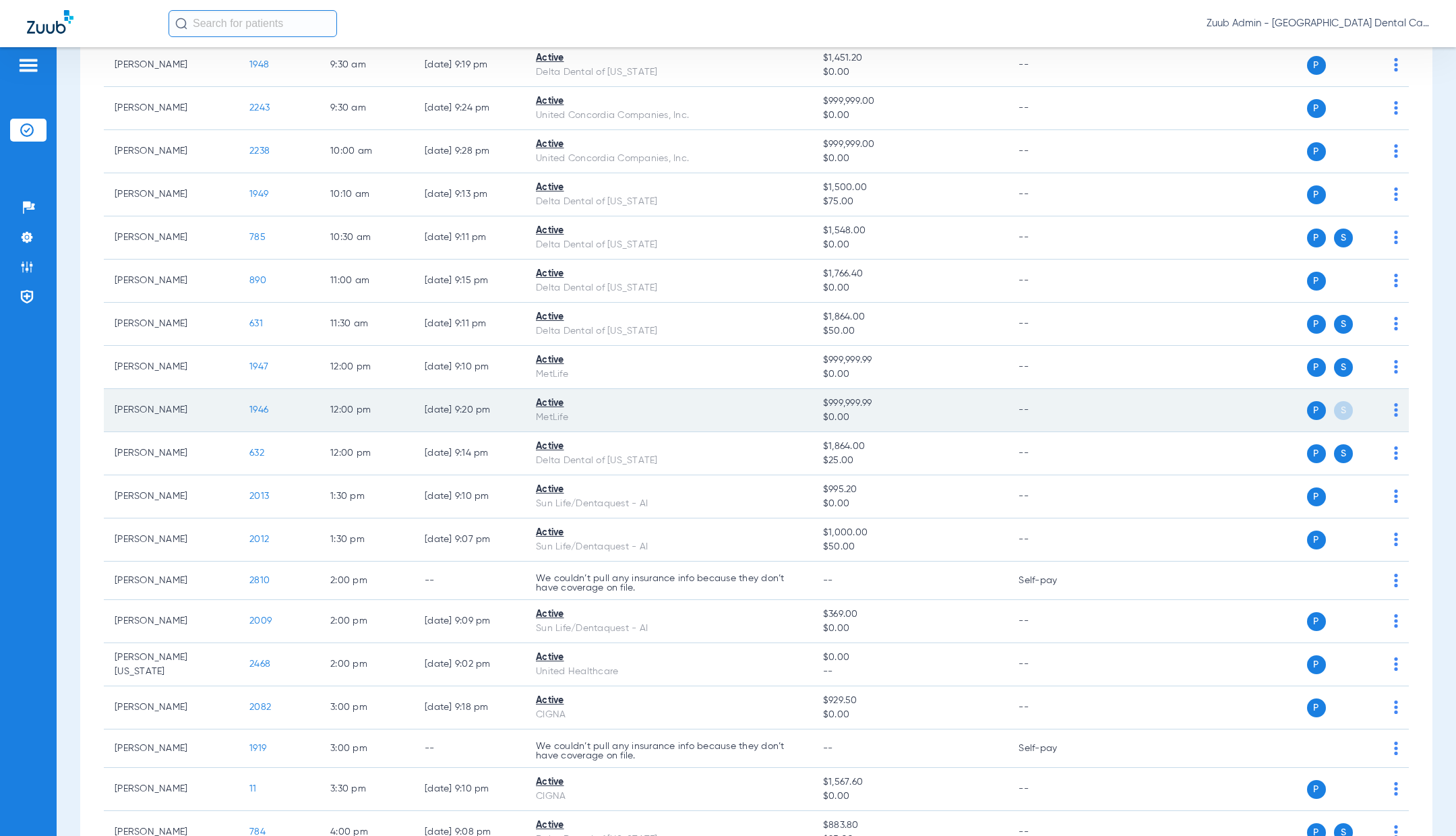
click at [259, 409] on span "1946" at bounding box center [259, 409] width 19 height 9
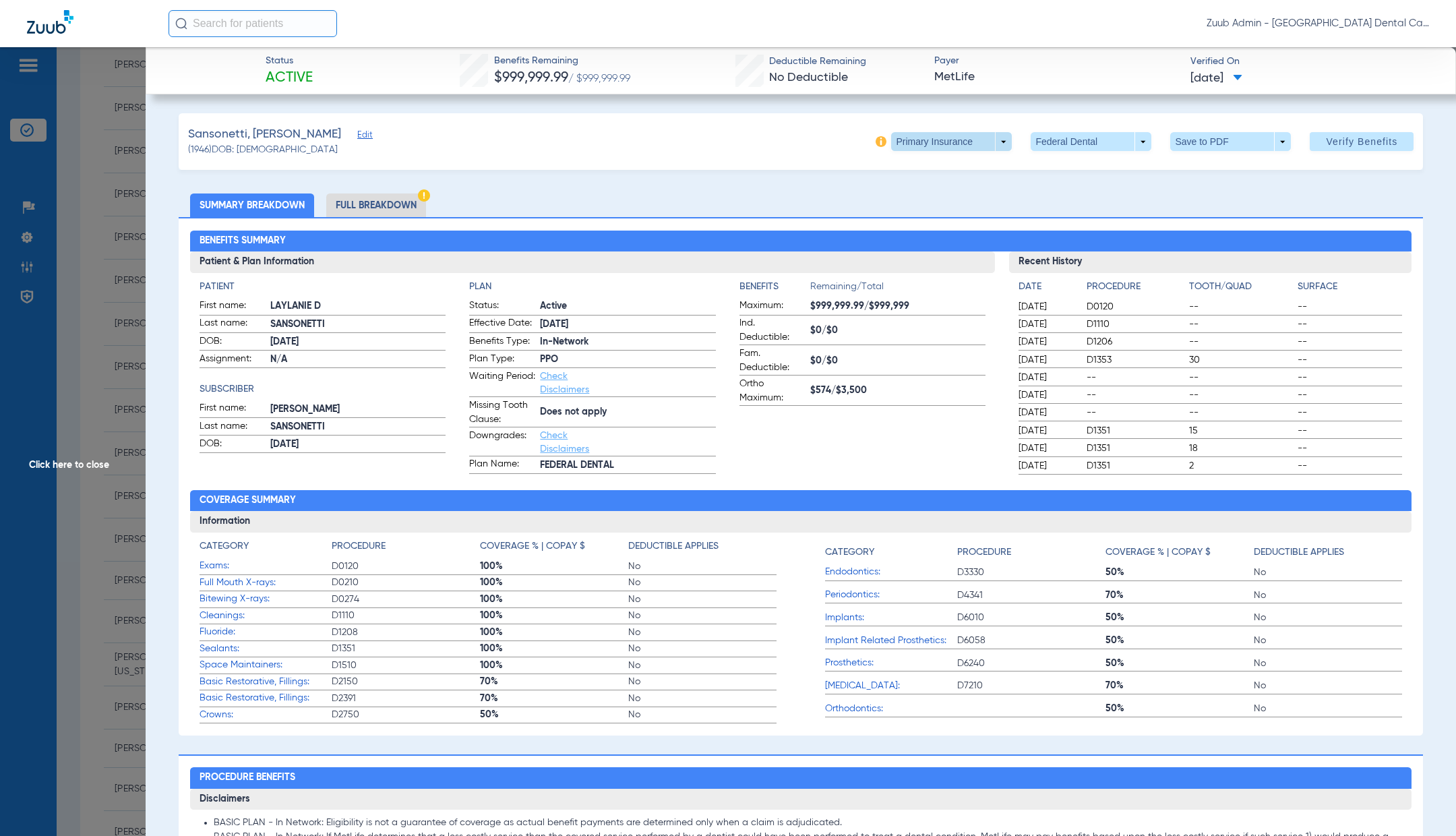
click at [1010, 144] on span at bounding box center [951, 142] width 121 height 19
click at [975, 197] on span "Secondary Insurance" at bounding box center [947, 195] width 89 height 9
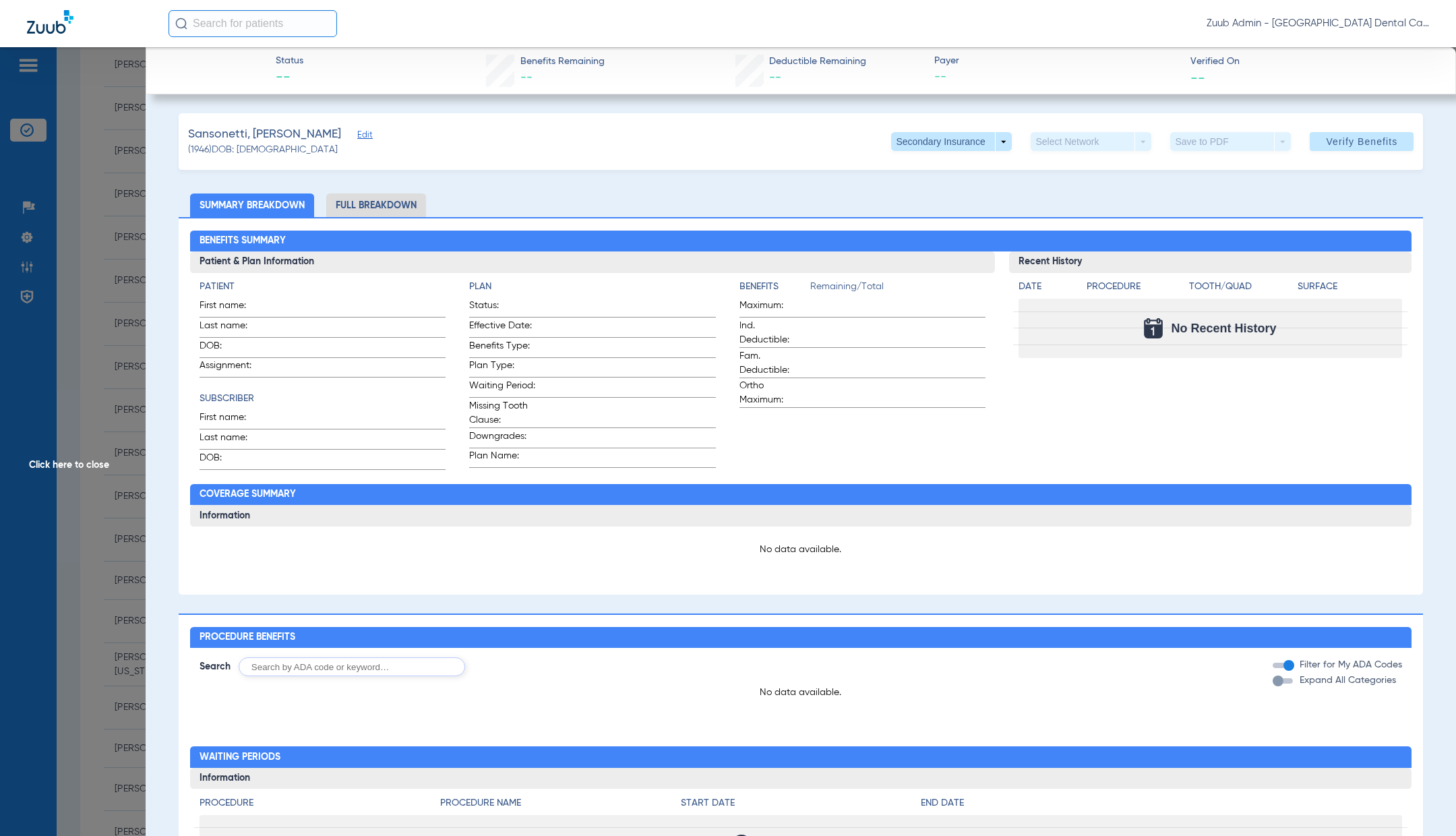
click at [50, 466] on span "Click here to close" at bounding box center [73, 465] width 146 height 836
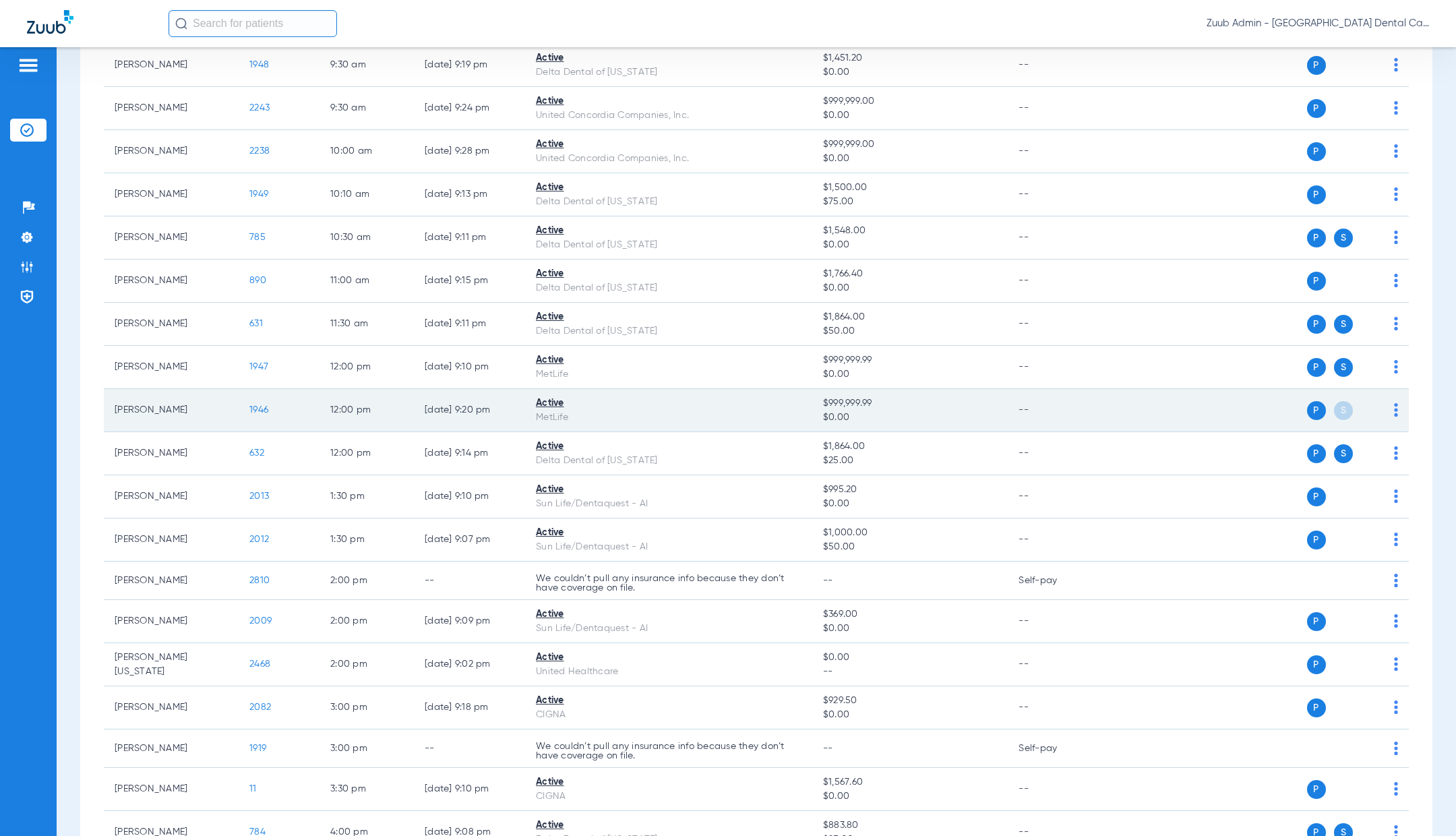
click at [1397, 411] on img at bounding box center [1396, 409] width 4 height 13
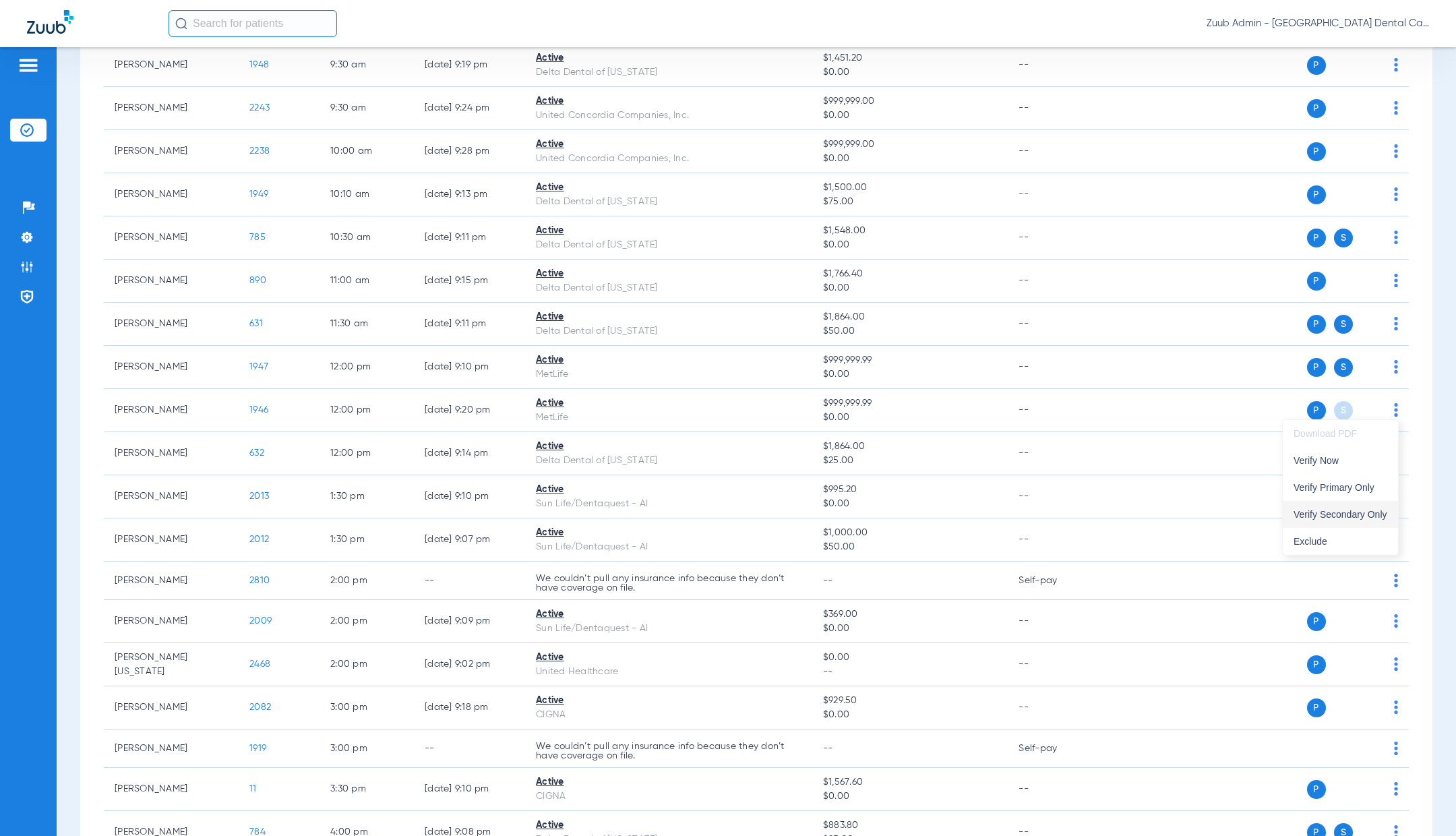
click at [1378, 509] on span "Verify Secondary Only" at bounding box center [1341, 514] width 94 height 9
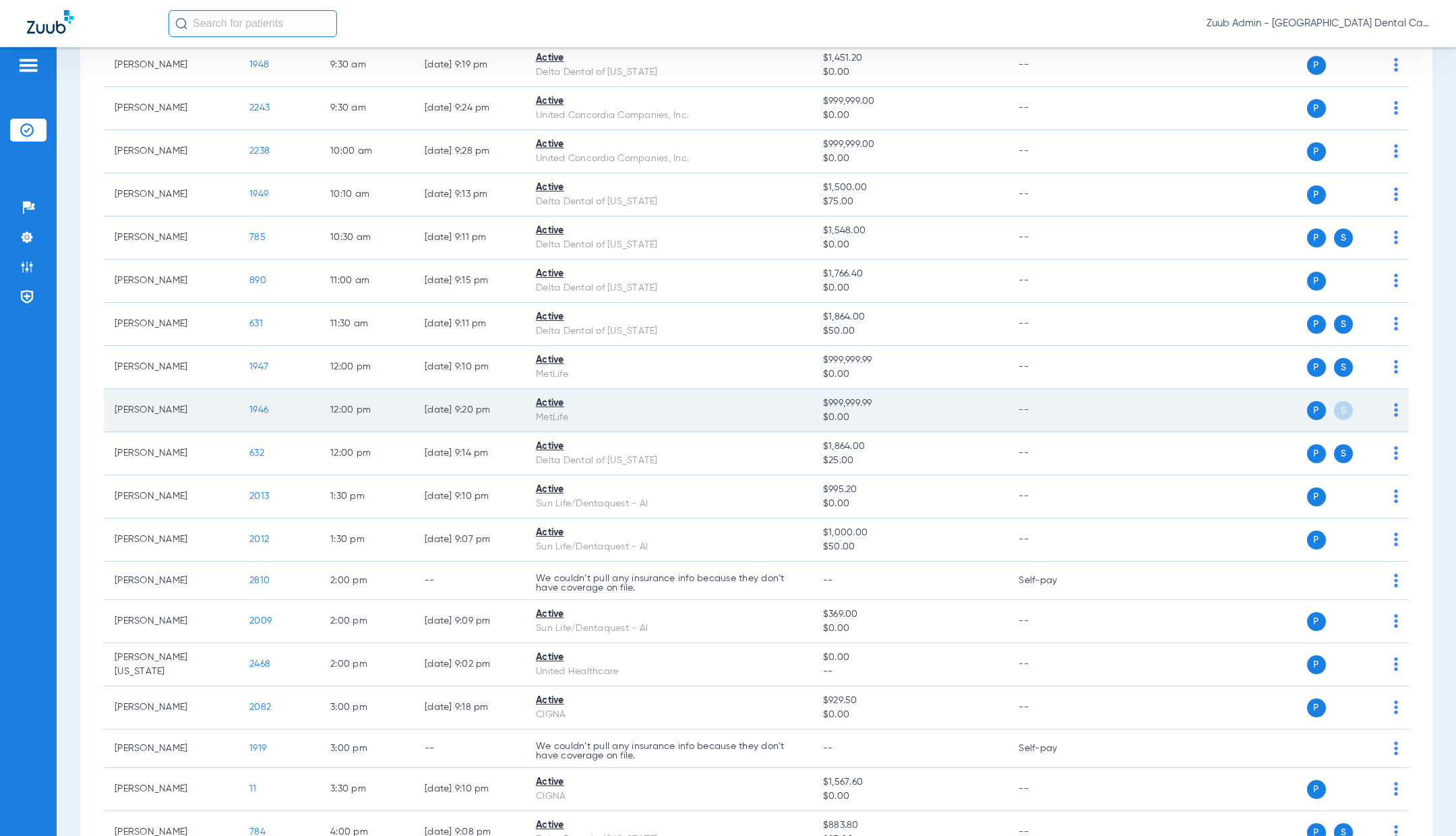
click at [257, 406] on span "1946" at bounding box center [259, 409] width 19 height 9
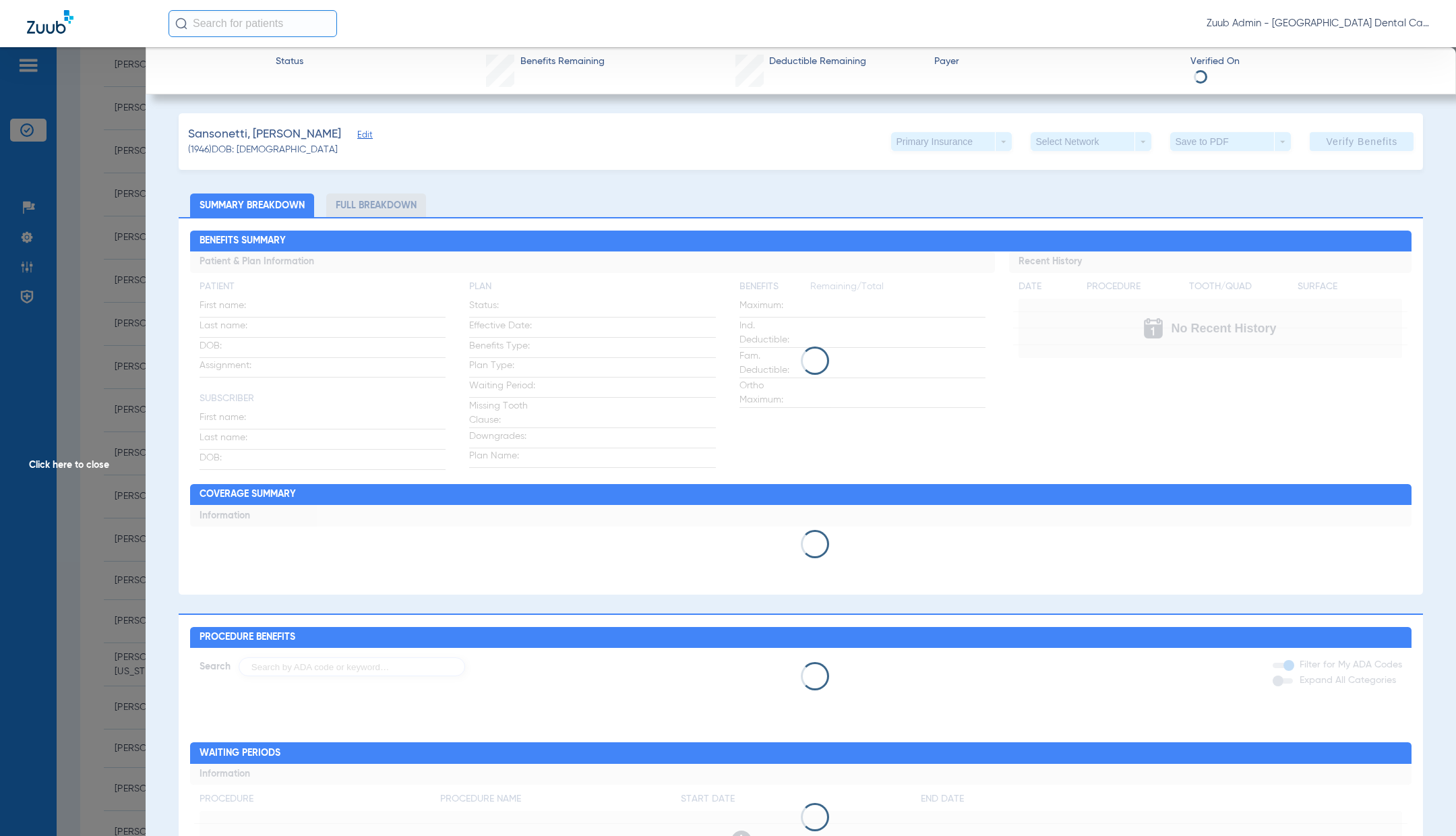
click at [1002, 149] on div "Primary Insurance arrow_drop_down" at bounding box center [951, 142] width 121 height 19
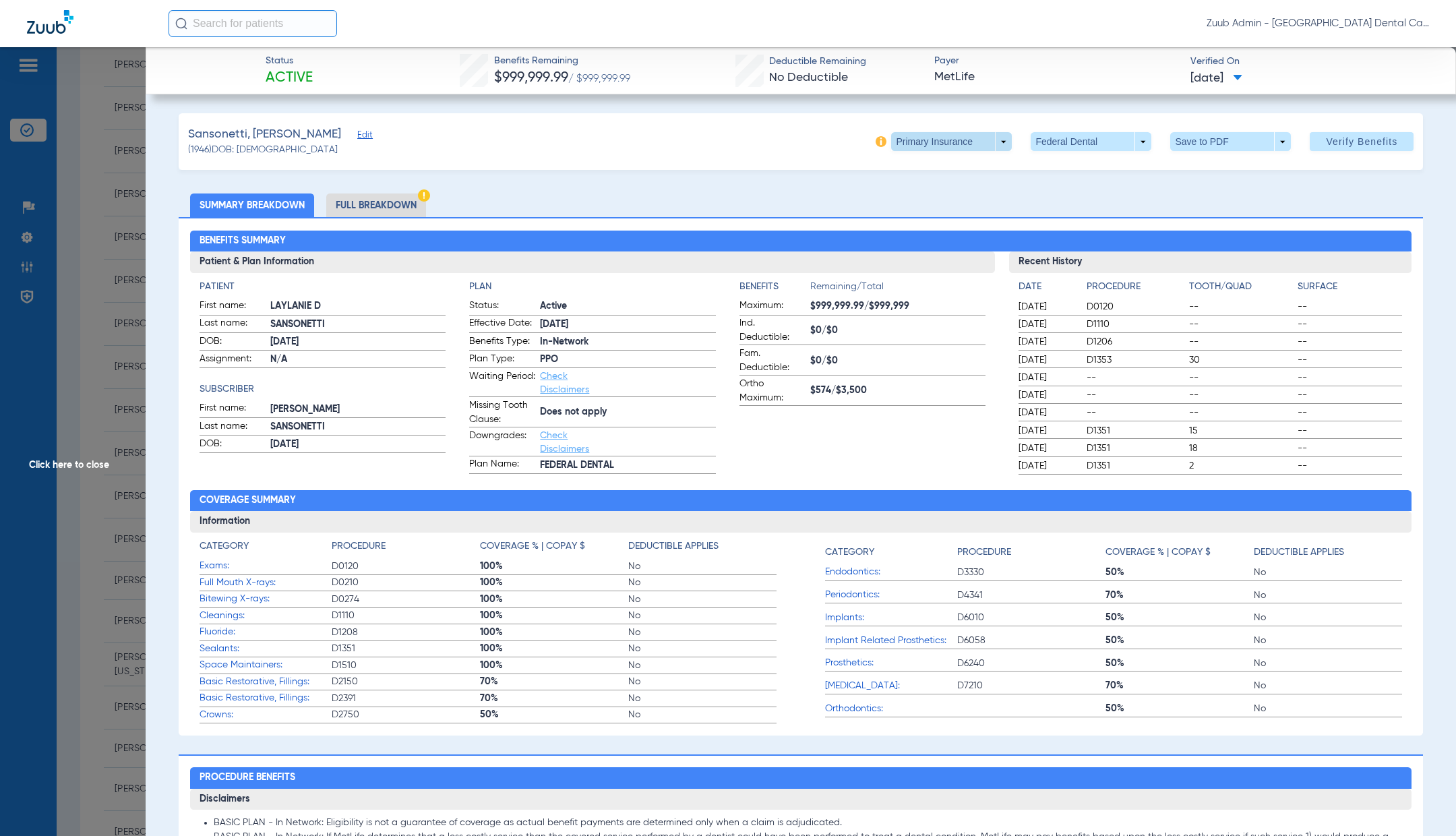
click at [1003, 144] on span at bounding box center [951, 142] width 121 height 19
click at [960, 204] on button "Secondary Insurance" at bounding box center [947, 196] width 111 height 27
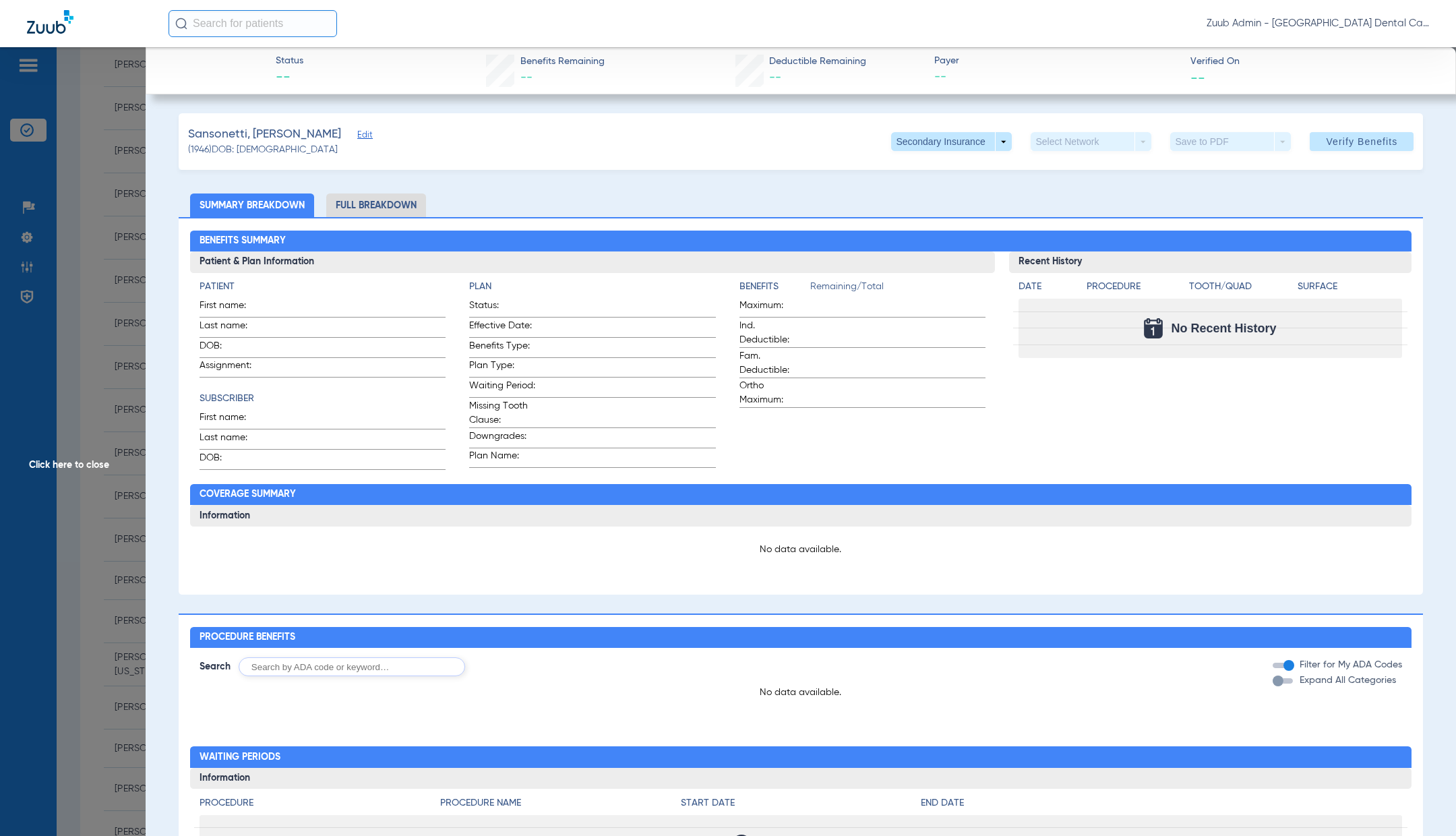
click at [358, 135] on span "Edit" at bounding box center [363, 137] width 12 height 13
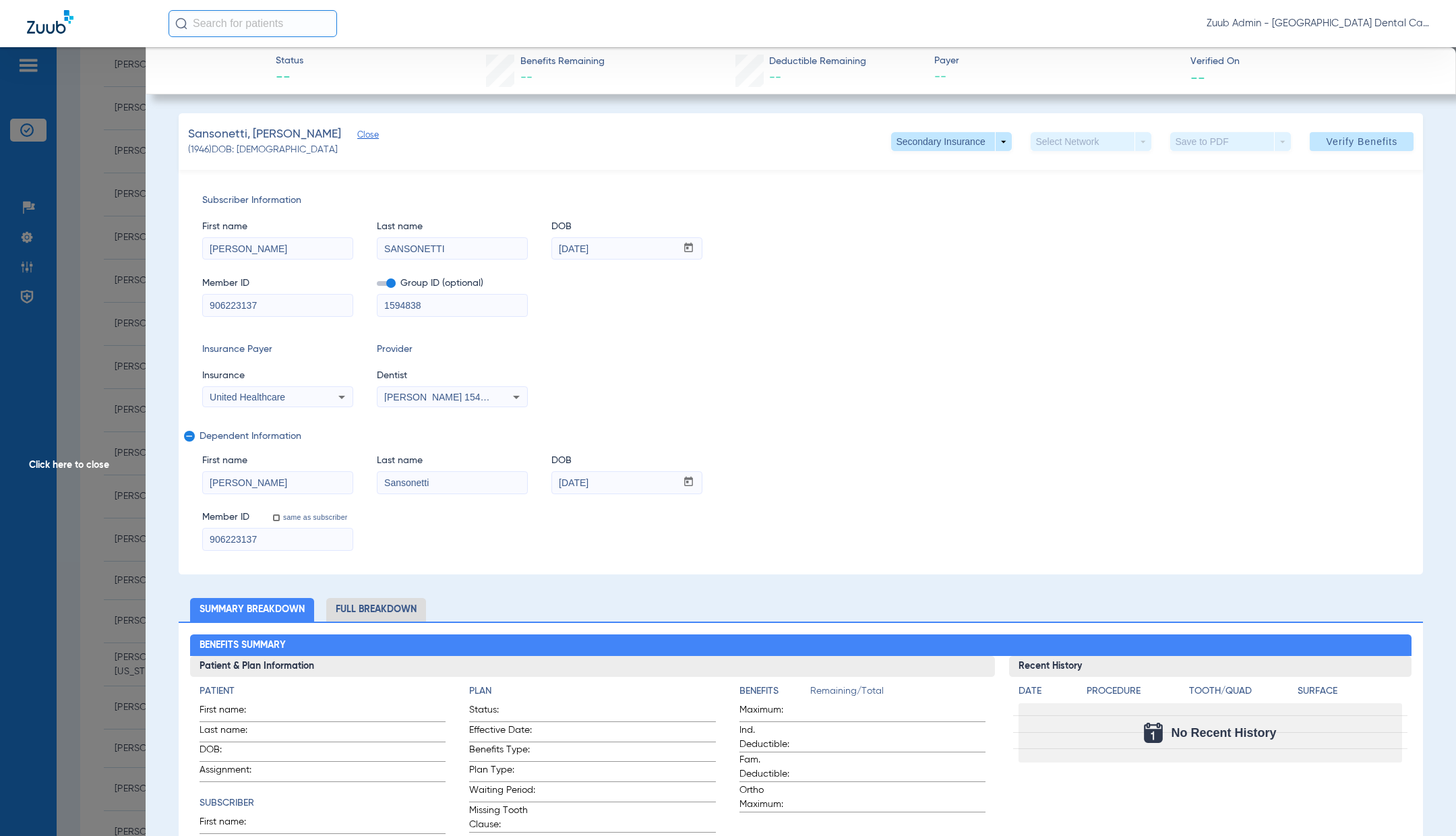
click at [36, 467] on span "Click here to close" at bounding box center [73, 465] width 146 height 836
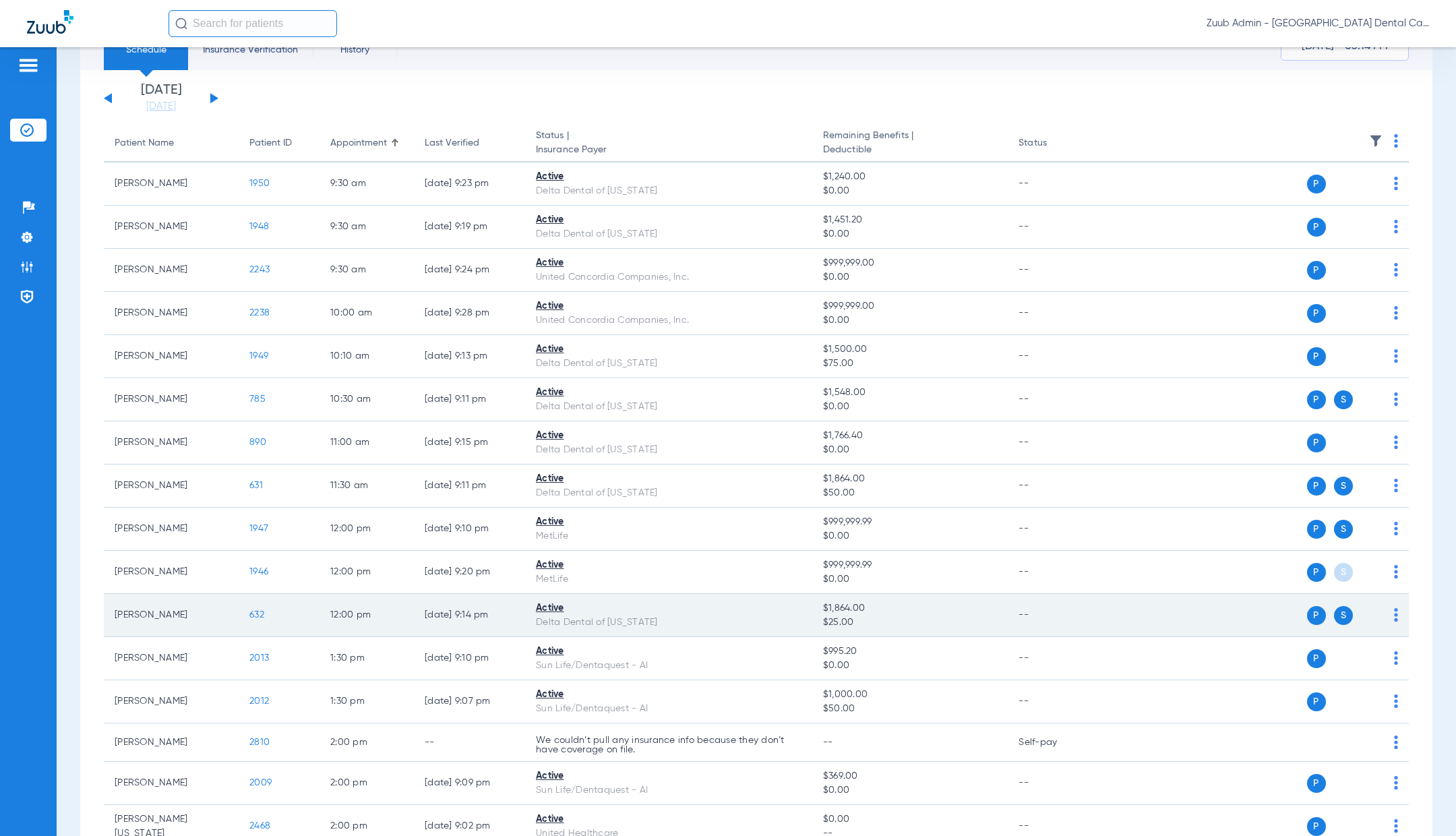
scroll to position [59, 0]
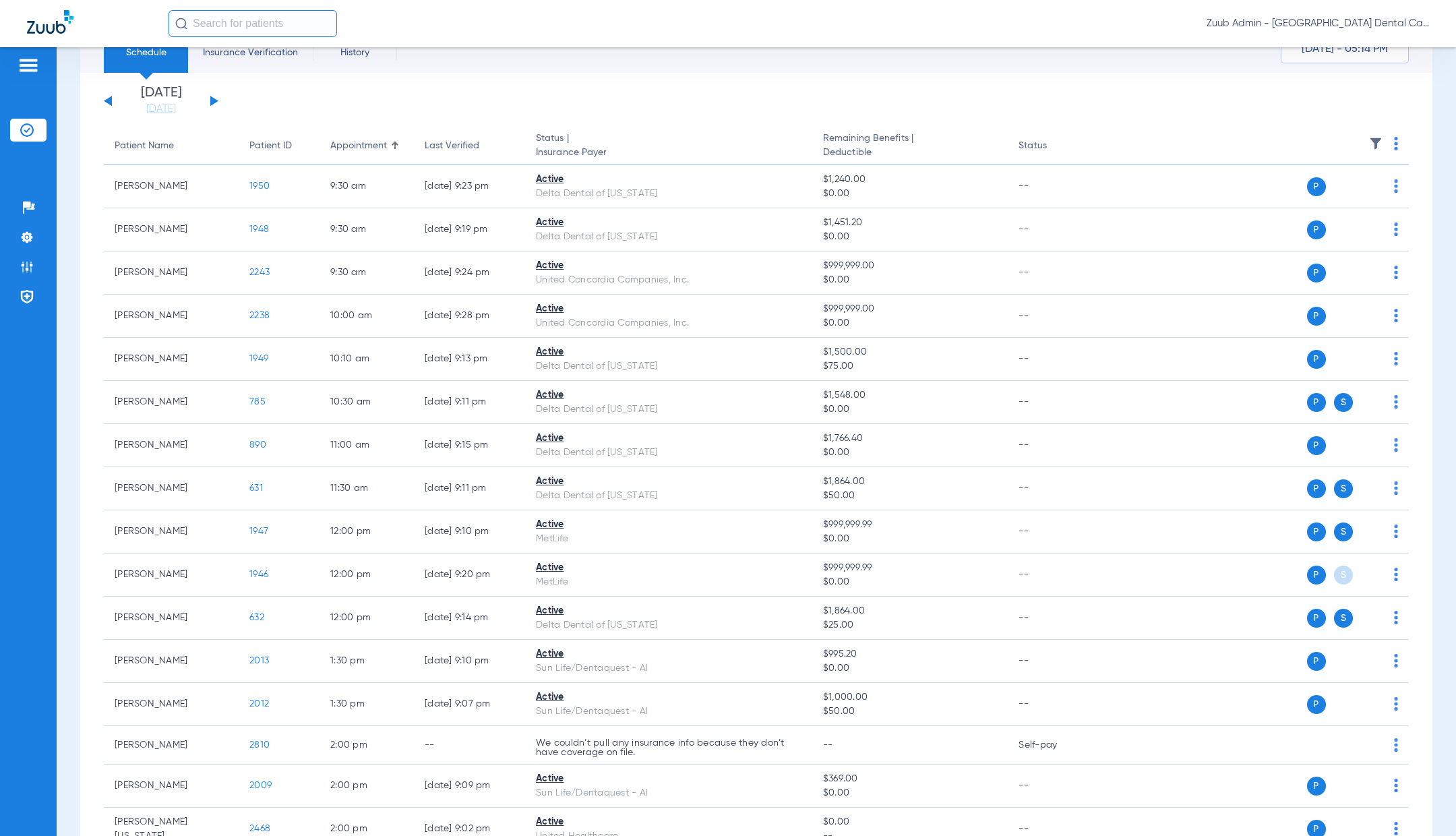
click at [210, 100] on button at bounding box center [215, 101] width 8 height 10
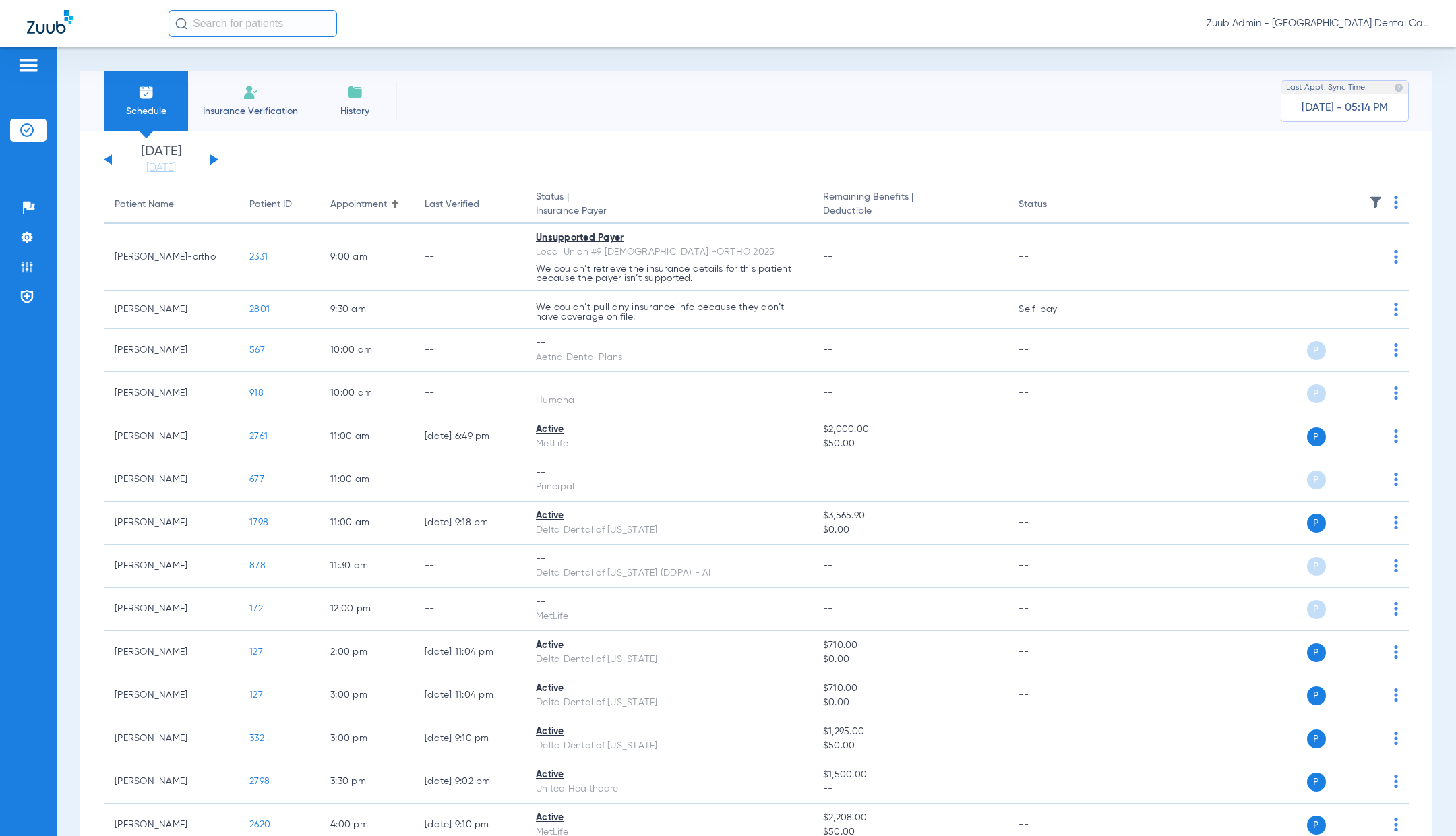
click at [212, 160] on button at bounding box center [215, 159] width 8 height 10
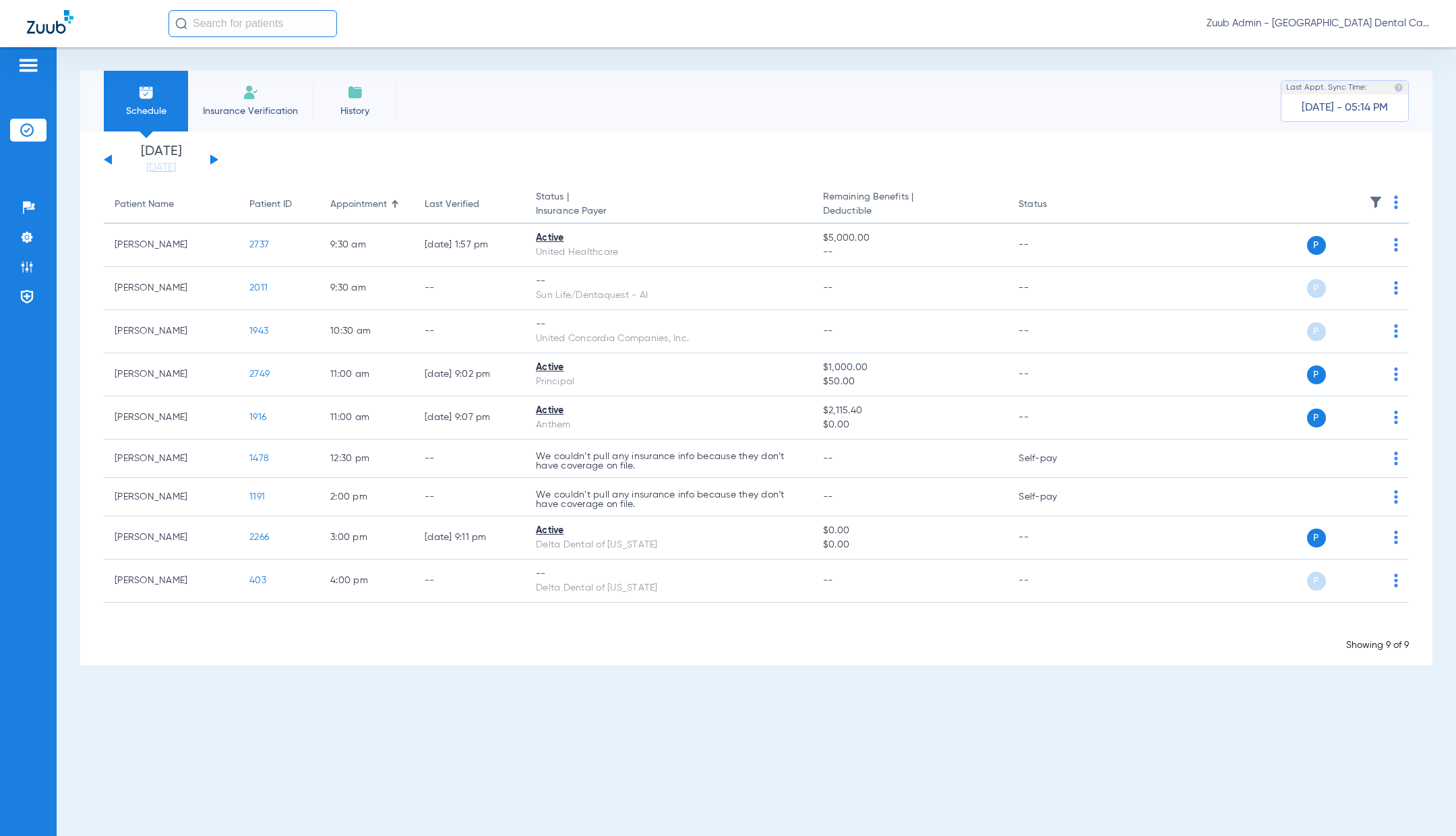
click at [214, 151] on div "[DATE] [DATE] [DATE] [DATE] [DATE] [DATE] [DATE] [DATE] [DATE] [DATE] [DATE] [D…" at bounding box center [161, 160] width 115 height 29
click at [215, 156] on div "[DATE] [DATE] [DATE] [DATE] [DATE] [DATE] [DATE] [DATE] [DATE] [DATE] [DATE] [D…" at bounding box center [161, 160] width 115 height 29
click at [213, 160] on button at bounding box center [215, 159] width 8 height 10
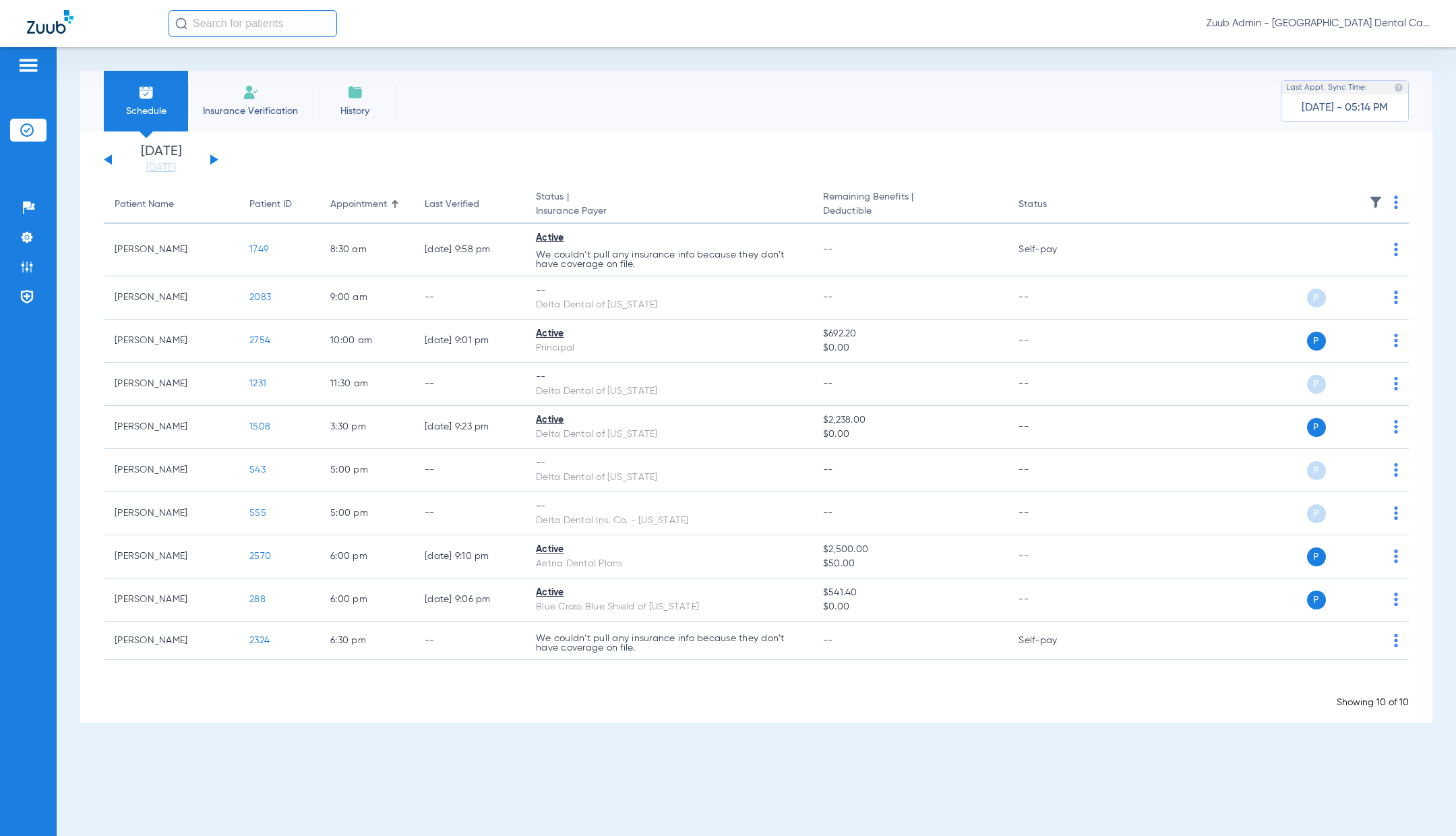
click at [215, 162] on div "[DATE] [DATE] [DATE] [DATE] [DATE] [DATE] [DATE] [DATE] [DATE] [DATE] [DATE] [D…" at bounding box center [161, 160] width 115 height 29
click at [211, 160] on button at bounding box center [215, 159] width 8 height 10
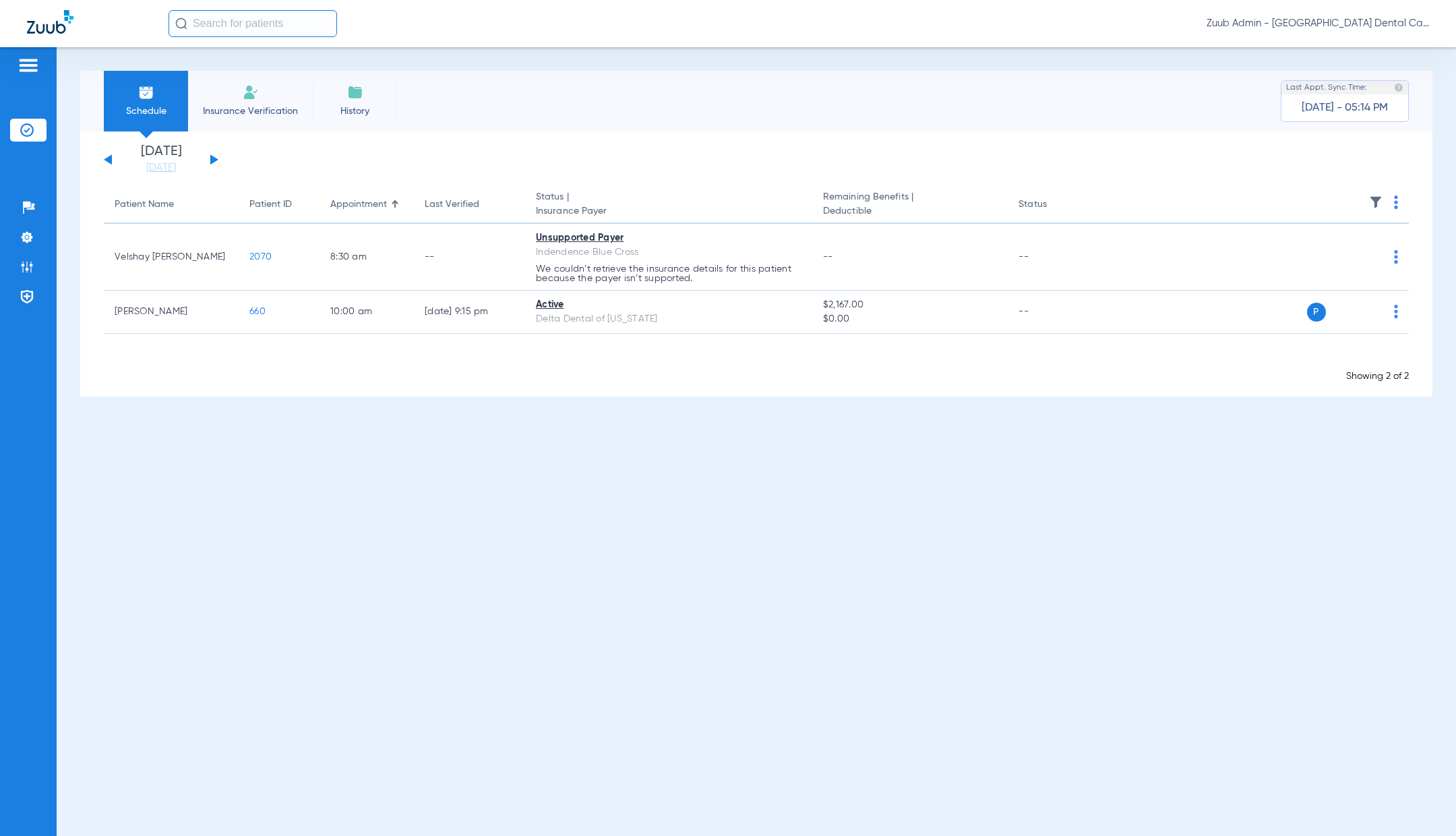
click at [211, 160] on button at bounding box center [215, 159] width 8 height 10
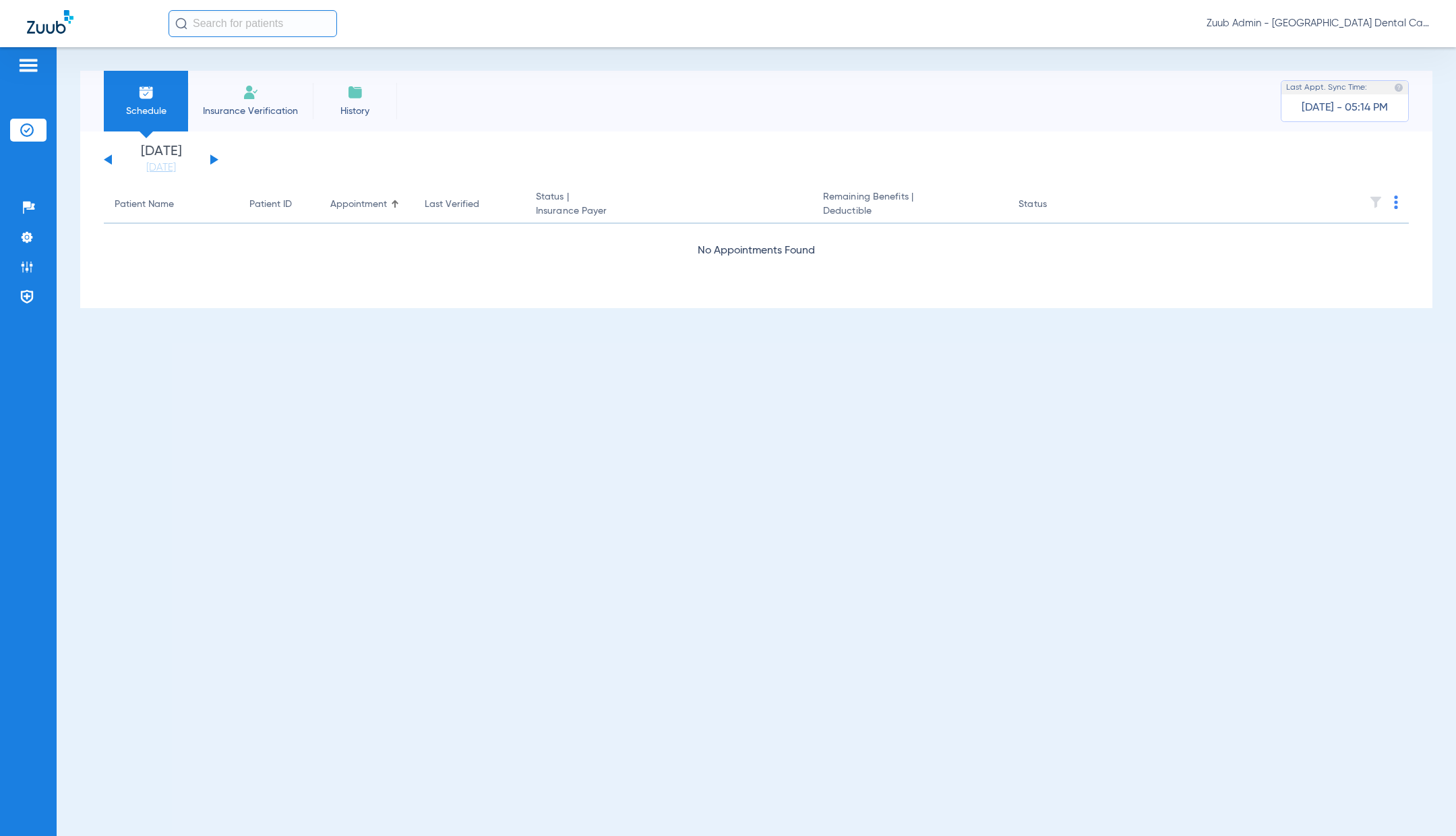
click at [211, 160] on button at bounding box center [215, 159] width 8 height 10
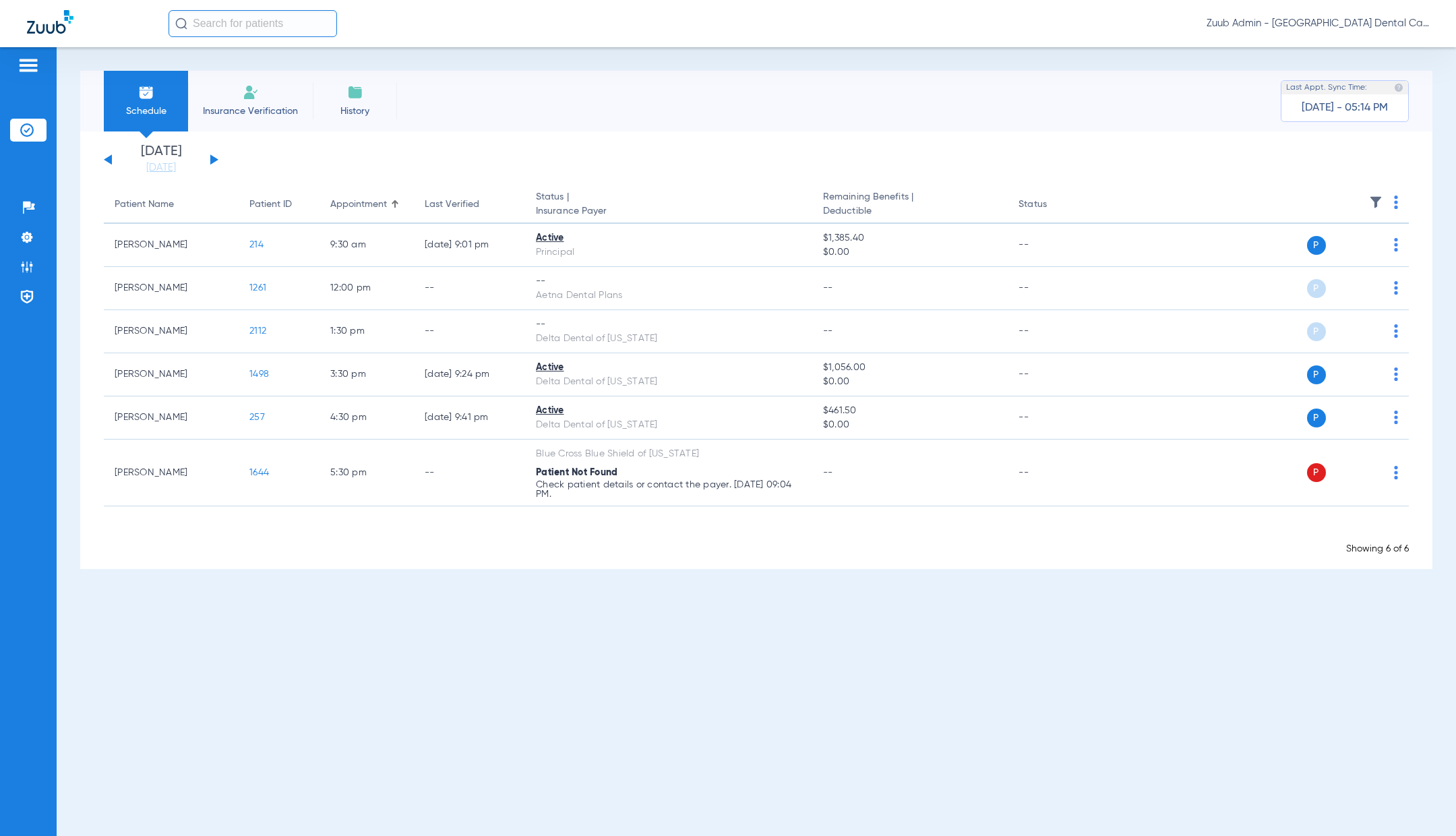
click at [212, 161] on button at bounding box center [215, 159] width 8 height 10
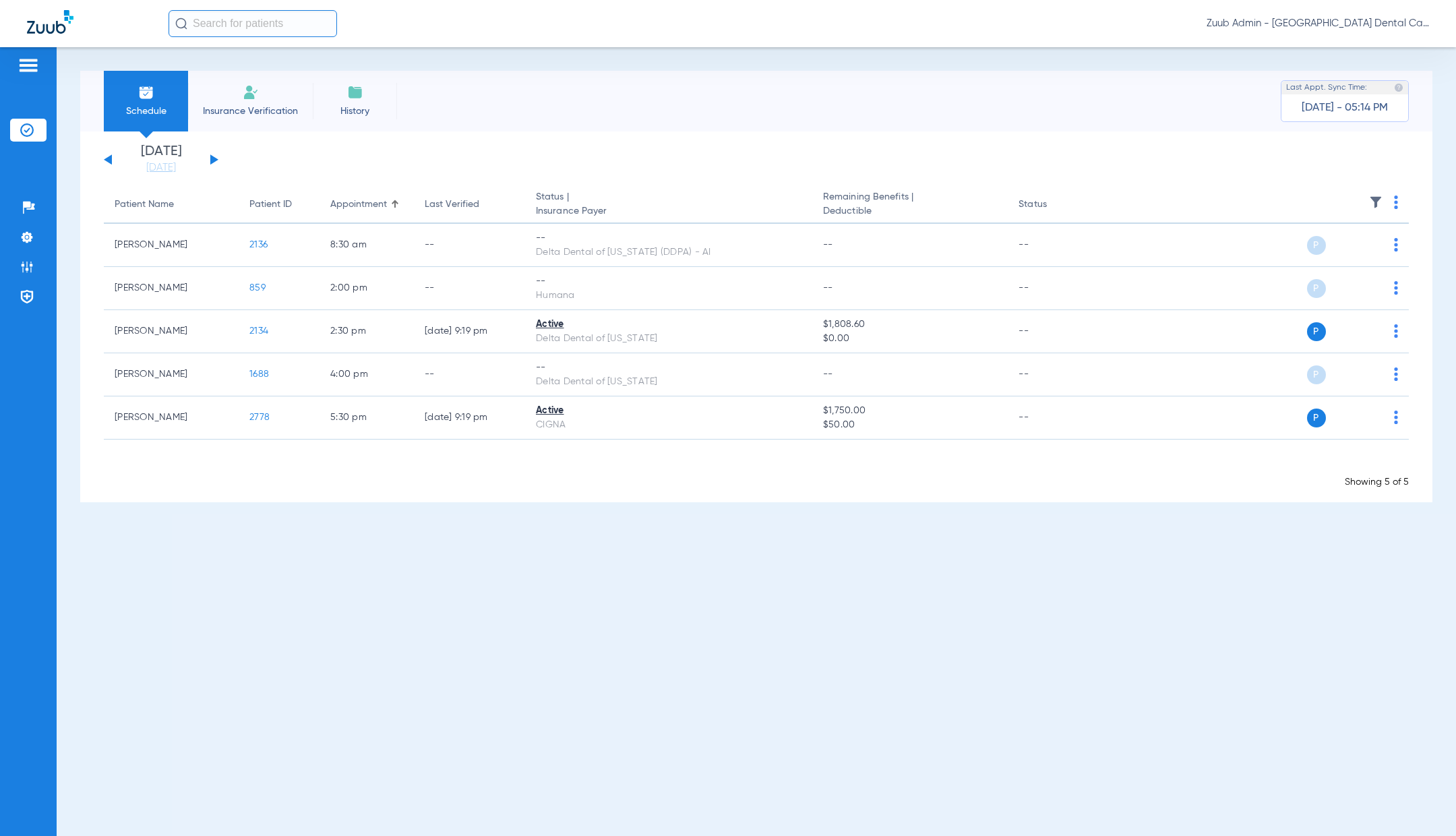
click at [212, 162] on button at bounding box center [215, 159] width 8 height 10
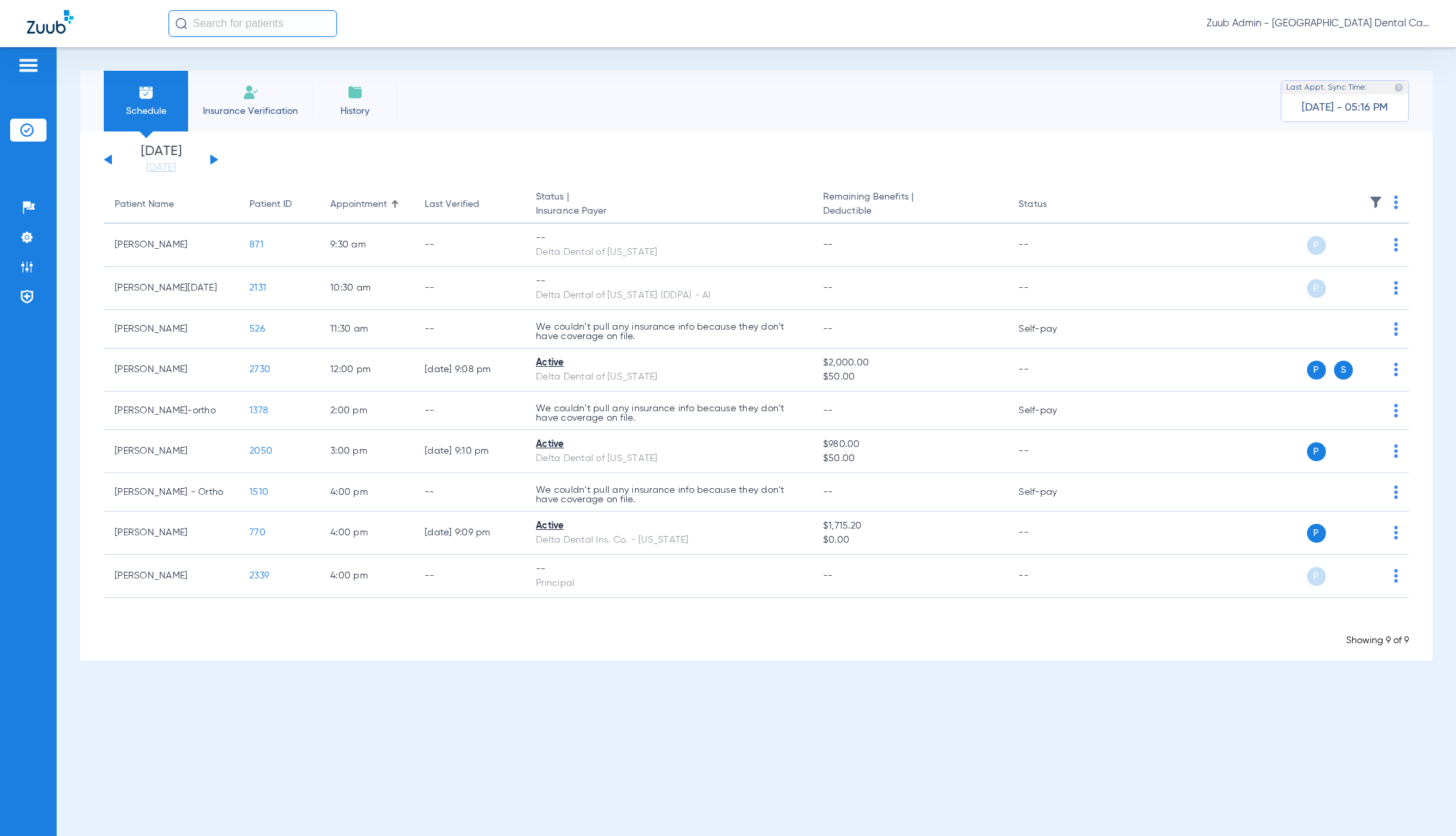
click at [214, 162] on div "[DATE] [DATE] [DATE] [DATE] [DATE] [DATE] [DATE] [DATE] [DATE] [DATE] [DATE] [D…" at bounding box center [161, 160] width 115 height 29
click at [212, 159] on button at bounding box center [215, 159] width 8 height 10
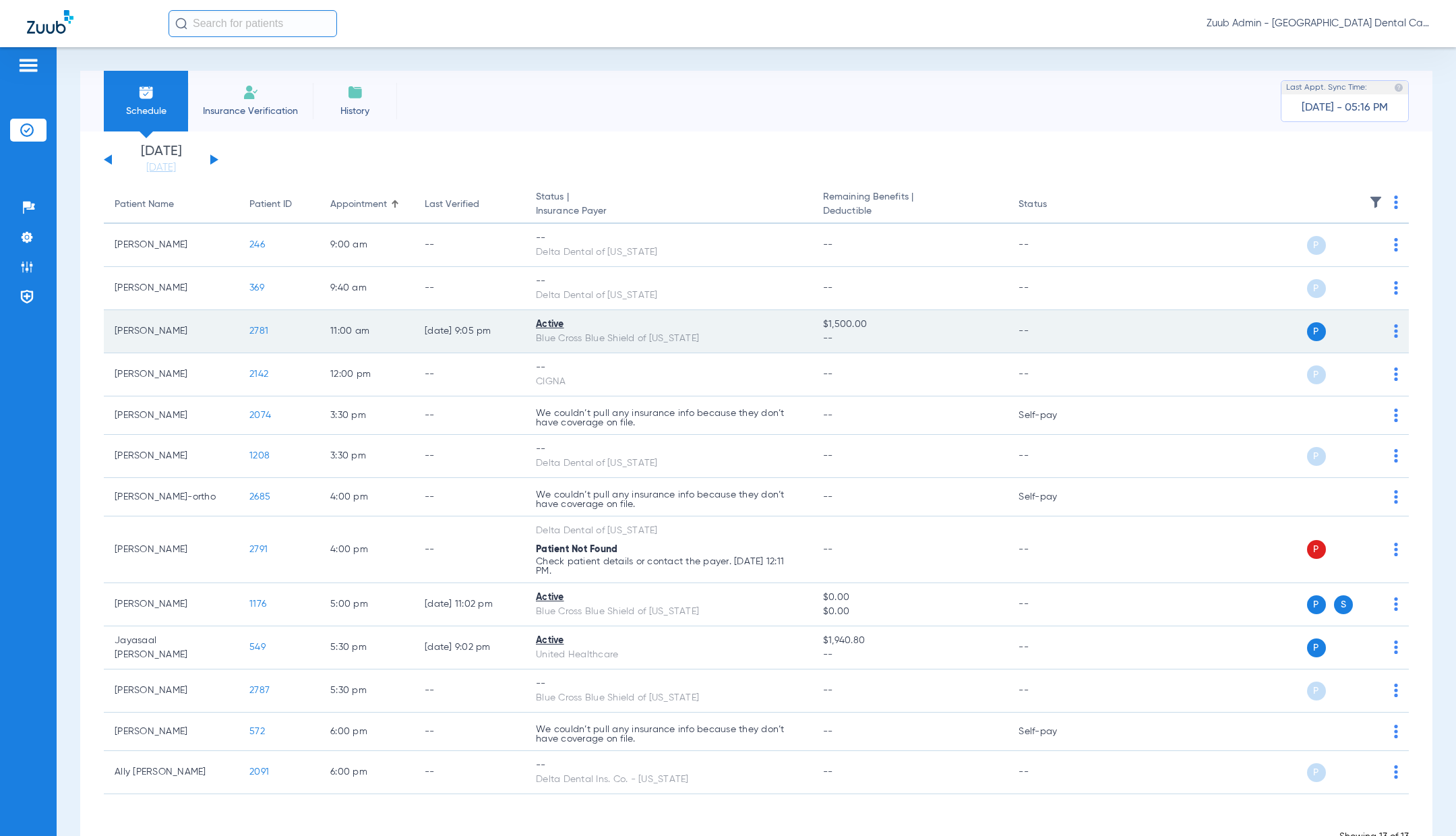
scroll to position [41, 0]
